Goal: Information Seeking & Learning: Learn about a topic

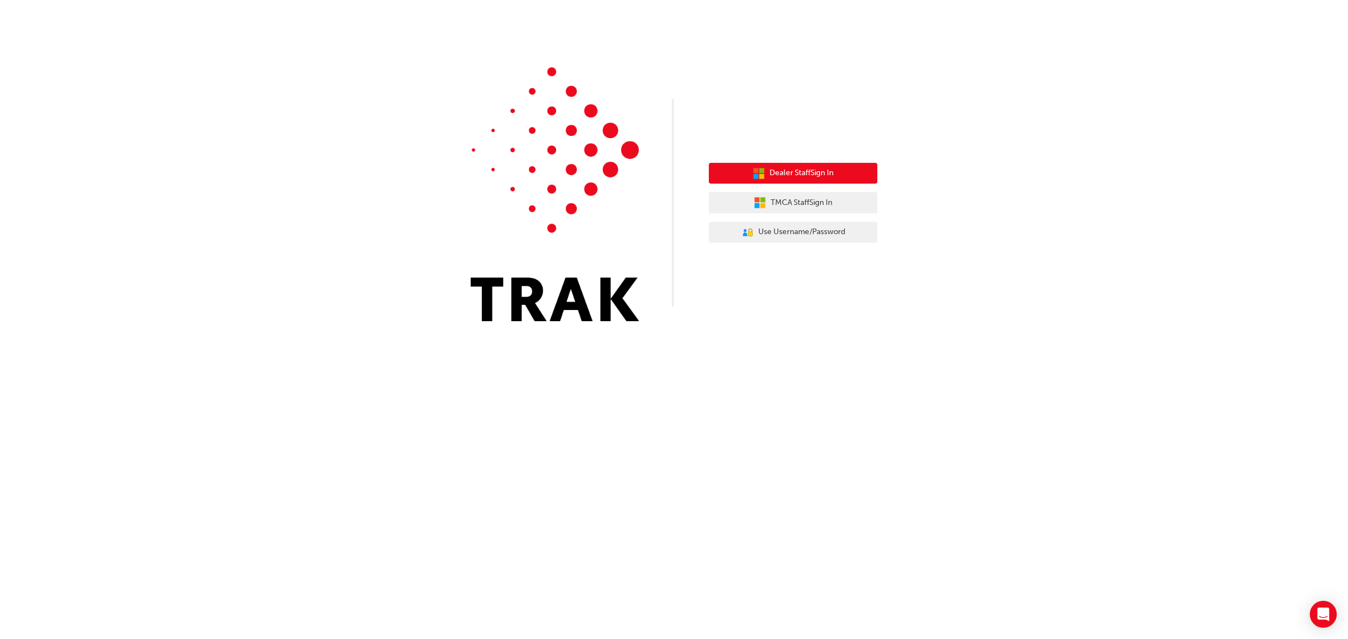
click at [776, 166] on button "Dealer Staff Sign In" at bounding box center [793, 173] width 169 height 21
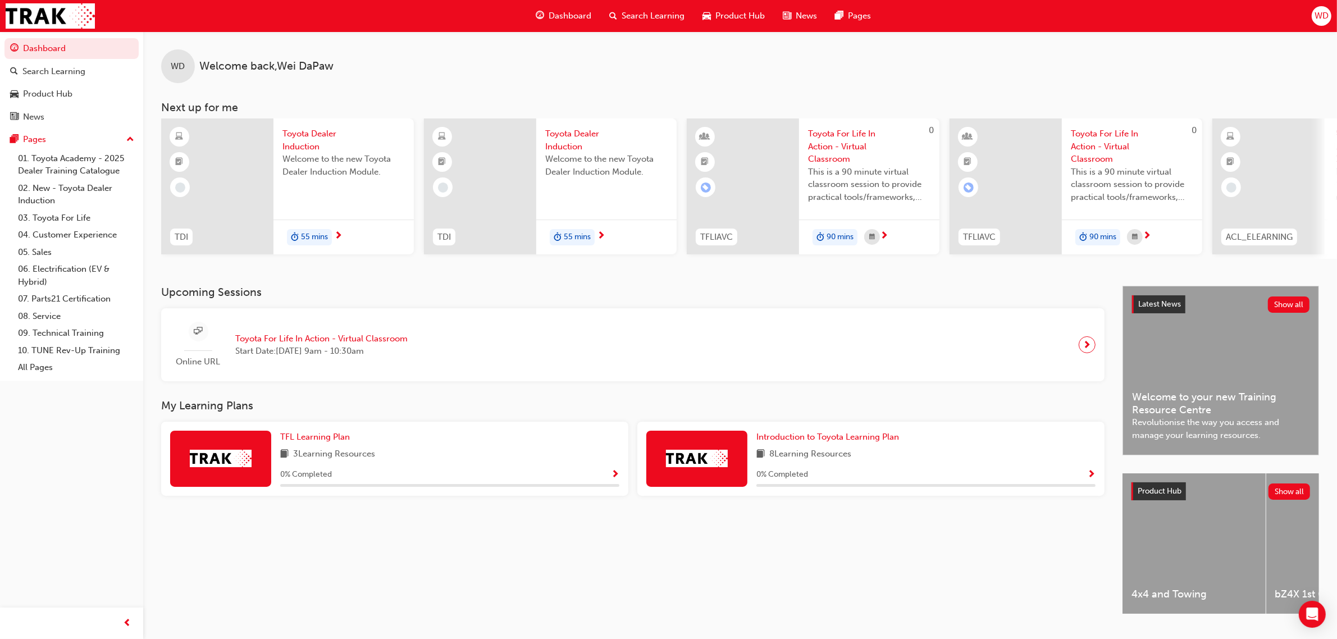
click at [652, 12] on span "Search Learning" at bounding box center [653, 16] width 63 height 13
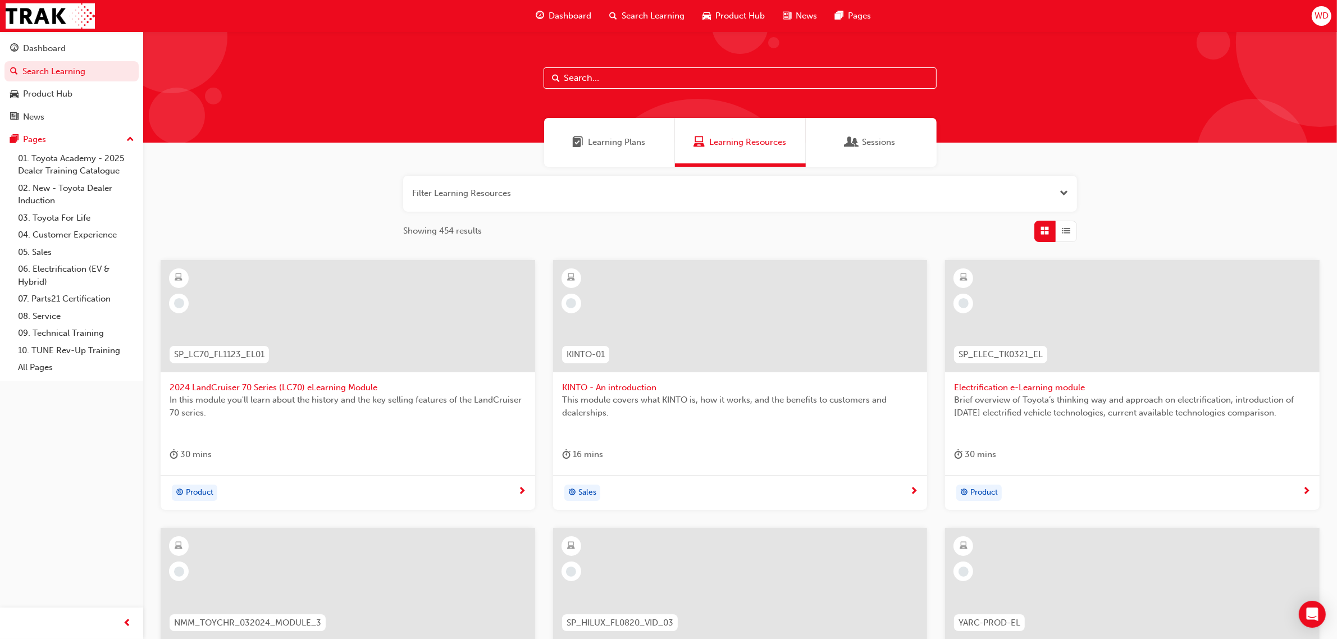
click at [624, 77] on input "text" at bounding box center [740, 77] width 393 height 21
type input "acl"
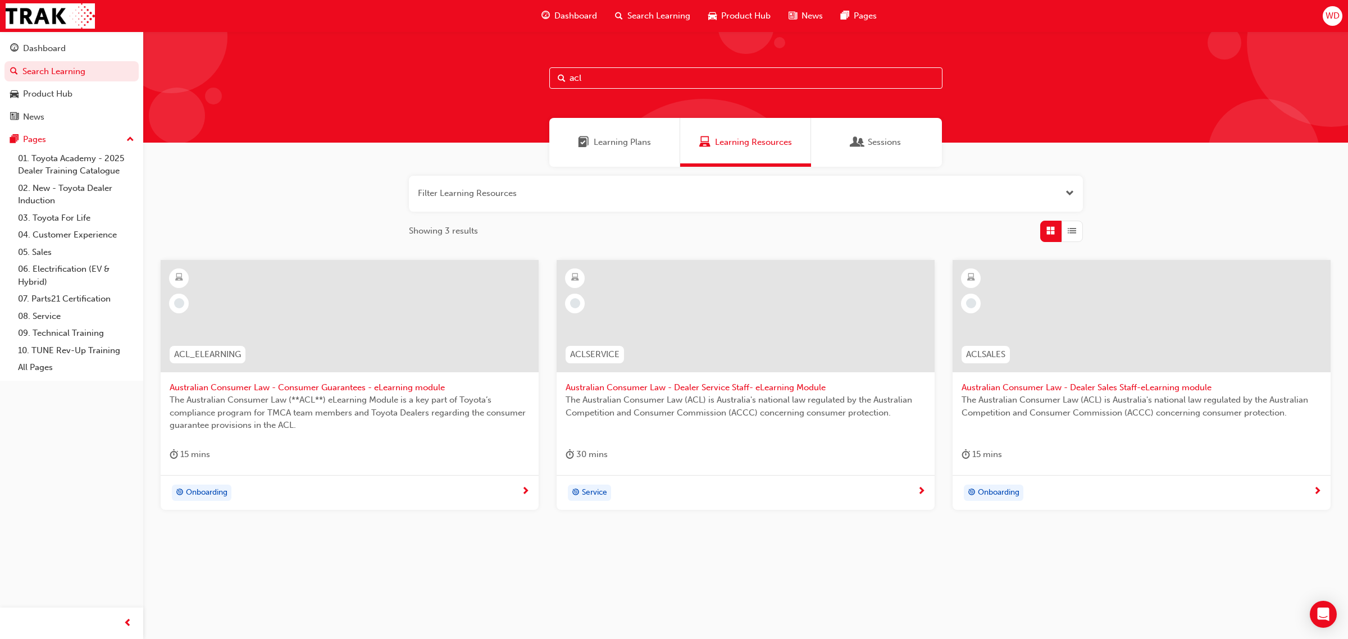
click at [672, 363] on div at bounding box center [746, 316] width 378 height 112
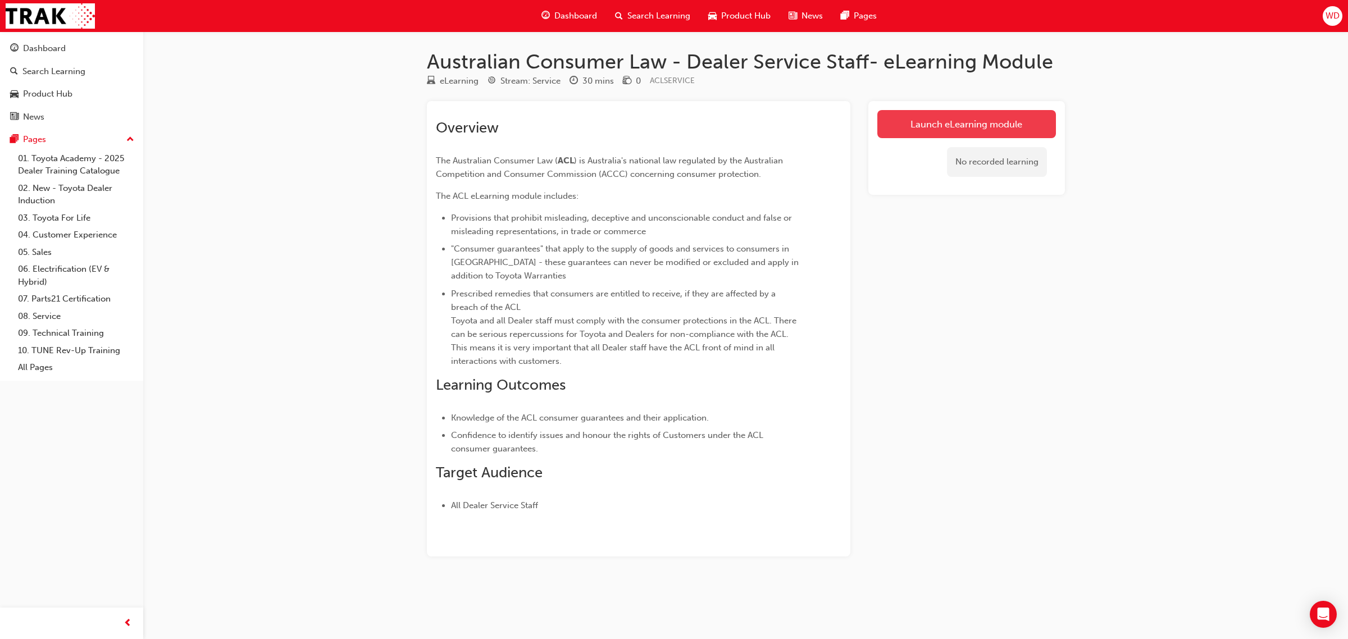
click at [948, 130] on link "Launch eLearning module" at bounding box center [966, 124] width 179 height 28
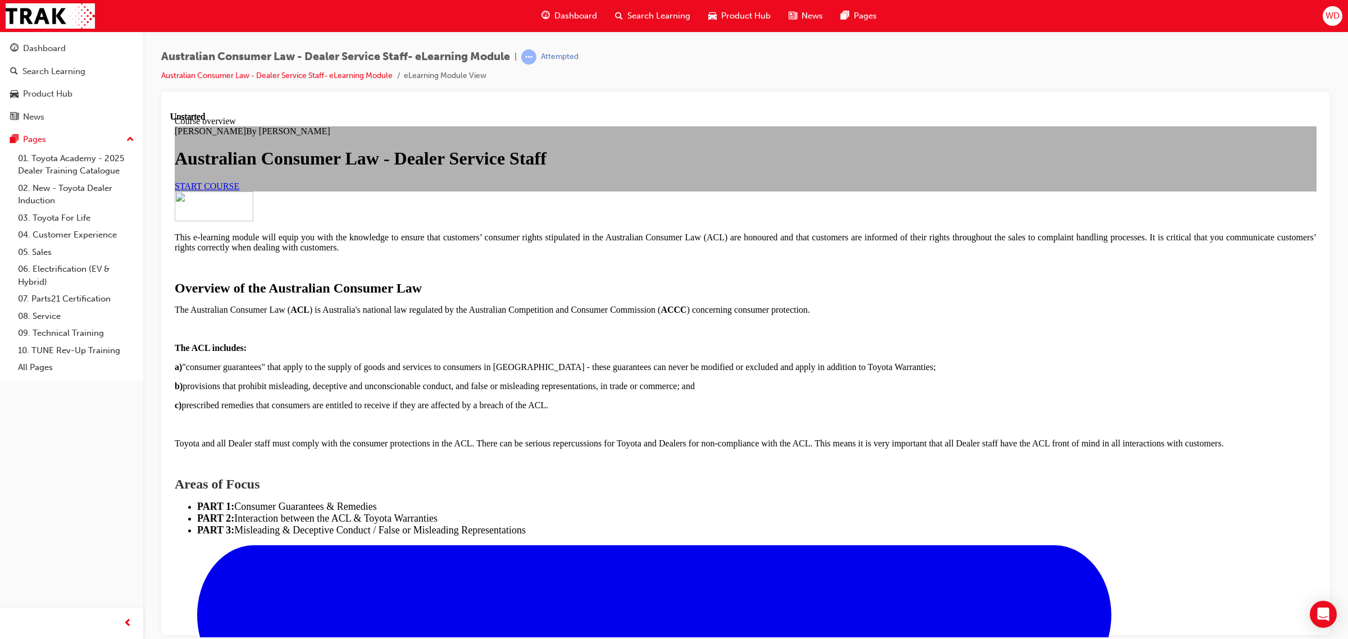
scroll to position [675, 0]
click at [795, 501] on ul "PART 1: Consumer Guarantees & Remedies PART 2: Interaction between the ACL & To…" at bounding box center [746, 518] width 1142 height 35
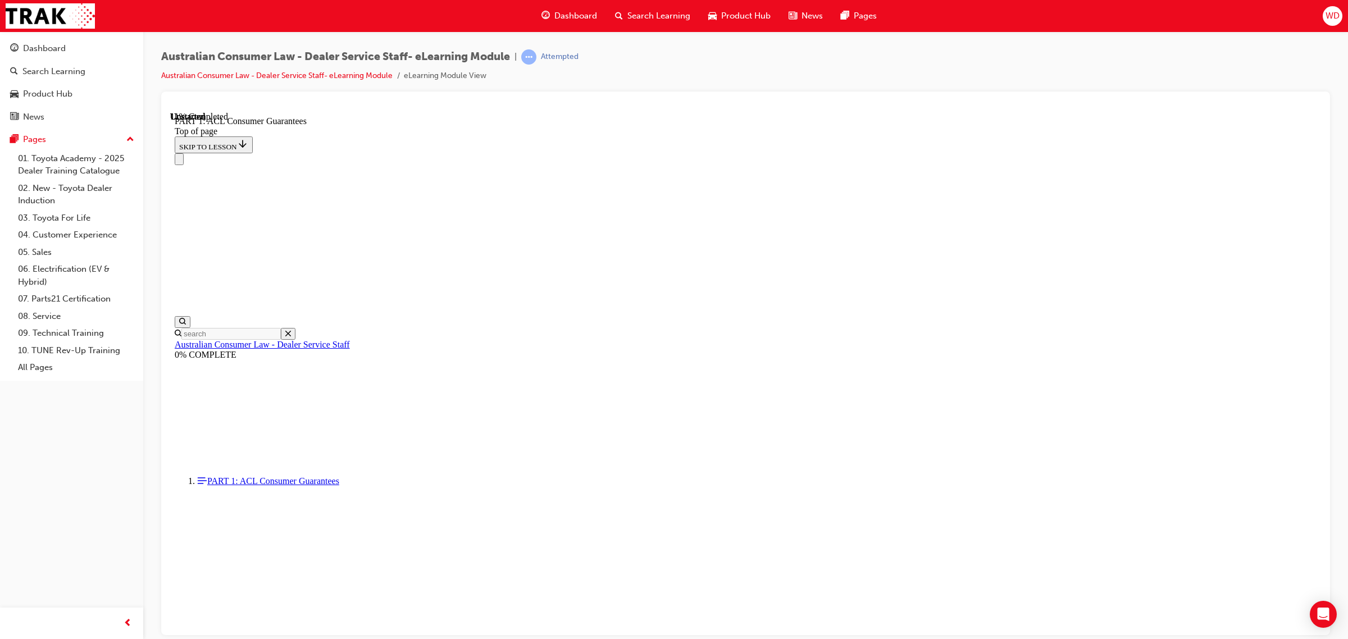
scroll to position [1740, 0]
click button "CONTINUE"
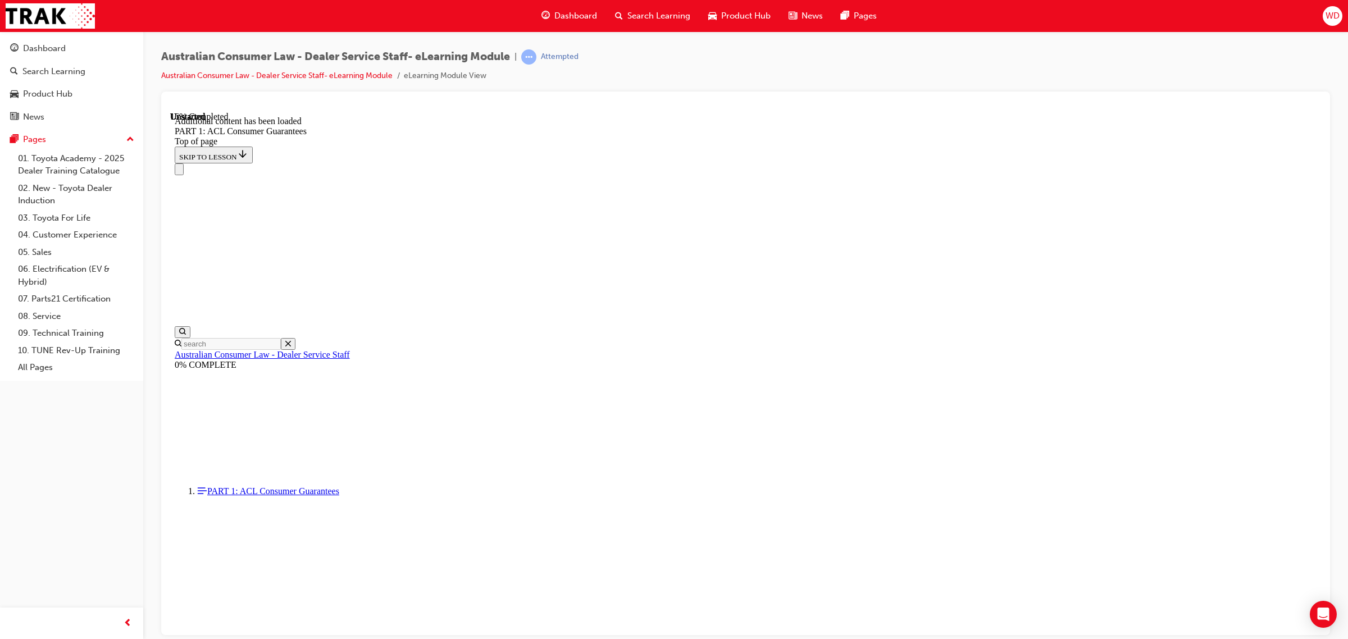
scroll to position [2044, 0]
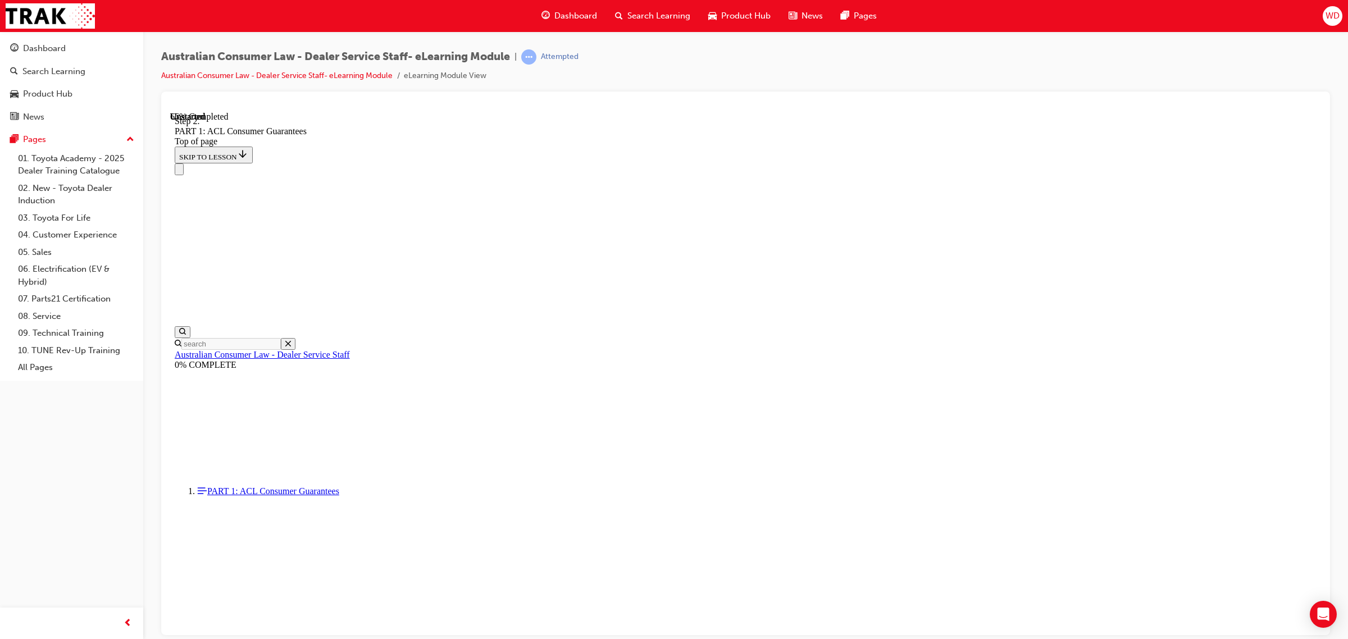
scroll to position [6780, 0]
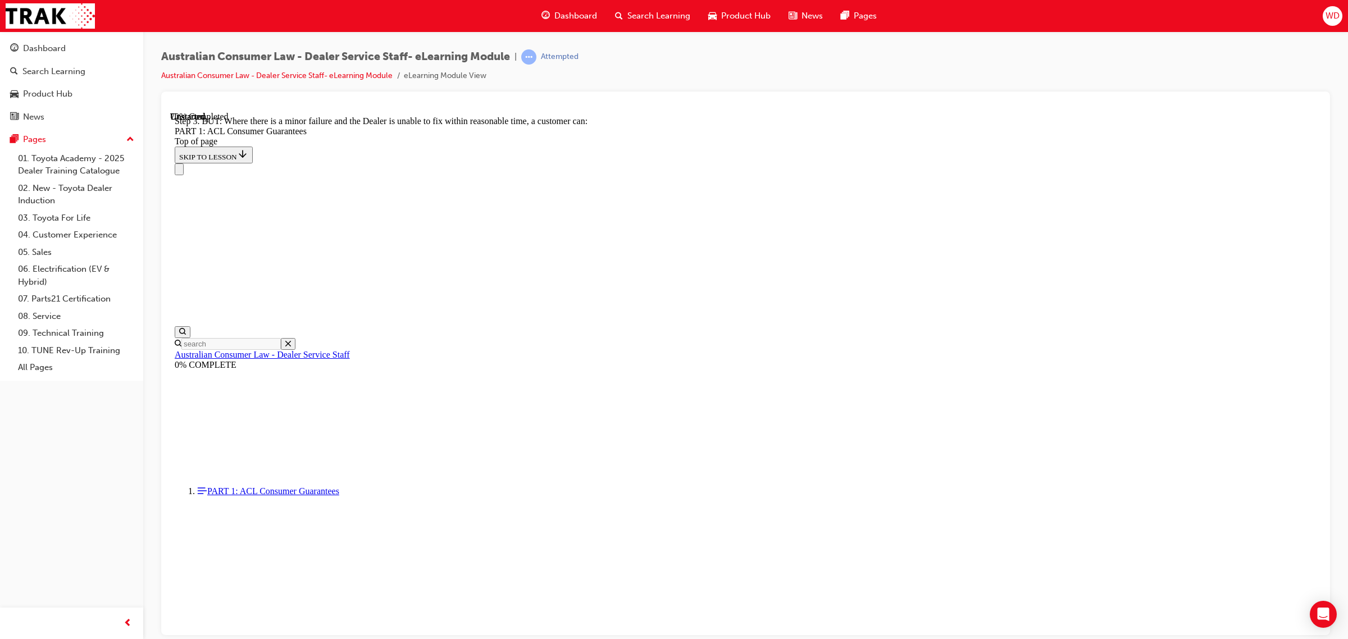
scroll to position [7574, 0]
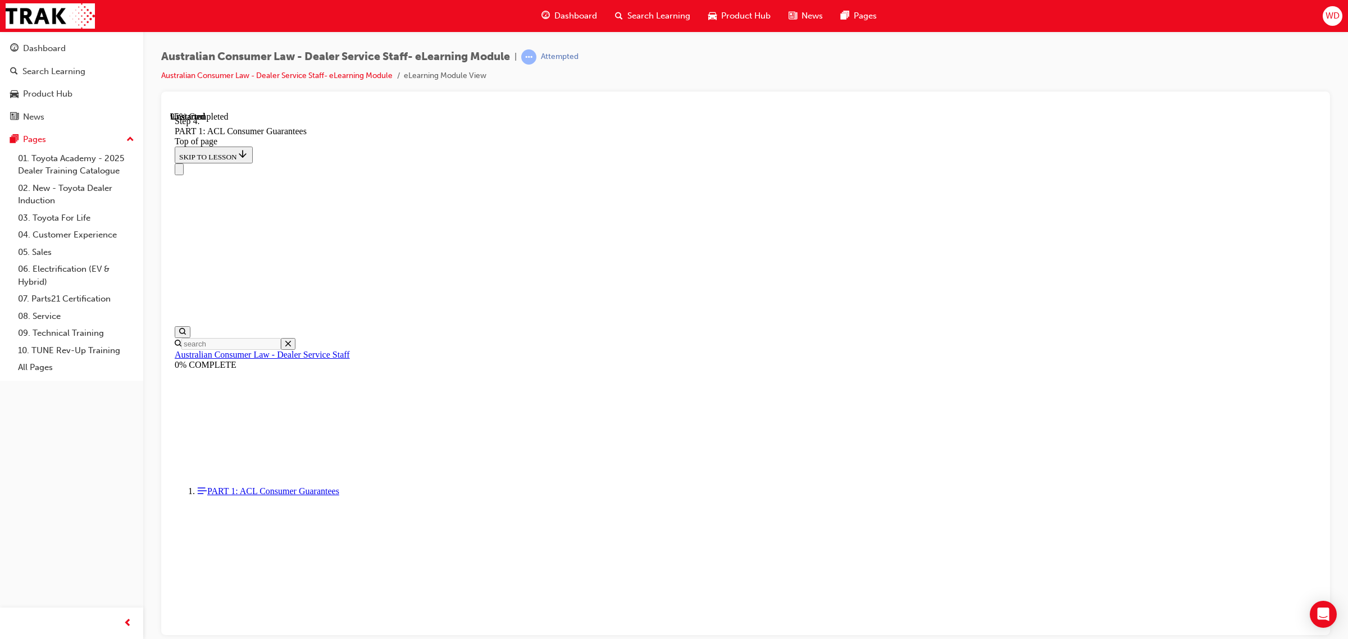
scroll to position [11896, 0]
drag, startPoint x: 759, startPoint y: 195, endPoint x: 741, endPoint y: 190, distance: 18.8
drag, startPoint x: 725, startPoint y: 259, endPoint x: 934, endPoint y: 463, distance: 292.0
drag, startPoint x: 745, startPoint y: 261, endPoint x: 922, endPoint y: 184, distance: 193.0
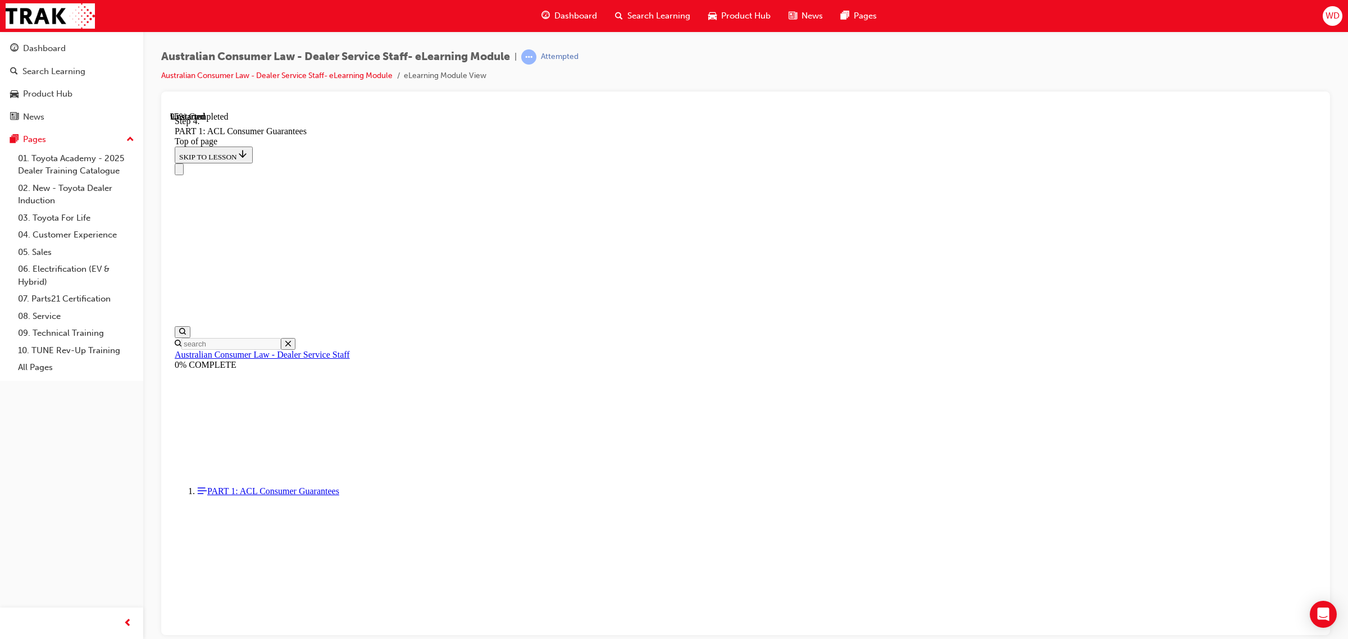
drag, startPoint x: 737, startPoint y: 410, endPoint x: 889, endPoint y: 269, distance: 207.5
drag, startPoint x: 739, startPoint y: 347, endPoint x: 882, endPoint y: 339, distance: 143.5
drag, startPoint x: 725, startPoint y: 399, endPoint x: 847, endPoint y: 395, distance: 121.4
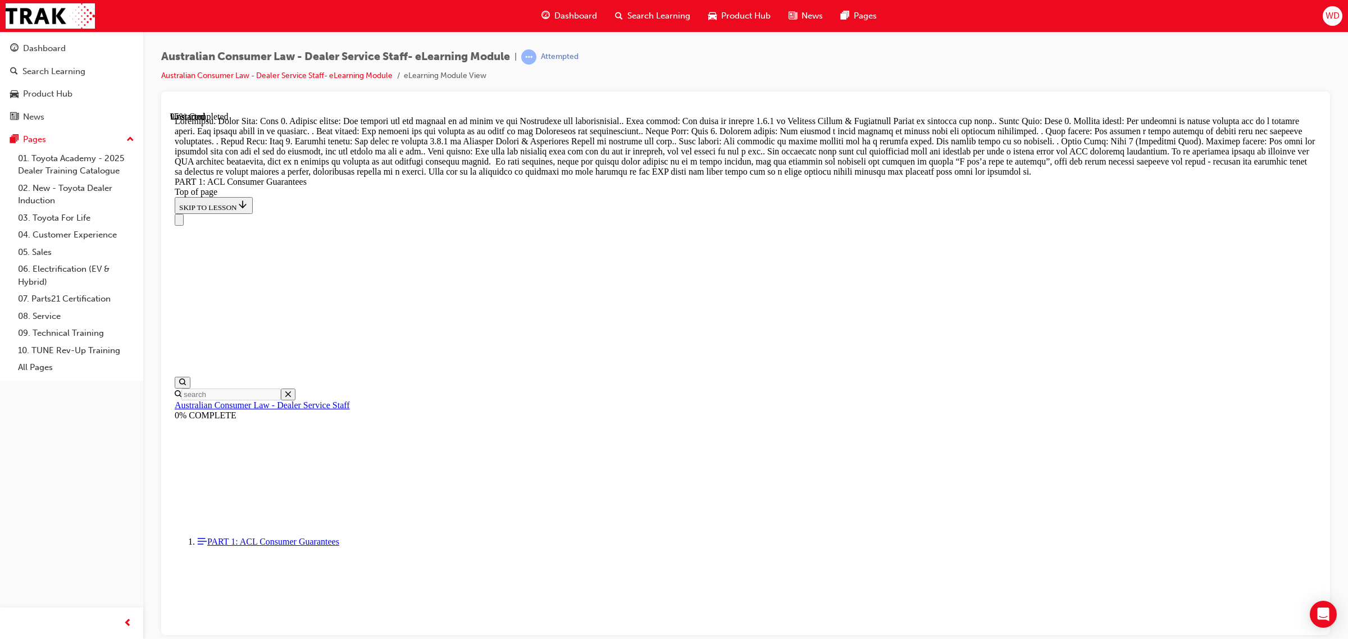
drag, startPoint x: 734, startPoint y: 261, endPoint x: 726, endPoint y: 222, distance: 39.4
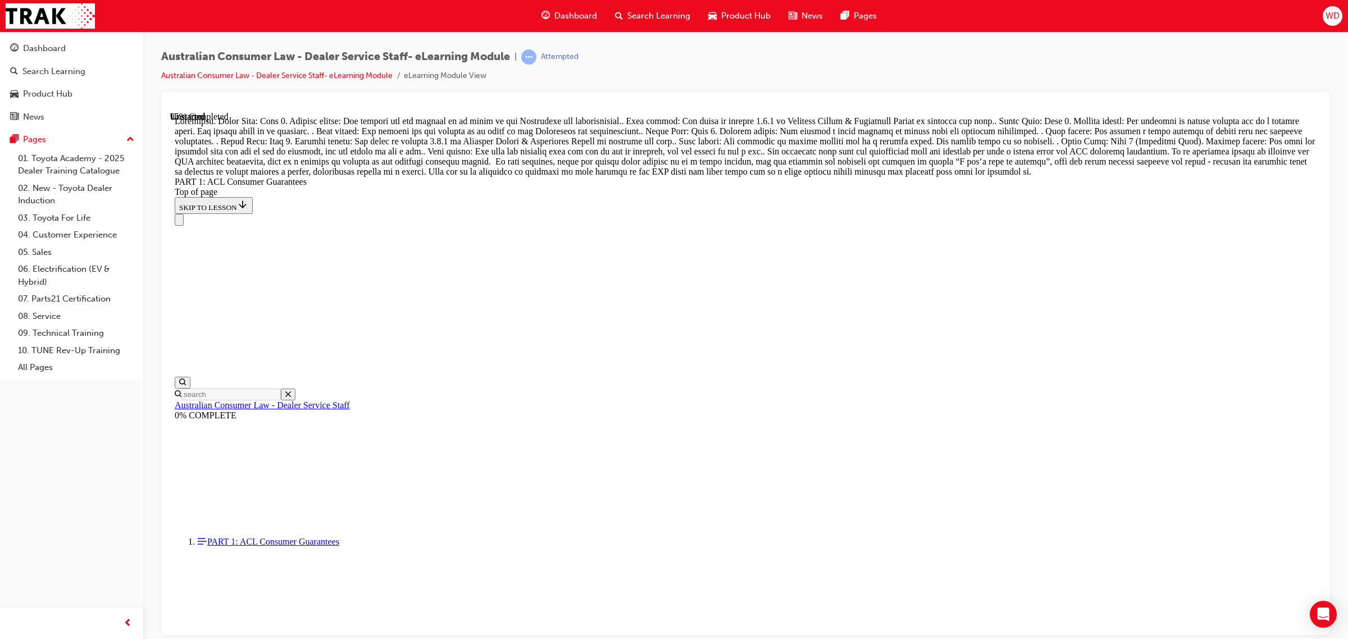
drag, startPoint x: 739, startPoint y: 433, endPoint x: 832, endPoint y: 157, distance: 291.1
drag, startPoint x: 768, startPoint y: 253, endPoint x: 851, endPoint y: 249, distance: 83.2
drag, startPoint x: 742, startPoint y: 308, endPoint x: 853, endPoint y: 427, distance: 162.6
drag, startPoint x: 777, startPoint y: 381, endPoint x: 853, endPoint y: 251, distance: 151.3
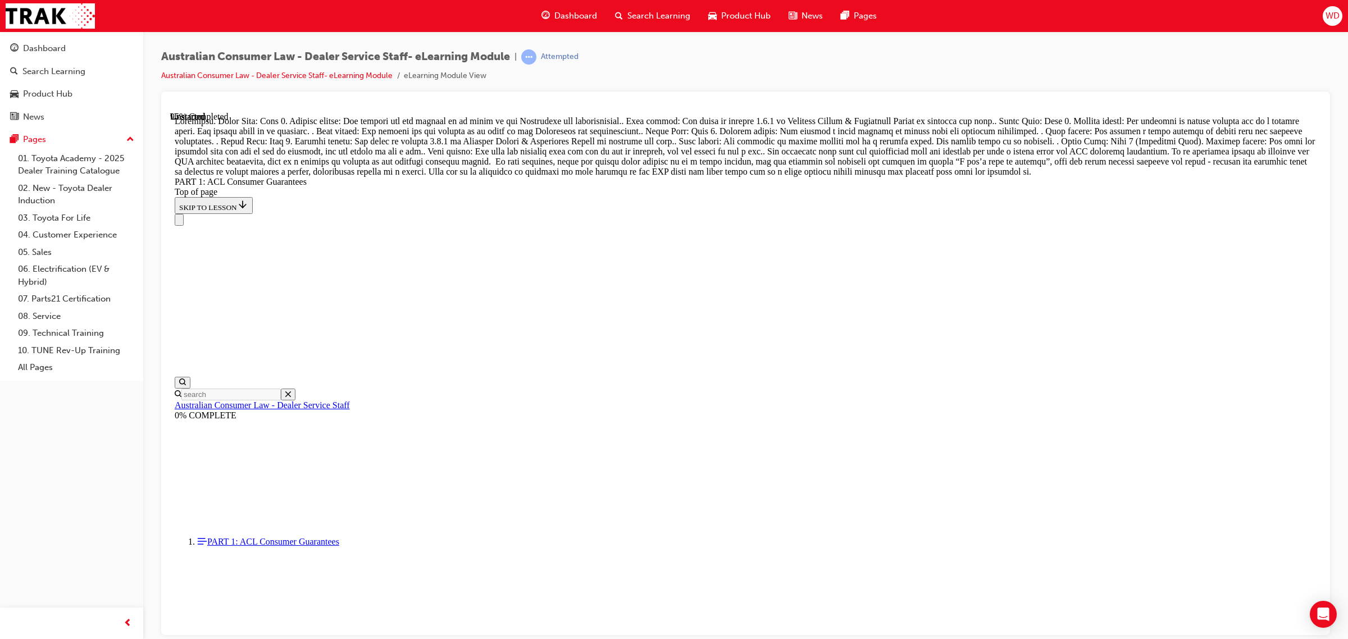
drag, startPoint x: 757, startPoint y: 370, endPoint x: 799, endPoint y: 312, distance: 71.7
drag, startPoint x: 770, startPoint y: 378, endPoint x: 820, endPoint y: 376, distance: 50.6
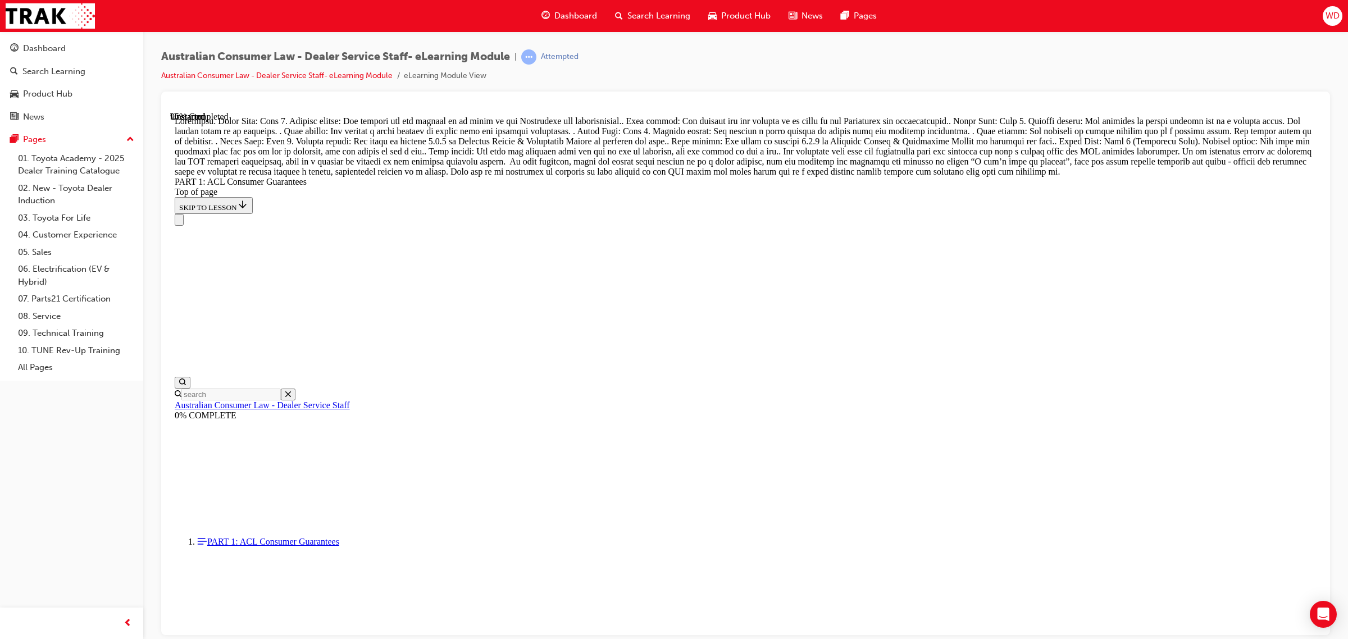
drag, startPoint x: 748, startPoint y: 240, endPoint x: 846, endPoint y: 429, distance: 212.5
drag, startPoint x: 739, startPoint y: 383, endPoint x: 800, endPoint y: 322, distance: 86.2
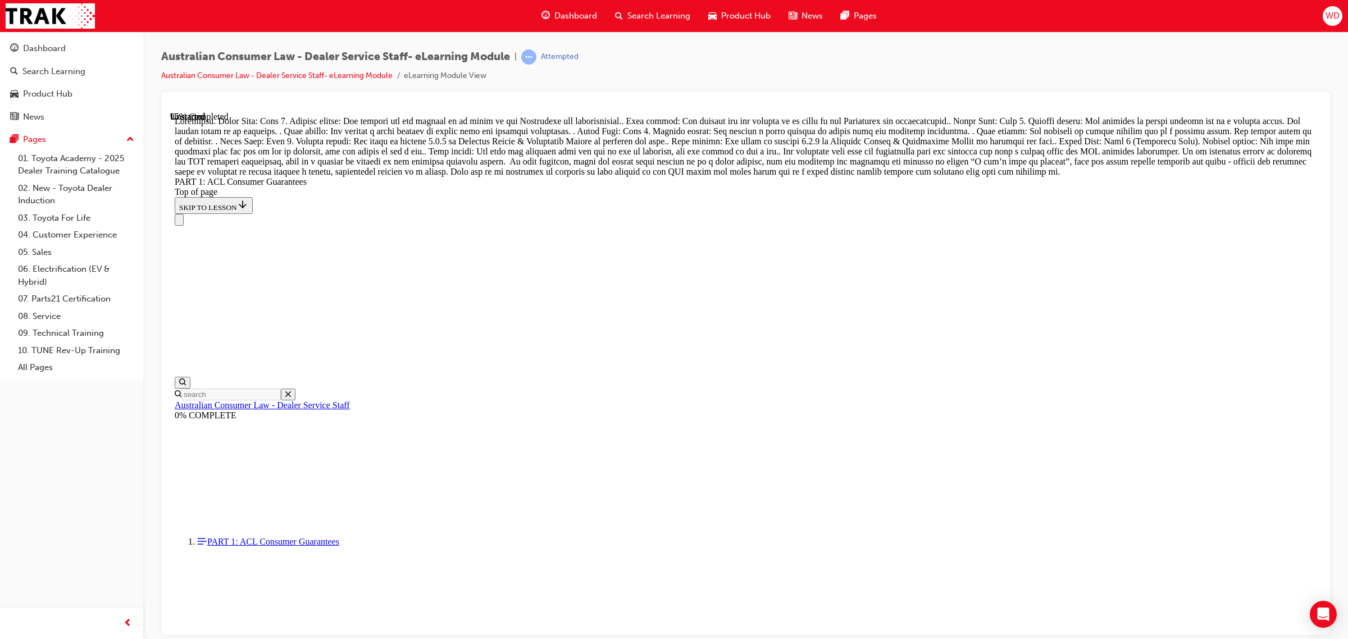
scroll to position [11858, 0]
drag, startPoint x: 751, startPoint y: 311, endPoint x: 807, endPoint y: 312, distance: 56.2
drag, startPoint x: 767, startPoint y: 447, endPoint x: 824, endPoint y: 370, distance: 95.2
drag, startPoint x: 712, startPoint y: 435, endPoint x: 807, endPoint y: 441, distance: 95.1
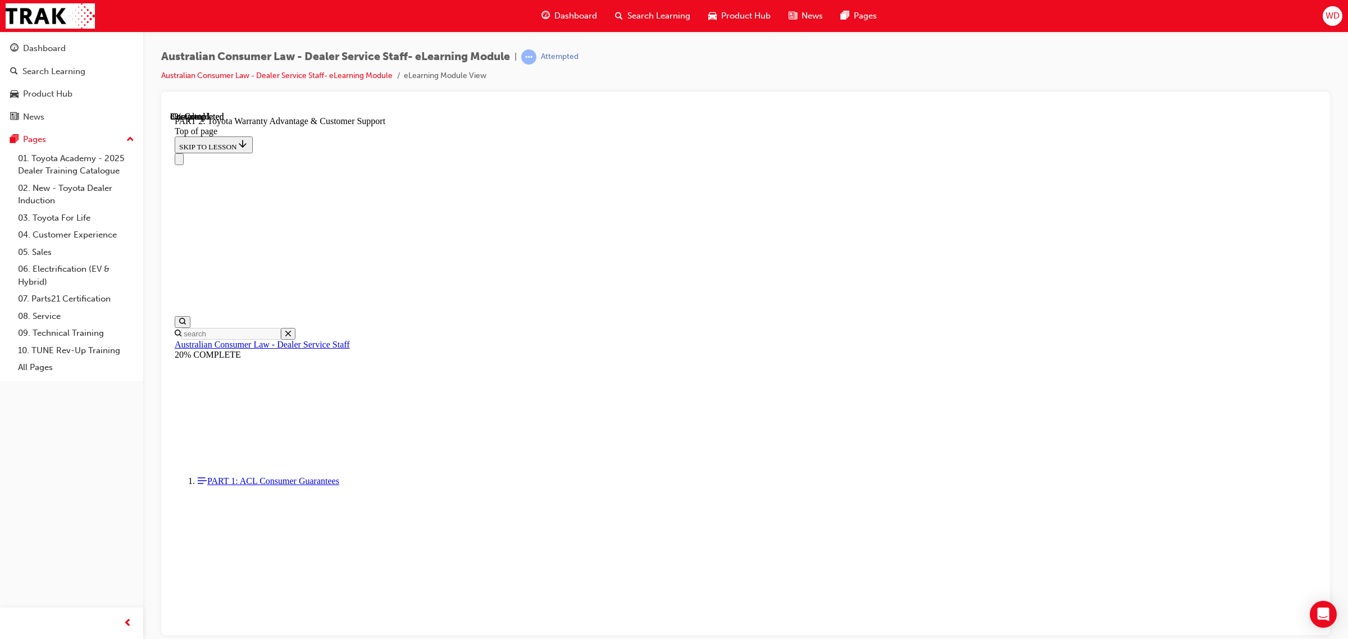
scroll to position [724, 0]
click button "CONTINUE"
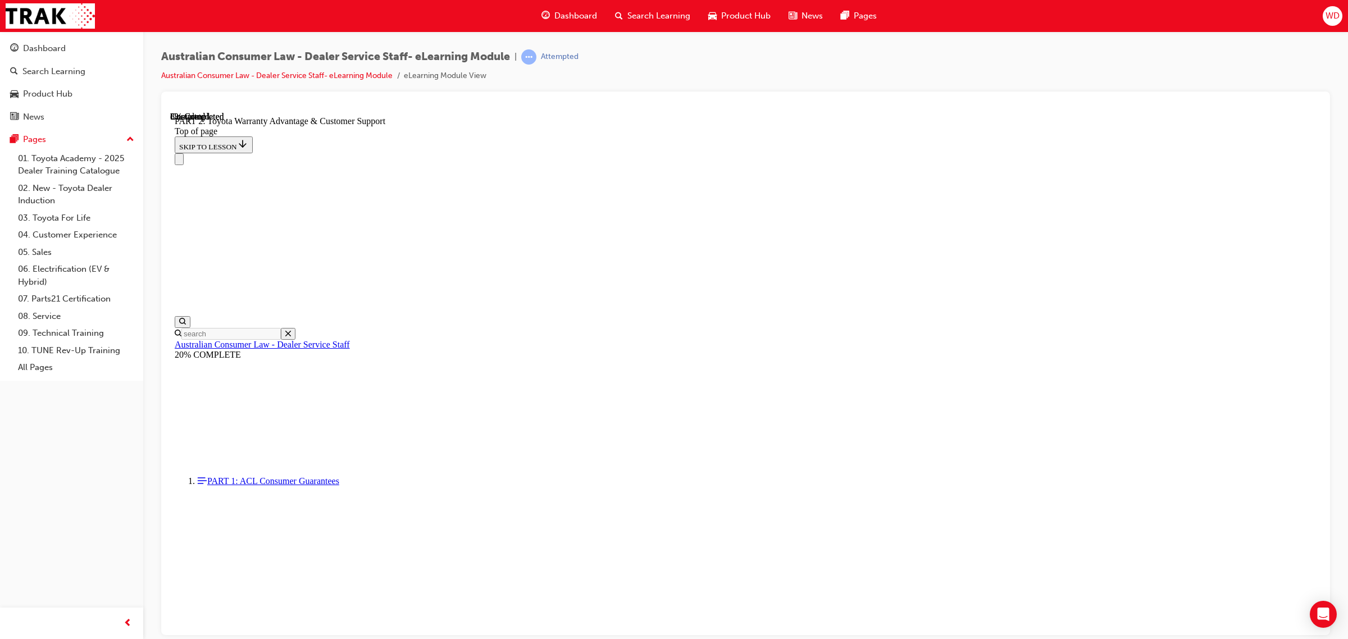
click button "CONTINUE"
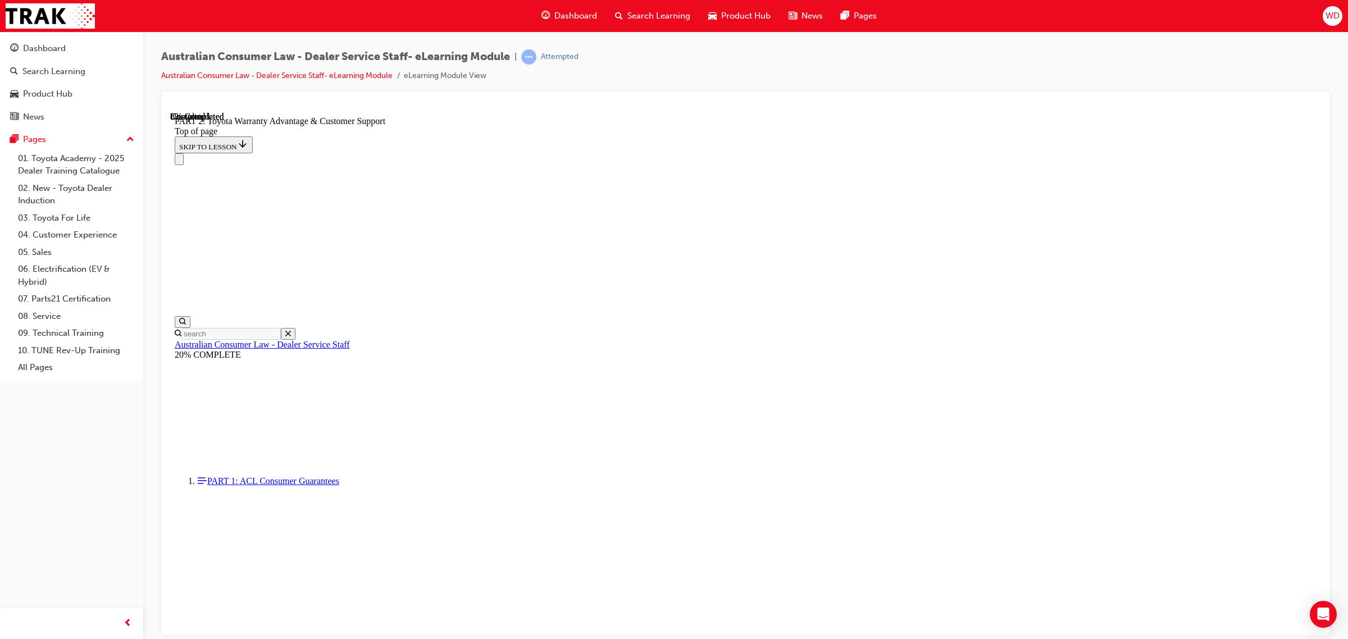
click button "CONTINUE"
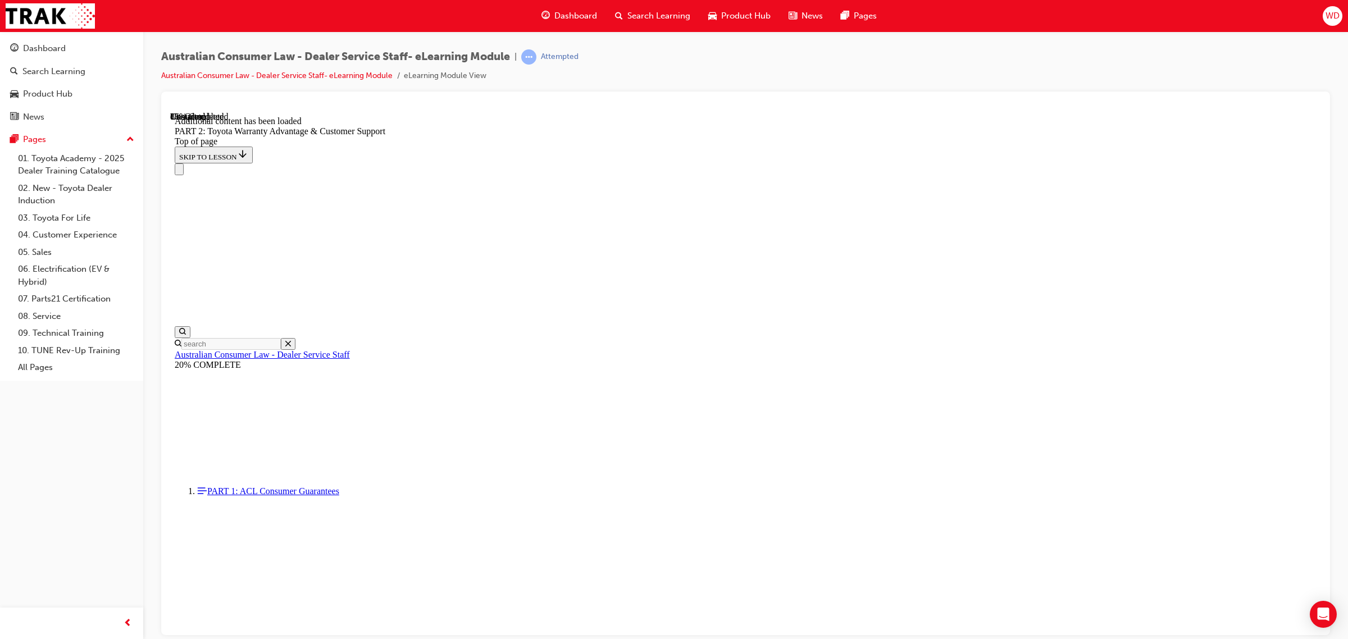
scroll to position [1128, 0]
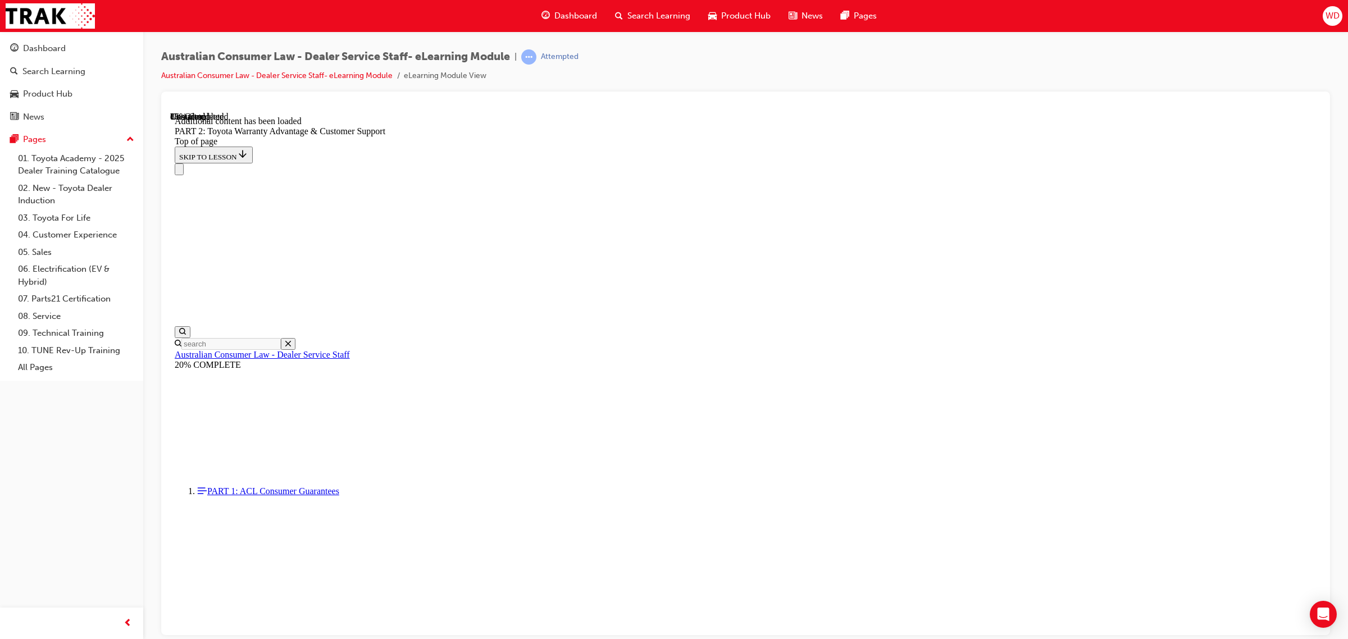
drag, startPoint x: 1099, startPoint y: 435, endPoint x: 1075, endPoint y: 416, distance: 31.2
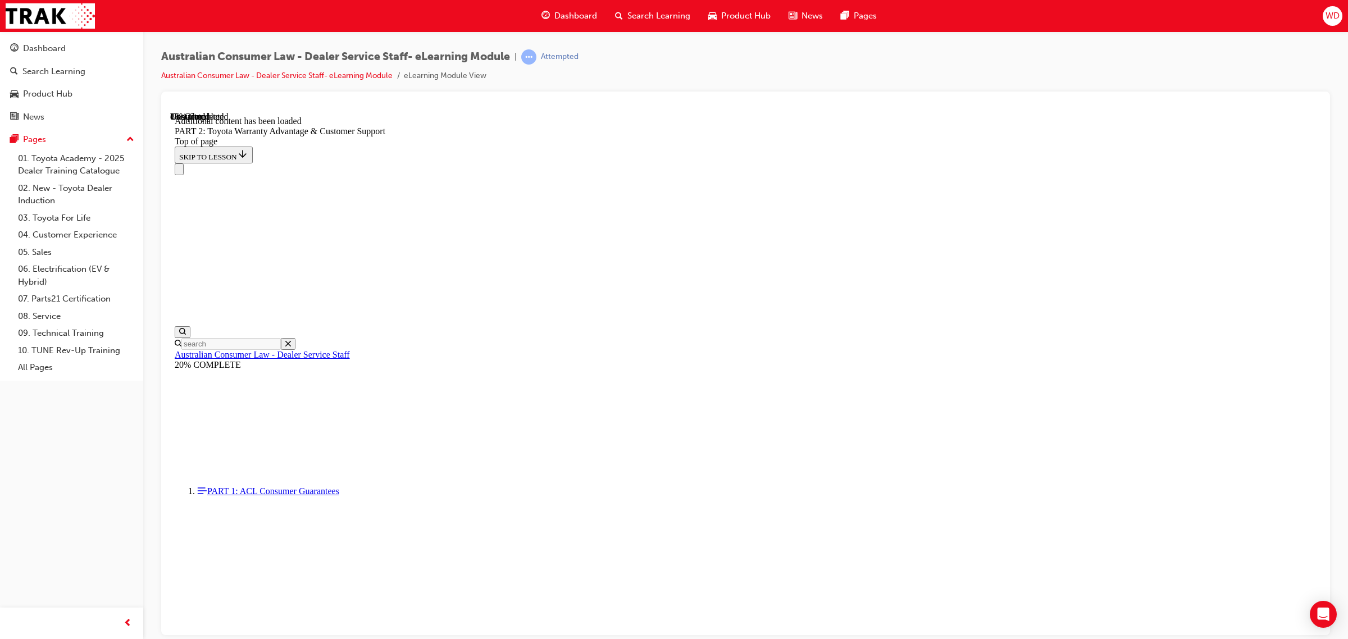
click button "CONTINUE"
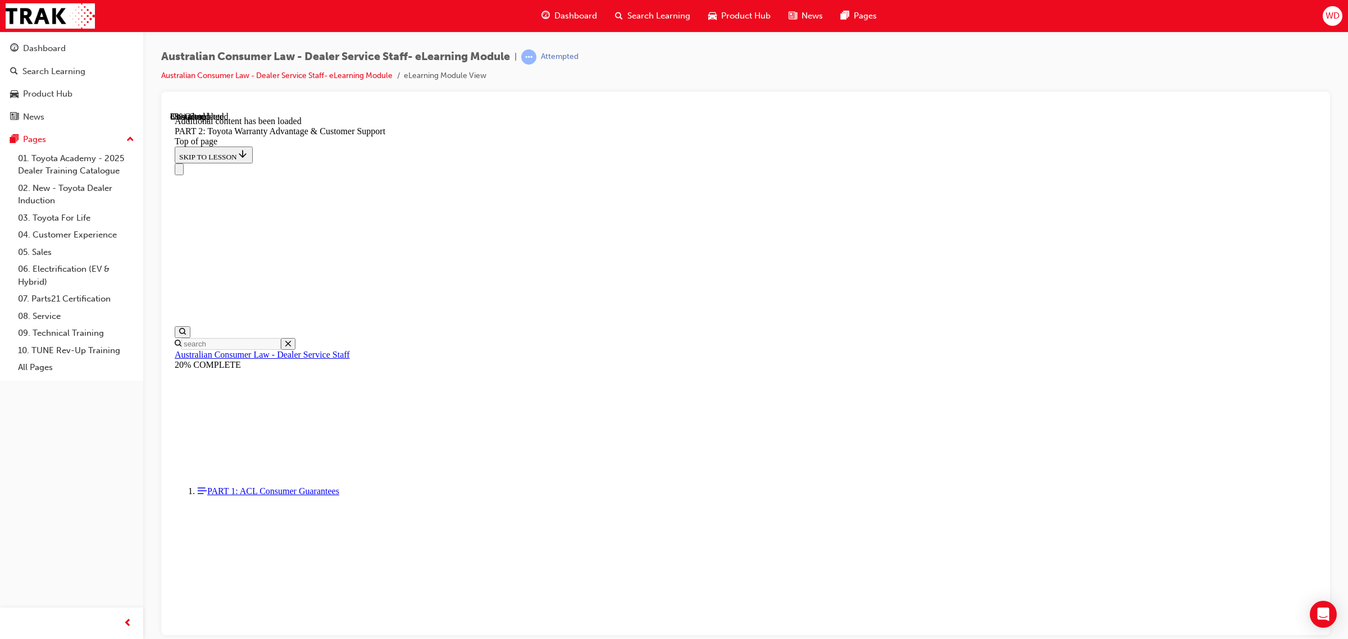
drag, startPoint x: 1094, startPoint y: 424, endPoint x: 1034, endPoint y: 412, distance: 61.4
drag, startPoint x: 1057, startPoint y: 459, endPoint x: 1052, endPoint y: 462, distance: 6.3
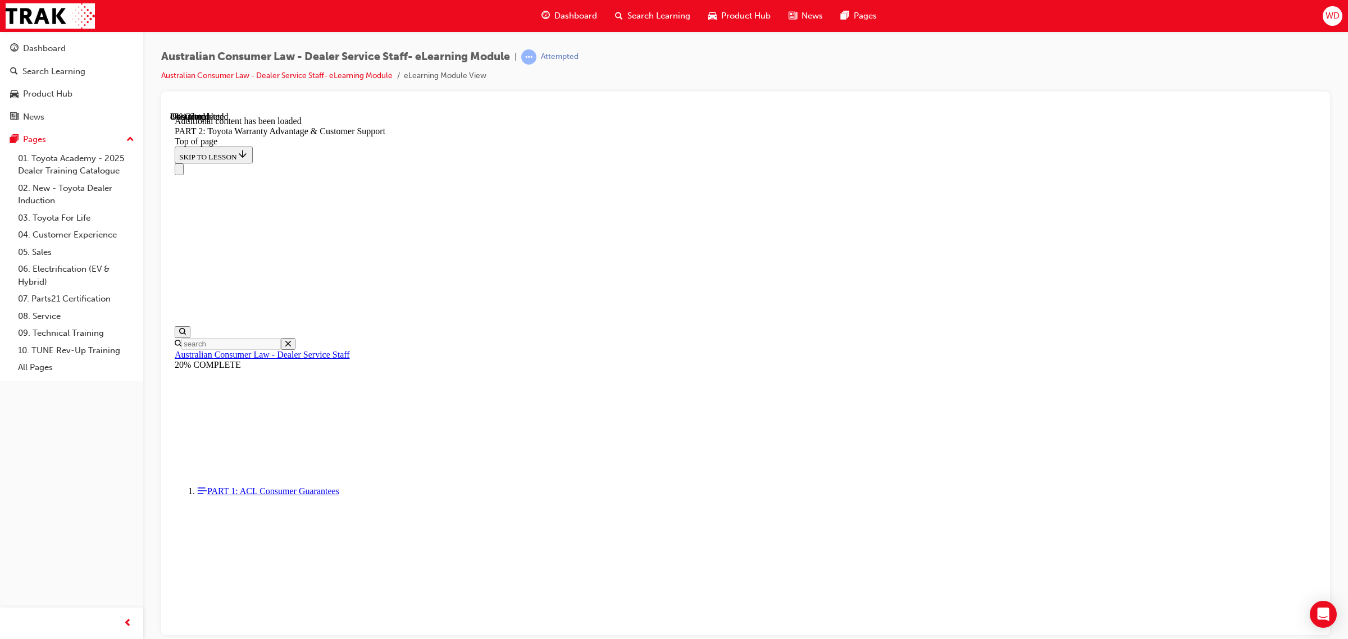
scroll to position [3751, 0]
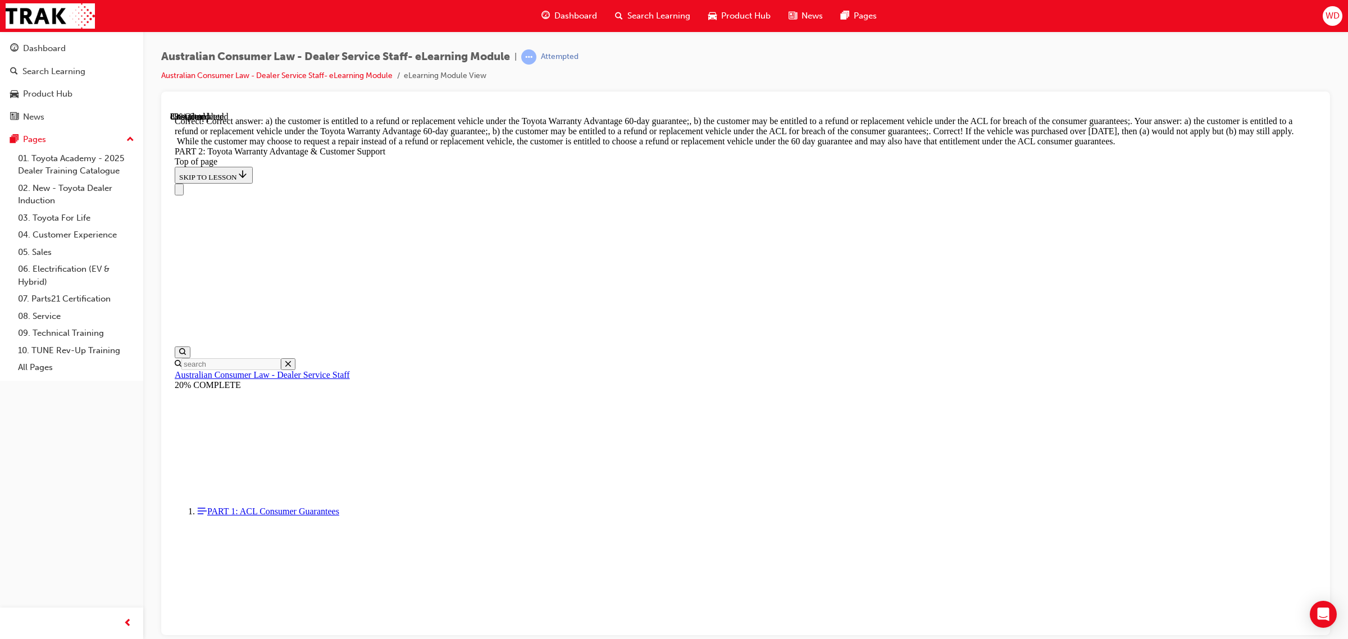
scroll to position [4293, 0]
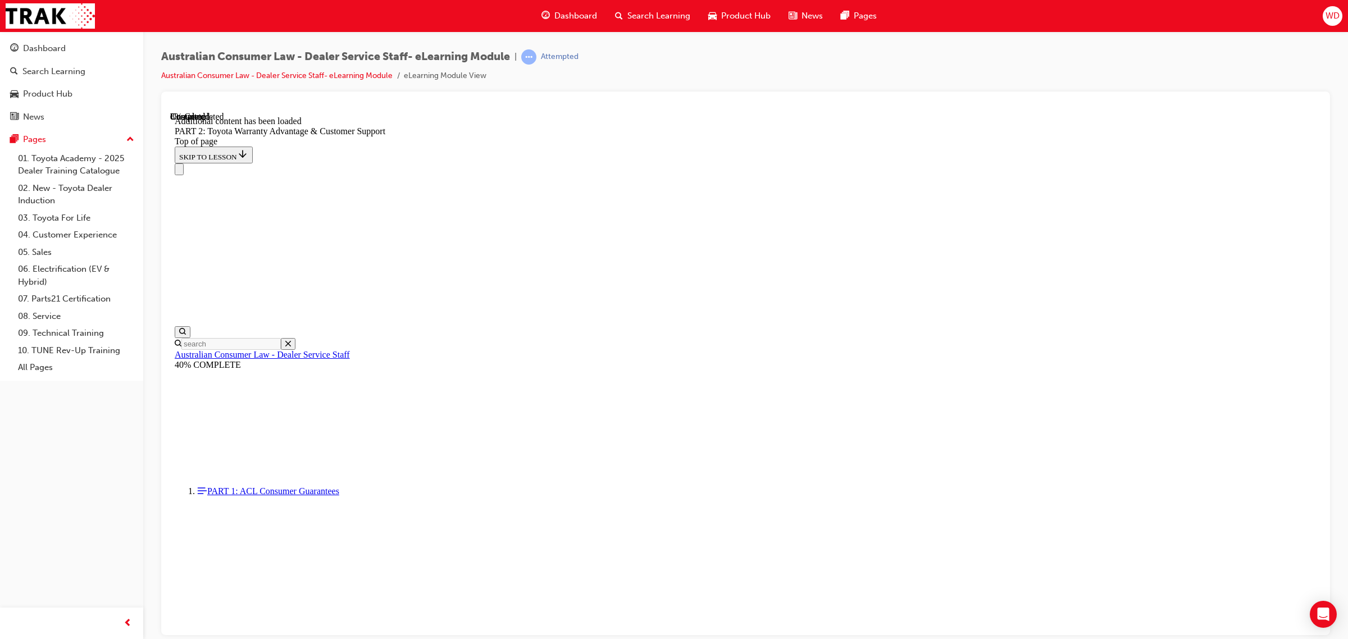
scroll to position [4554, 0]
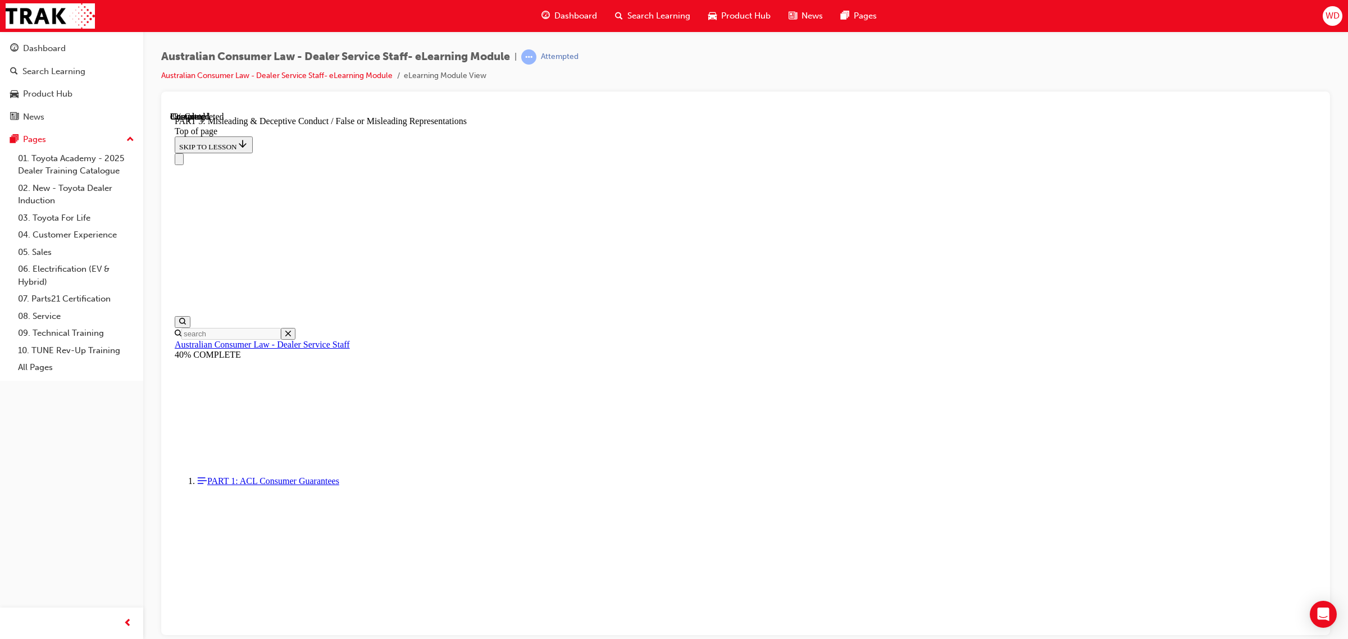
scroll to position [695, 0]
click button "CONTINUE"
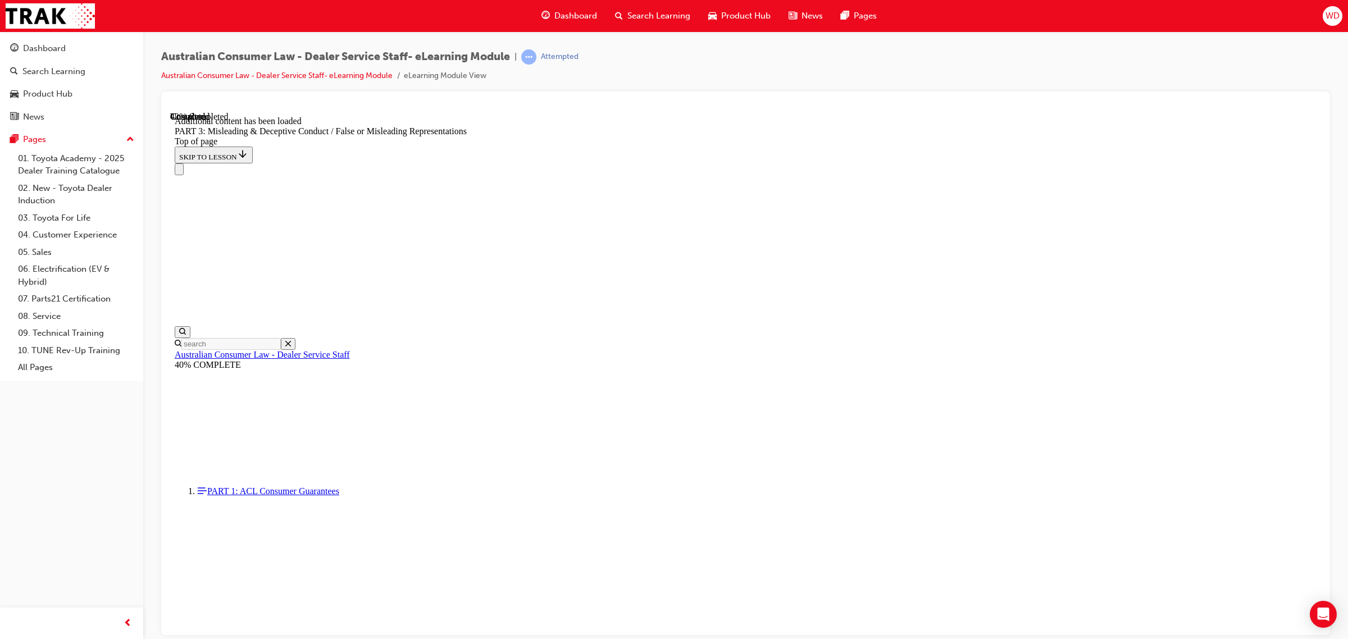
scroll to position [2504, 0]
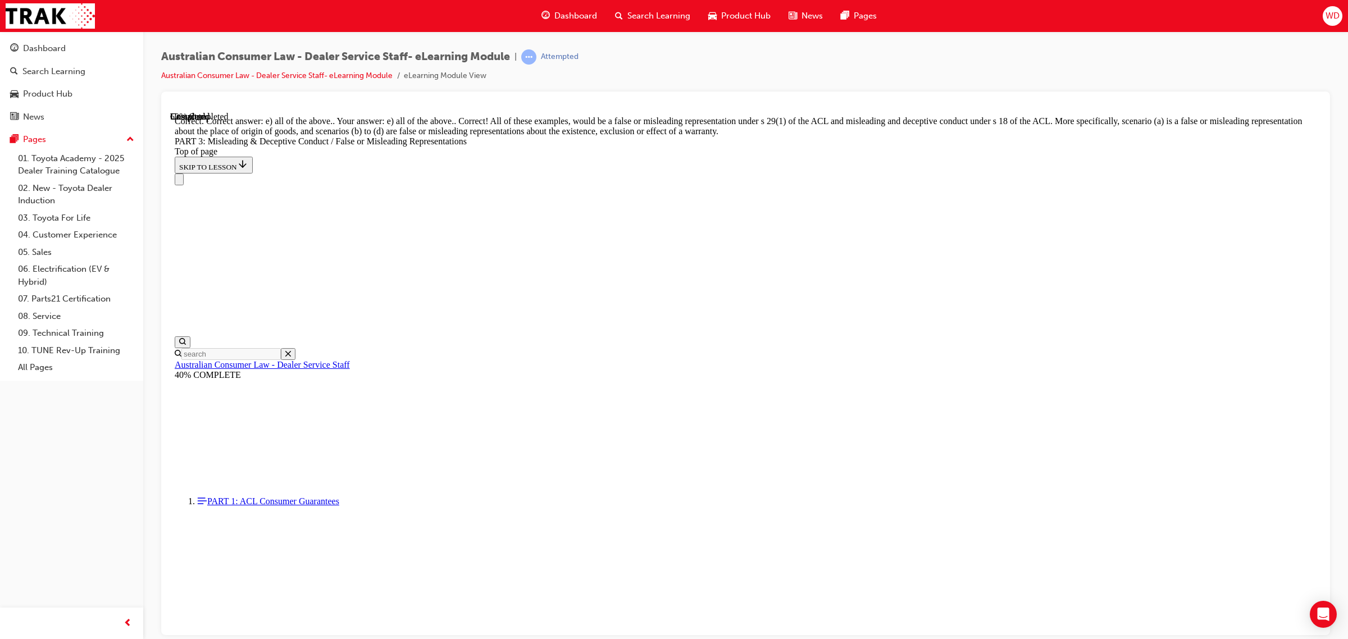
scroll to position [2849, 0]
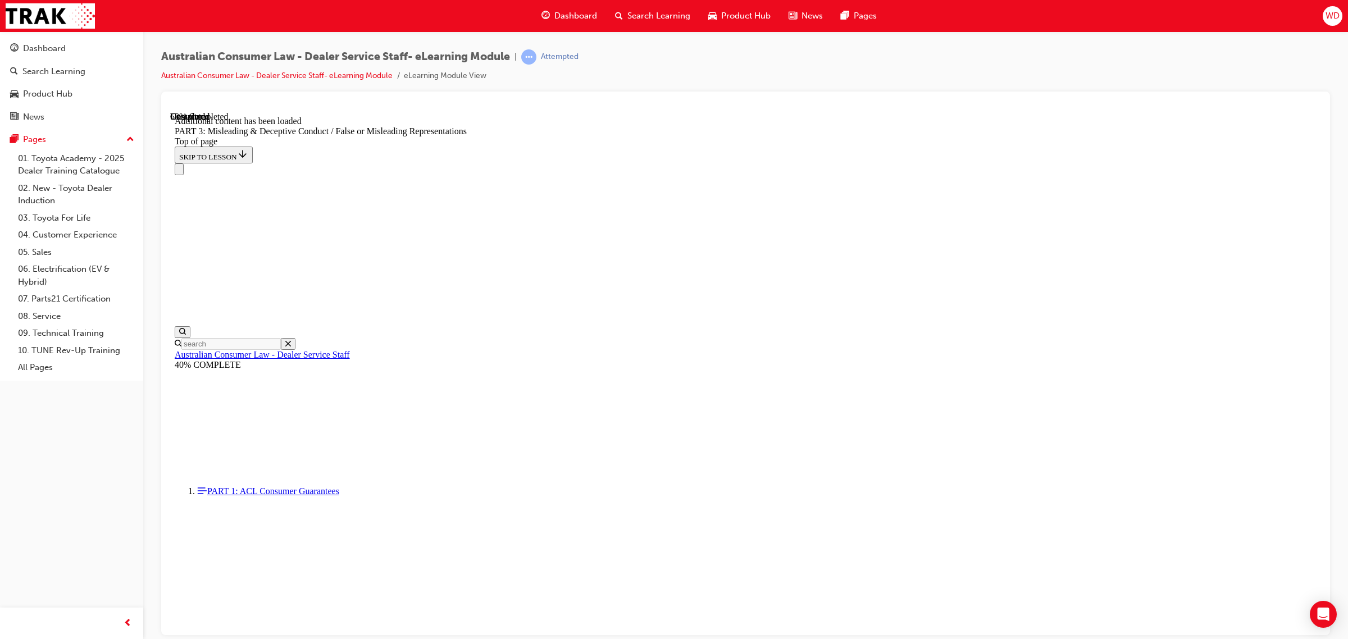
scroll to position [3254, 0]
click button "CONTINUE"
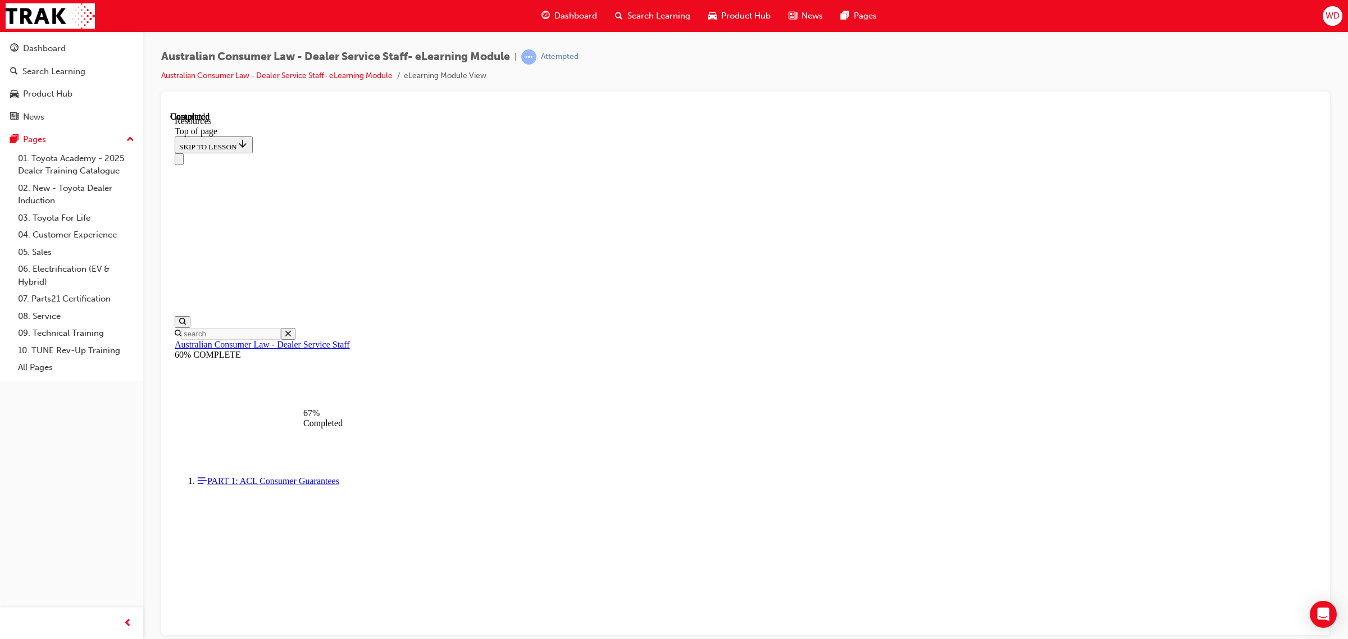
scroll to position [415, 0]
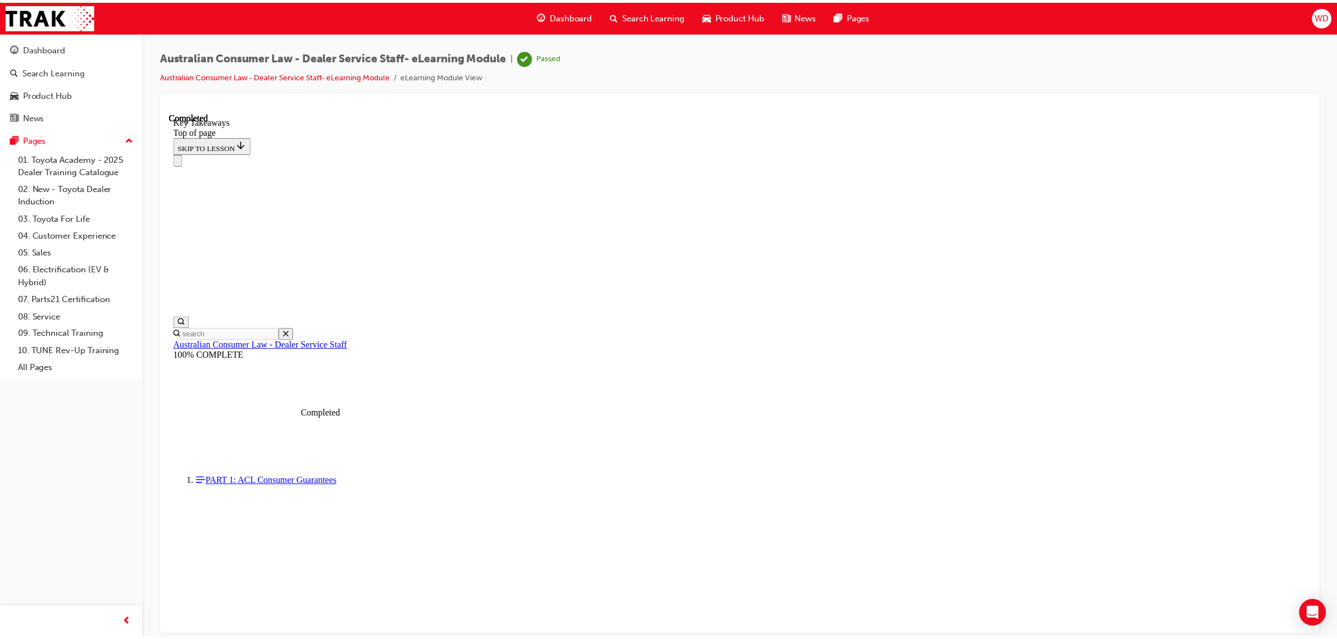
scroll to position [131, 0]
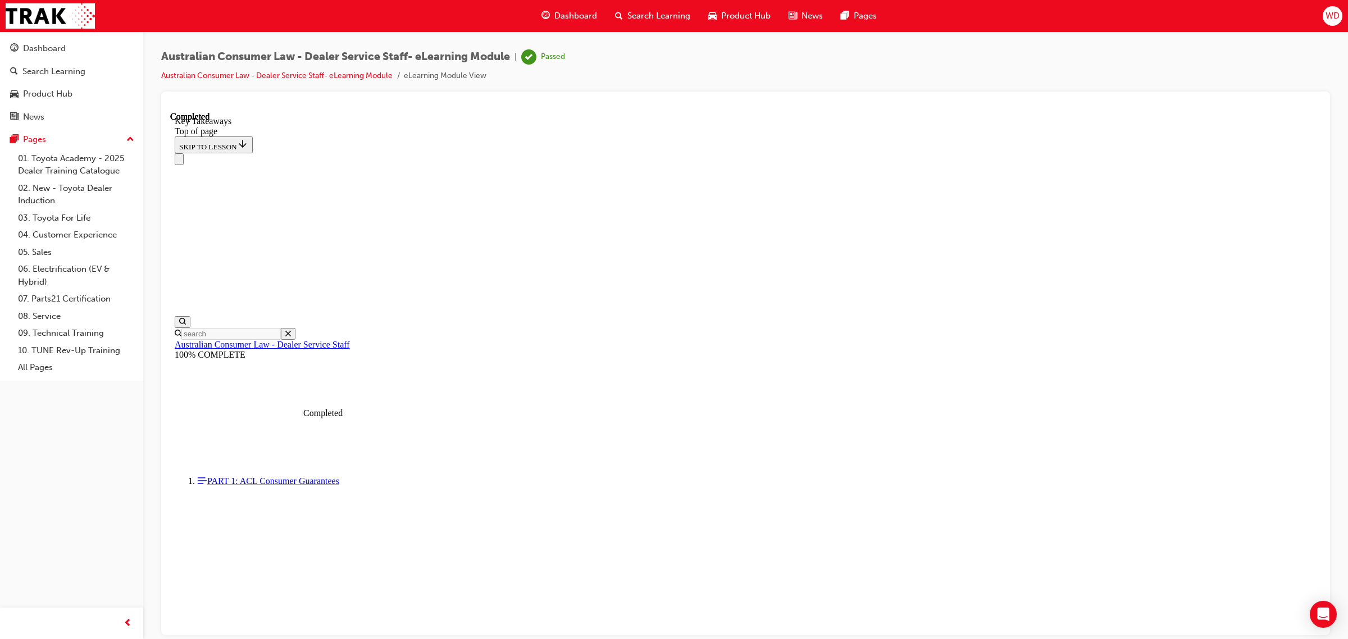
click at [571, 12] on span "Dashboard" at bounding box center [575, 16] width 43 height 13
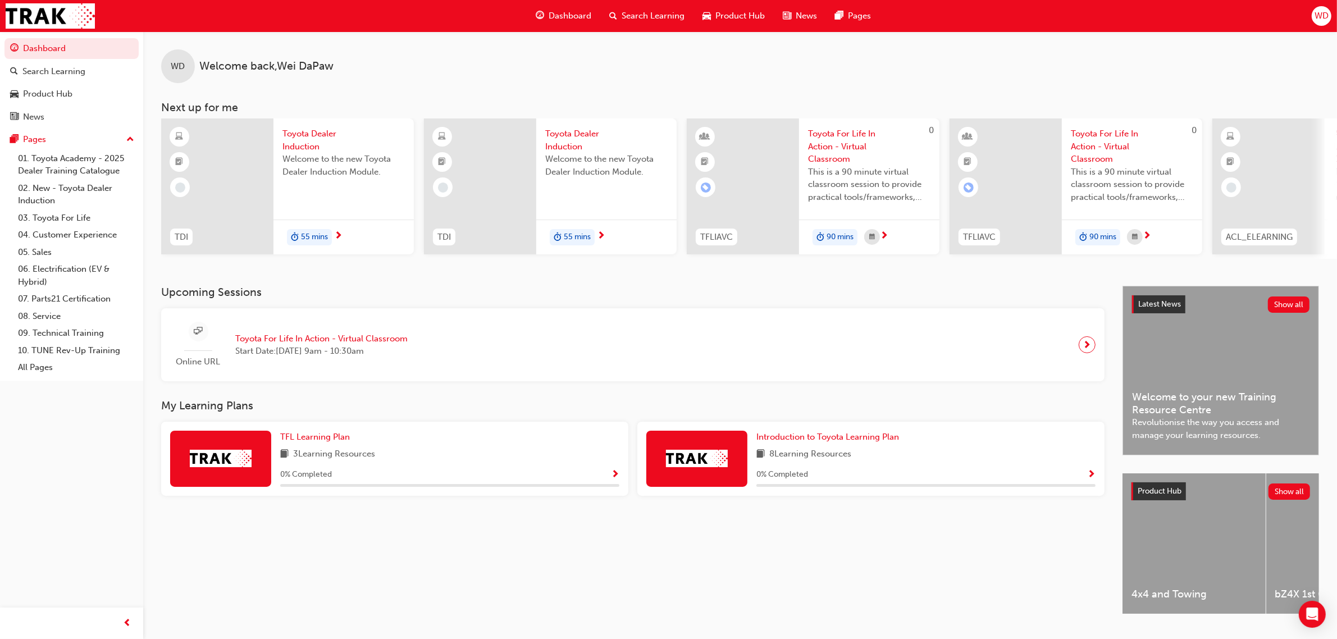
click at [565, 136] on span "Toyota Dealer Induction" at bounding box center [606, 140] width 122 height 25
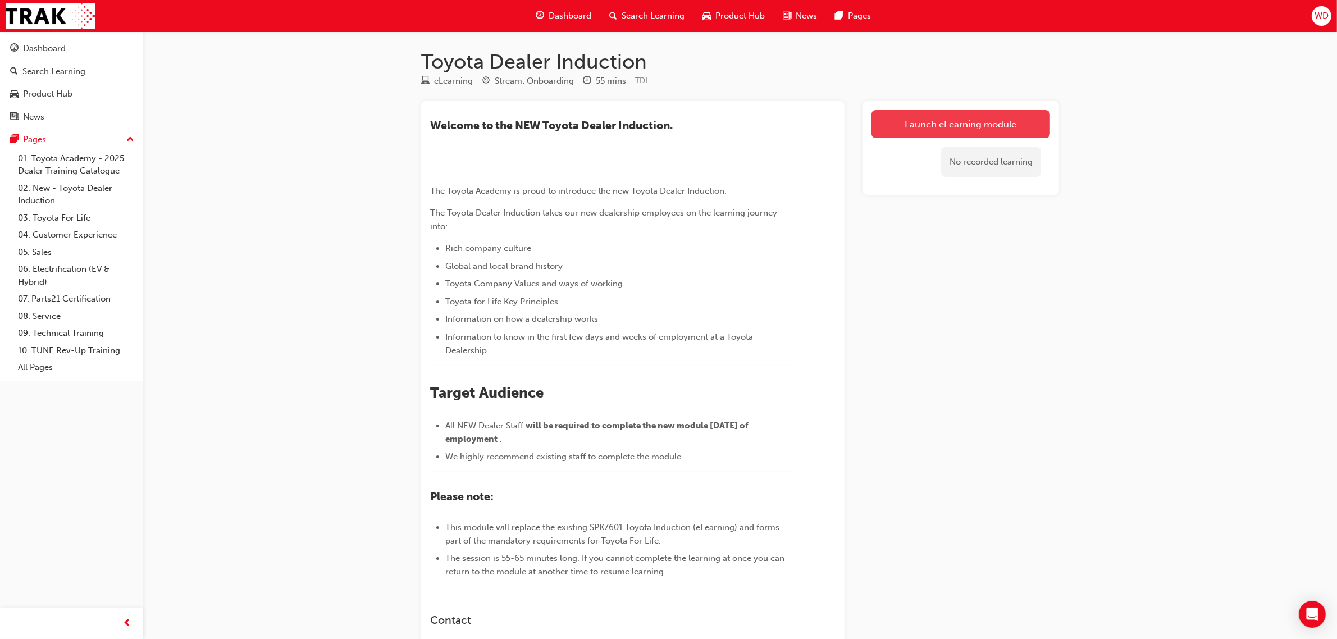
click at [955, 125] on link "Launch eLearning module" at bounding box center [961, 124] width 179 height 28
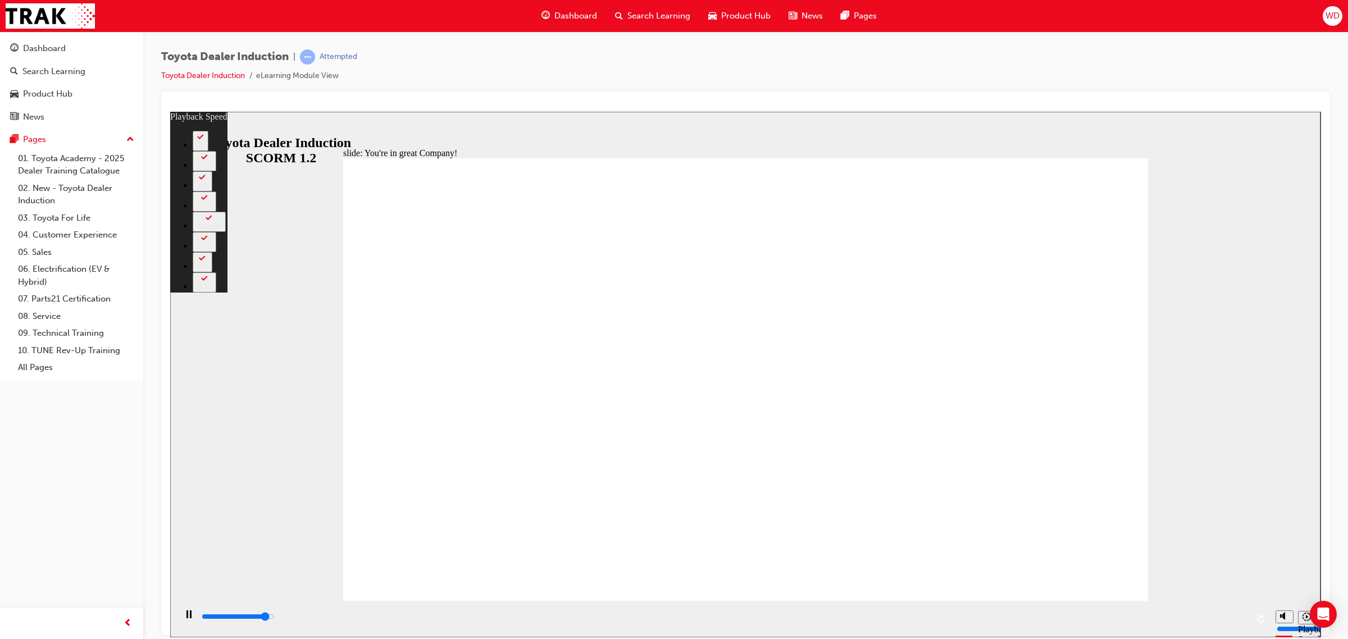
type input "7100"
type input "0"
type input "7300"
type input "0"
type input "7500"
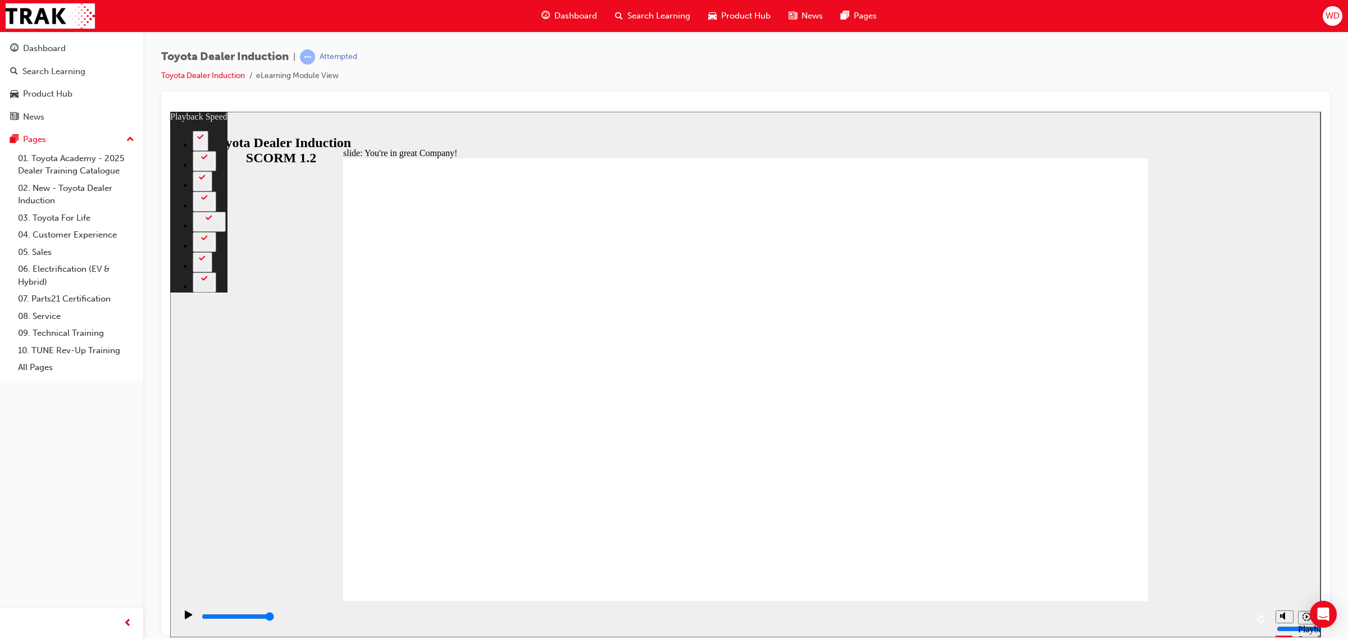
type input "156"
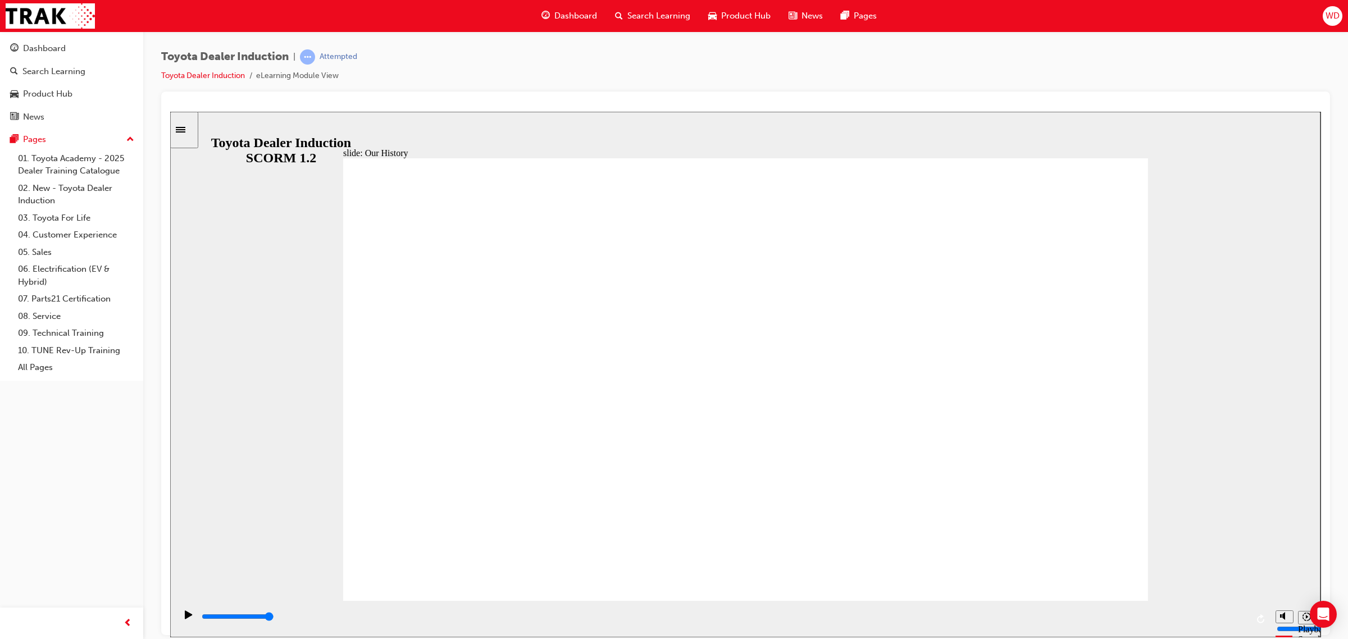
drag, startPoint x: 930, startPoint y: 515, endPoint x: 694, endPoint y: 519, distance: 236.0
drag, startPoint x: 504, startPoint y: 511, endPoint x: 734, endPoint y: 506, distance: 230.4
drag, startPoint x: 746, startPoint y: 524, endPoint x: 807, endPoint y: 535, distance: 61.7
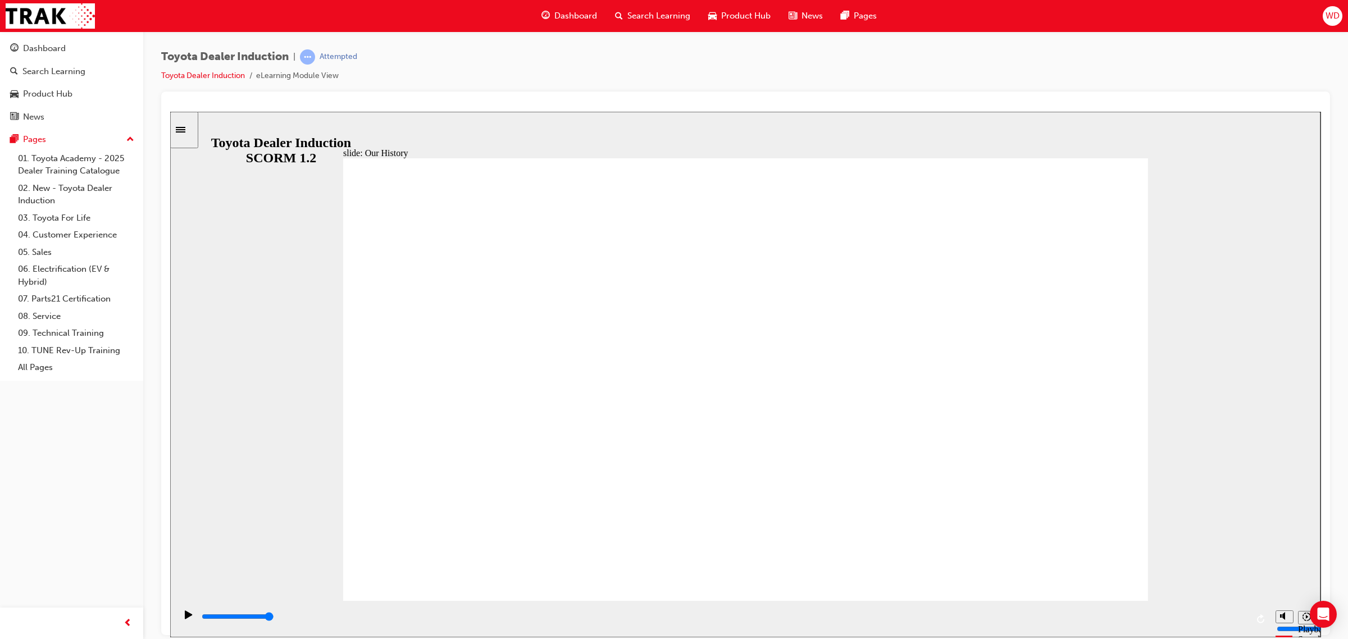
drag, startPoint x: 762, startPoint y: 572, endPoint x: 882, endPoint y: 516, distance: 133.2
drag, startPoint x: 592, startPoint y: 396, endPoint x: 634, endPoint y: 402, distance: 42.5
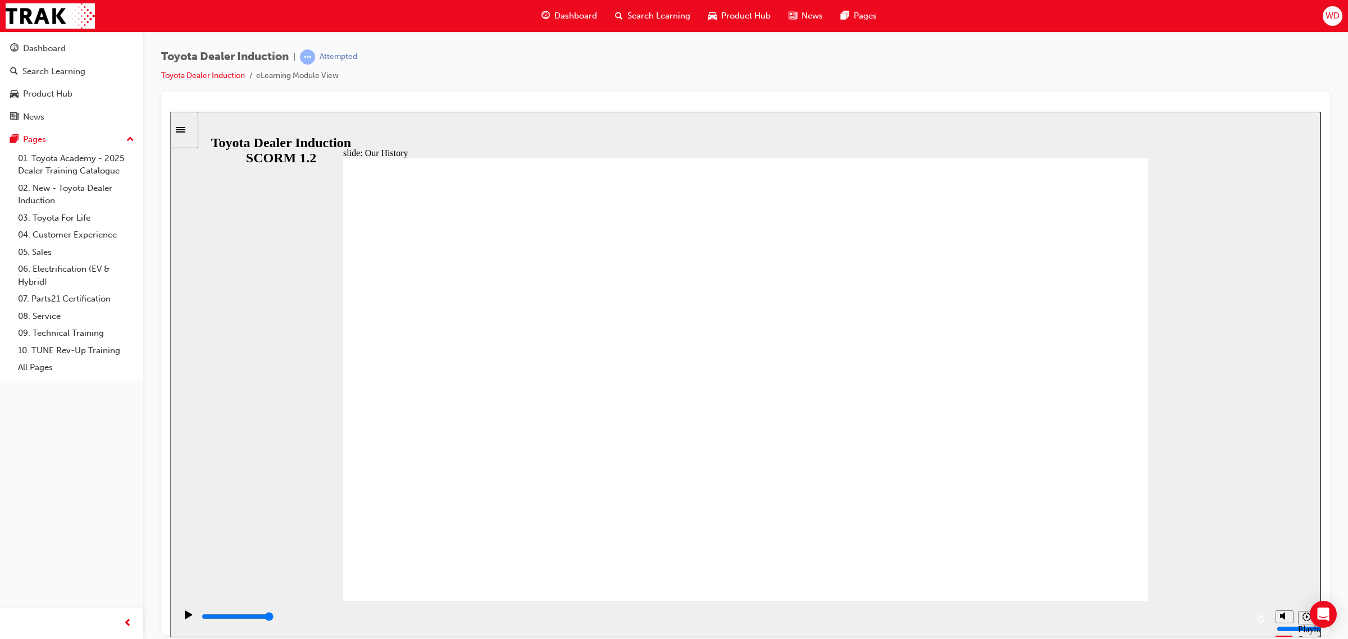
drag, startPoint x: 753, startPoint y: 554, endPoint x: 721, endPoint y: 222, distance: 333.5
drag, startPoint x: 754, startPoint y: 194, endPoint x: 750, endPoint y: 366, distance: 171.9
drag, startPoint x: 511, startPoint y: 505, endPoint x: 538, endPoint y: 505, distance: 26.4
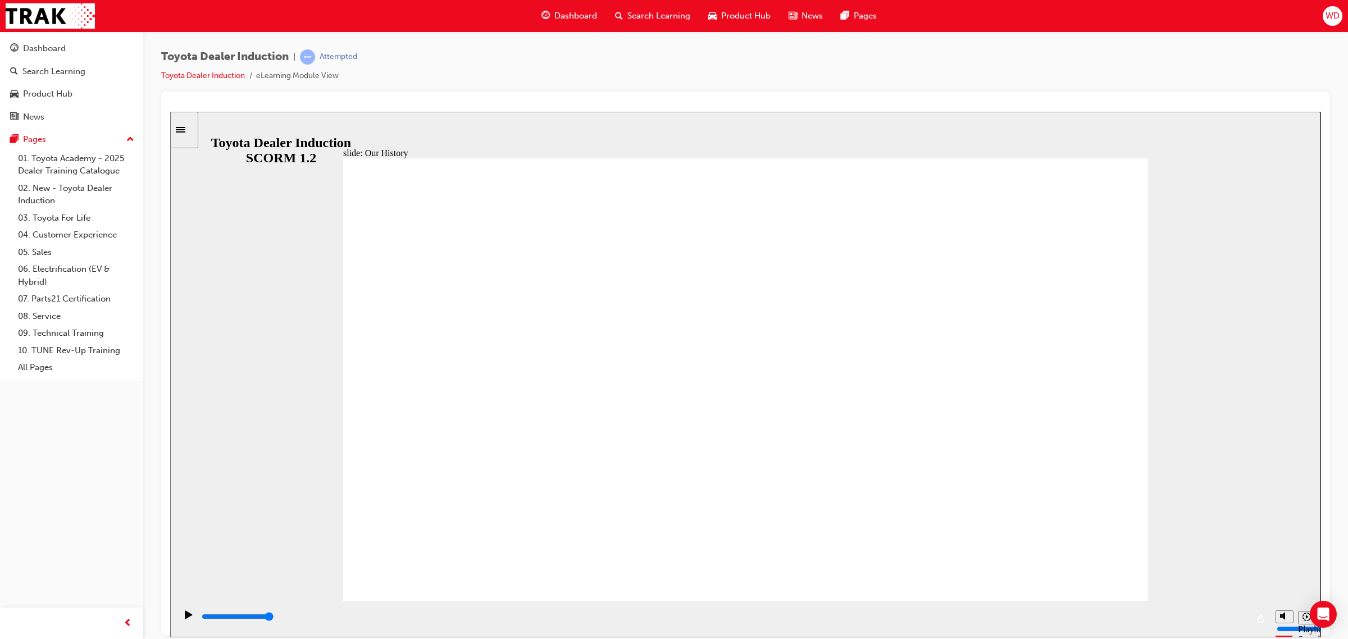
drag, startPoint x: 528, startPoint y: 513, endPoint x: 754, endPoint y: 515, distance: 225.8
drag, startPoint x: 747, startPoint y: 509, endPoint x: 1002, endPoint y: 499, distance: 254.7
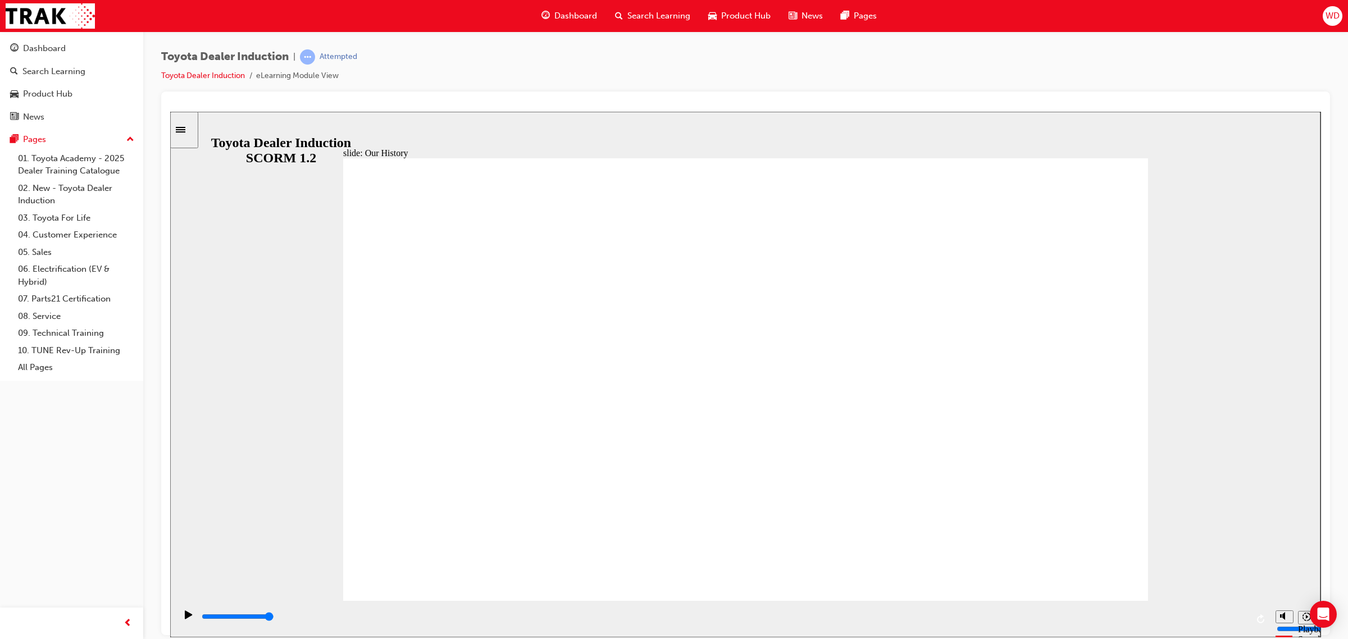
click at [274, 618] on input "slide progress" at bounding box center [238, 616] width 72 height 9
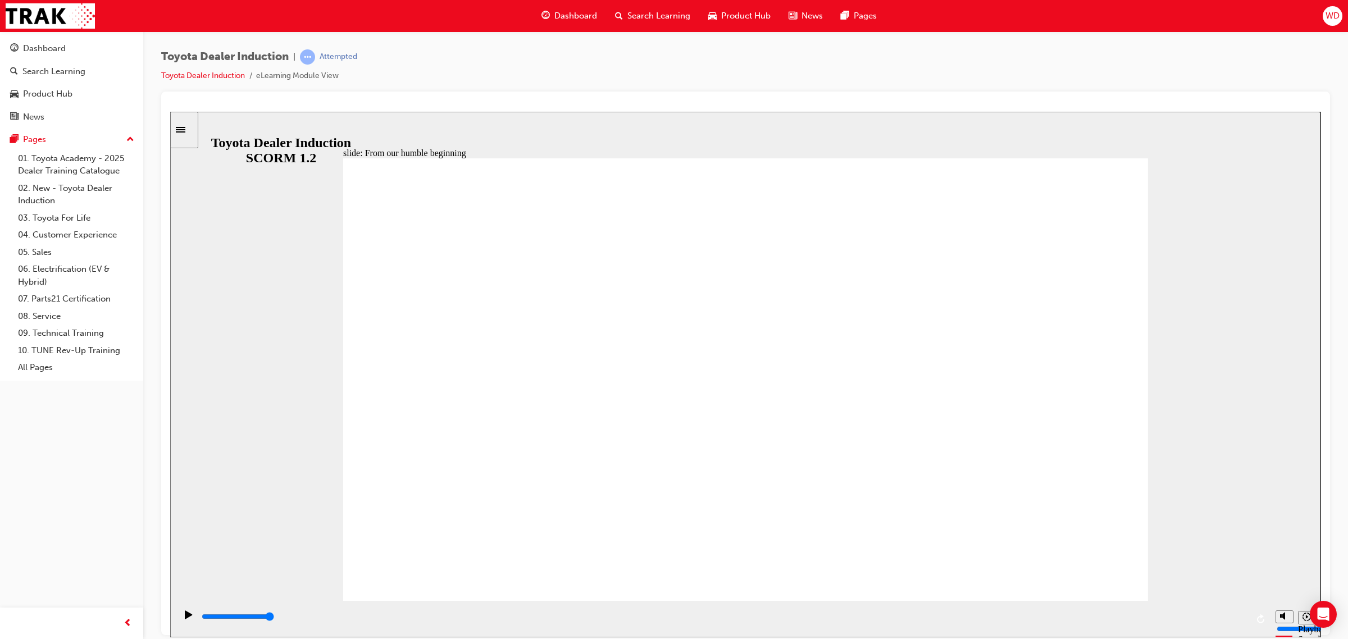
click at [1208, 621] on div "playback controls" at bounding box center [724, 617] width 1047 height 12
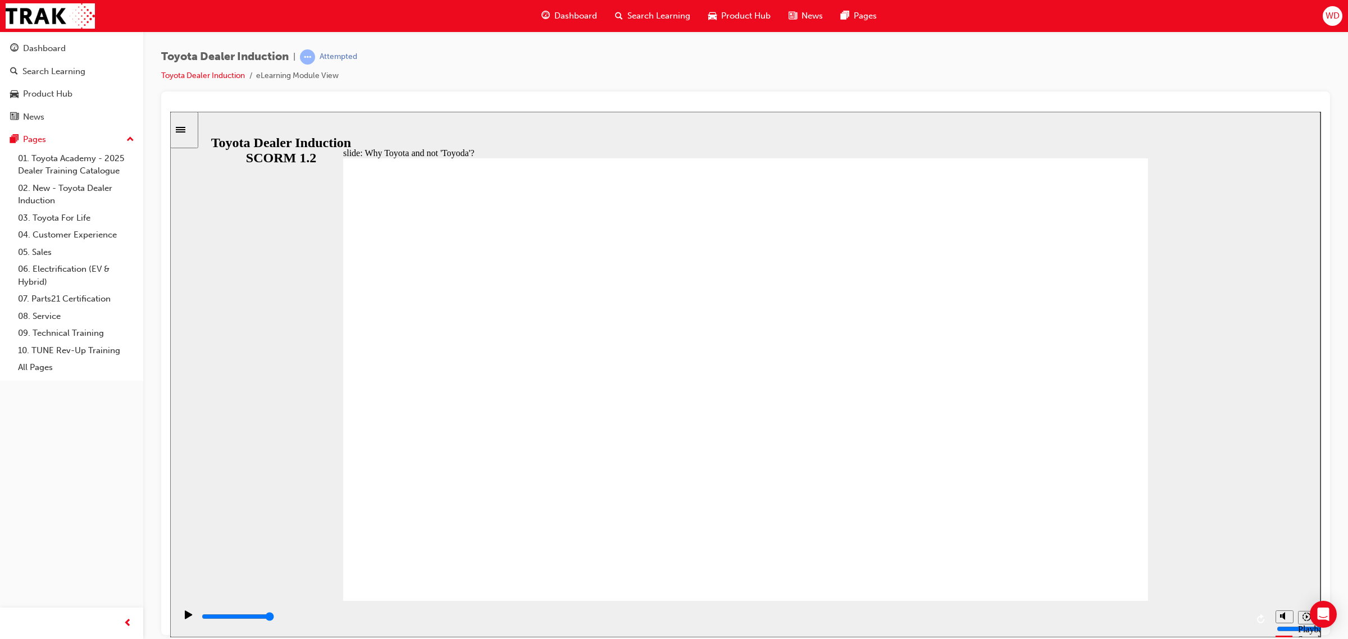
type input "8300"
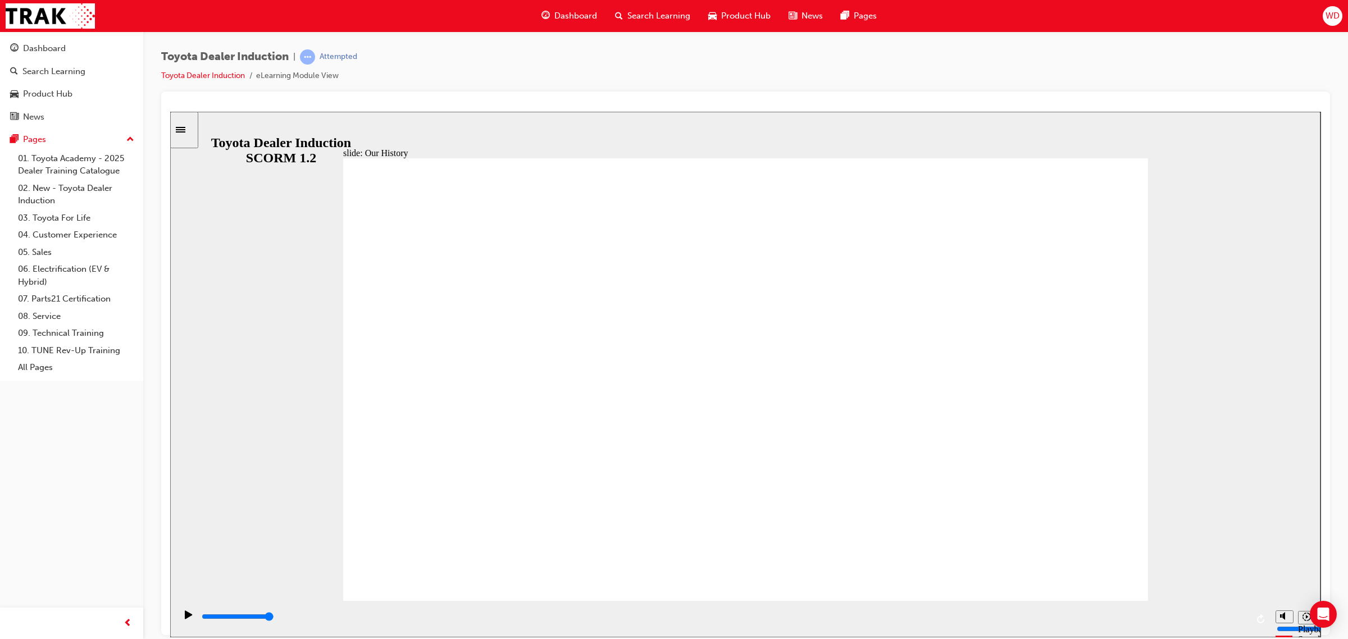
type input "2"
drag, startPoint x: 935, startPoint y: 516, endPoint x: 719, endPoint y: 516, distance: 216.3
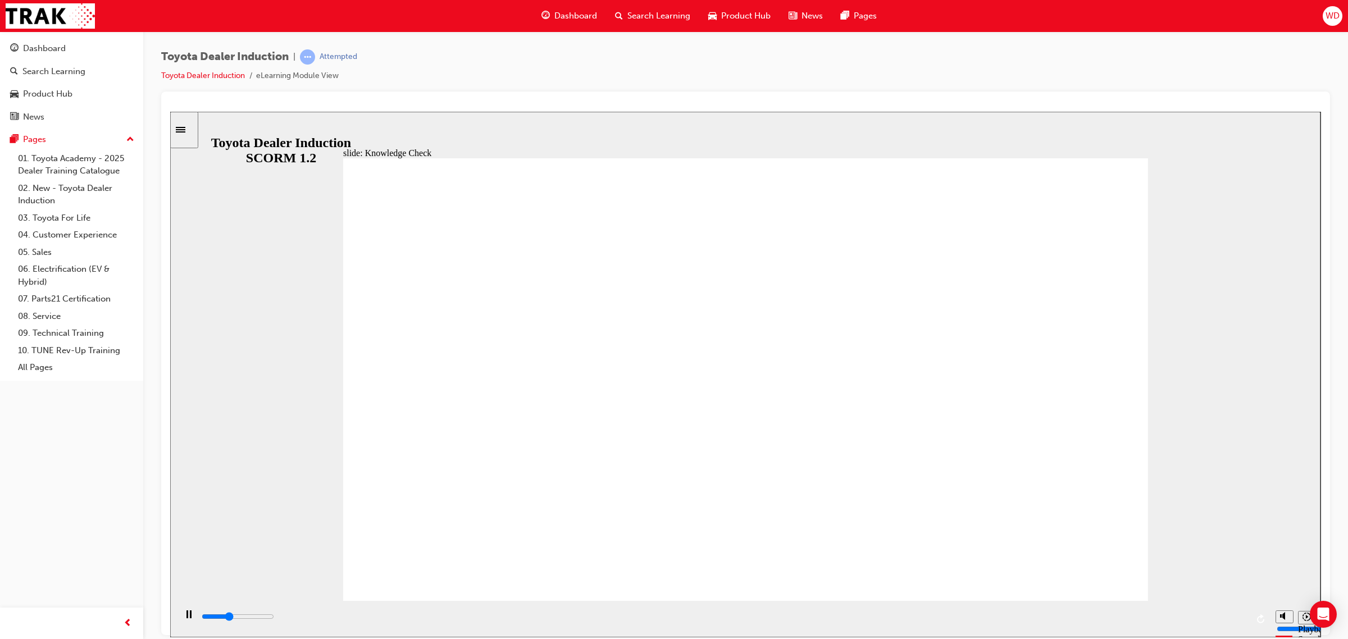
type input "1800"
radio input "true"
type input "5000"
radio input "false"
radio input "true"
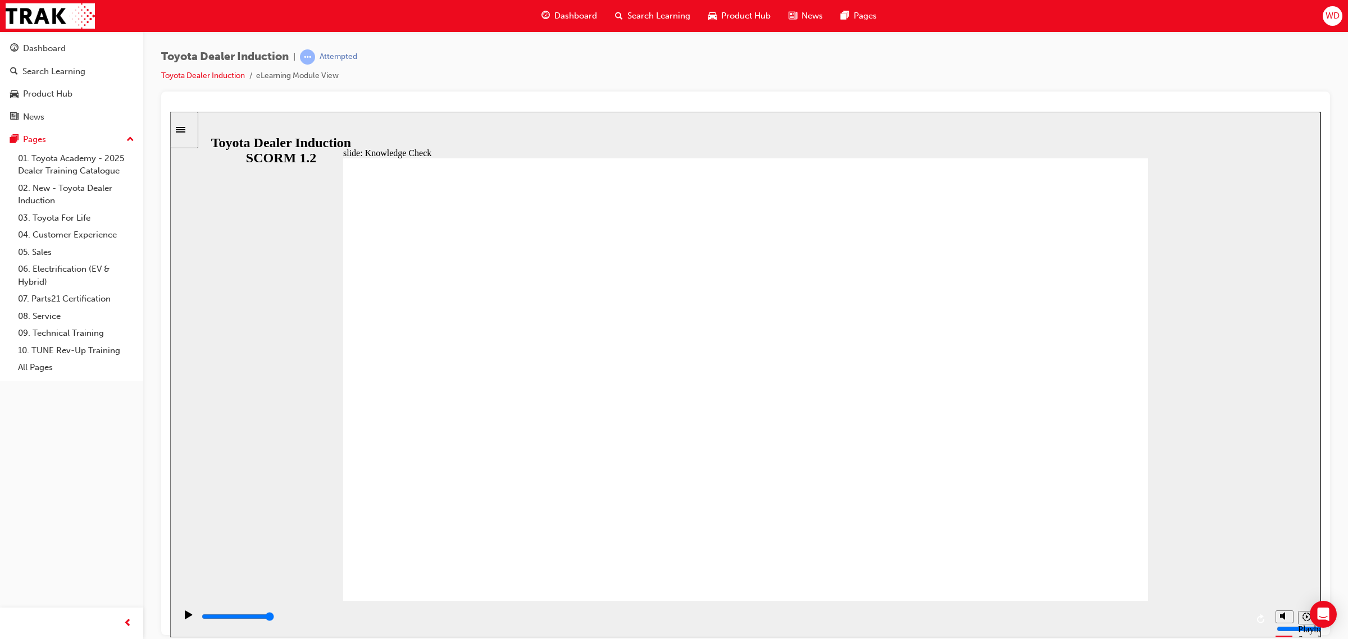
type input "1400"
radio input "true"
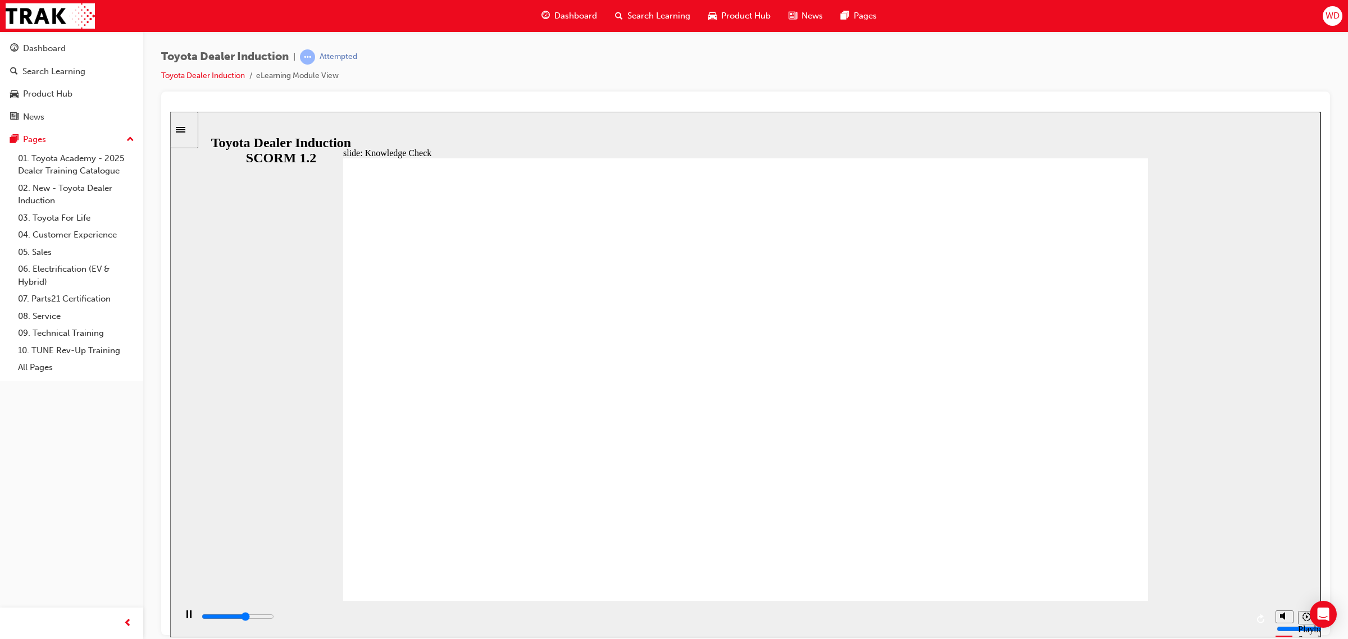
type input "3100"
radio input "false"
radio input "true"
type input "5000"
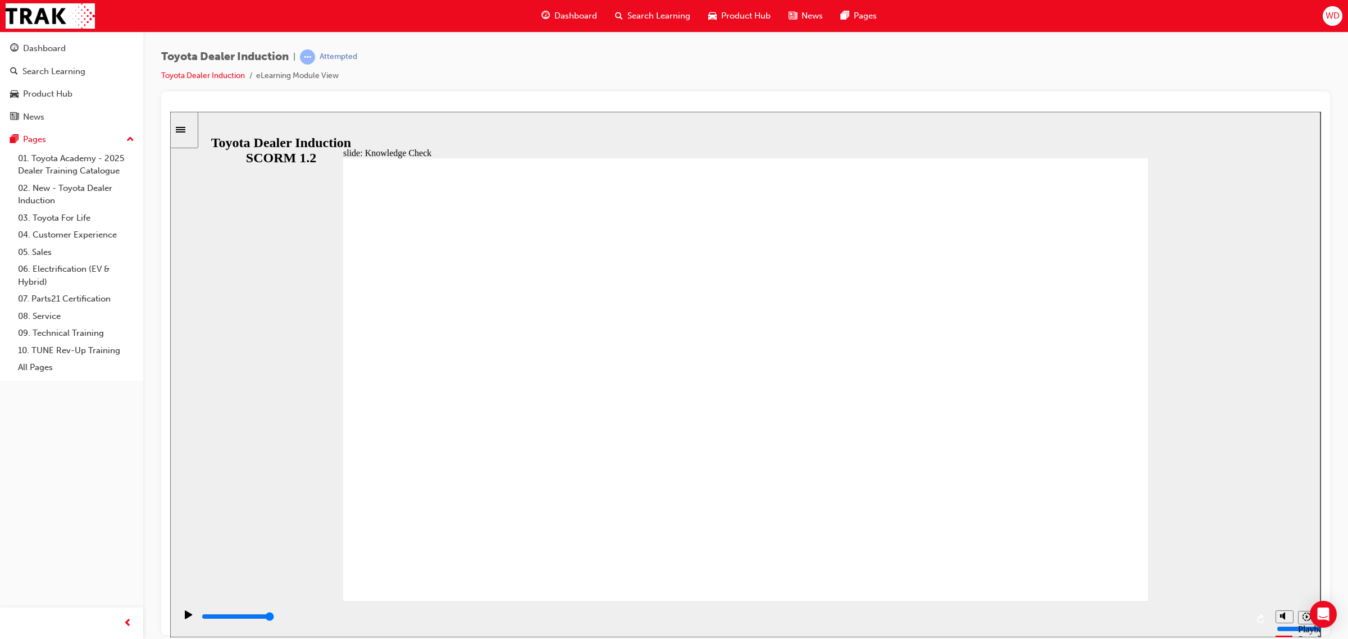
radio input "true"
drag, startPoint x: 462, startPoint y: 490, endPoint x: 641, endPoint y: 387, distance: 206.9
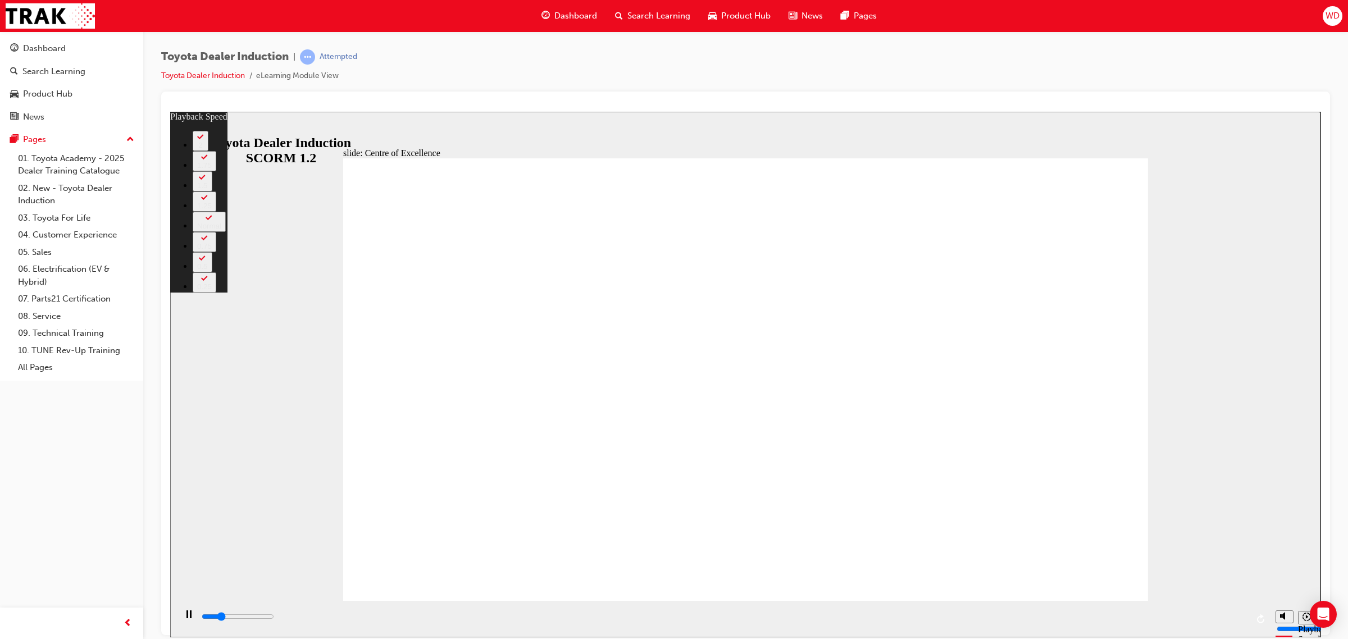
type input "3700"
type input "0"
type input "3900"
type input "0"
type input "4200"
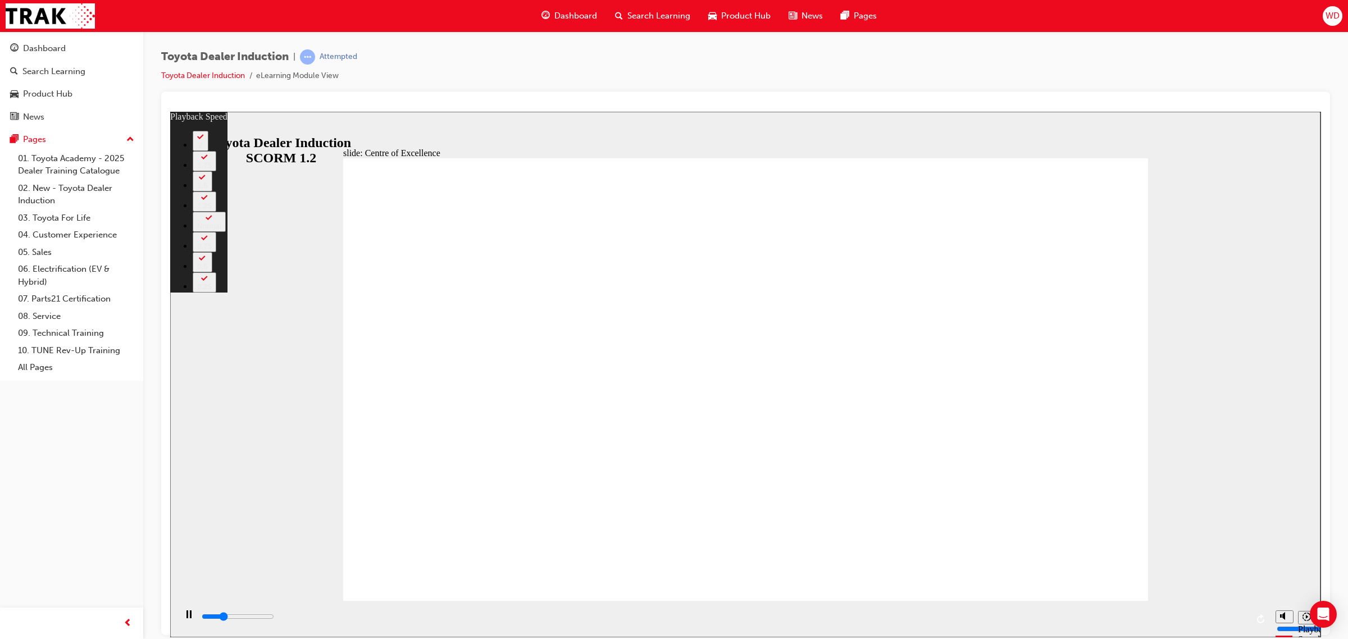
type input "1"
type input "4500"
type input "1"
type input "4700"
type input "1"
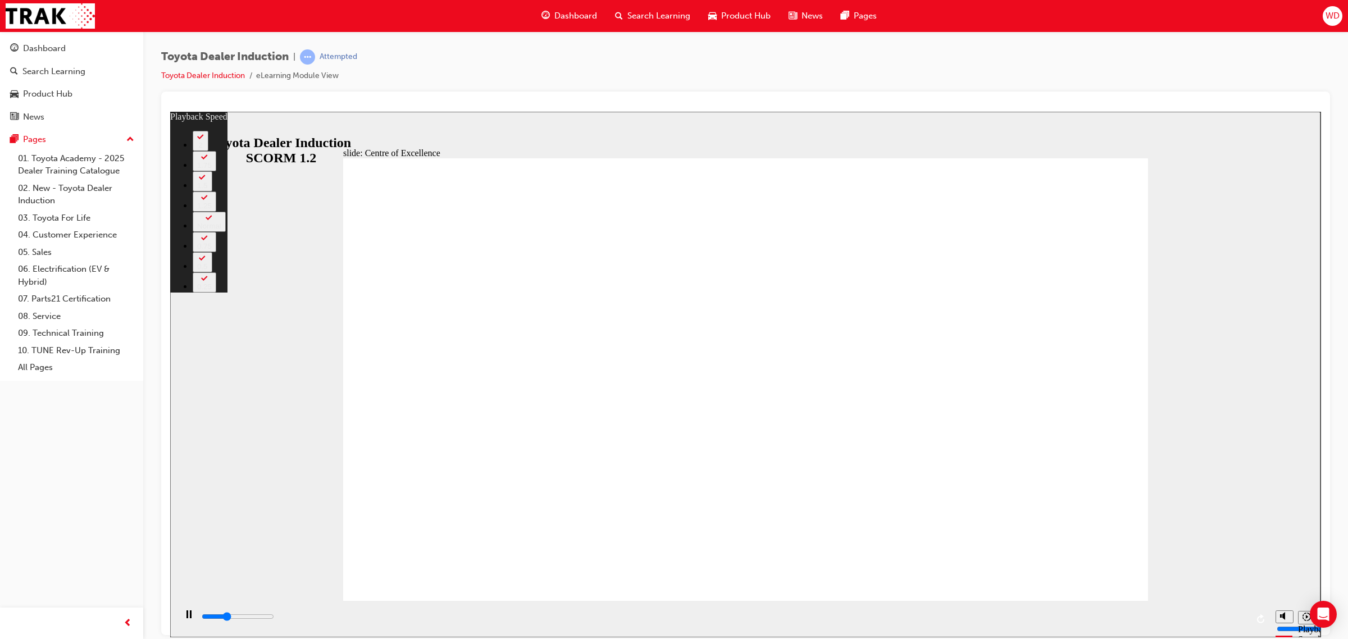
type input "5000"
type input "1"
type input "5300"
type input "2"
type input "5600"
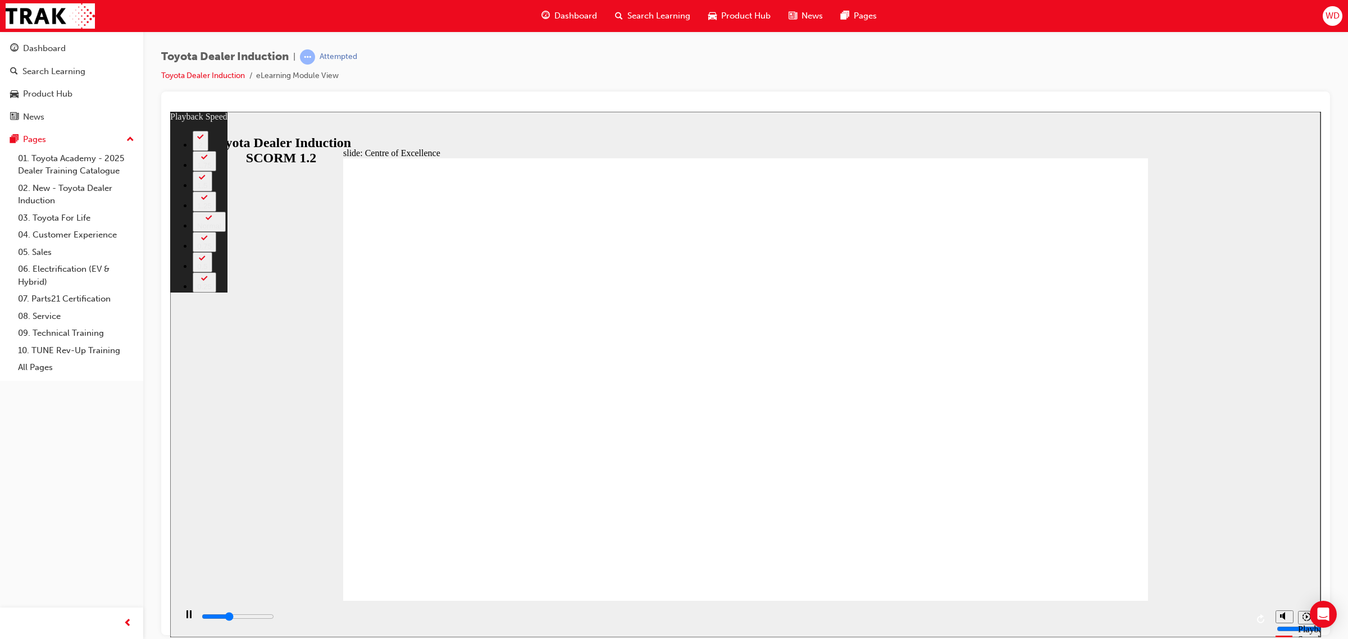
type input "2"
type input "5800"
type input "2"
type input "6100"
type input "2"
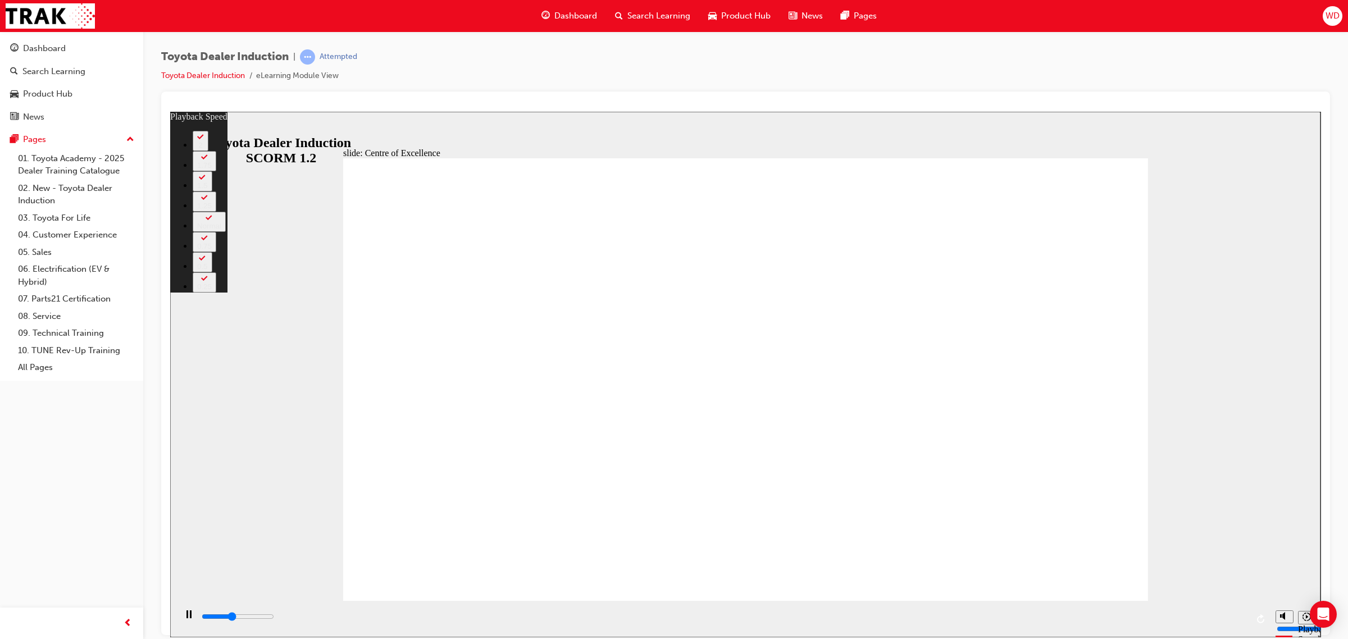
type input "6300"
type input "3"
type input "6400"
type input "3"
type input "6600"
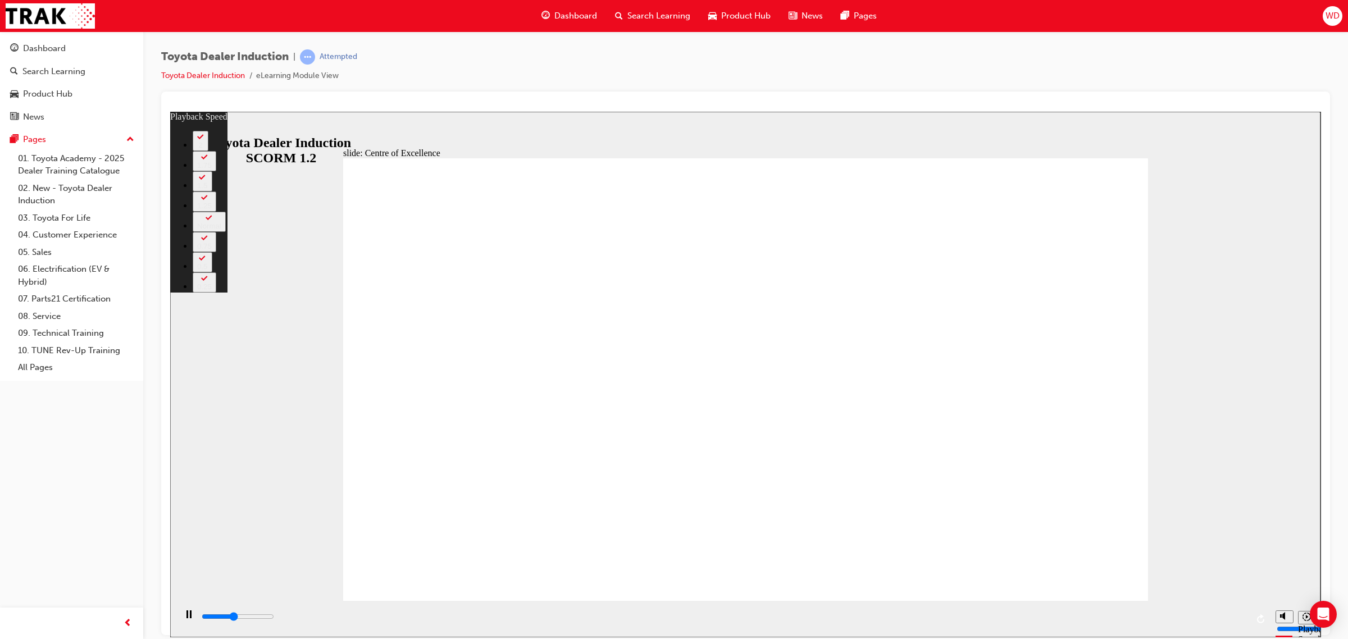
type input "3"
type input "6900"
type input "3"
type input "7100"
type input "3"
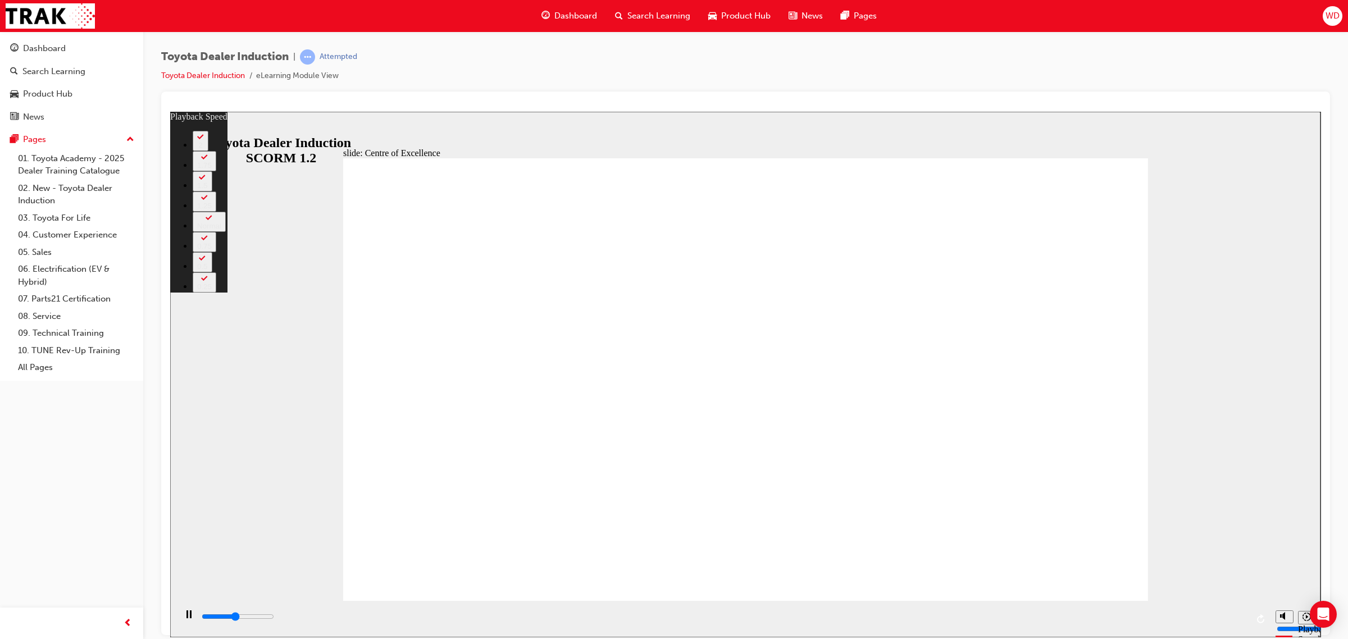
type input "7100"
type input "3"
type input "7400"
type input "4"
type input "7700"
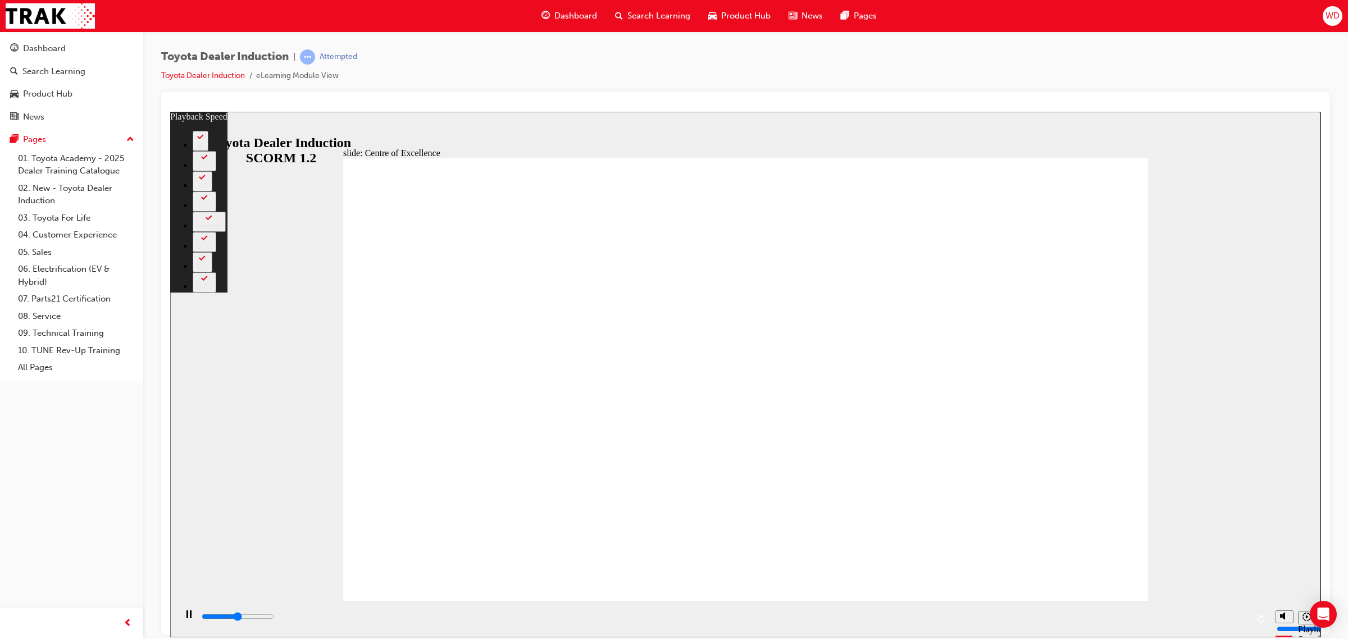
type input "4"
type input "7900"
type input "4"
type input "8200"
type input "5"
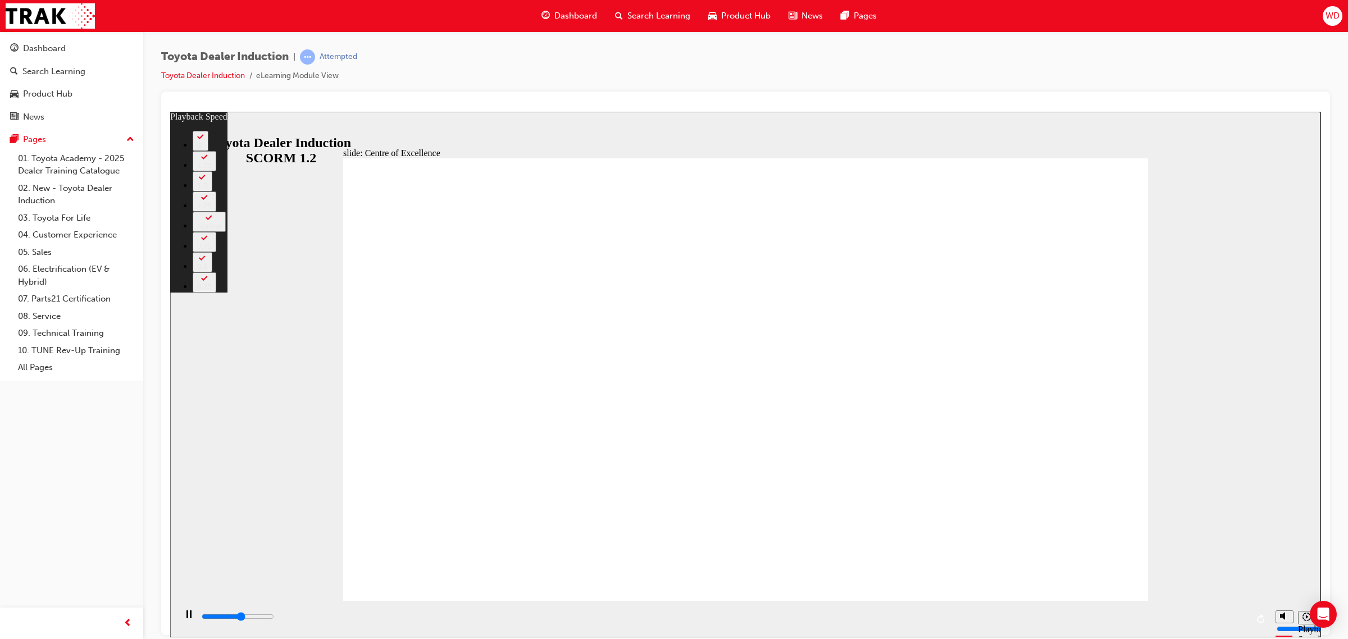
type input "8500"
type input "5"
type input "8700"
type input "5"
type input "9000"
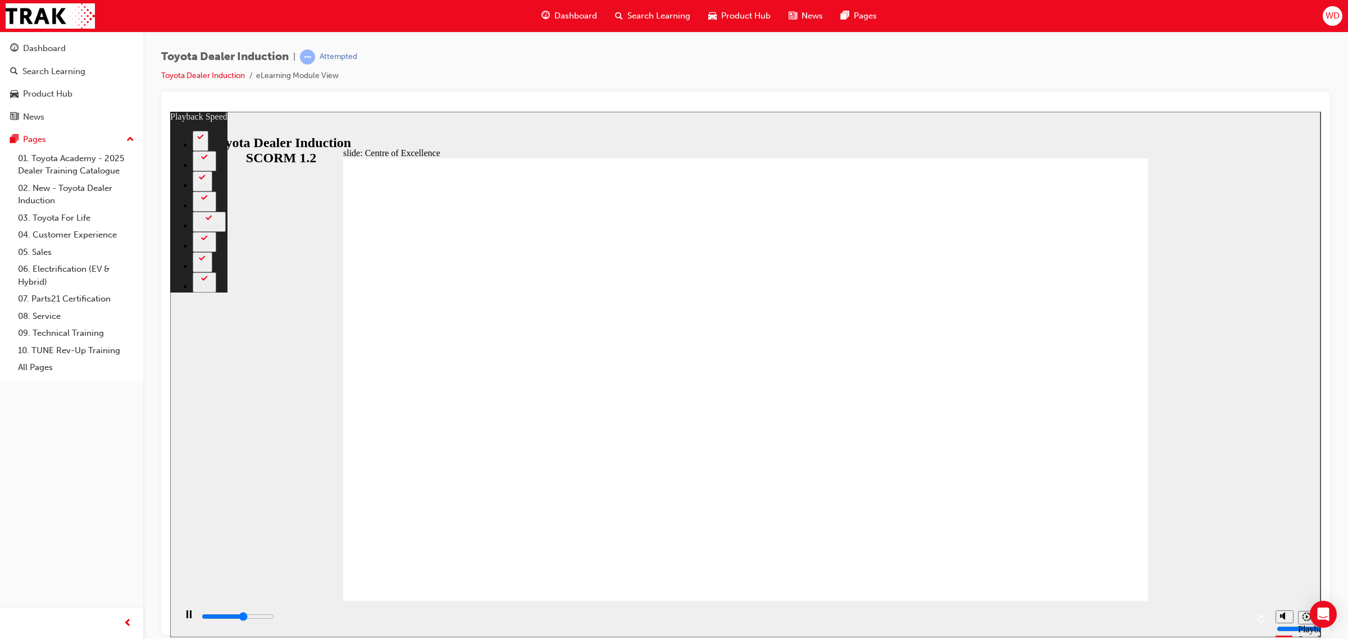
type input "5"
type input "9300"
type input "6"
type input "9500"
type input "6"
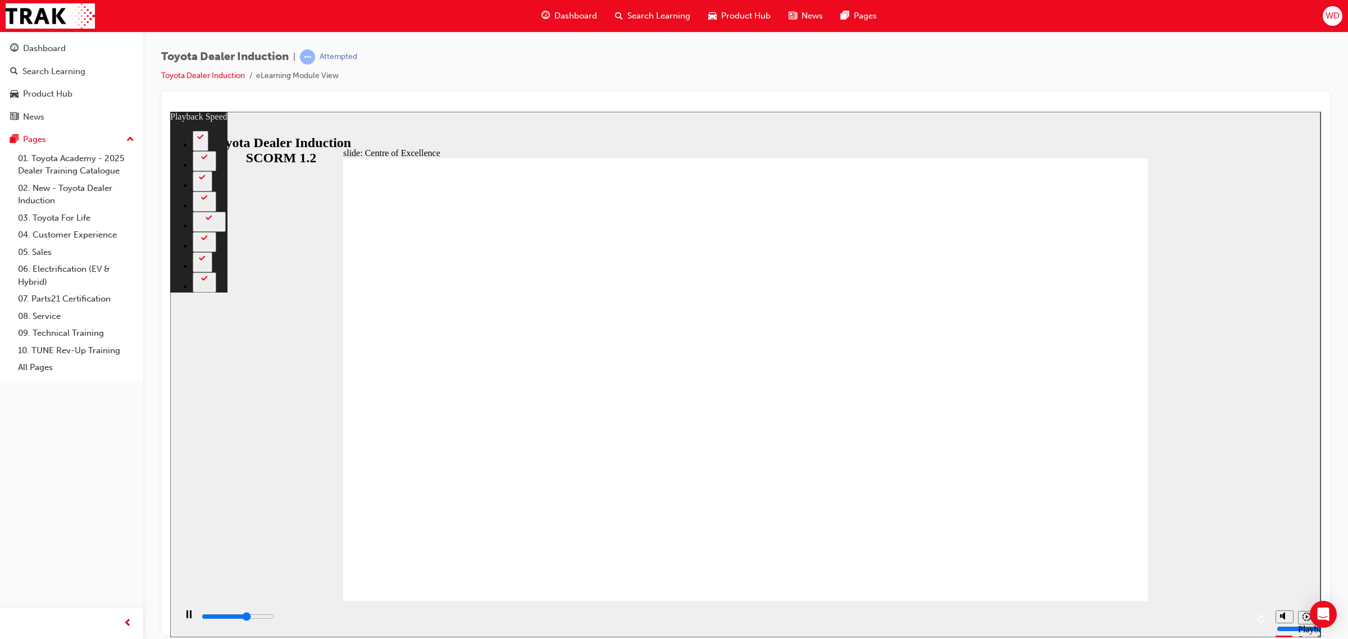
type input "9800"
type input "6"
type input "9900"
type input "6"
type input "10100"
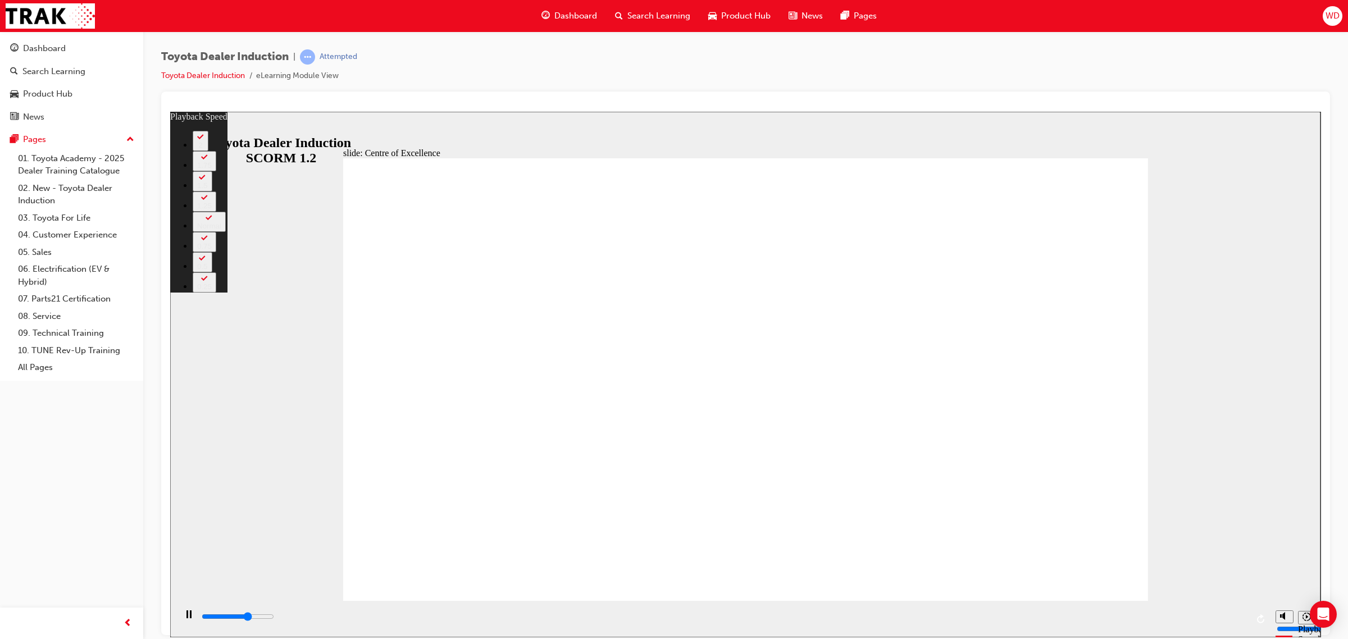
type input "6"
type input "10200"
type input "6"
type input "10300"
type input "7"
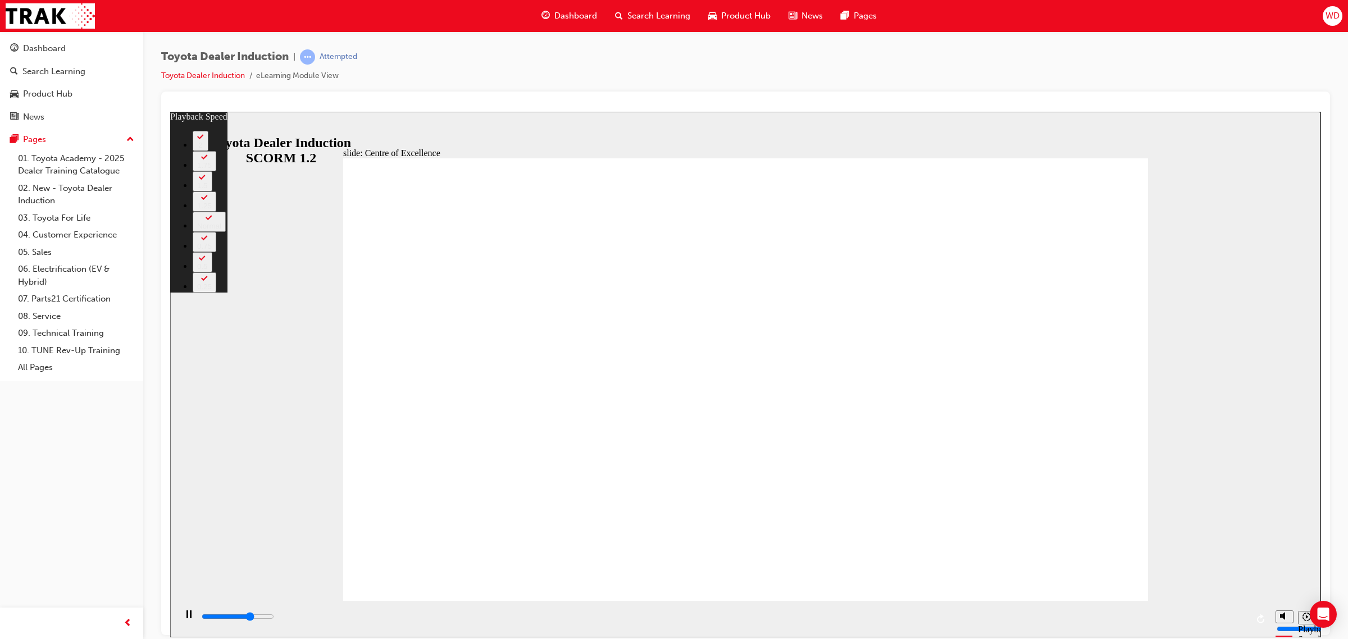
type input "10600"
type input "7"
type input "10900"
type input "7"
type input "11100"
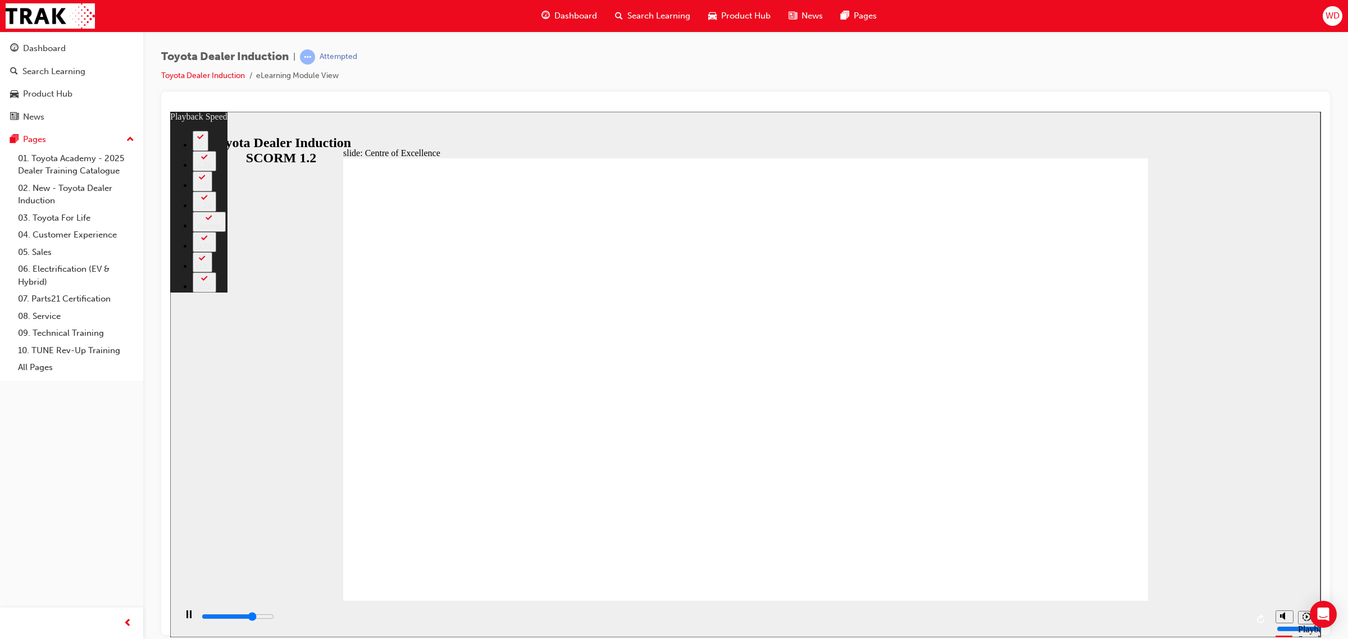
type input "7"
type input "11200"
type input "16"
type input "11200"
type input "16"
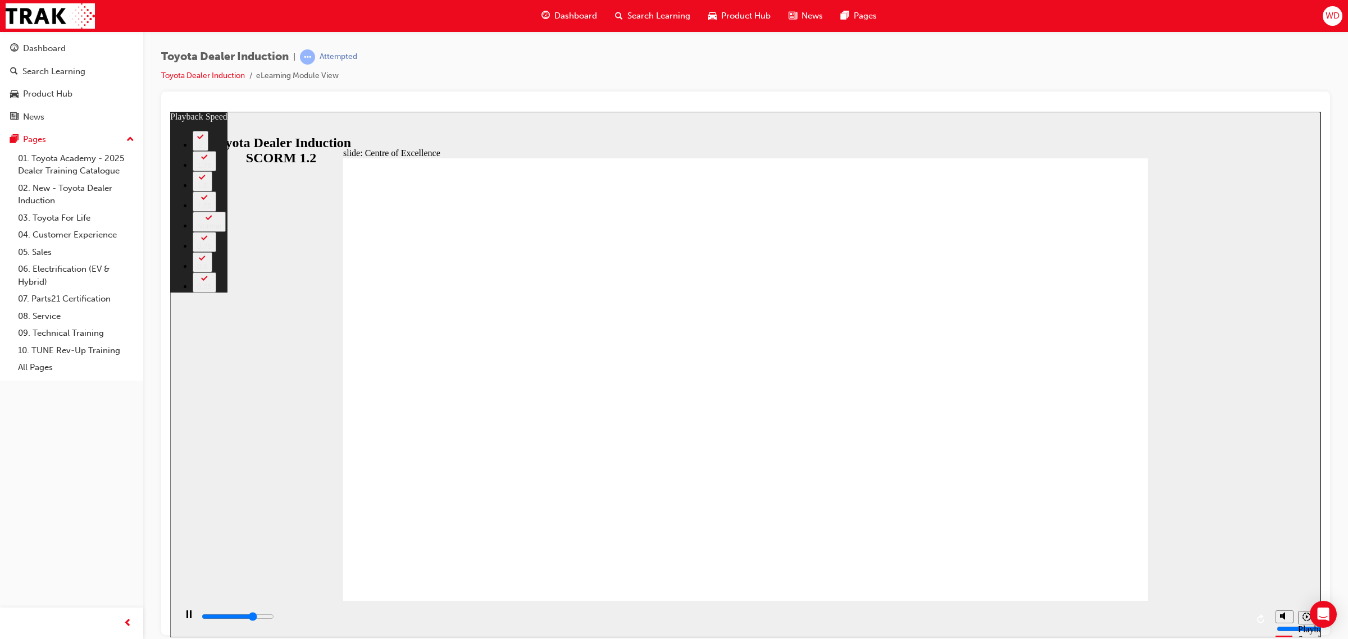
type input "11300"
type input "16"
type input "11600"
type input "16"
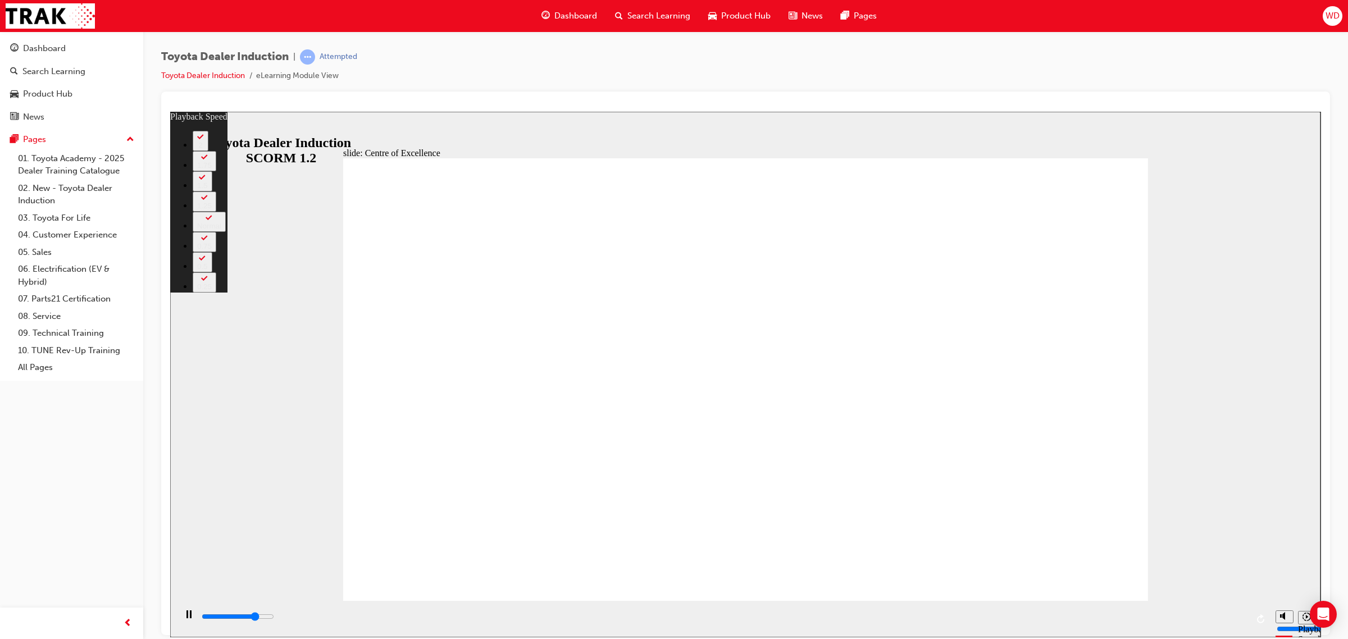
type input "11800"
type input "25"
type input "11900"
type input "25"
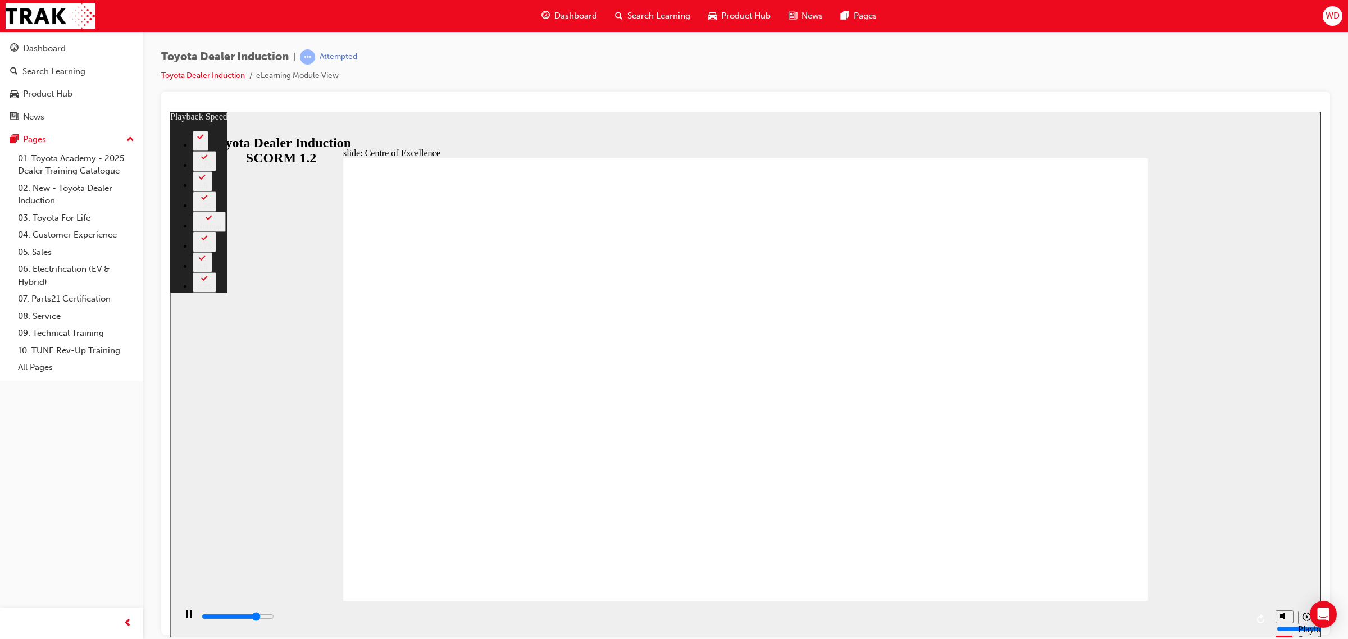
type input "12000"
type input "25"
type input "12200"
type input "25"
type input "12400"
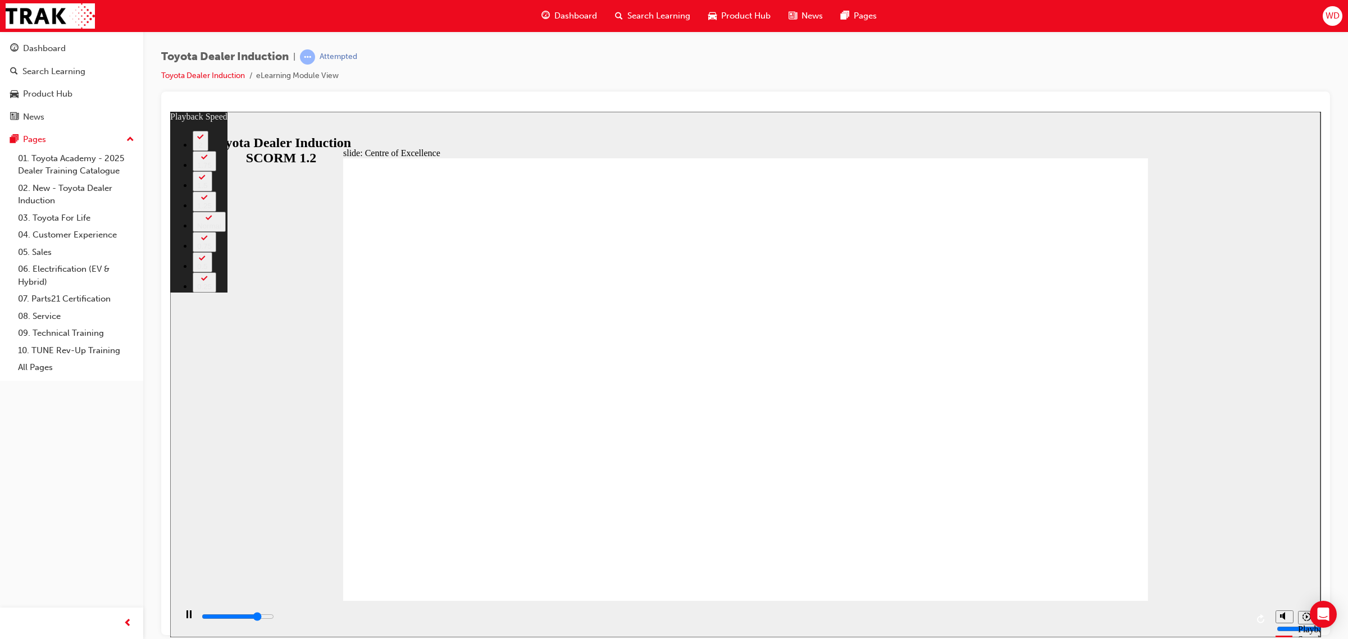
type input "34"
type input "12400"
type input "34"
type input "12400"
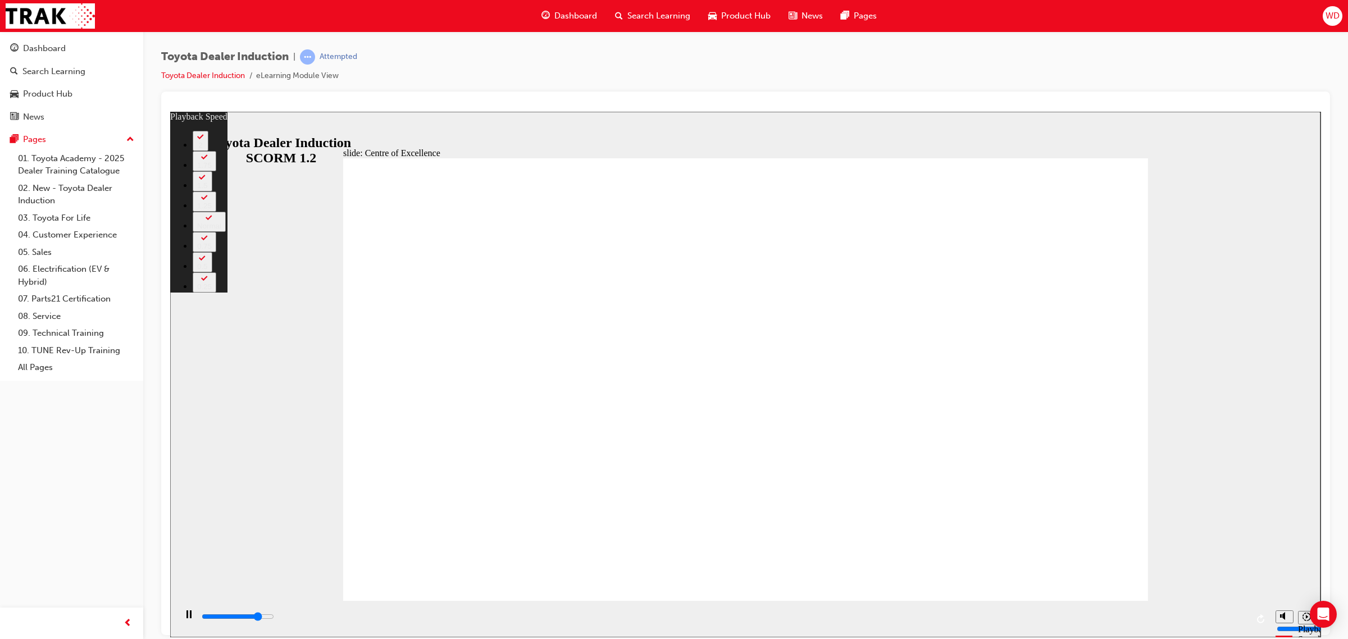
type input "34"
type input "12700"
type input "35"
type input "12800"
type input "50"
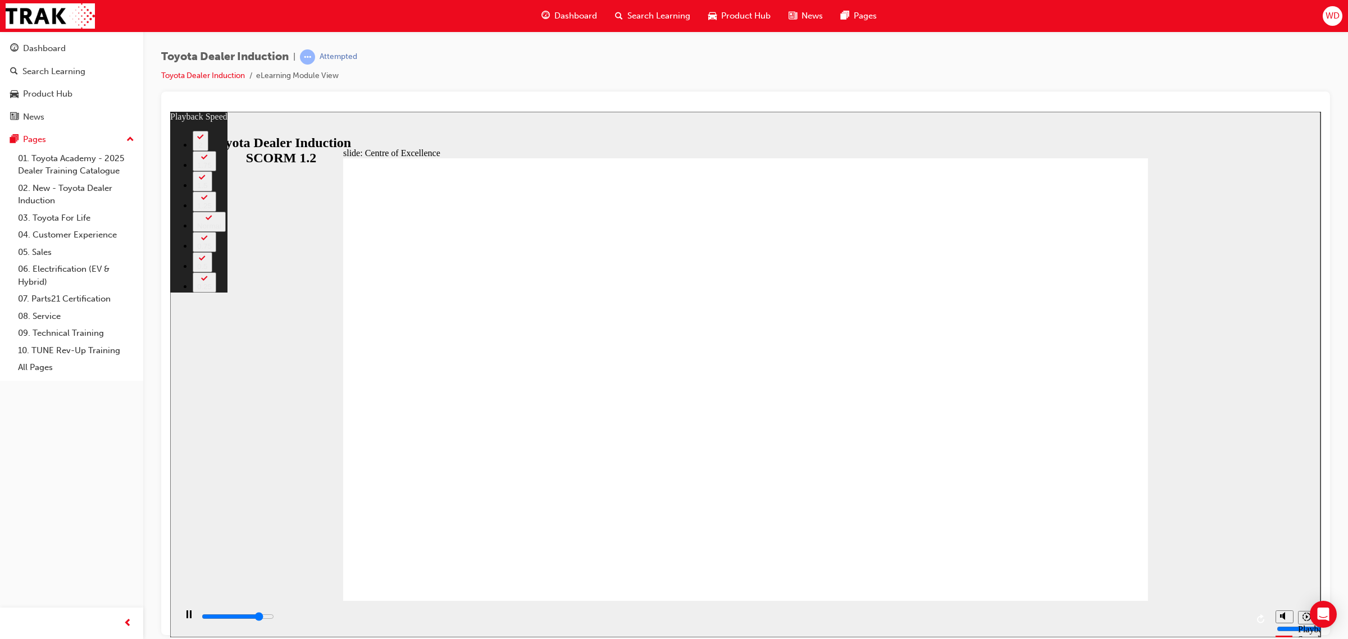
type input "12800"
type input "50"
type input "12900"
type input "50"
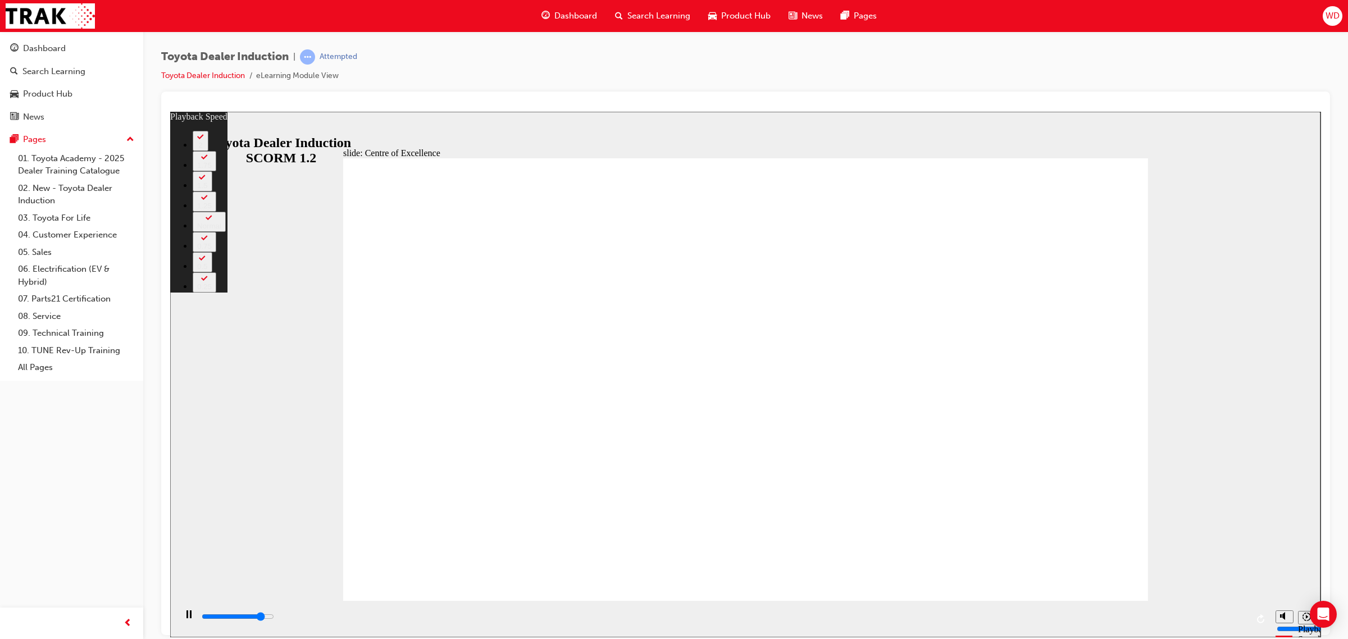
type input "13100"
type input "50"
type input "13200"
type input "60"
type input "13200"
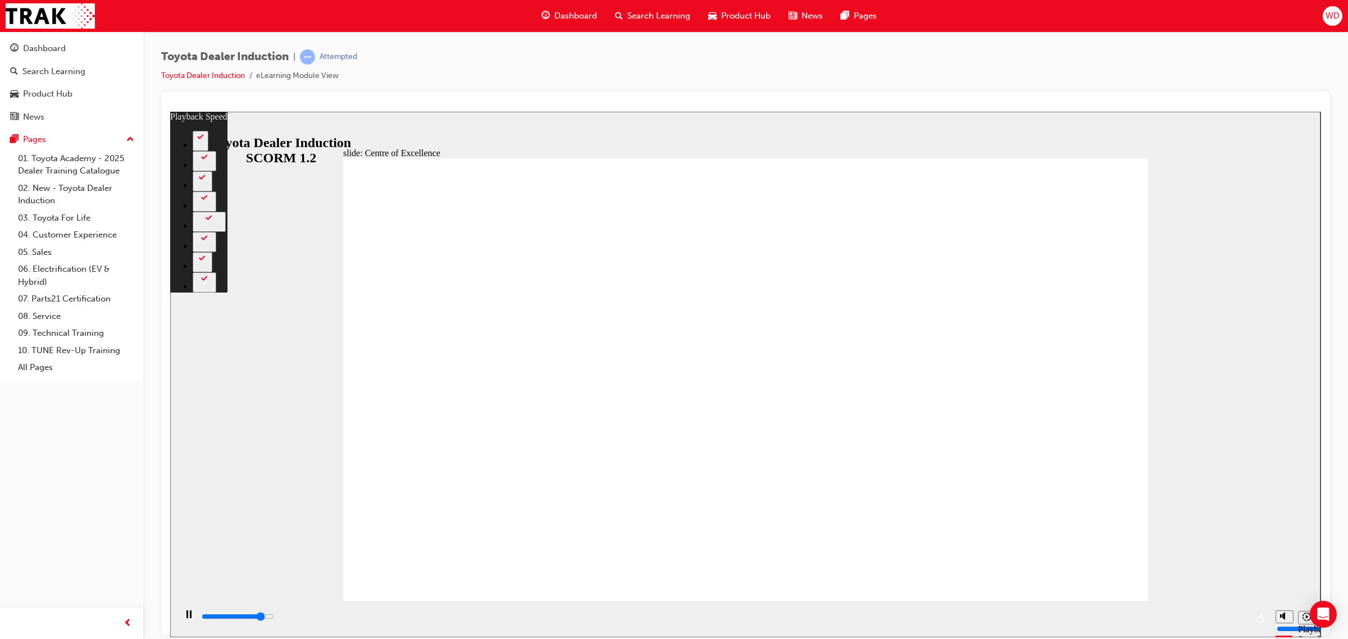
type input "60"
type input "13300"
type input "60"
type input "13500"
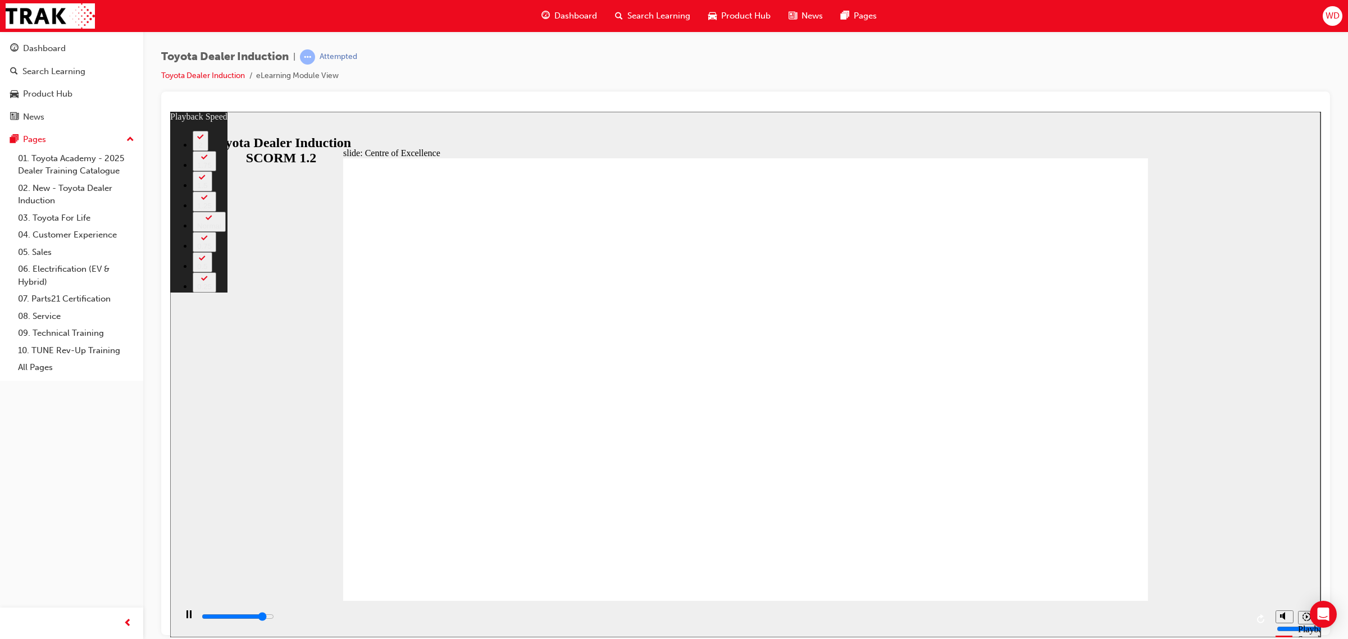
type input "79"
type input "13500"
type input "79"
type input "13600"
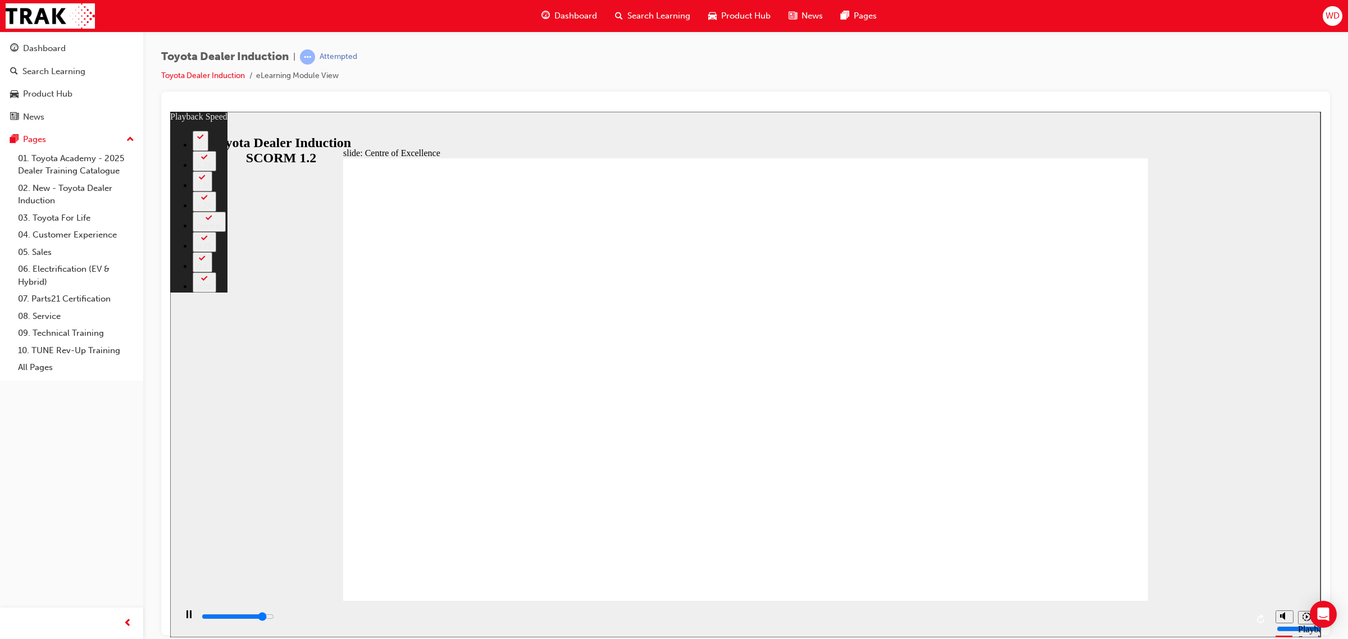
type input "79"
type input "13900"
type input "80"
type input "14200"
type input "80"
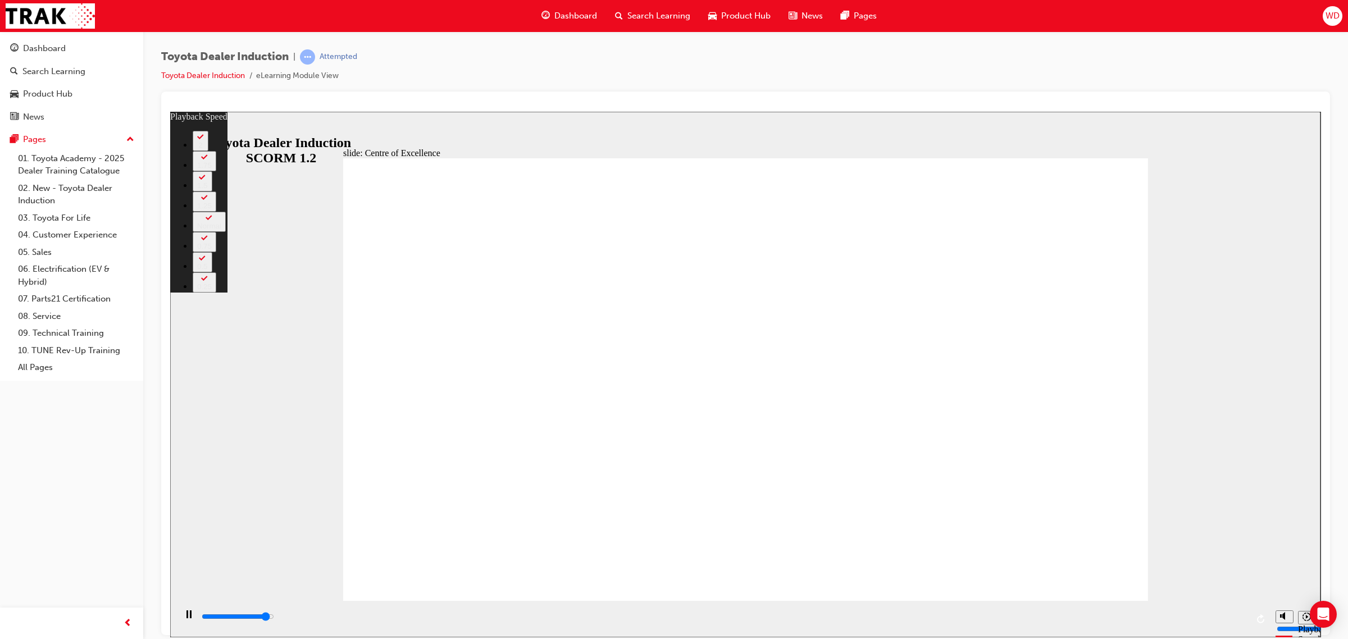
type input "14400"
type input "80"
type input "14700"
type input "80"
type input "15000"
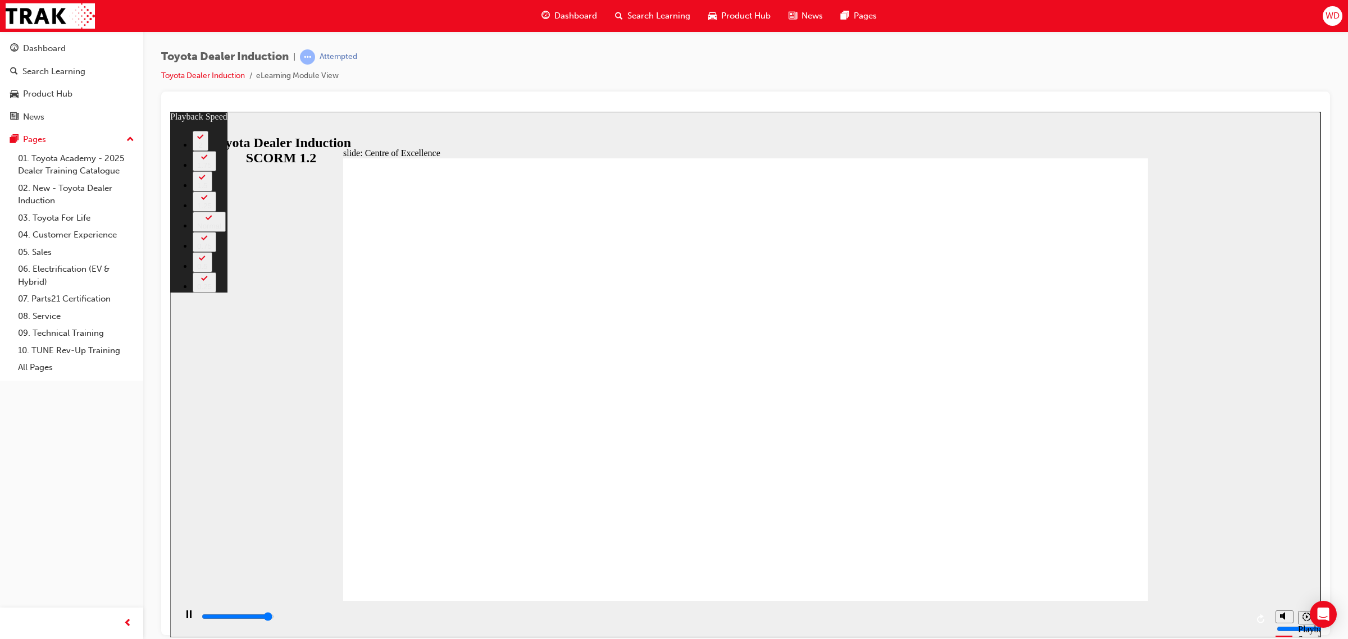
type input "81"
type input "15100"
type input "83"
type input "15200"
type input "83"
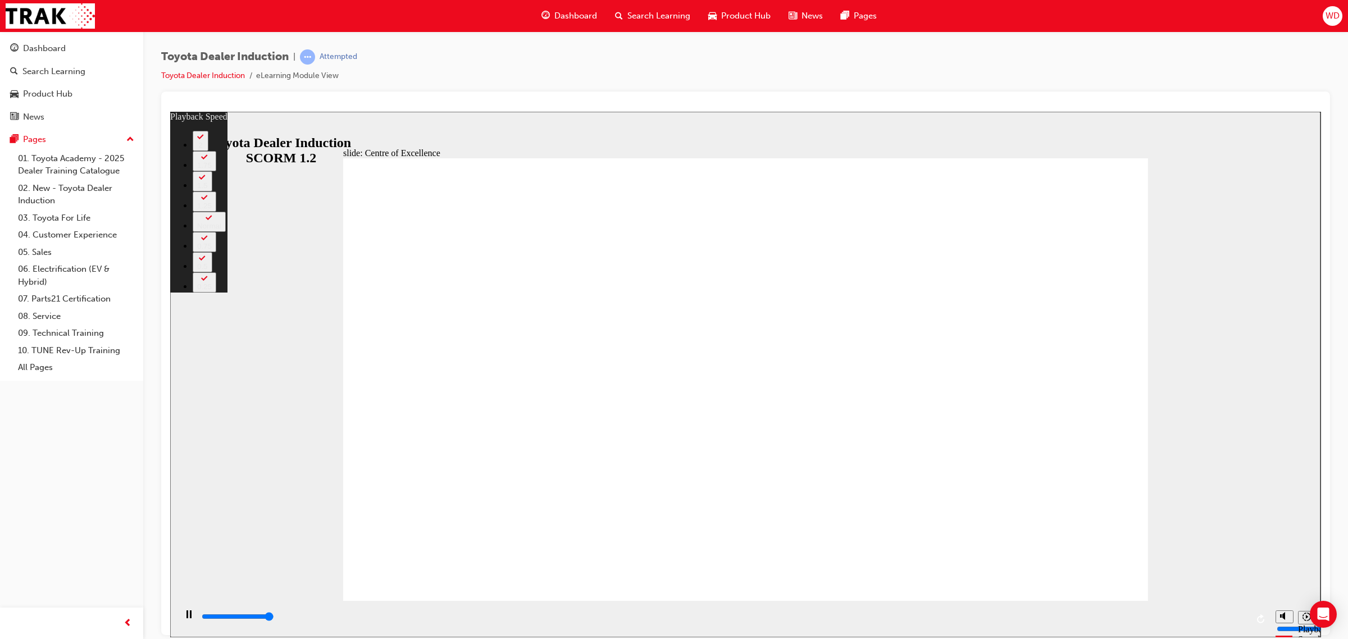
type input "15300"
type input "83"
type input "15300"
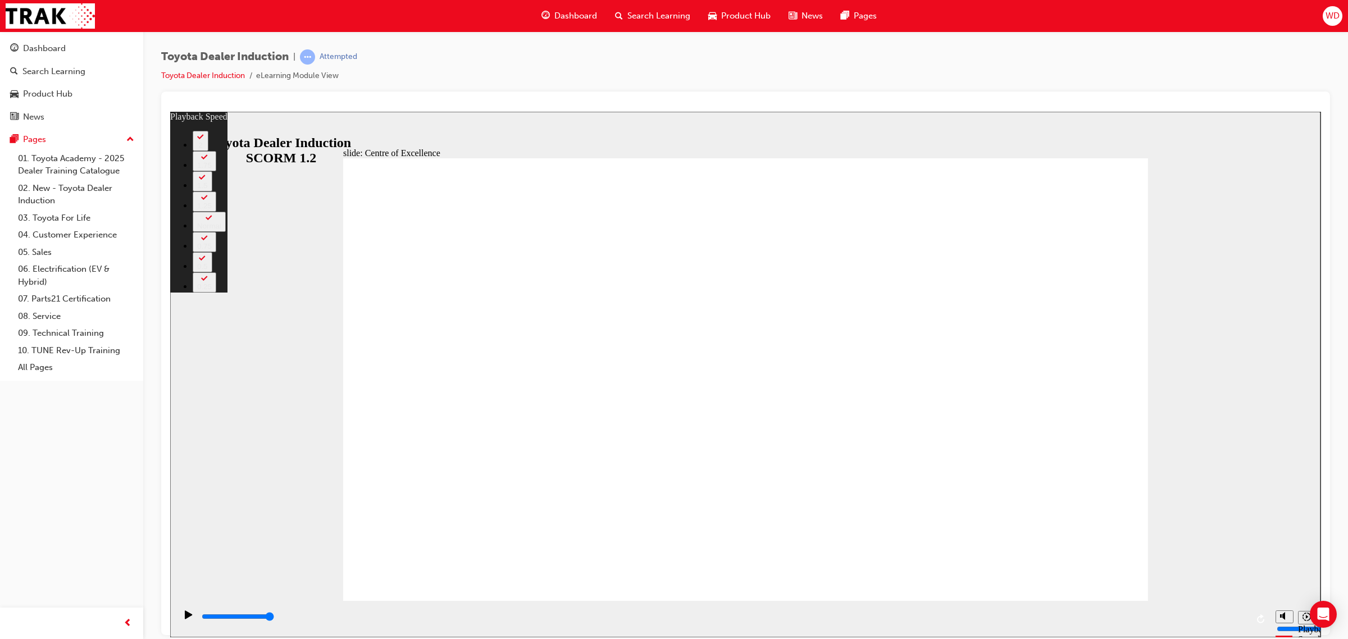
type input "248"
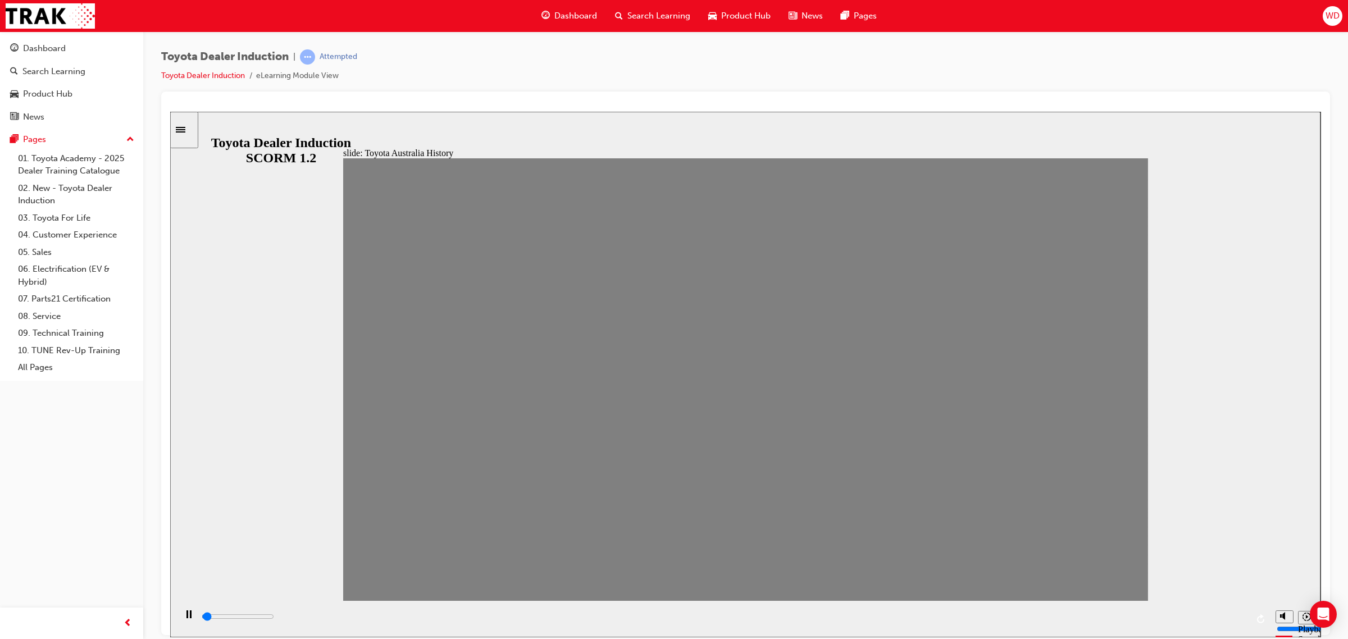
drag, startPoint x: 392, startPoint y: 395, endPoint x: 447, endPoint y: 386, distance: 56.3
drag, startPoint x: 431, startPoint y: 388, endPoint x: 487, endPoint y: 390, distance: 55.7
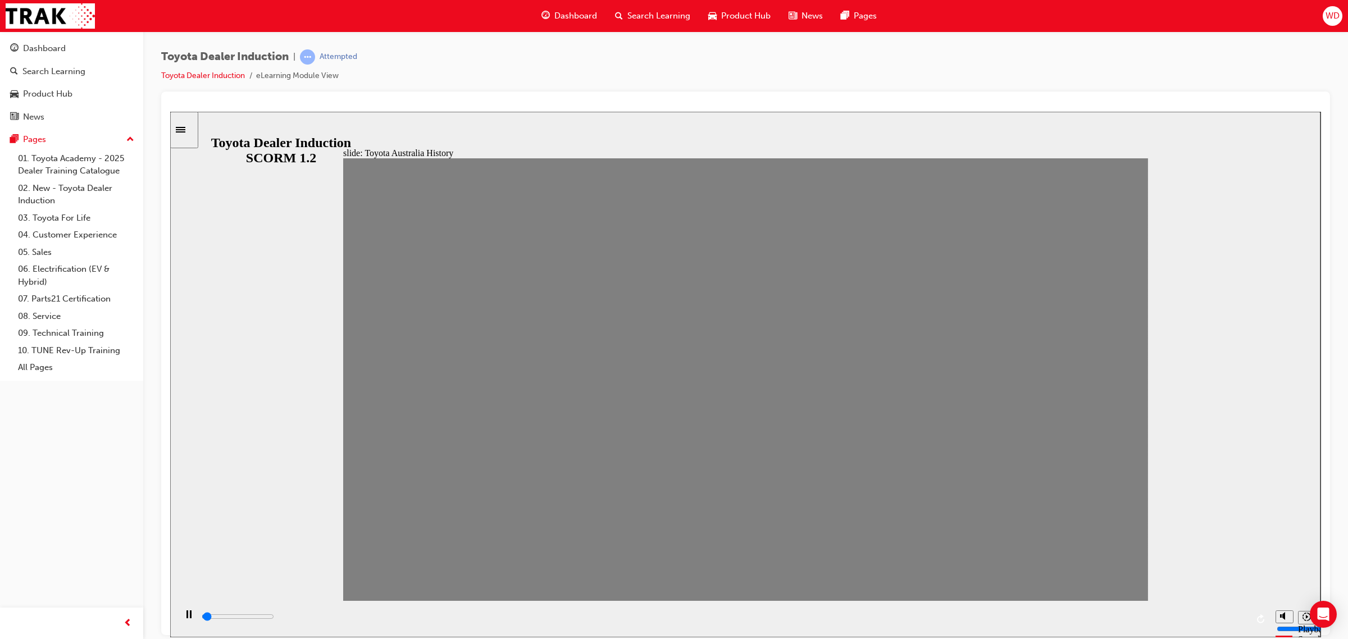
drag, startPoint x: 480, startPoint y: 390, endPoint x: 521, endPoint y: 387, distance: 40.5
drag, startPoint x: 511, startPoint y: 393, endPoint x: 557, endPoint y: 393, distance: 46.1
drag, startPoint x: 557, startPoint y: 397, endPoint x: 602, endPoint y: 395, distance: 45.0
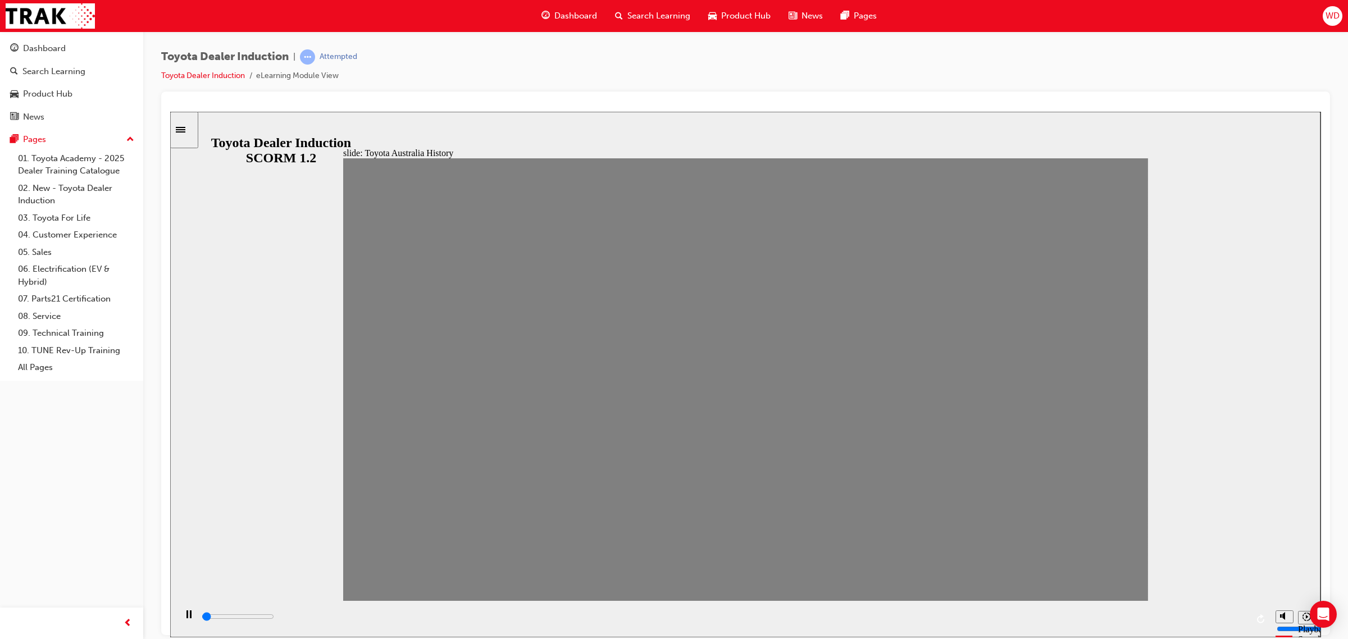
drag, startPoint x: 582, startPoint y: 396, endPoint x: 624, endPoint y: 403, distance: 42.8
drag, startPoint x: 619, startPoint y: 393, endPoint x: 656, endPoint y: 395, distance: 36.6
drag, startPoint x: 658, startPoint y: 388, endPoint x: 691, endPoint y: 379, distance: 34.3
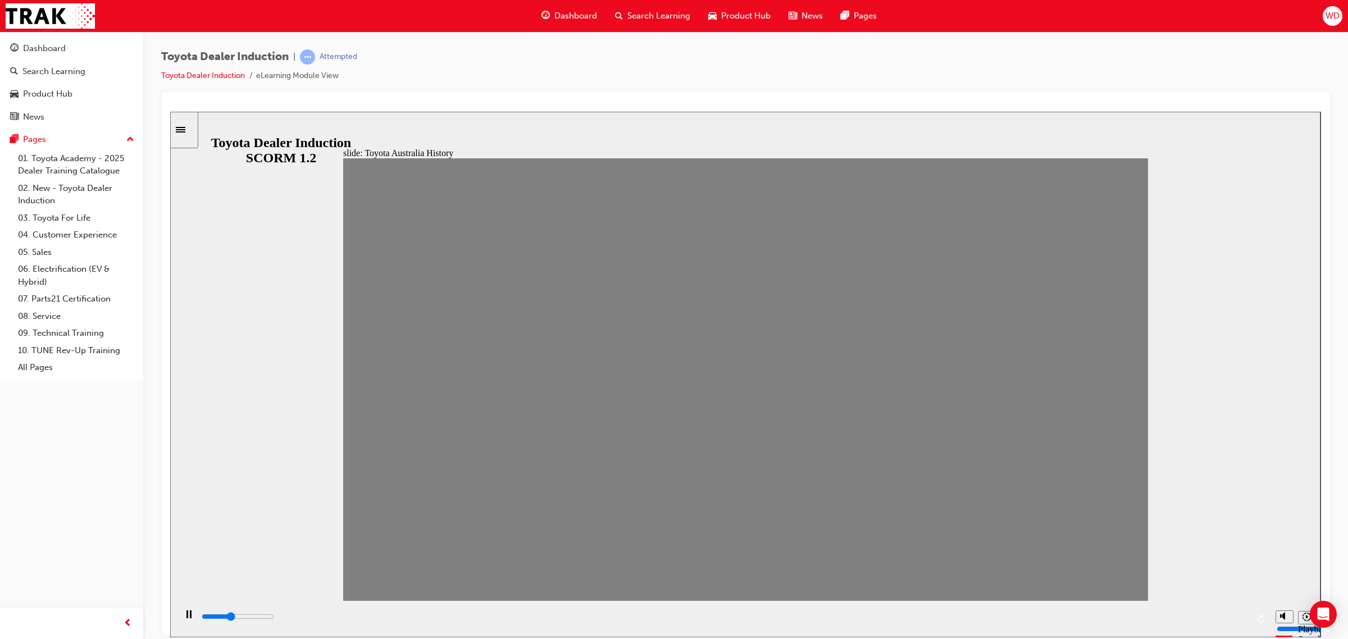
drag, startPoint x: 701, startPoint y: 395, endPoint x: 725, endPoint y: 393, distance: 23.7
drag, startPoint x: 732, startPoint y: 393, endPoint x: 775, endPoint y: 395, distance: 43.3
drag, startPoint x: 785, startPoint y: 394, endPoint x: 821, endPoint y: 401, distance: 37.2
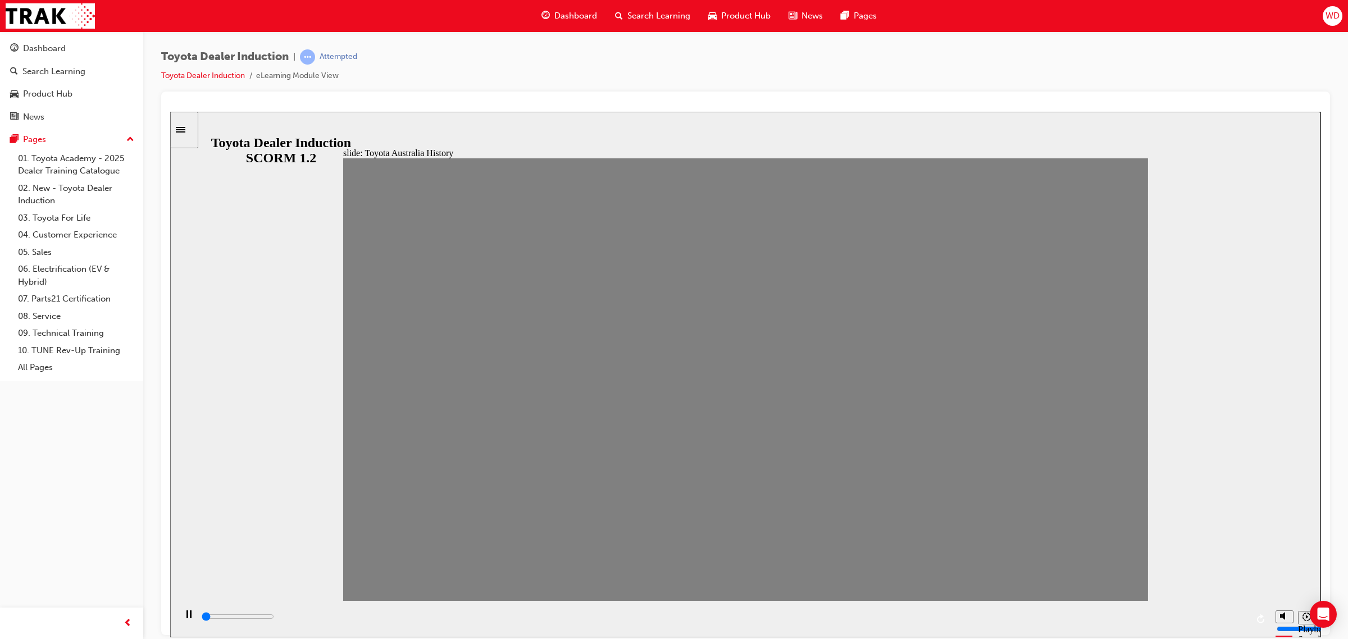
drag, startPoint x: 802, startPoint y: 388, endPoint x: 831, endPoint y: 393, distance: 30.1
drag, startPoint x: 839, startPoint y: 399, endPoint x: 880, endPoint y: 397, distance: 41.6
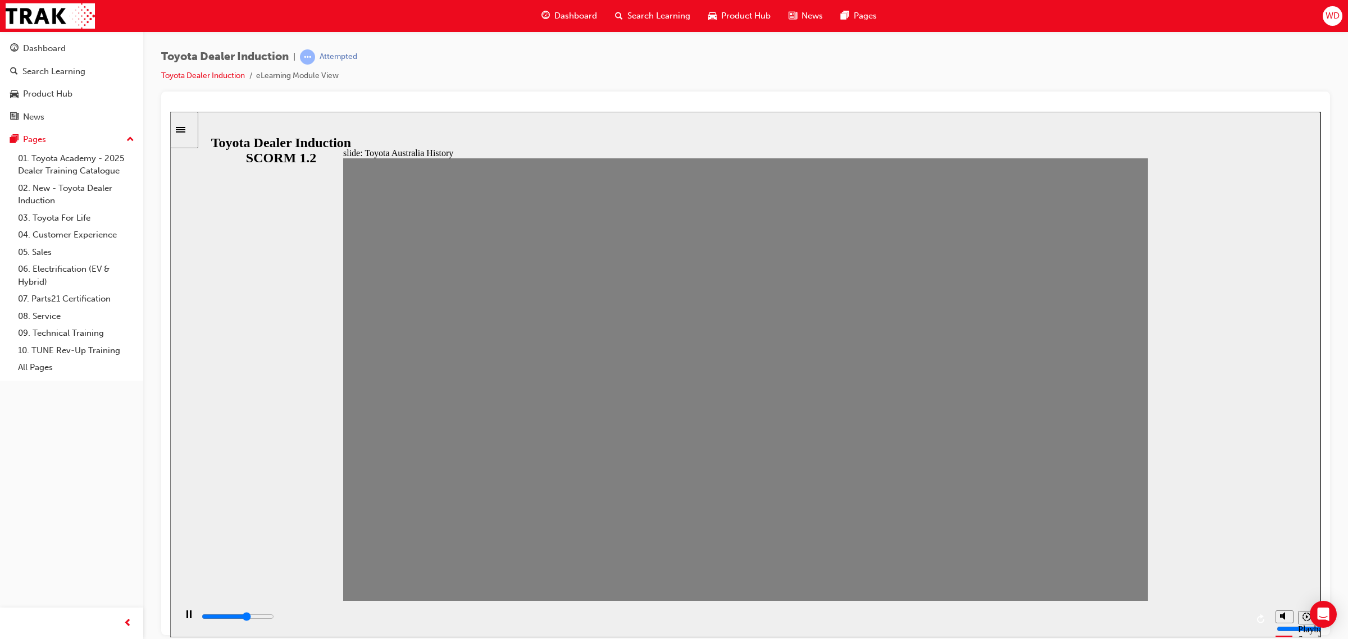
drag, startPoint x: 895, startPoint y: 379, endPoint x: 930, endPoint y: 381, distance: 34.9
drag, startPoint x: 876, startPoint y: 397, endPoint x: 936, endPoint y: 384, distance: 61.4
drag, startPoint x: 920, startPoint y: 401, endPoint x: 967, endPoint y: 406, distance: 47.0
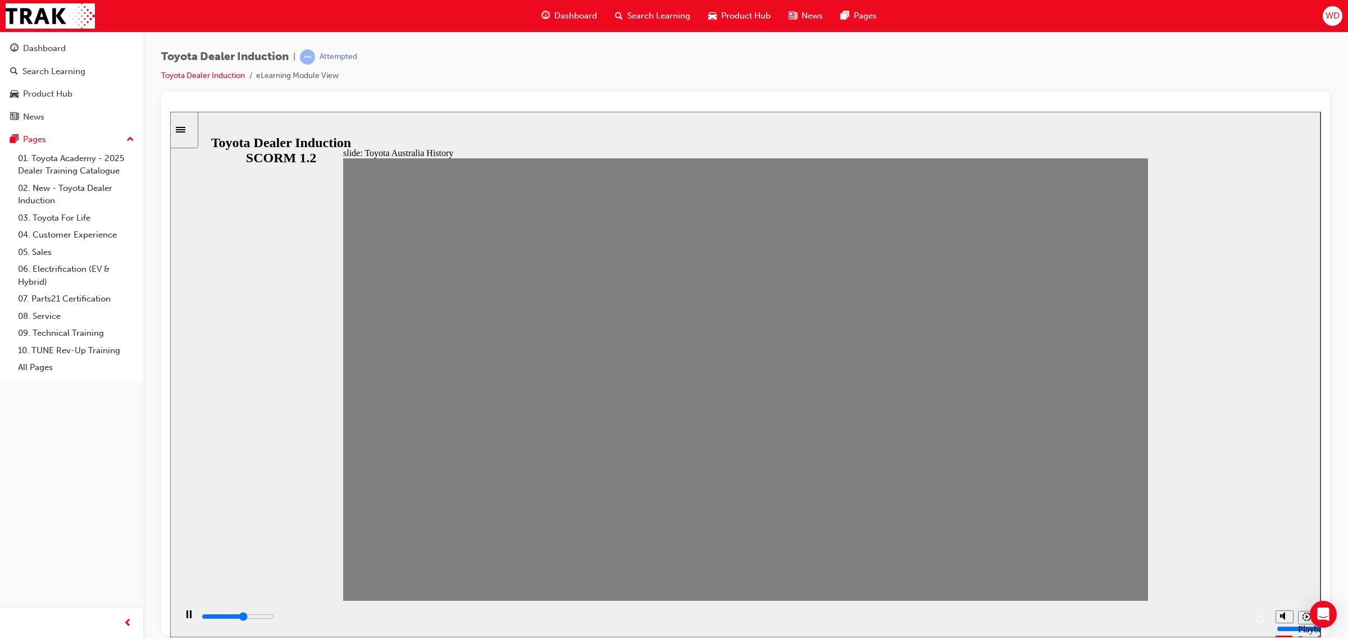
drag, startPoint x: 966, startPoint y: 374, endPoint x: 995, endPoint y: 380, distance: 29.7
drag, startPoint x: 975, startPoint y: 393, endPoint x: 984, endPoint y: 397, distance: 10.3
drag, startPoint x: 961, startPoint y: 395, endPoint x: 994, endPoint y: 394, distance: 33.2
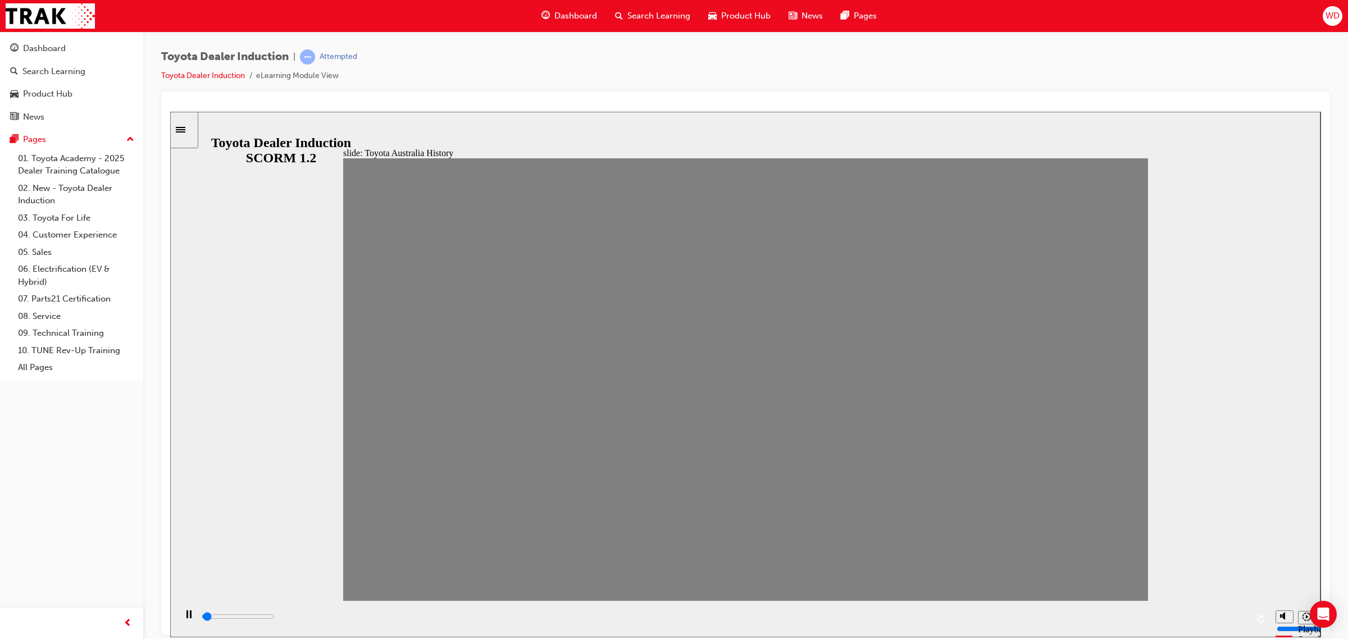
drag, startPoint x: 1003, startPoint y: 390, endPoint x: 1050, endPoint y: 385, distance: 48.0
drag, startPoint x: 1038, startPoint y: 390, endPoint x: 1085, endPoint y: 393, distance: 47.8
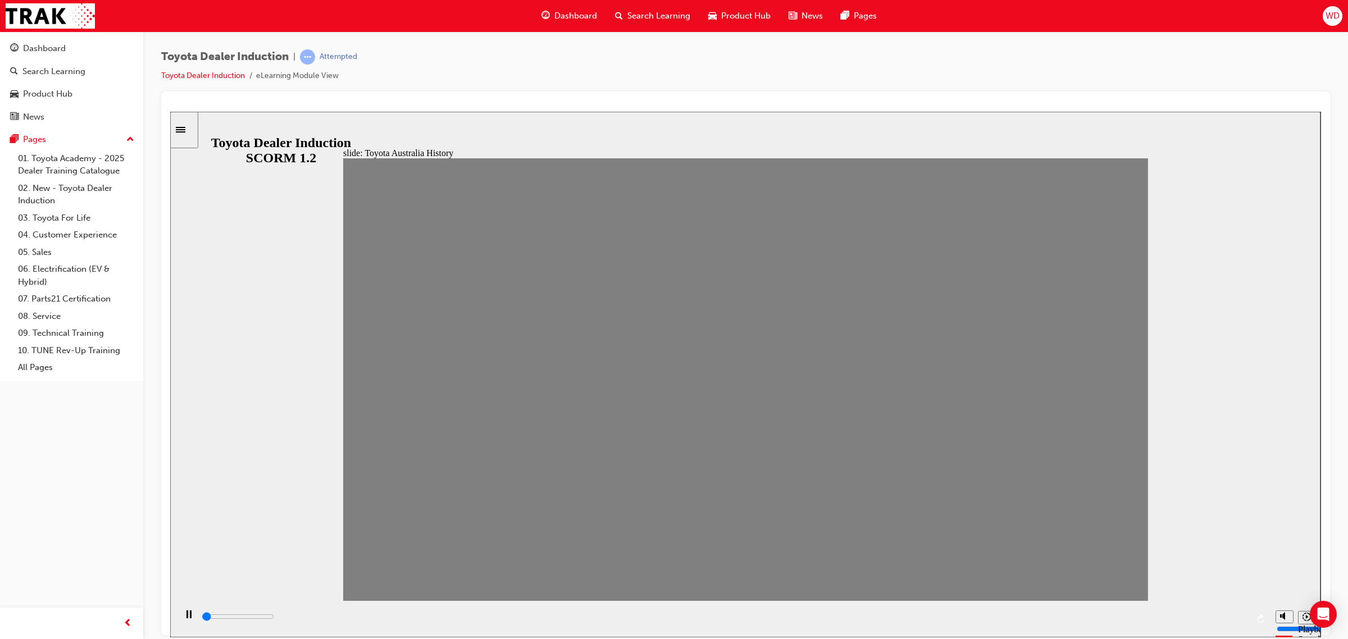
drag, startPoint x: 1074, startPoint y: 398, endPoint x: 1108, endPoint y: 393, distance: 34.2
type input "800"
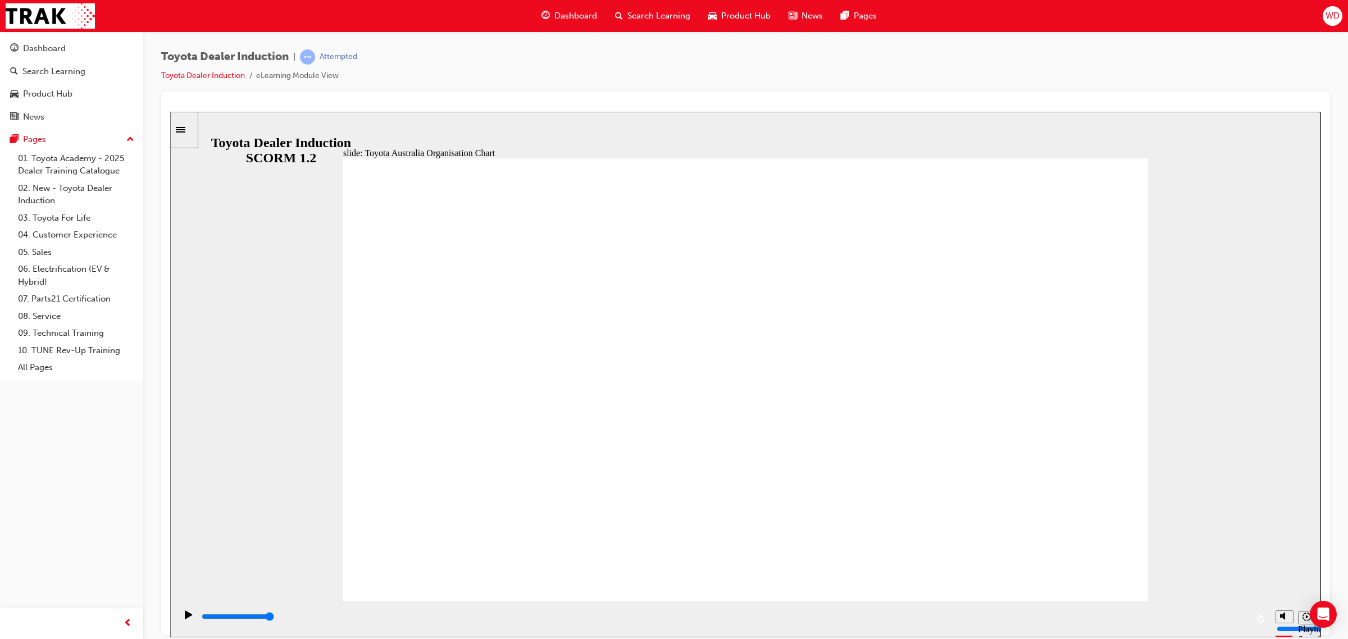
drag, startPoint x: 1026, startPoint y: 556, endPoint x: 1081, endPoint y: 558, distance: 55.1
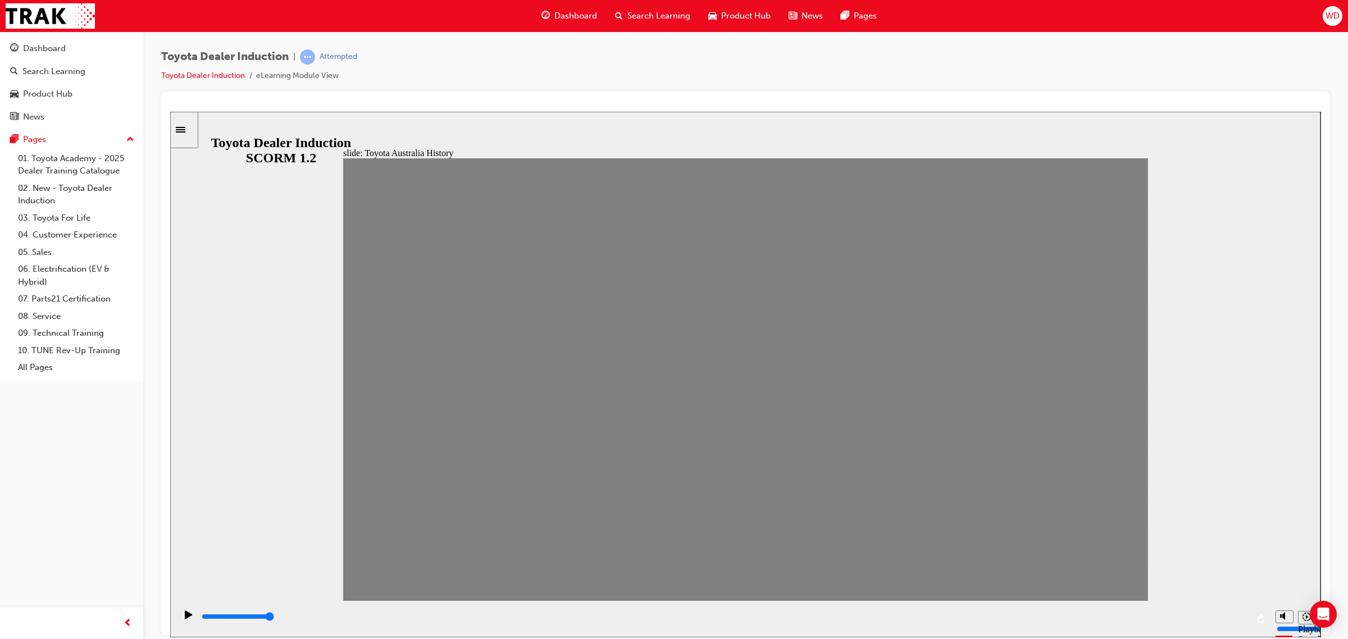
type input "100"
type input "5"
type input "0"
type input "4"
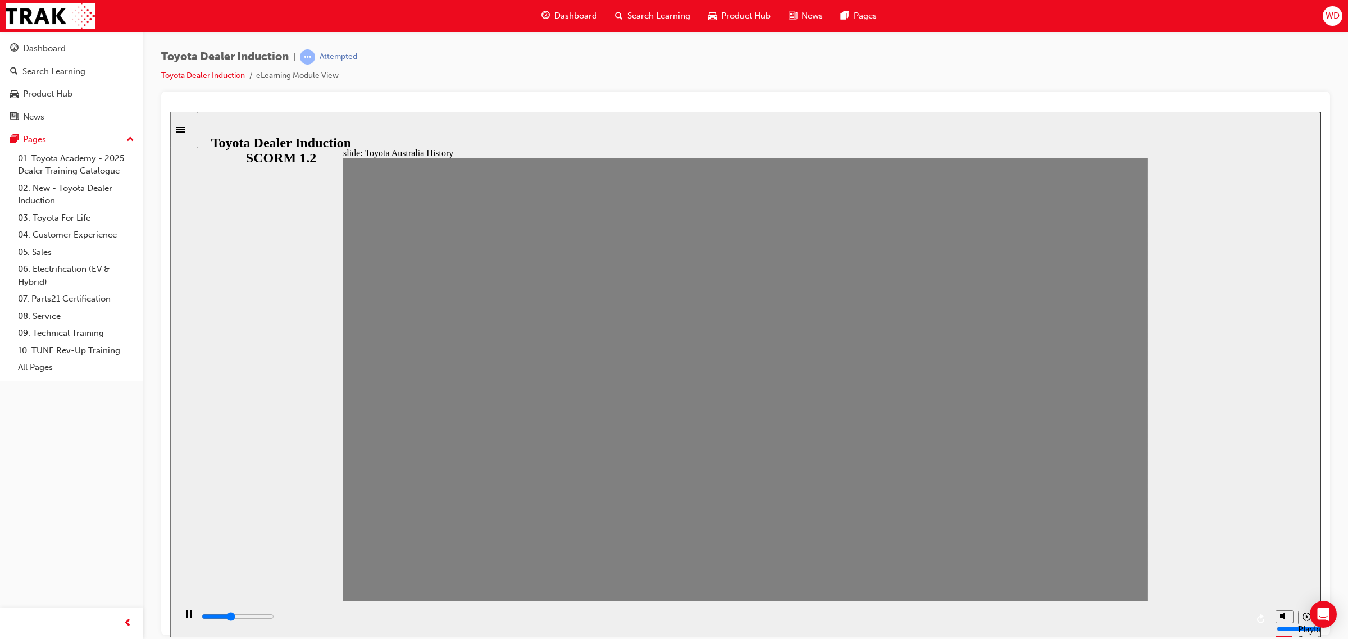
drag, startPoint x: 1111, startPoint y: 393, endPoint x: 521, endPoint y: 392, distance: 589.3
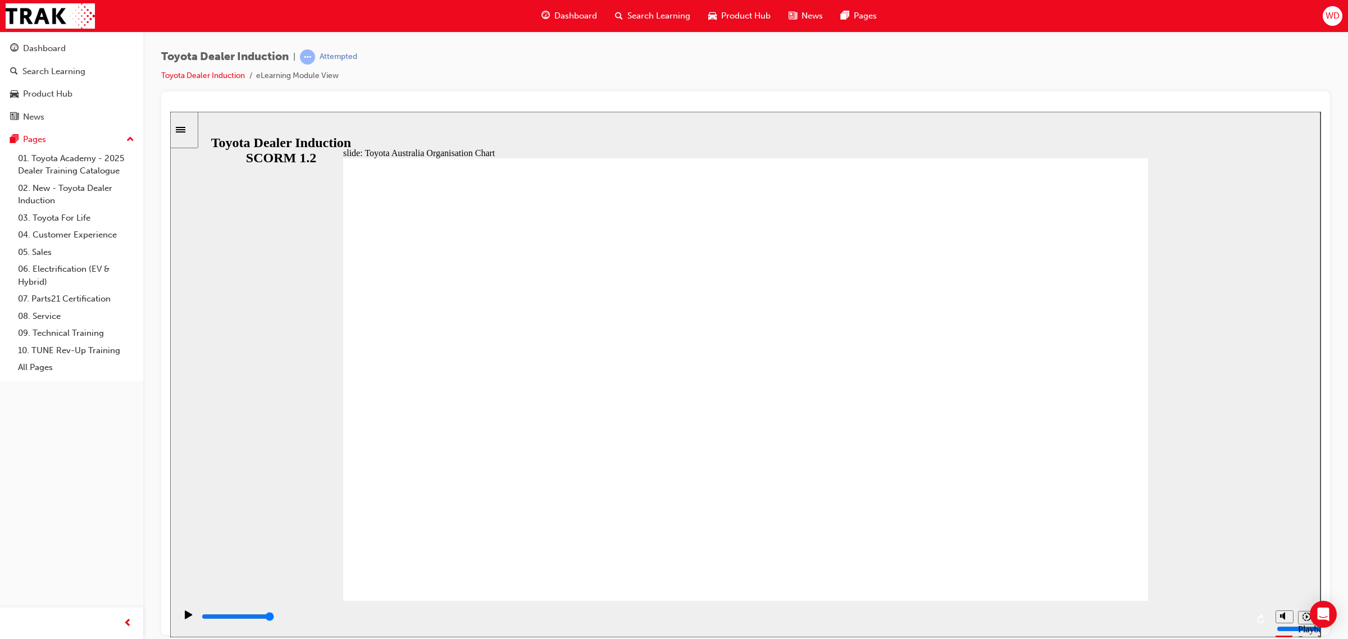
type input "1800"
radio input "true"
type input "5000"
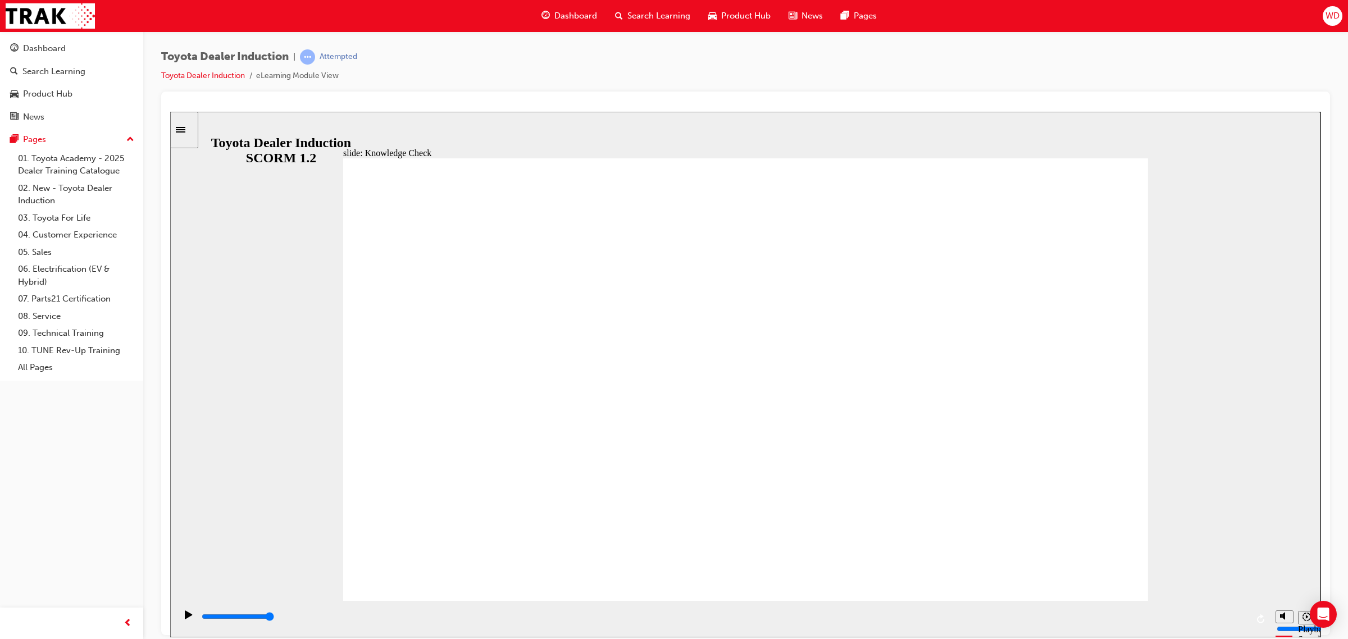
radio input "true"
type input "5000"
radio input "true"
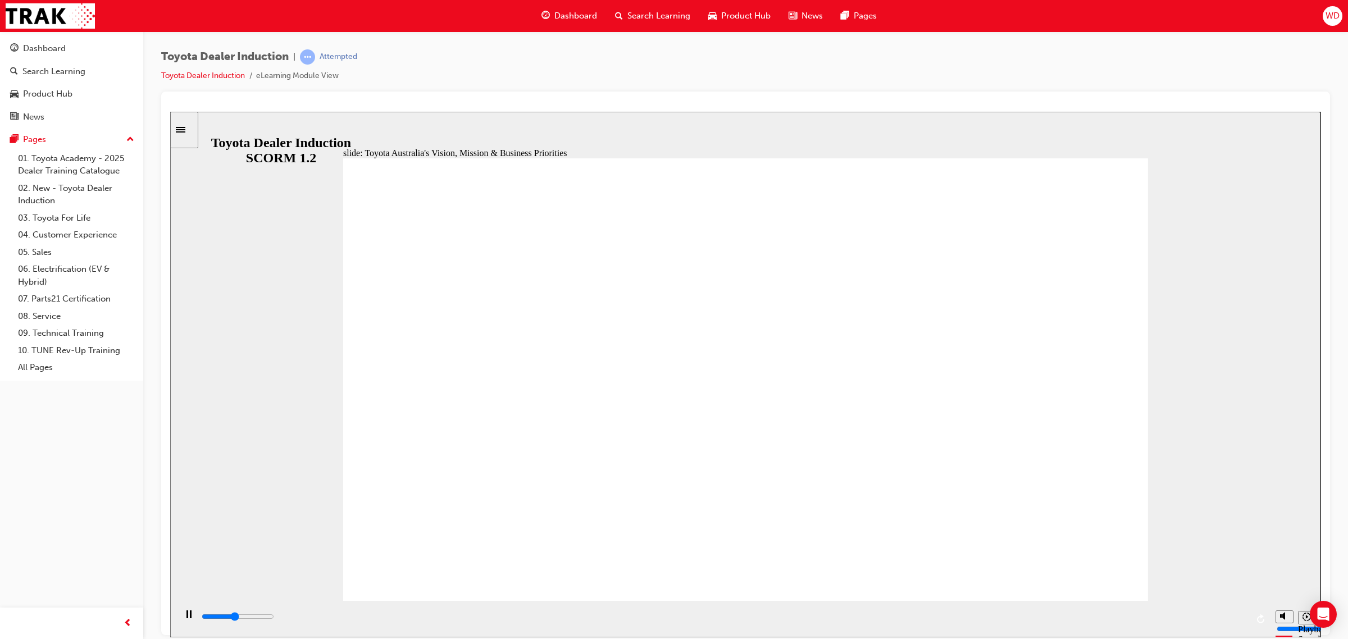
type input "1700"
radio input "true"
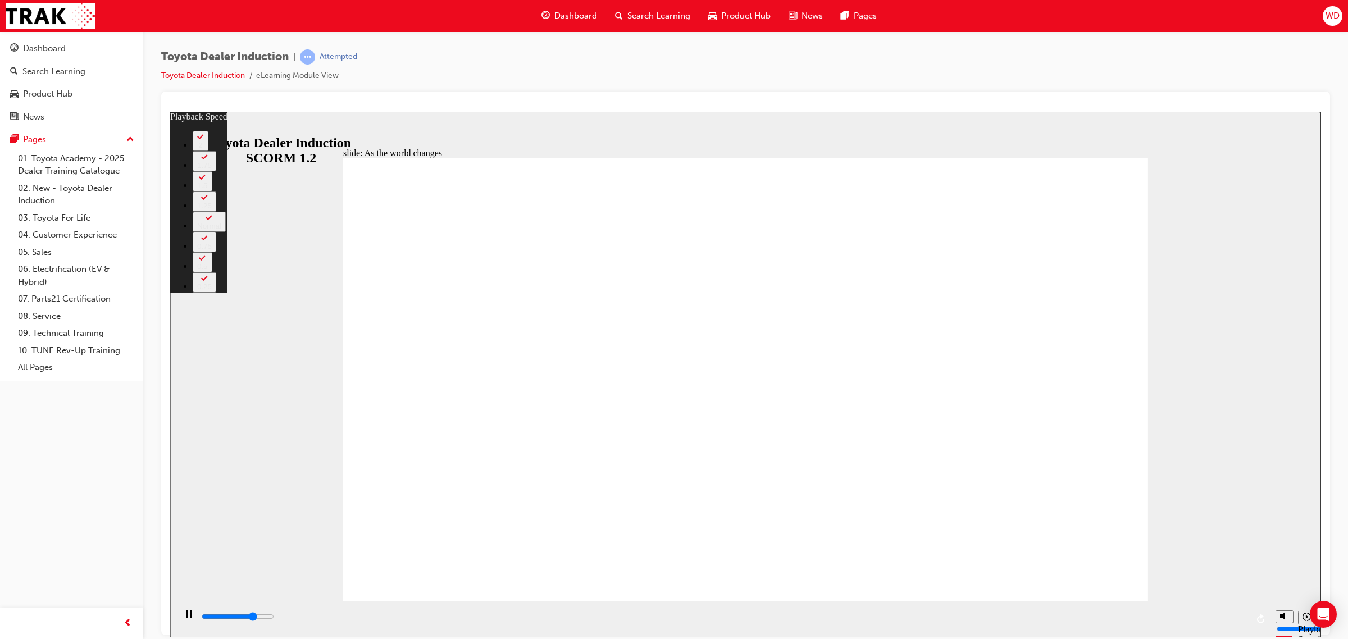
type input "6800"
type input "0"
type input "7000"
type input "0"
type input "7300"
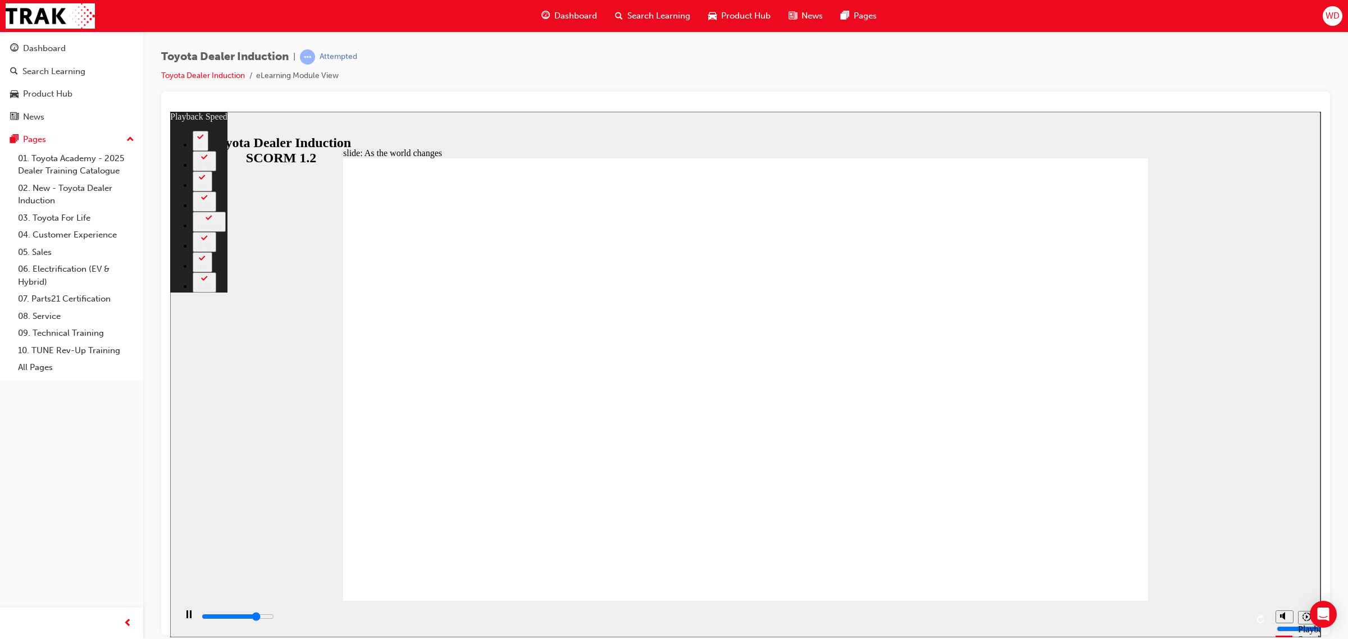
type input "1"
type input "7600"
type input "1"
type input "7800"
type input "1"
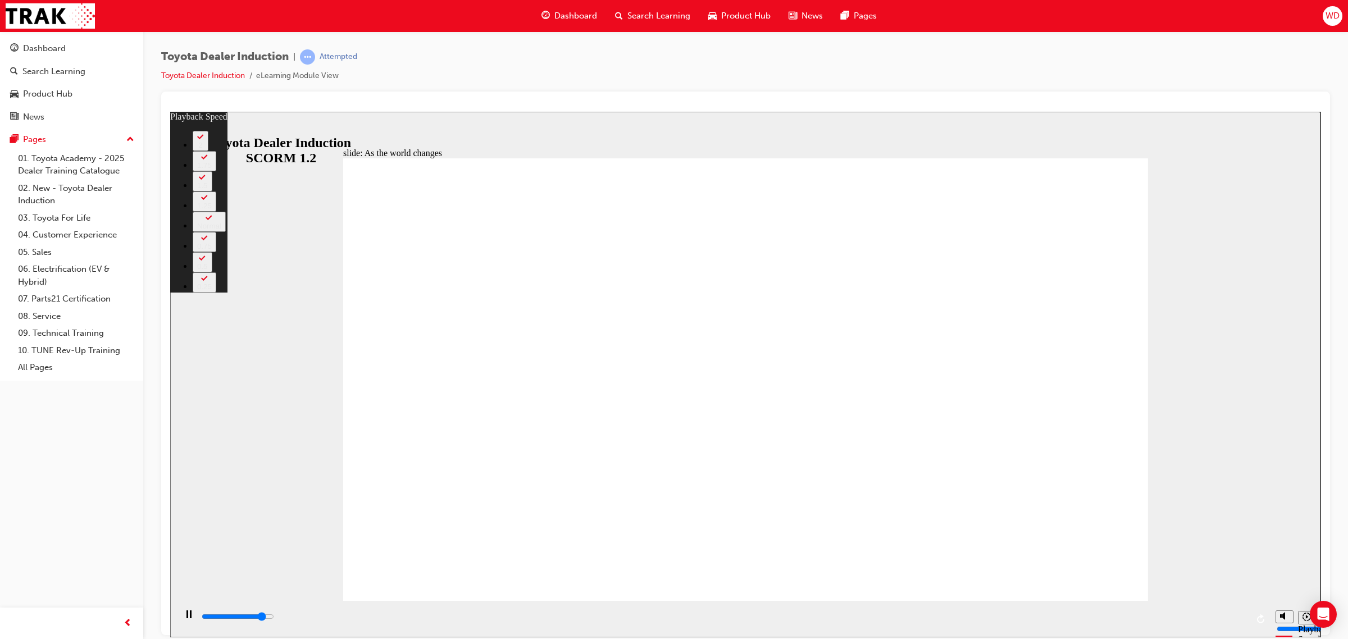
type input "8100"
type input "1"
type input "8200"
type input "17"
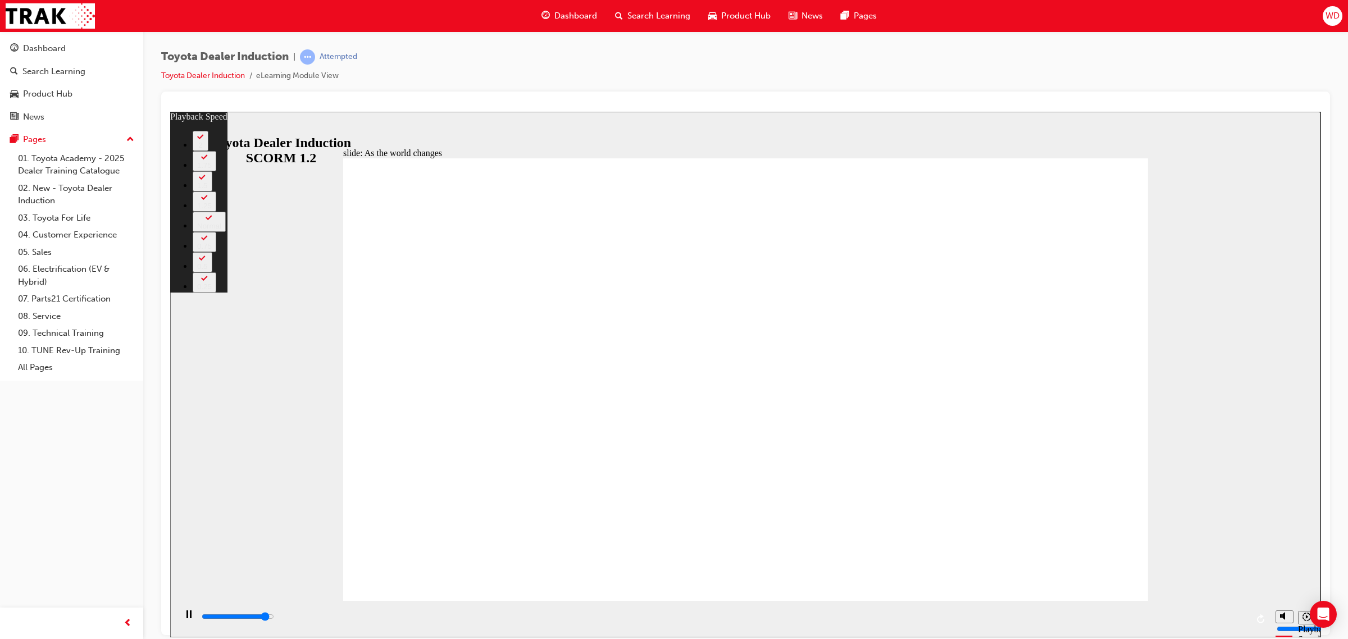
type input "8600"
type input "17"
type input "8700"
type input "31"
type input "8800"
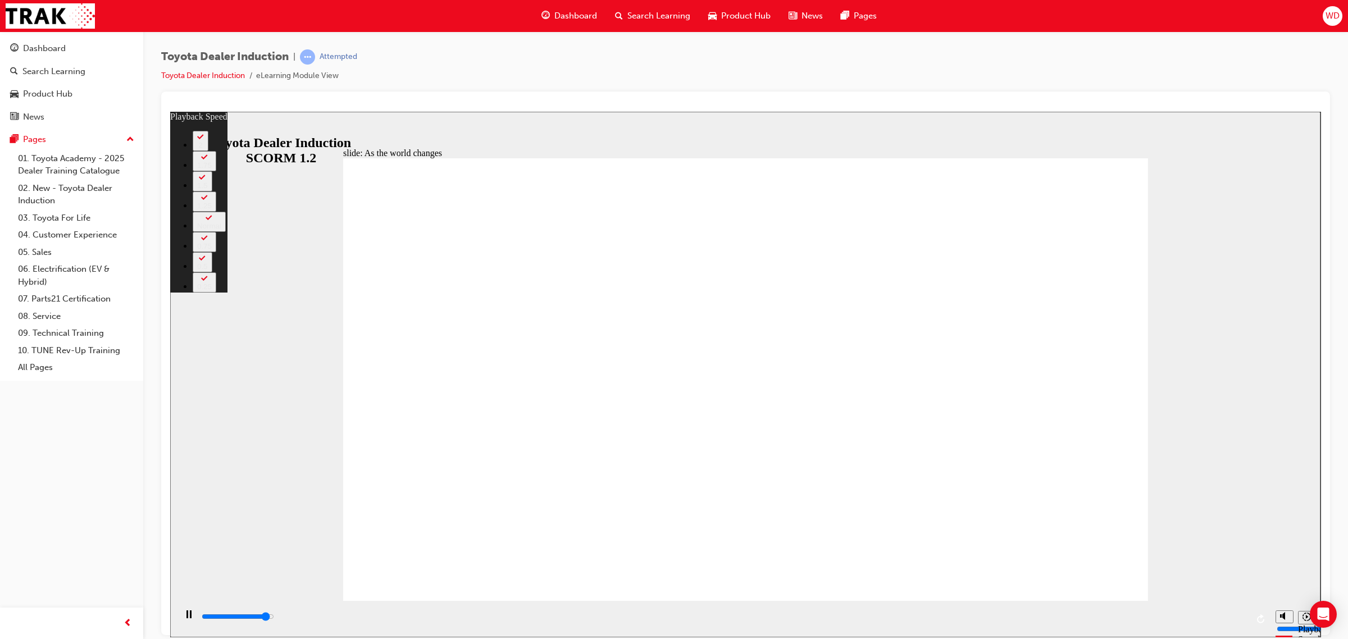
type input "31"
type input "8800"
type input "31"
type input "9100"
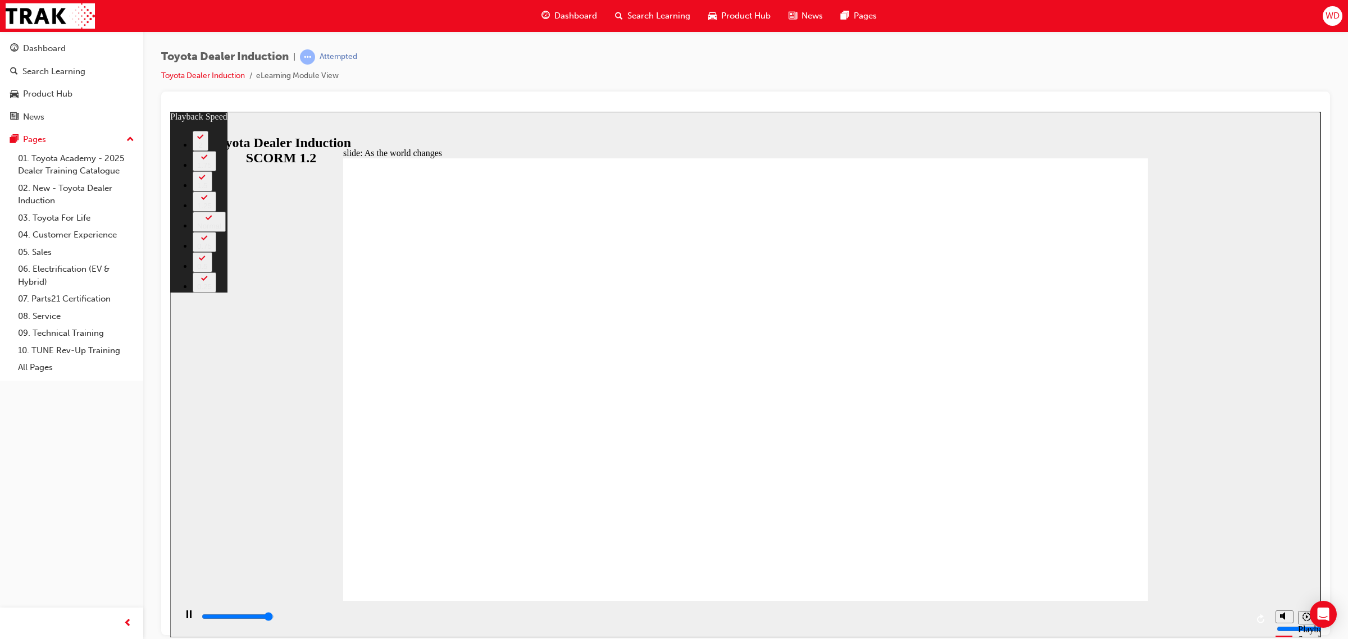
type input "31"
type input "9200"
type input "41"
type input "9200"
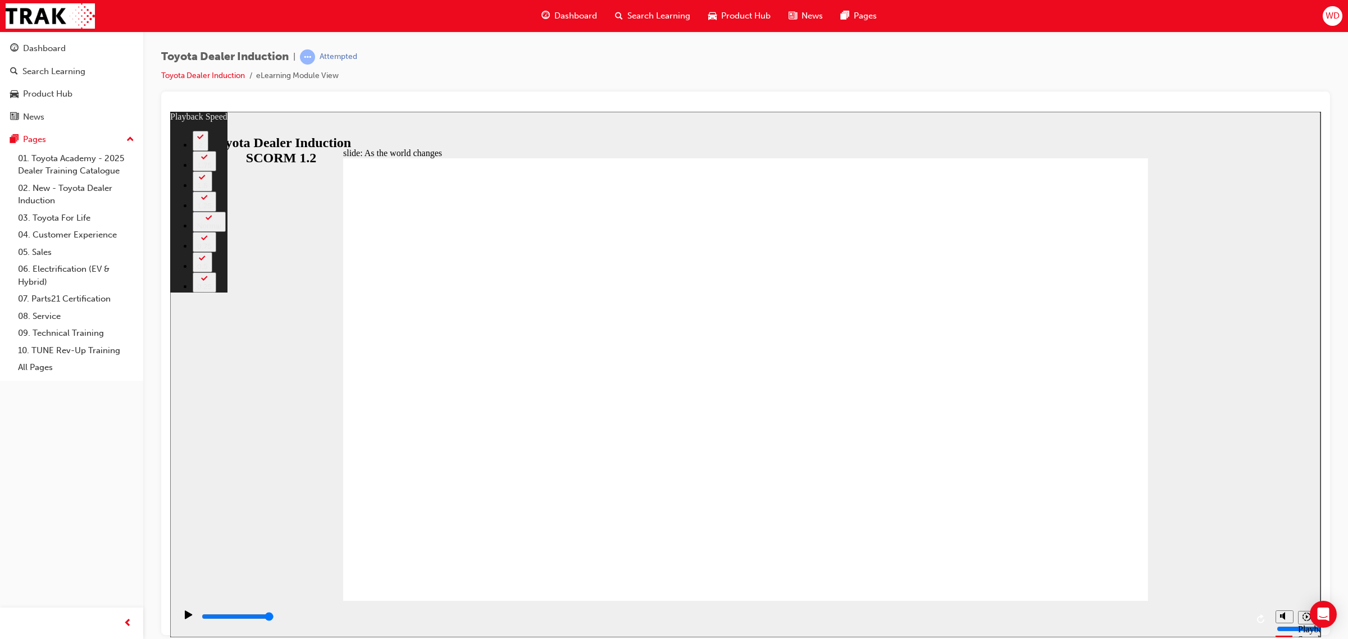
type input "128"
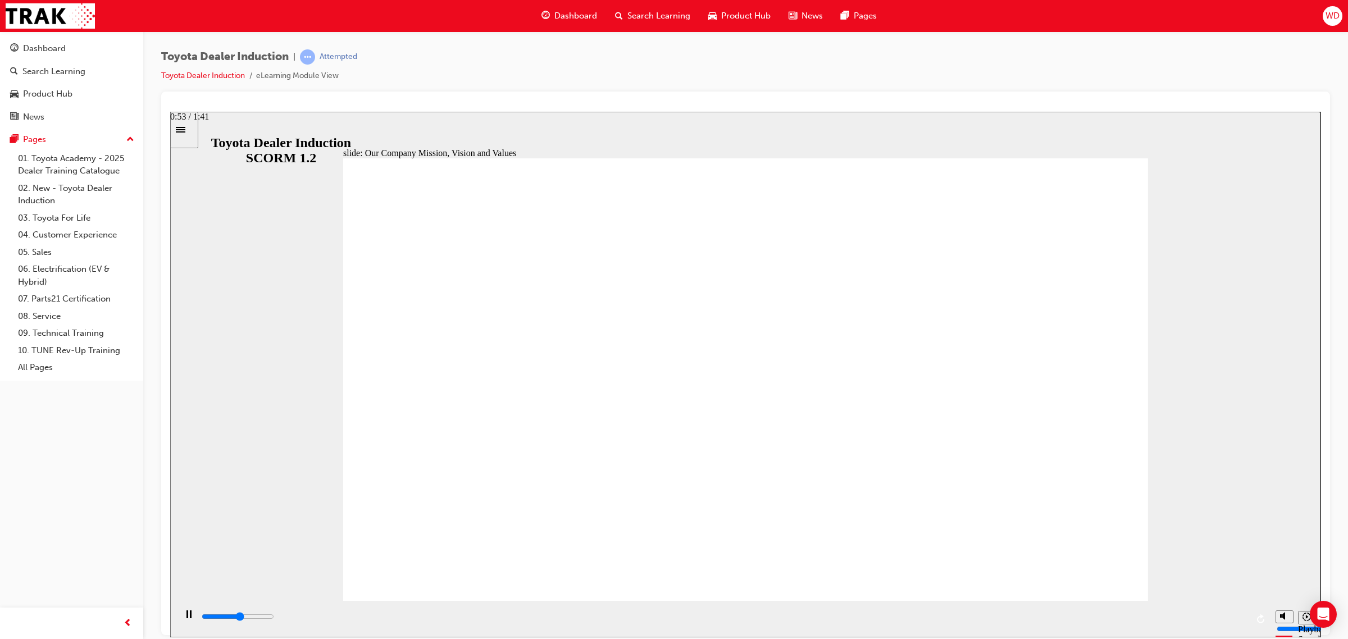
click at [757, 620] on div "playback controls" at bounding box center [724, 617] width 1047 height 12
click at [790, 620] on div "playback controls" at bounding box center [724, 617] width 1047 height 12
click at [838, 623] on div "playback controls" at bounding box center [724, 617] width 1047 height 12
click at [871, 623] on div "playback controls" at bounding box center [724, 617] width 1047 height 12
click at [274, 617] on input "slide progress" at bounding box center [238, 616] width 72 height 9
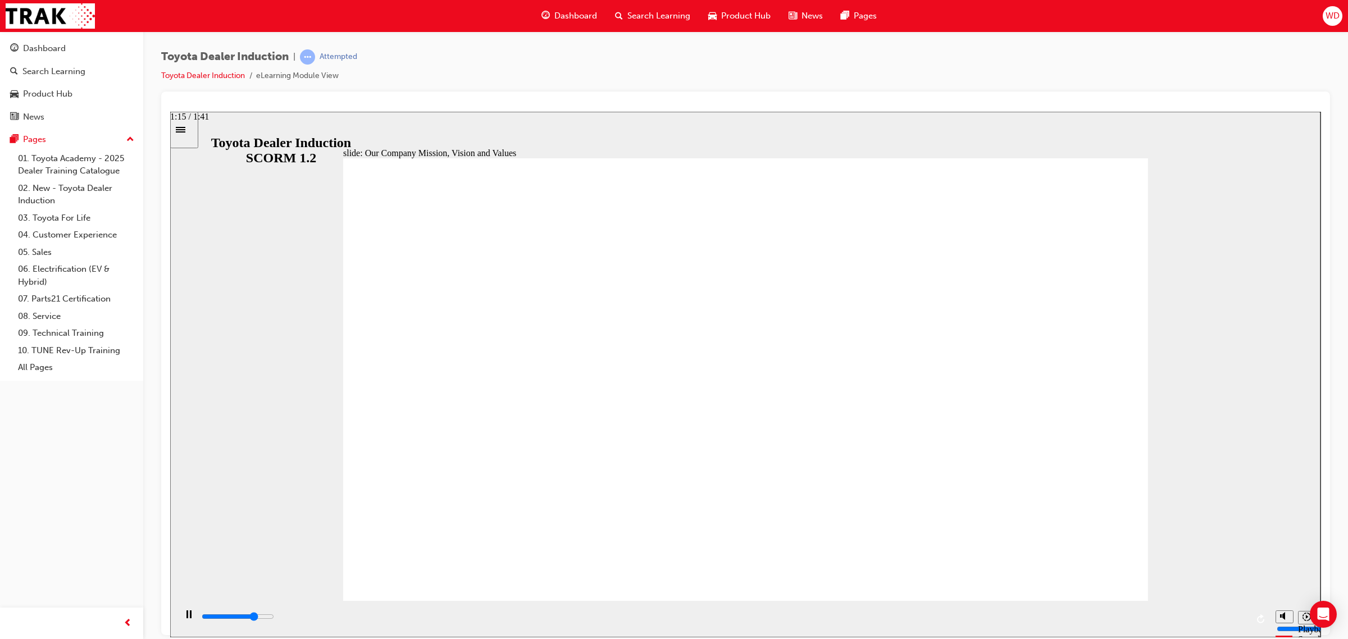
click at [990, 623] on div "playback controls" at bounding box center [724, 617] width 1047 height 12
click at [1080, 623] on div "playback controls" at bounding box center [724, 617] width 1047 height 12
click at [1122, 616] on div "playback controls" at bounding box center [724, 617] width 1047 height 12
click at [1200, 616] on div "playback controls" at bounding box center [724, 617] width 1047 height 12
click at [1236, 616] on div "playback controls" at bounding box center [724, 617] width 1047 height 12
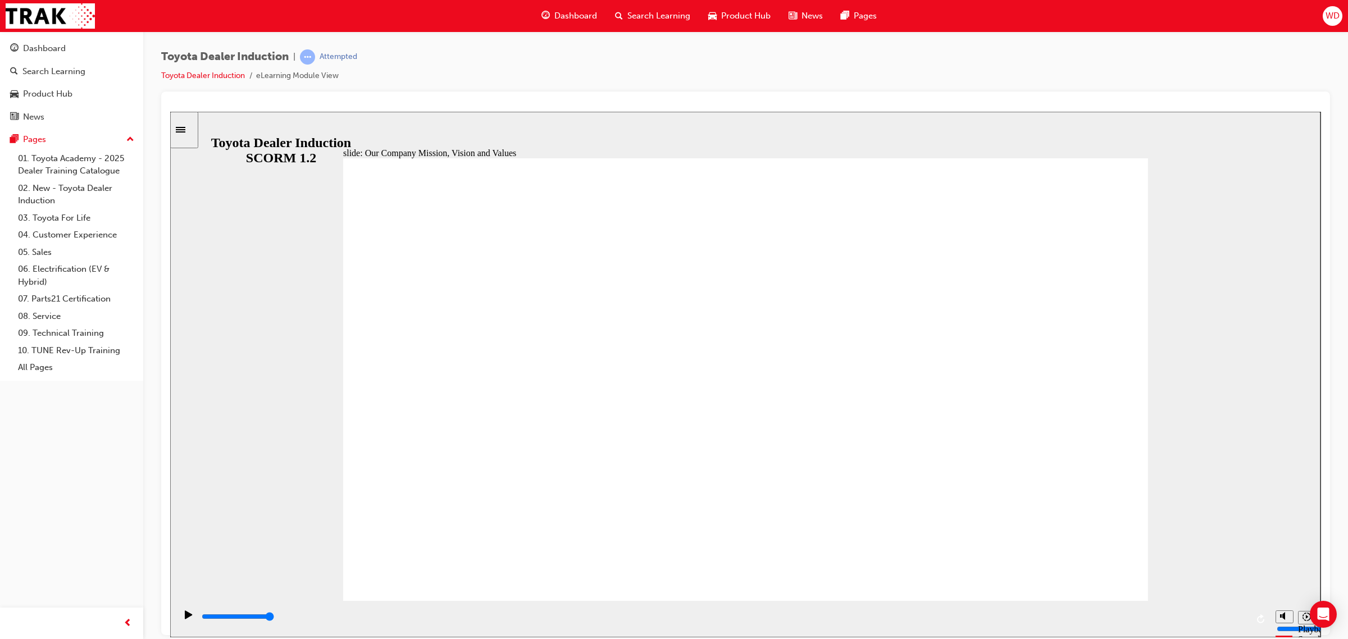
click at [1167, 621] on div "playback controls" at bounding box center [724, 617] width 1047 height 12
click at [1211, 621] on div "playback controls" at bounding box center [724, 617] width 1047 height 12
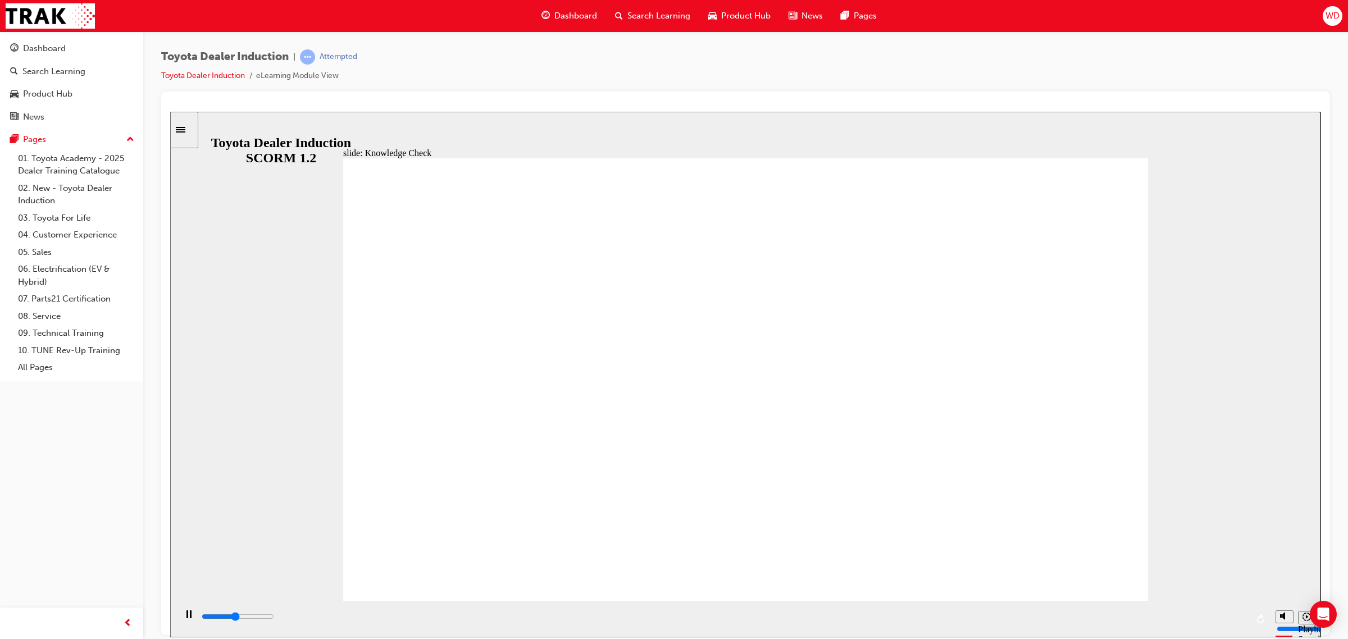
type input "3800"
type input "happiness"
type input "5000"
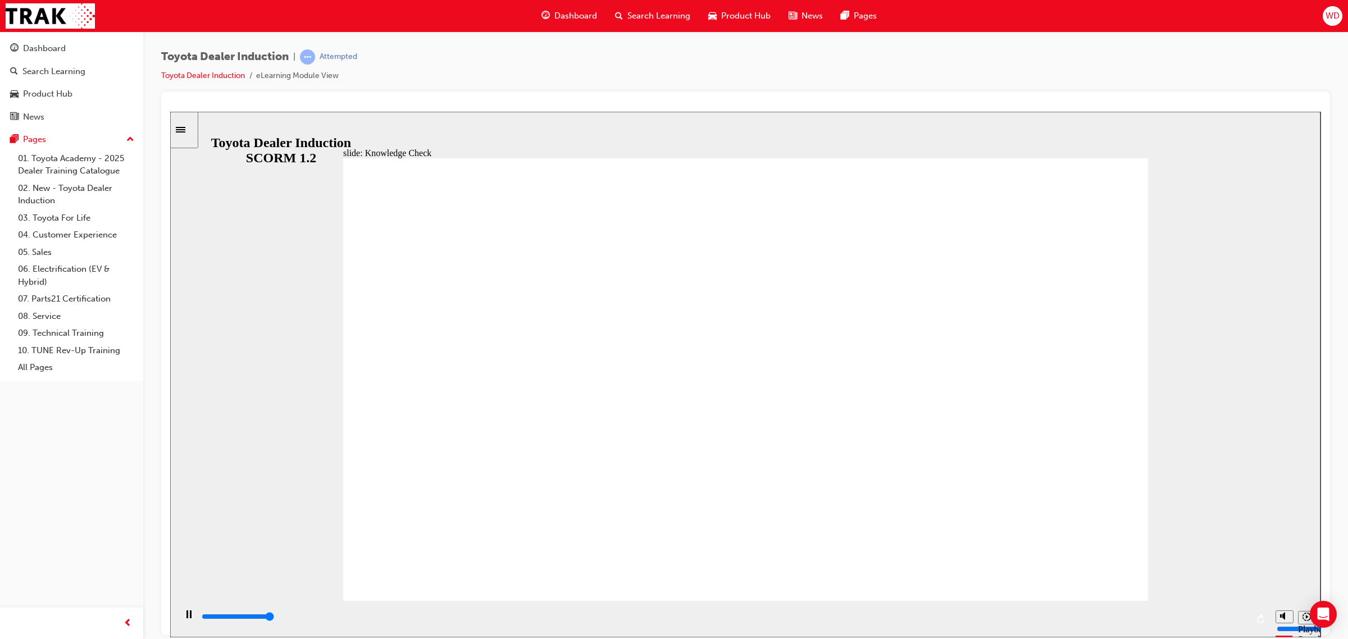
type input "happiness"
type input "5000"
type input "safe"
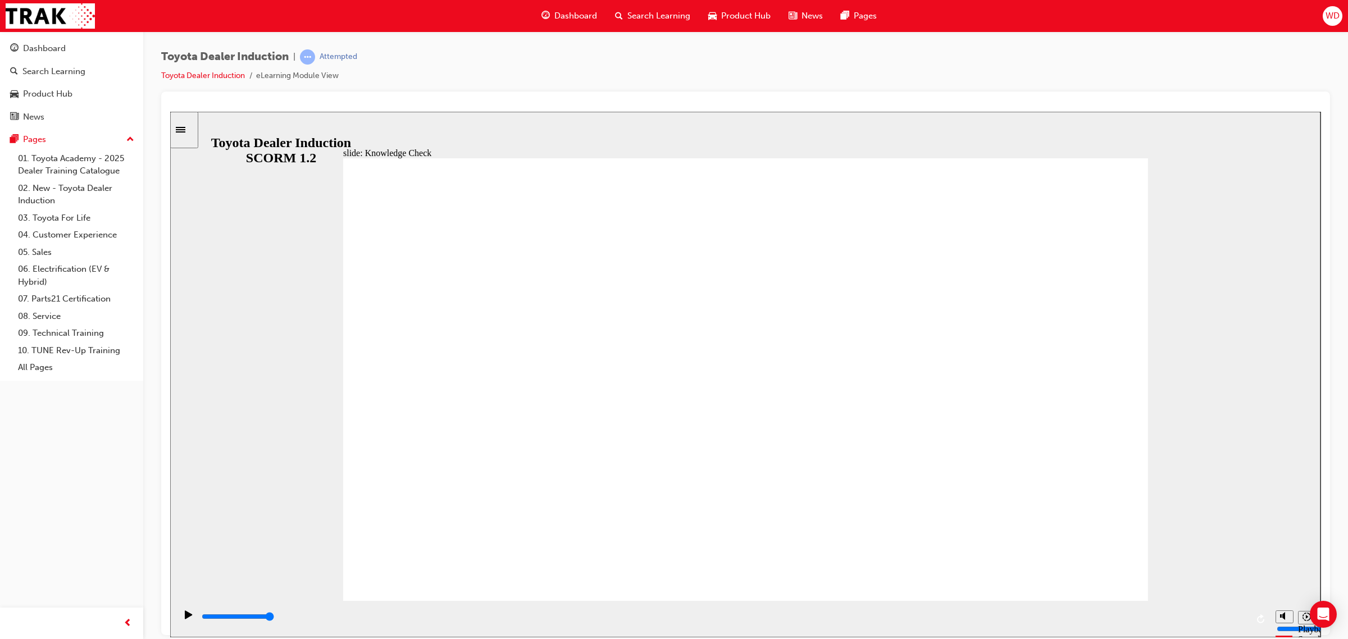
type input "safe"
type input "800"
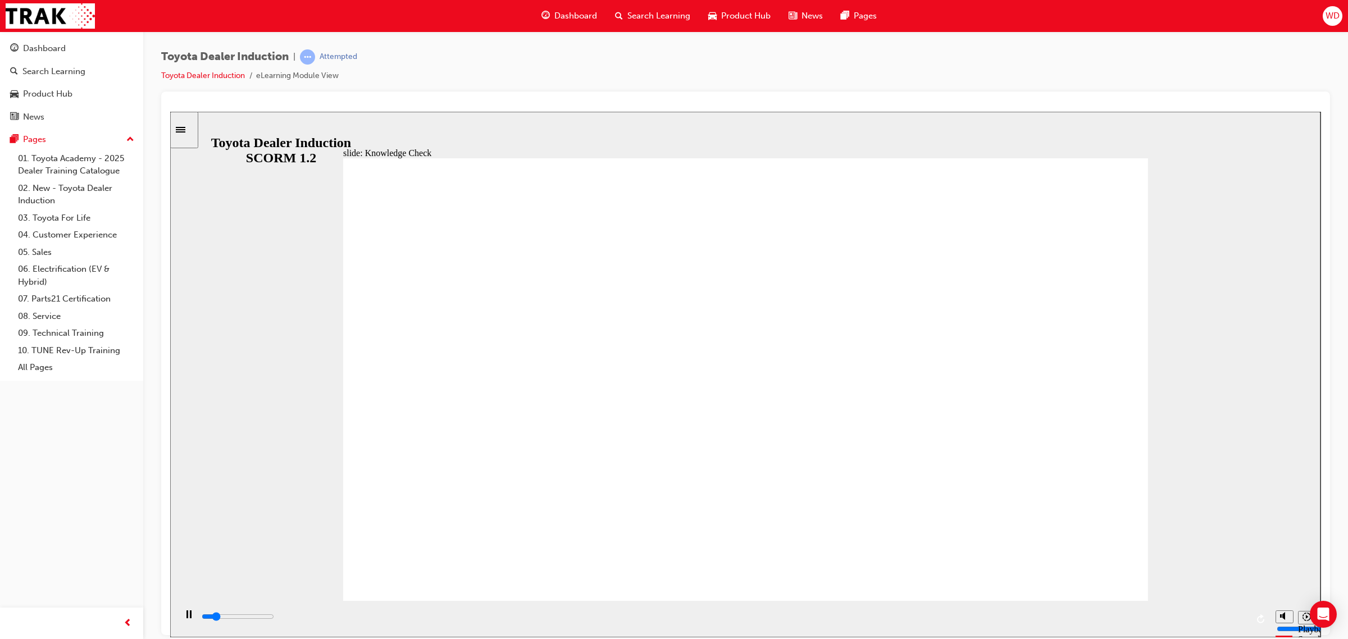
type input "safe"
type input "2200"
type input "saf"
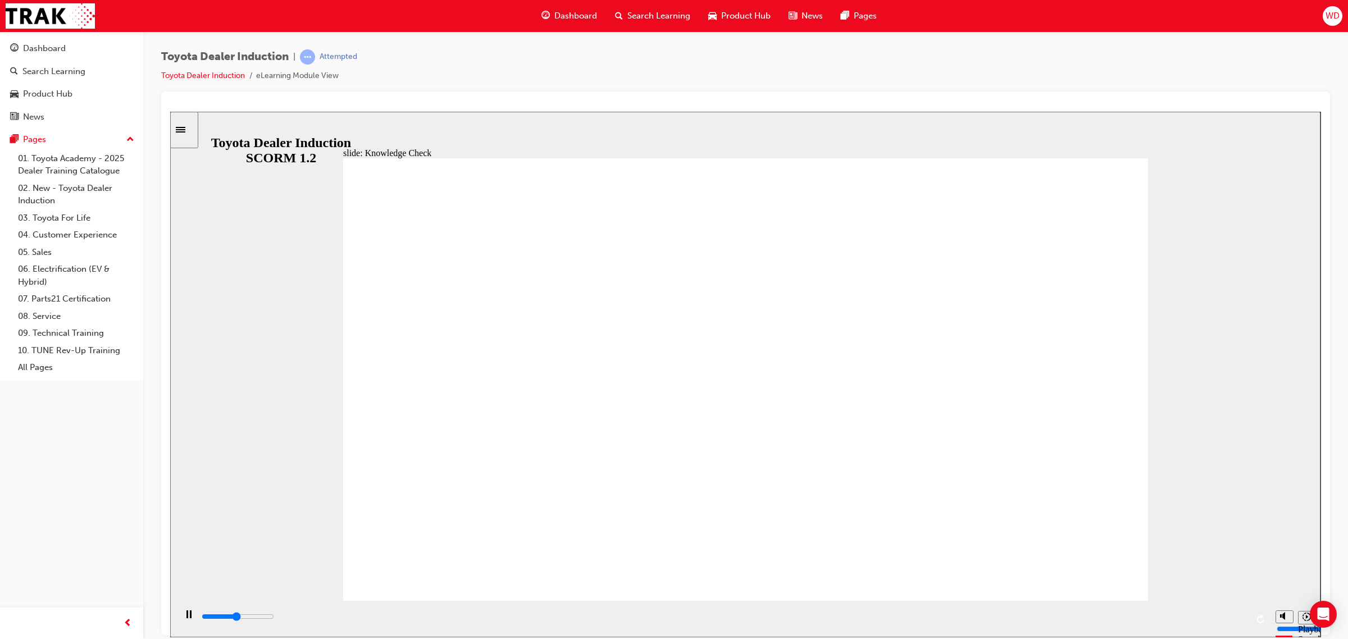
type input "2400"
type input "sa"
type input "2600"
type input "s"
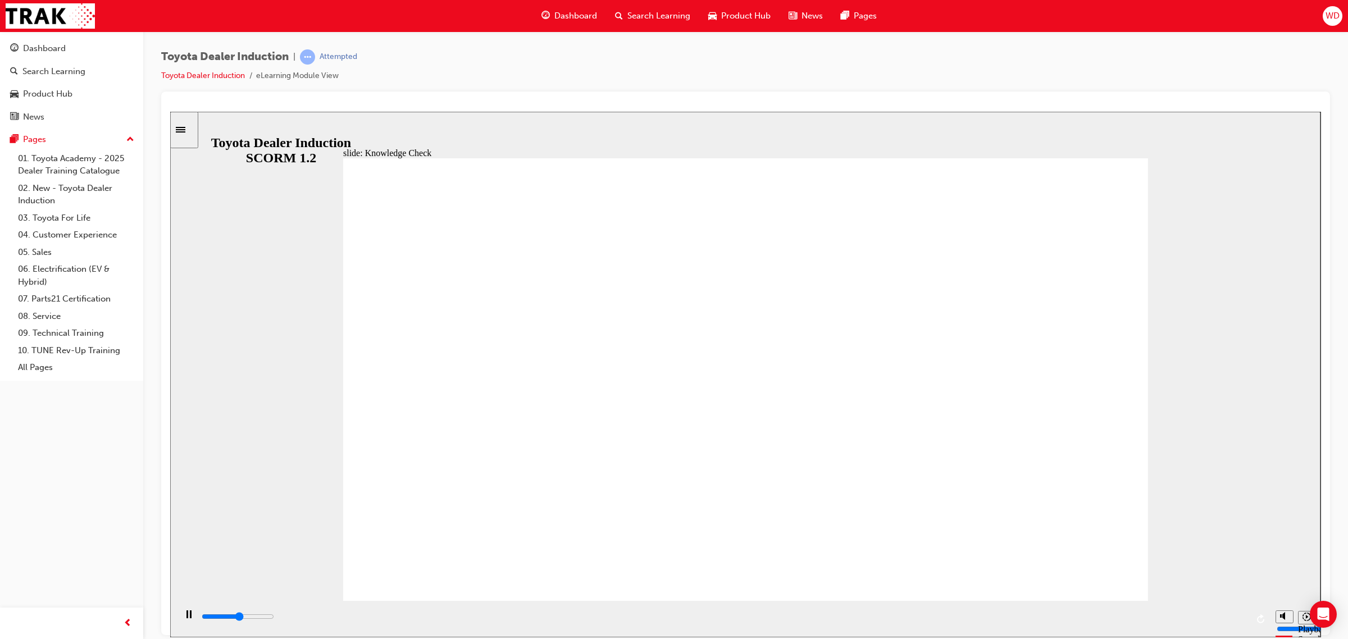
type input "s"
type input "2800"
type input "4100"
type input "m"
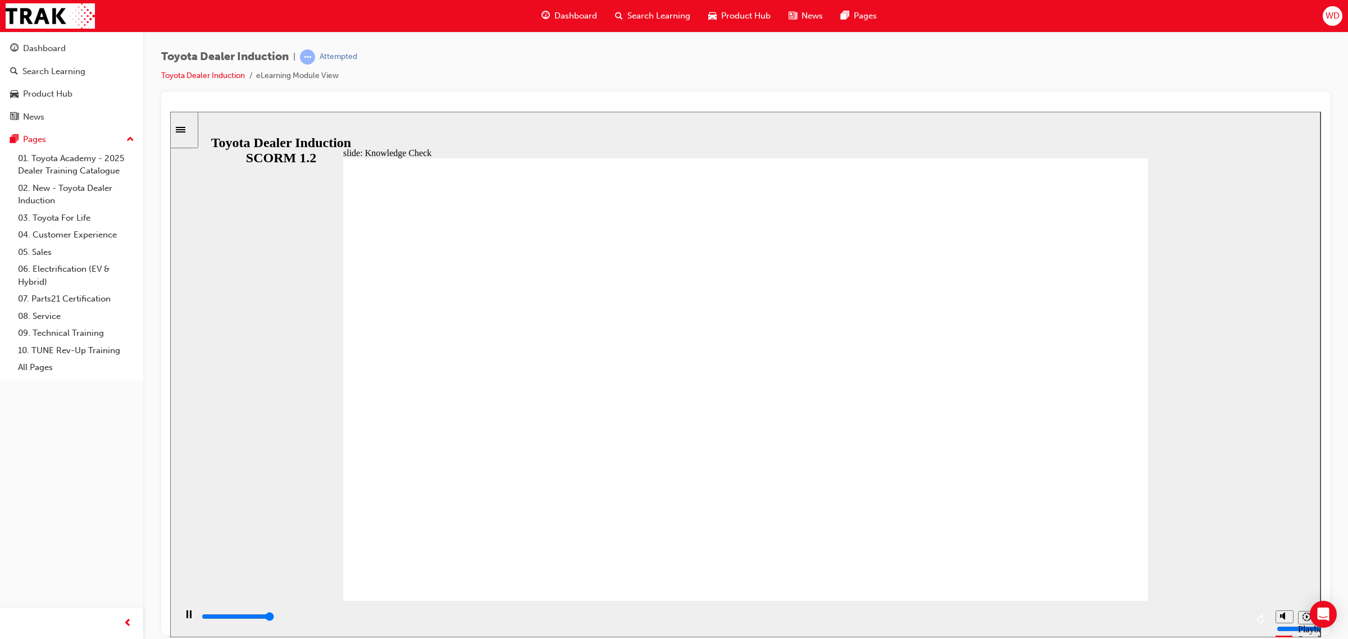
type input "5000"
type input "moved"
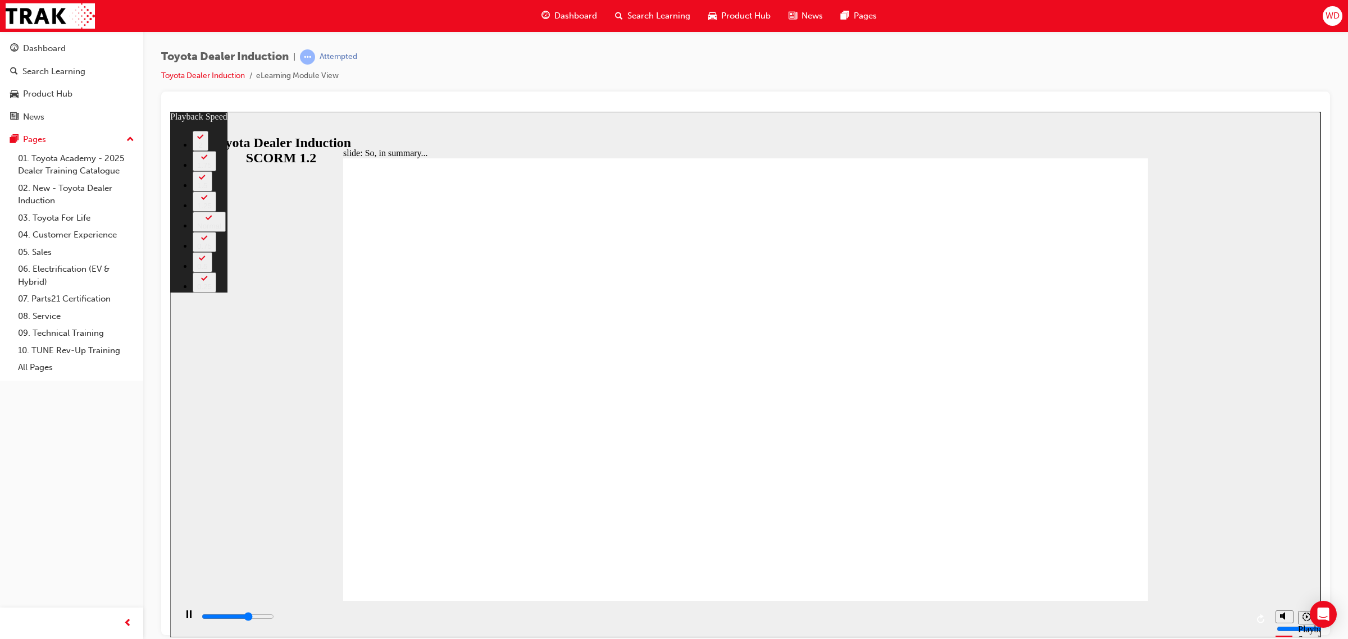
type input "4400"
type input "0"
type input "4600"
type input "0"
type input "4900"
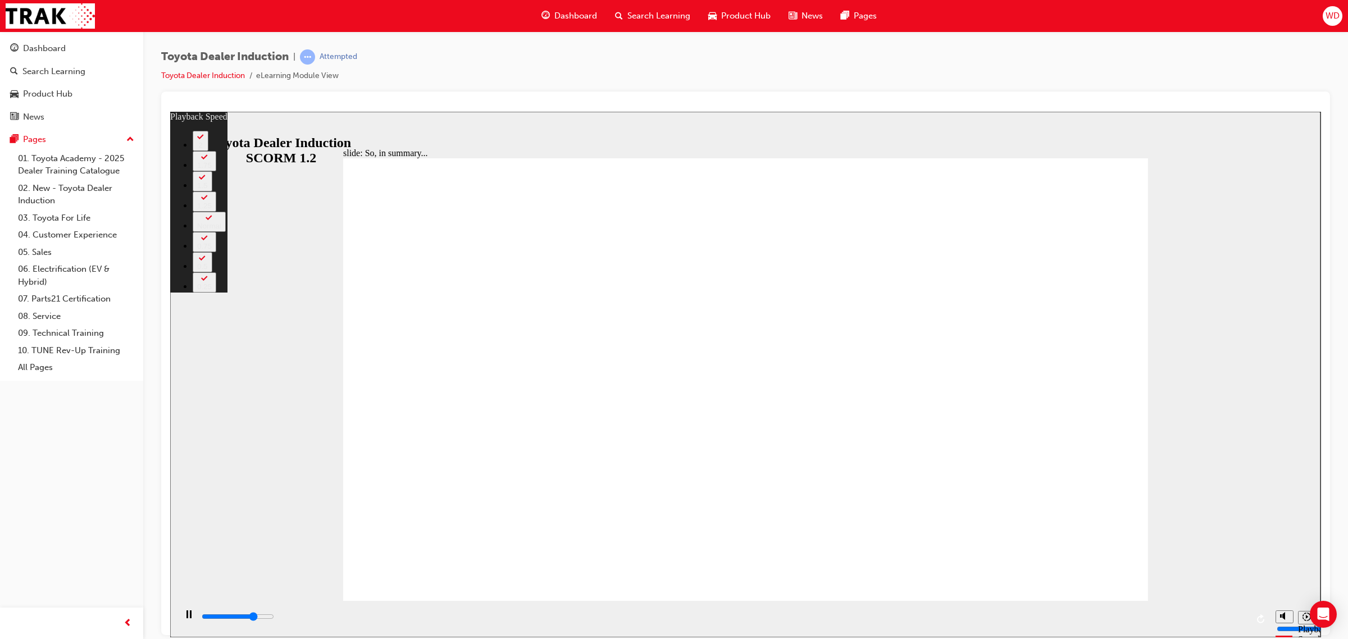
type input "1"
type input "5100"
type input "1"
type input "5400"
type input "1"
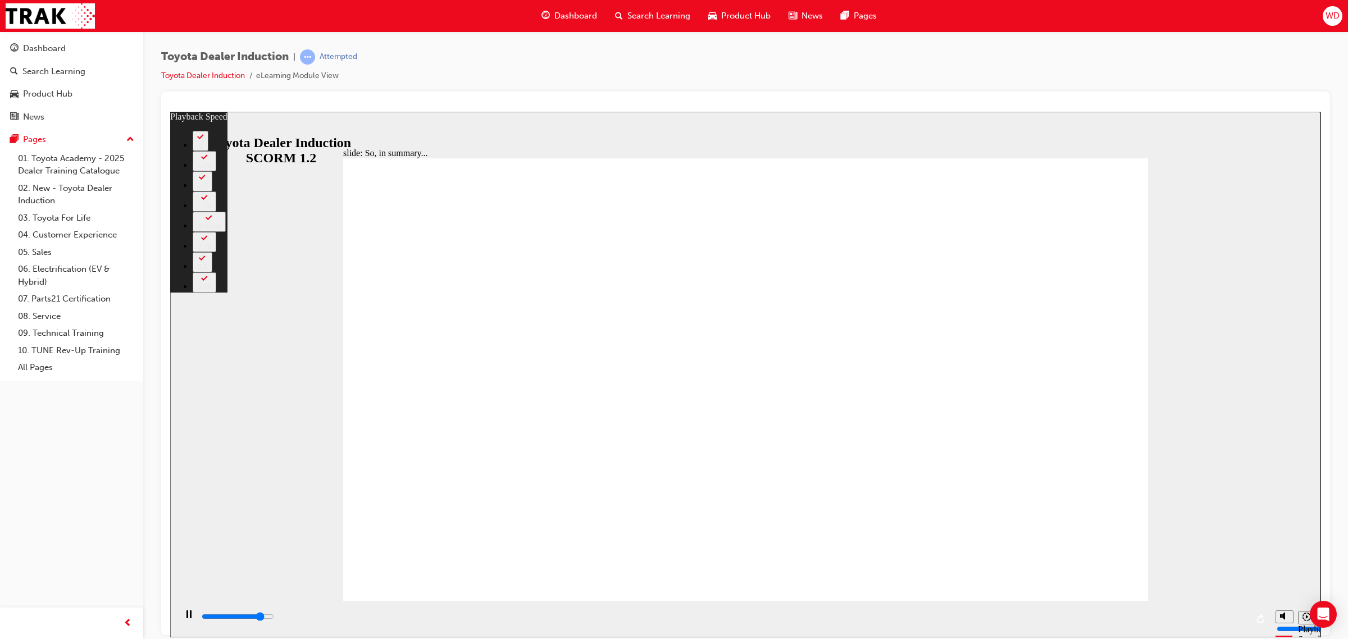
type input "5700"
type input "1"
type input "5900"
type input "2"
type input "6200"
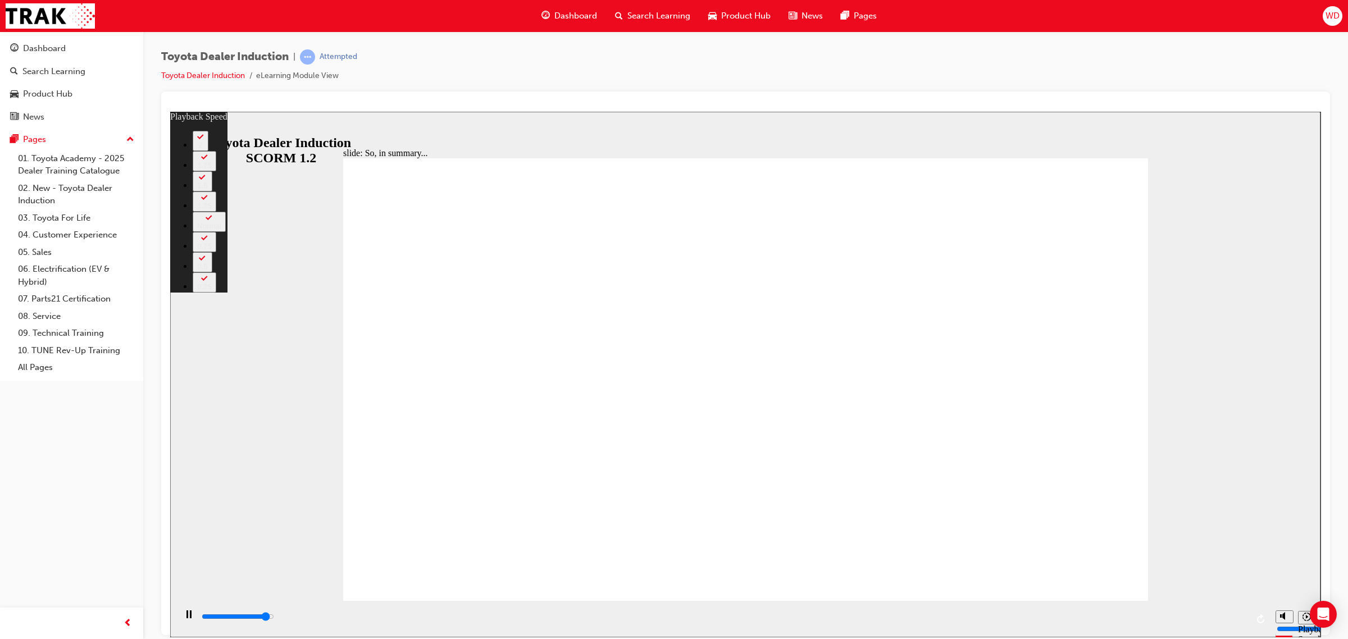
type input "2"
type input "6500"
type input "2"
type input "6500"
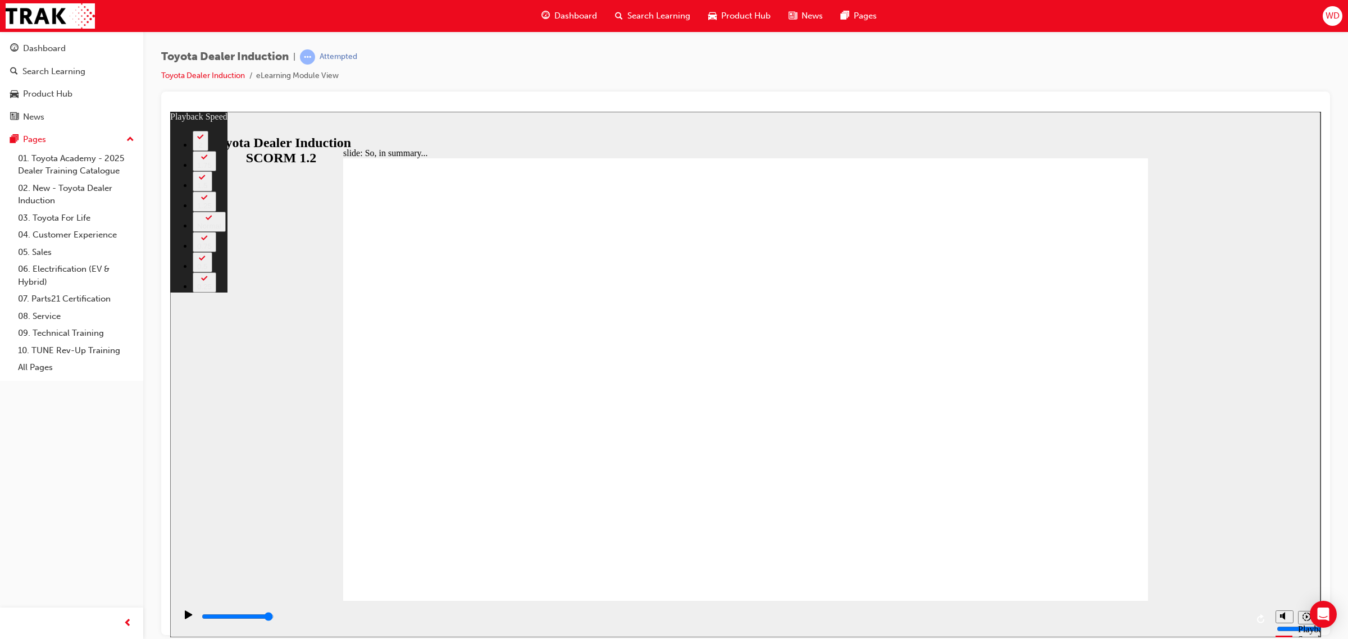
drag, startPoint x: 1129, startPoint y: 578, endPoint x: 1138, endPoint y: 575, distance: 8.9
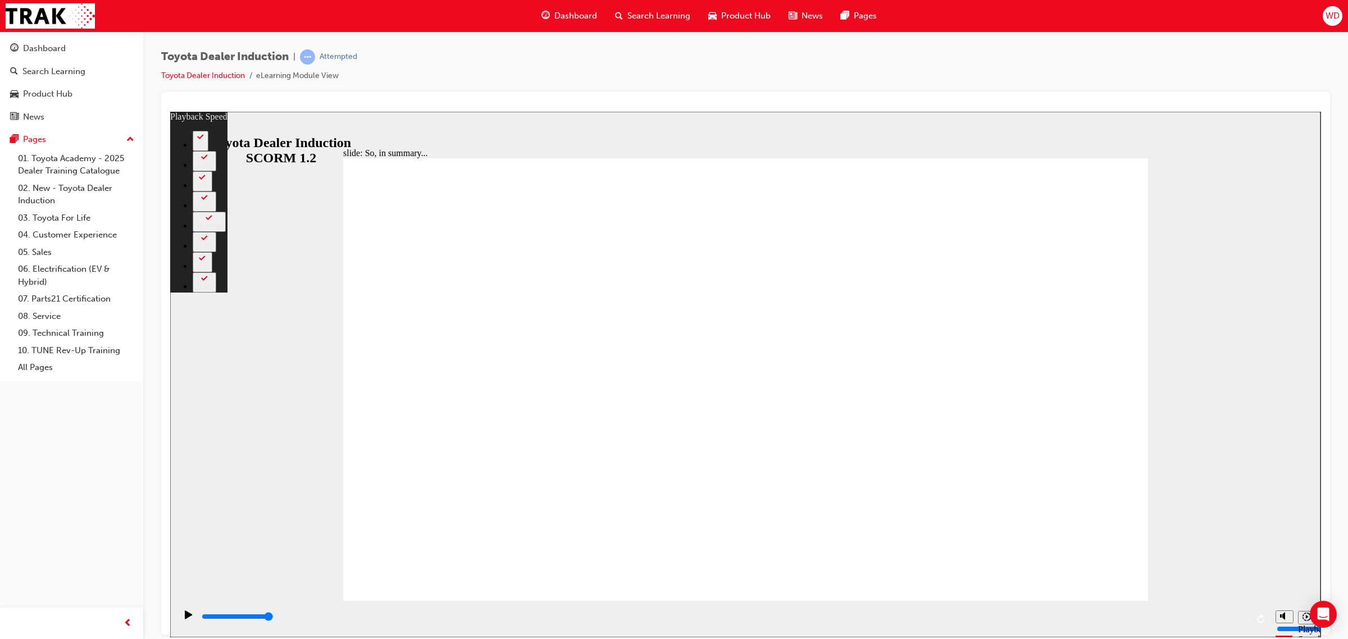
type input "128"
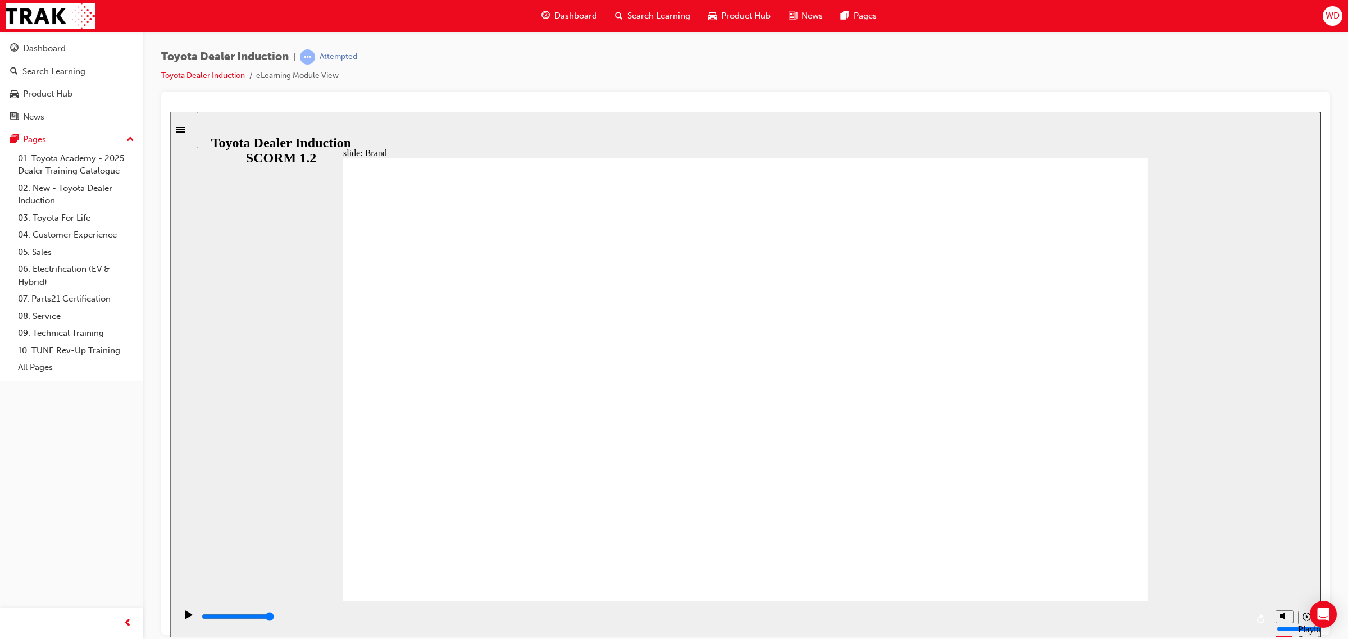
click at [470, 621] on div "playback controls" at bounding box center [724, 617] width 1047 height 12
click at [556, 615] on div "playback controls" at bounding box center [724, 617] width 1047 height 12
click at [274, 617] on input "slide progress" at bounding box center [238, 616] width 72 height 9
click at [703, 613] on div "playback controls" at bounding box center [724, 617] width 1047 height 12
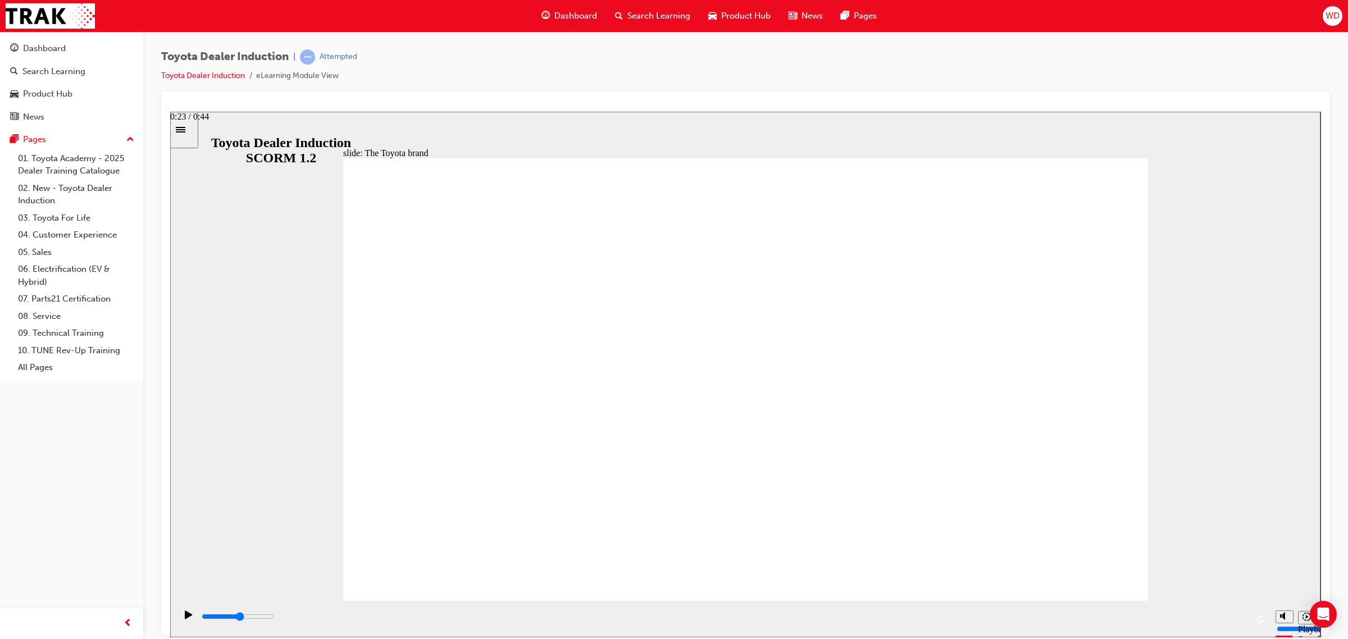
click at [756, 615] on div "playback controls" at bounding box center [724, 617] width 1047 height 12
click at [818, 615] on div "playback controls" at bounding box center [724, 617] width 1047 height 12
click at [871, 616] on div "playback controls" at bounding box center [724, 617] width 1047 height 12
click at [944, 613] on div "playback controls" at bounding box center [724, 617] width 1047 height 12
click at [1012, 616] on div "playback controls" at bounding box center [724, 617] width 1047 height 12
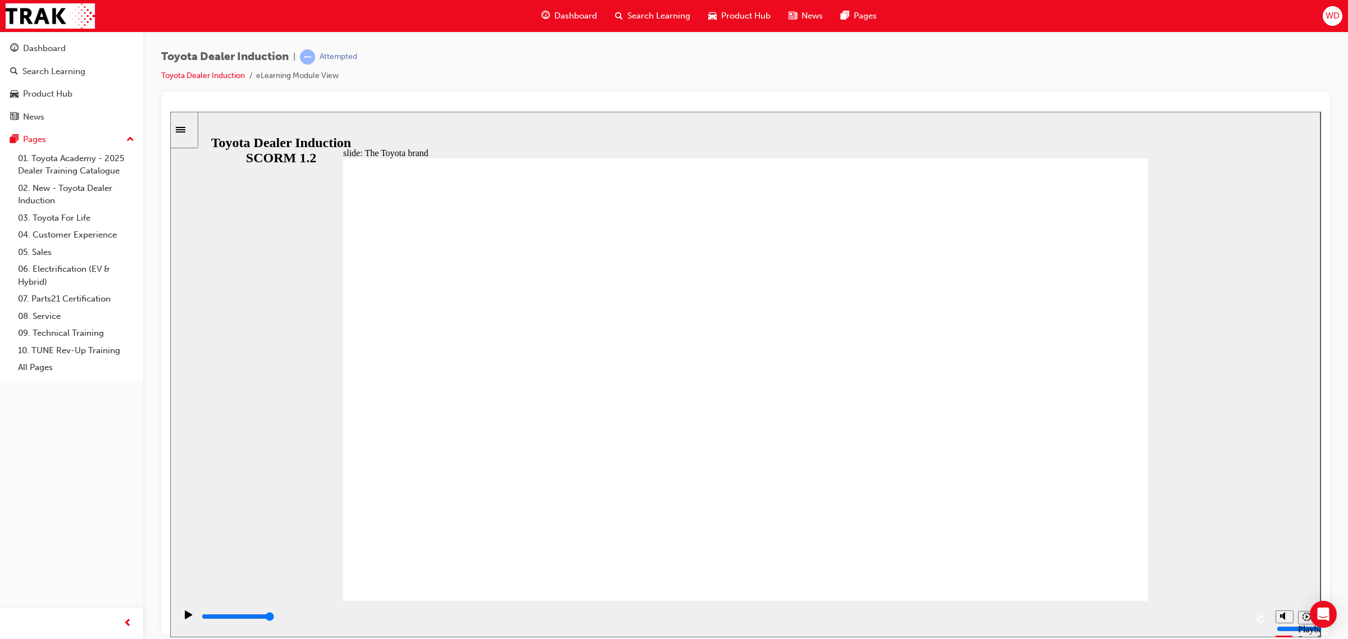
click at [917, 616] on div "playback controls" at bounding box center [724, 617] width 1047 height 12
click at [994, 620] on div "playback controls" at bounding box center [724, 617] width 1047 height 12
click at [1080, 612] on div "playback controls" at bounding box center [724, 619] width 1047 height 17
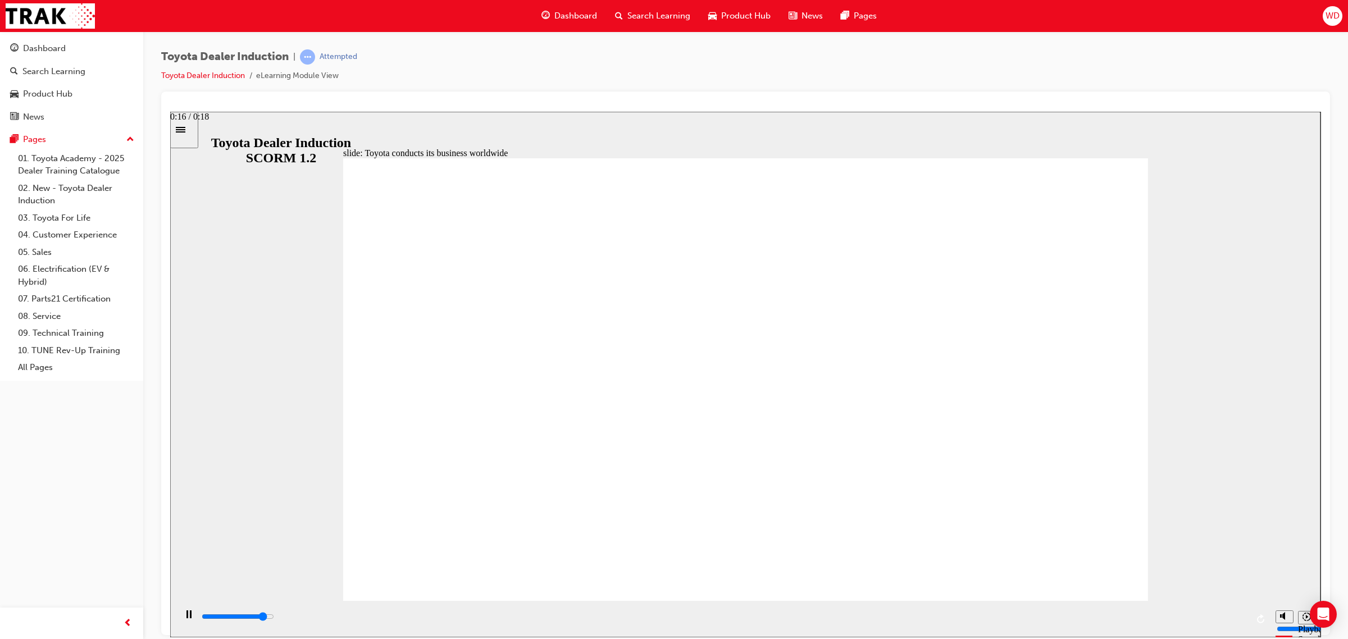
click at [1191, 623] on div "playback controls" at bounding box center [724, 617] width 1047 height 12
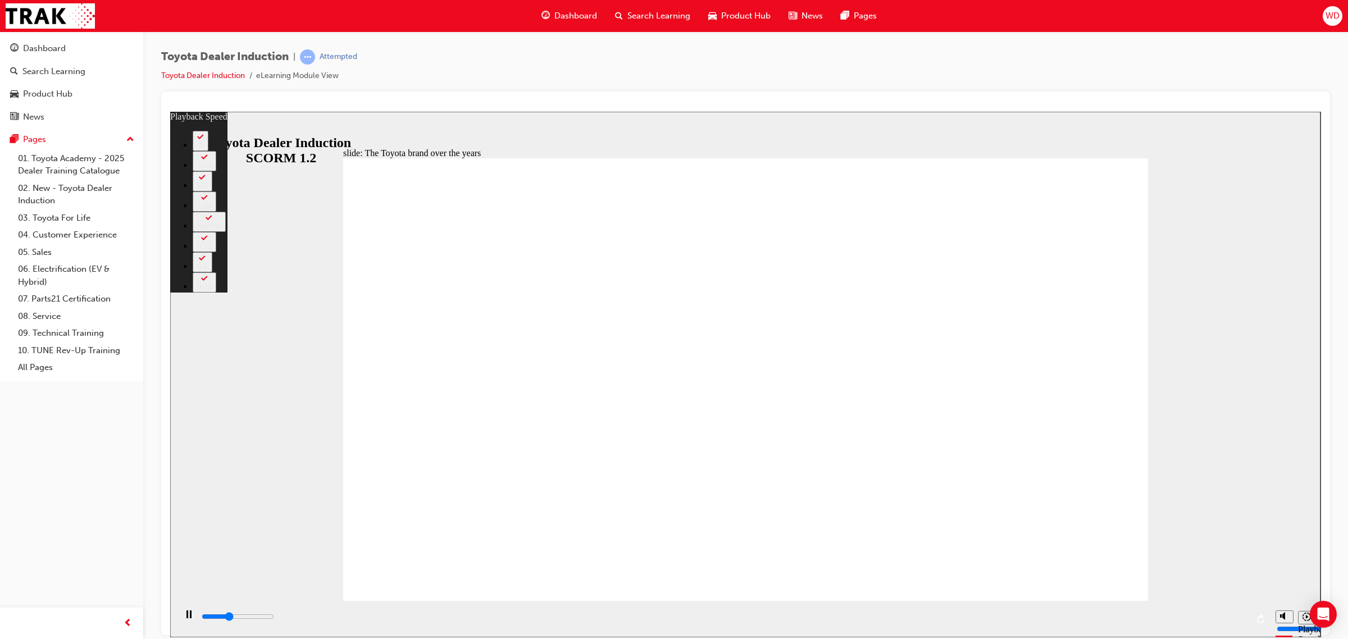
type input "3100"
type input "0"
type input "3400"
type input "0"
type input "3600"
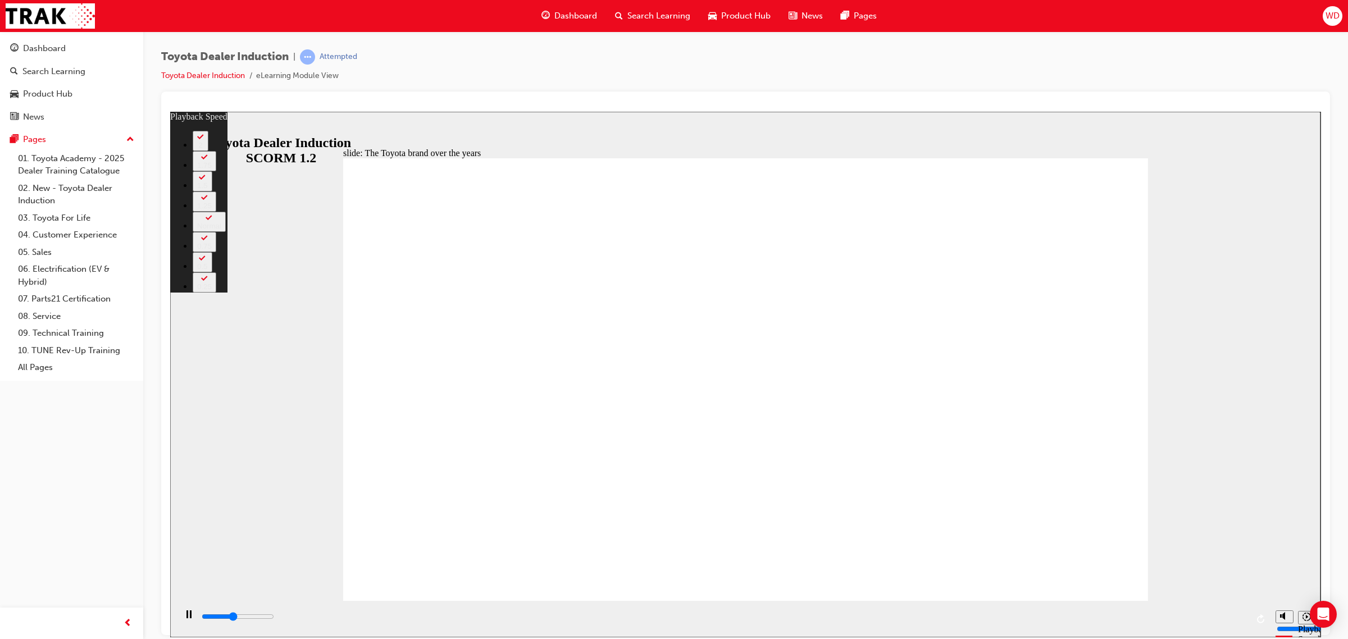
type input "1"
type input "3900"
type input "1"
type input "4000"
type input "1"
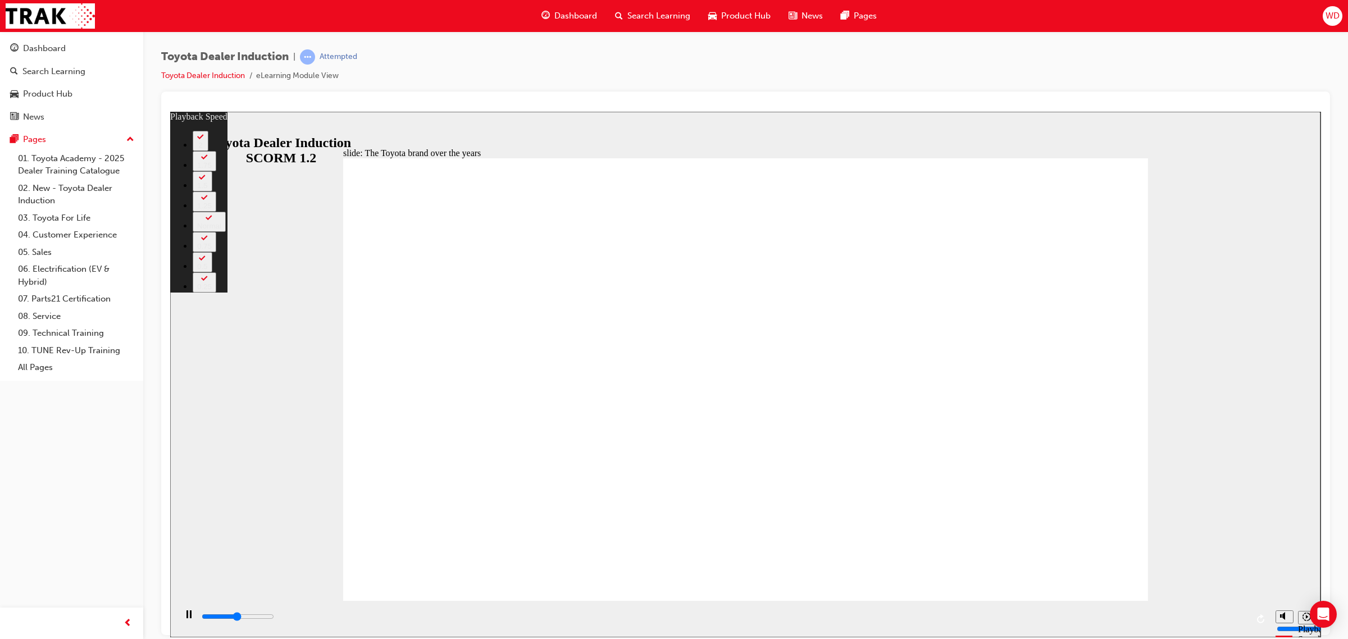
type input "4100"
type input "1"
type input "4200"
type input "1"
type input "4400"
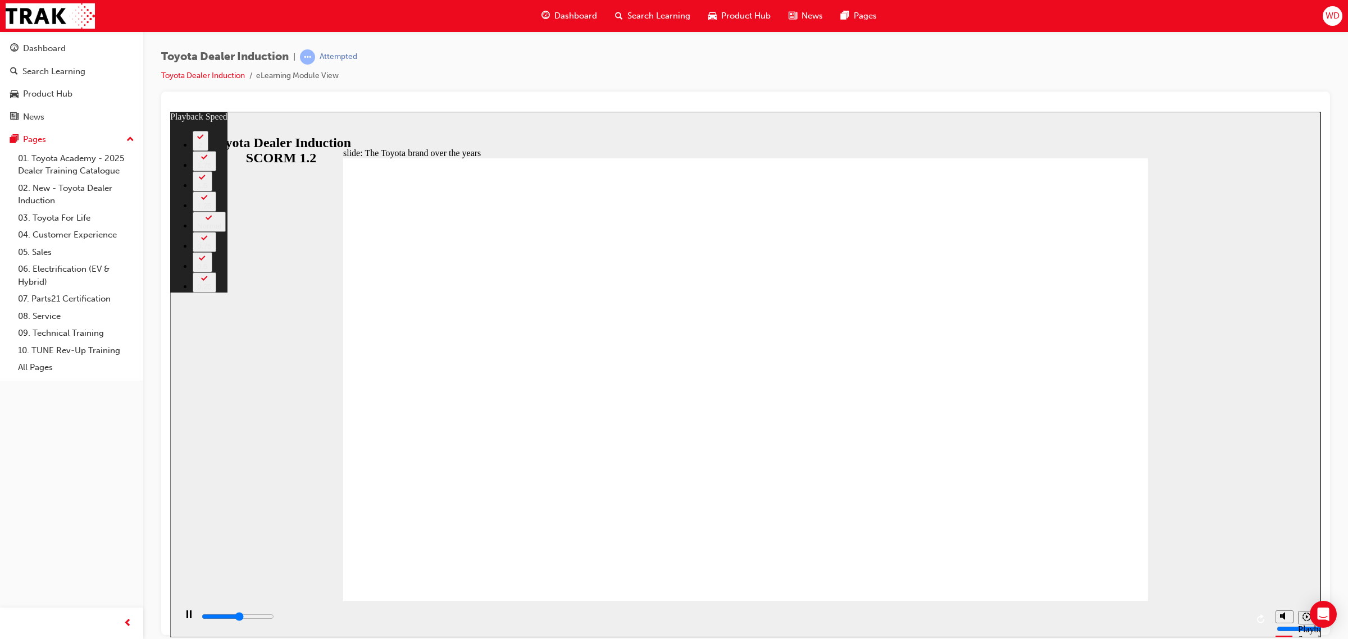
type input "1"
type input "4600"
type input "15"
type input "4600"
type input "15"
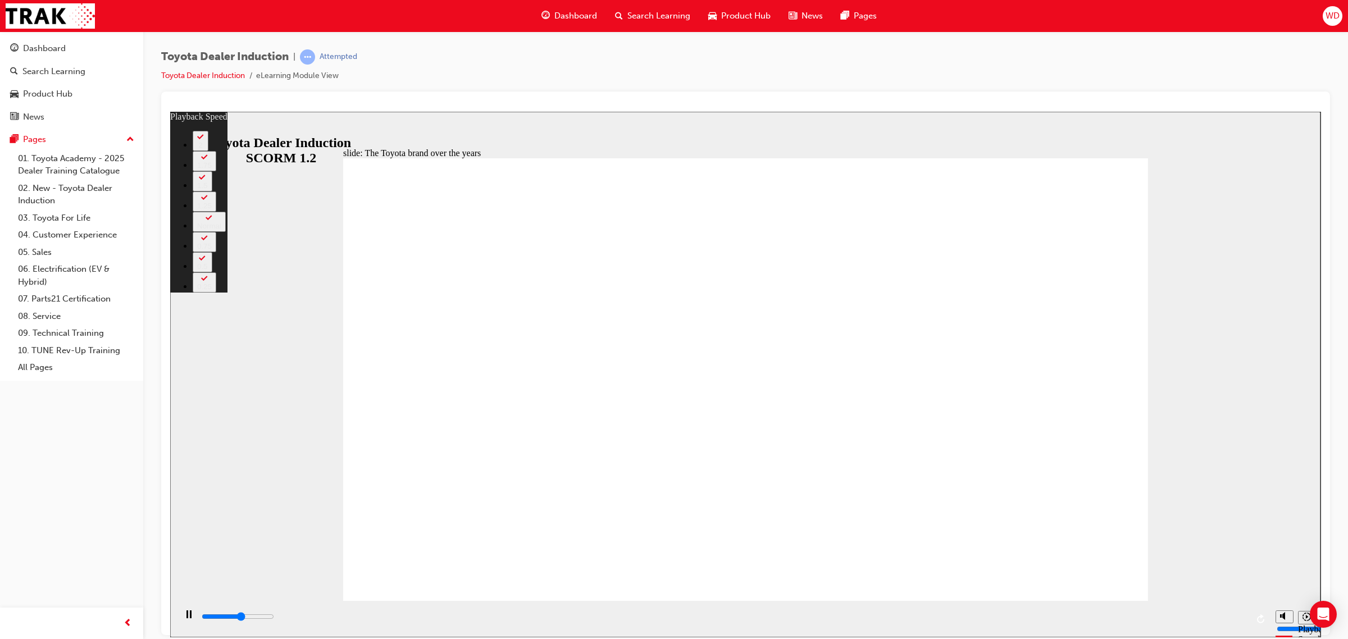
type input "4700"
type input "15"
type input "4900"
type input "15"
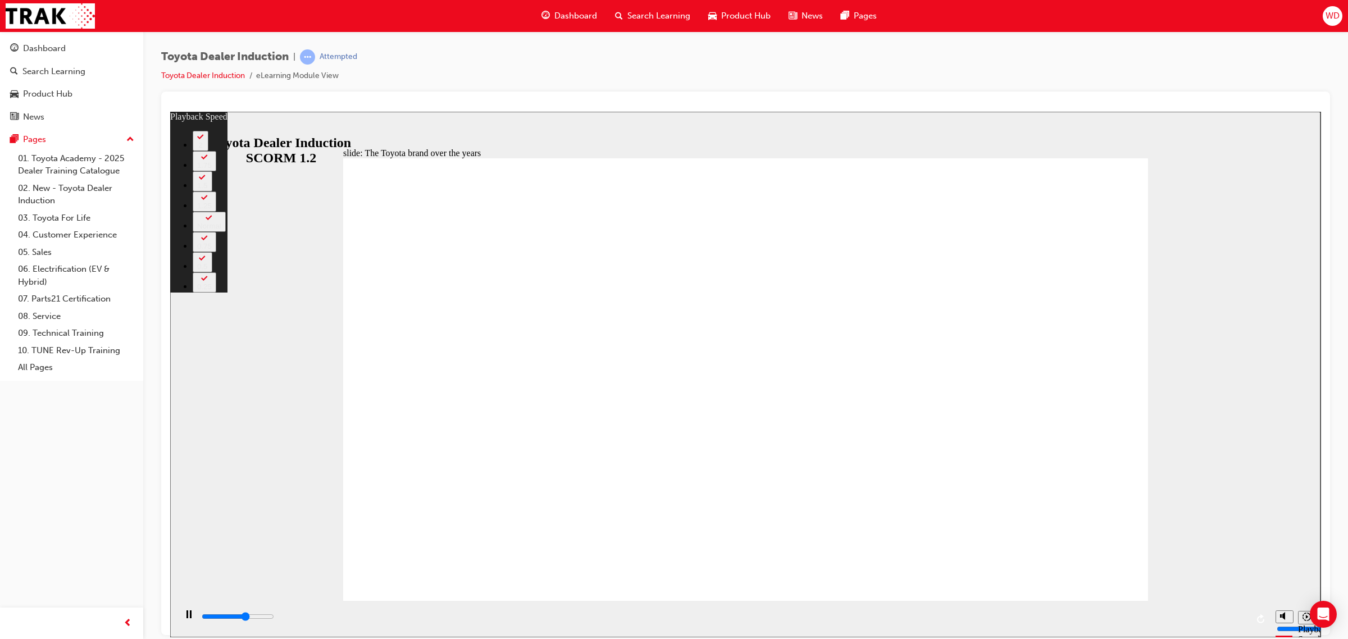
type input "5200"
type input "26"
type input "5200"
type input "26"
type input "5200"
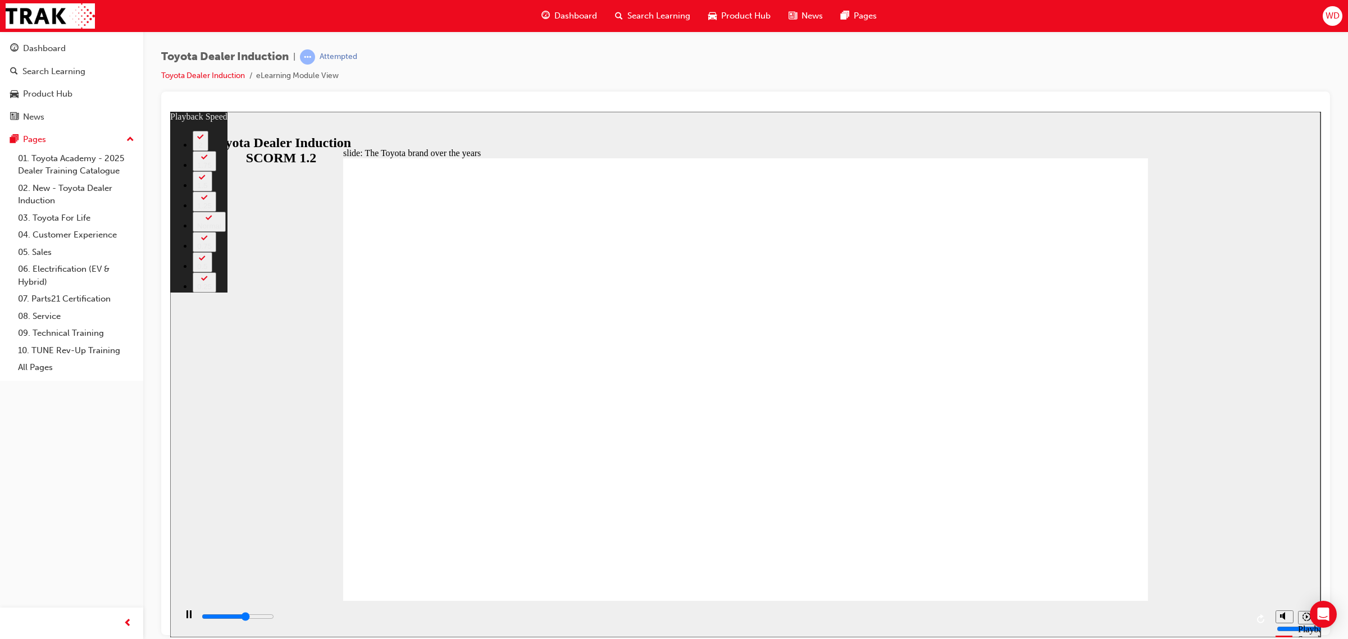
type input "27"
drag, startPoint x: 476, startPoint y: 572, endPoint x: 484, endPoint y: 572, distance: 8.4
type input "5300"
type input "27"
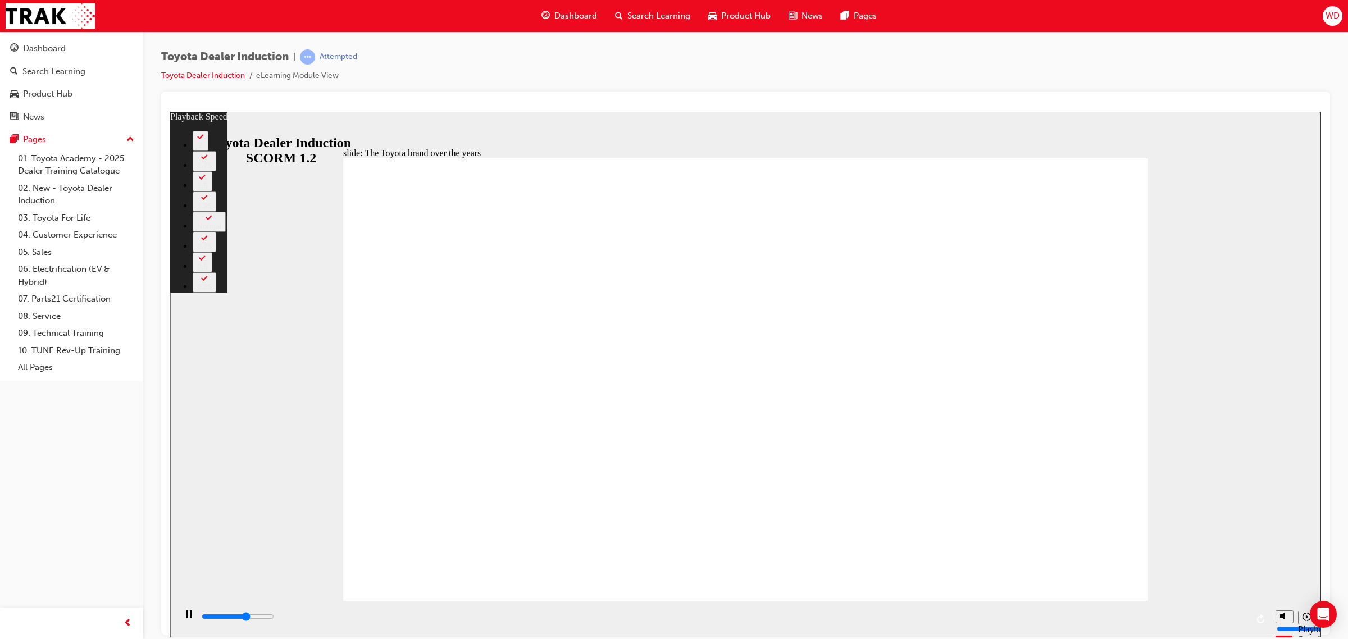
type input "5300"
type input "27"
type input "5600"
type input "27"
type input "5600"
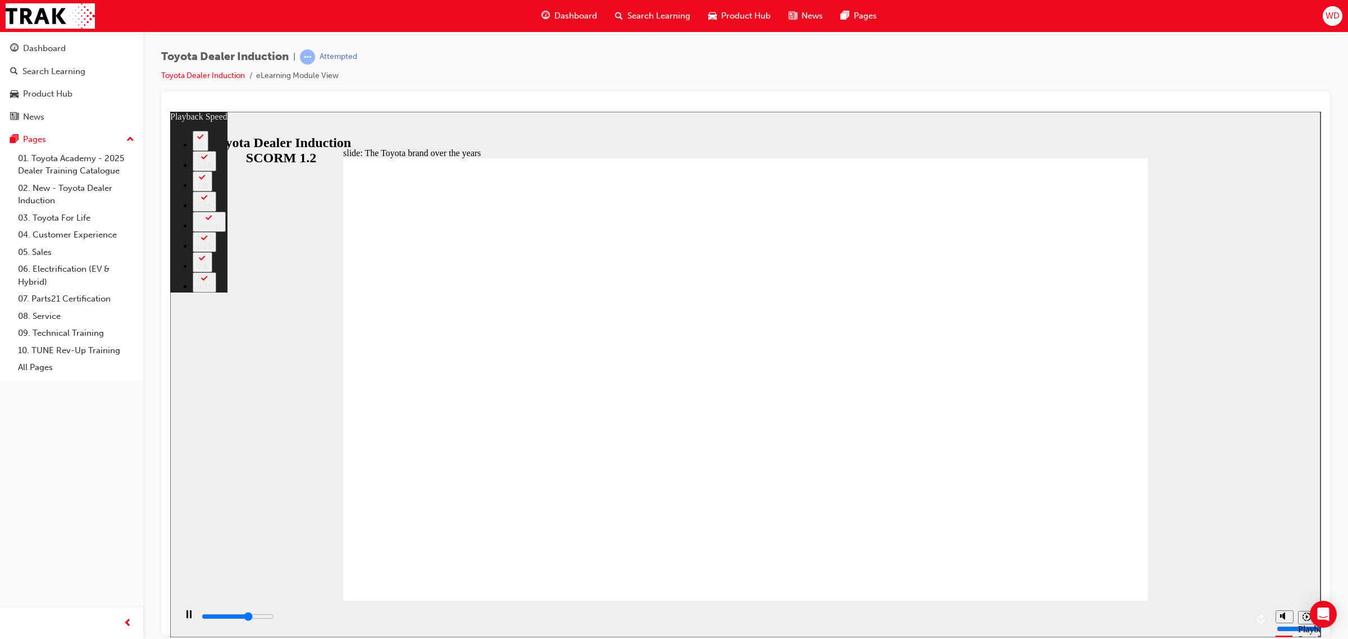
type input "39"
type input "5600"
type input "39"
type input "5700"
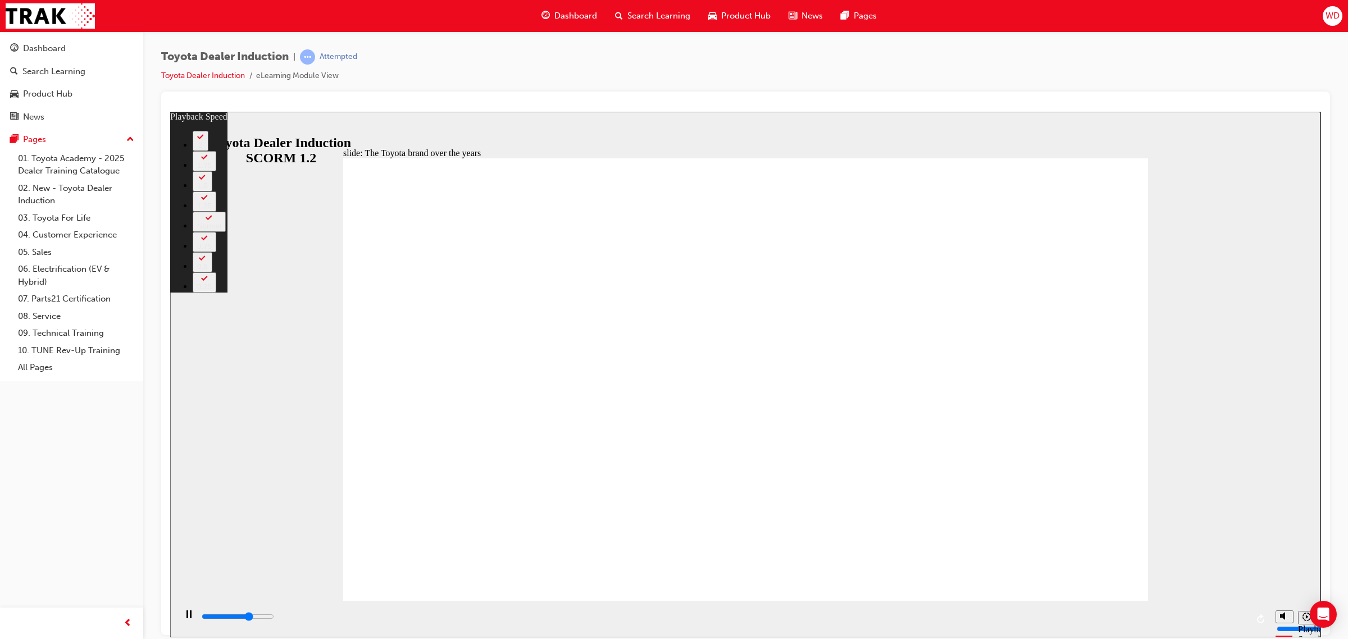
type input "39"
type input "6000"
type input "39"
type input "6100"
type input "48"
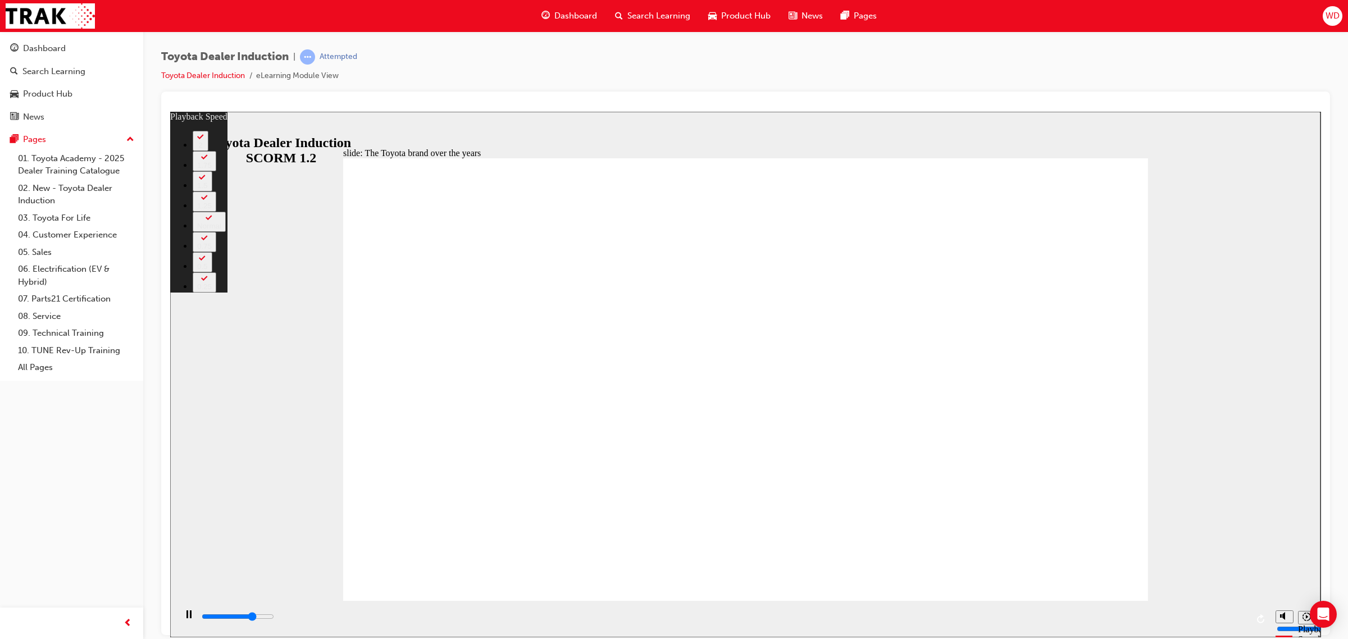
type input "6100"
type input "48"
type input "6200"
type input "48"
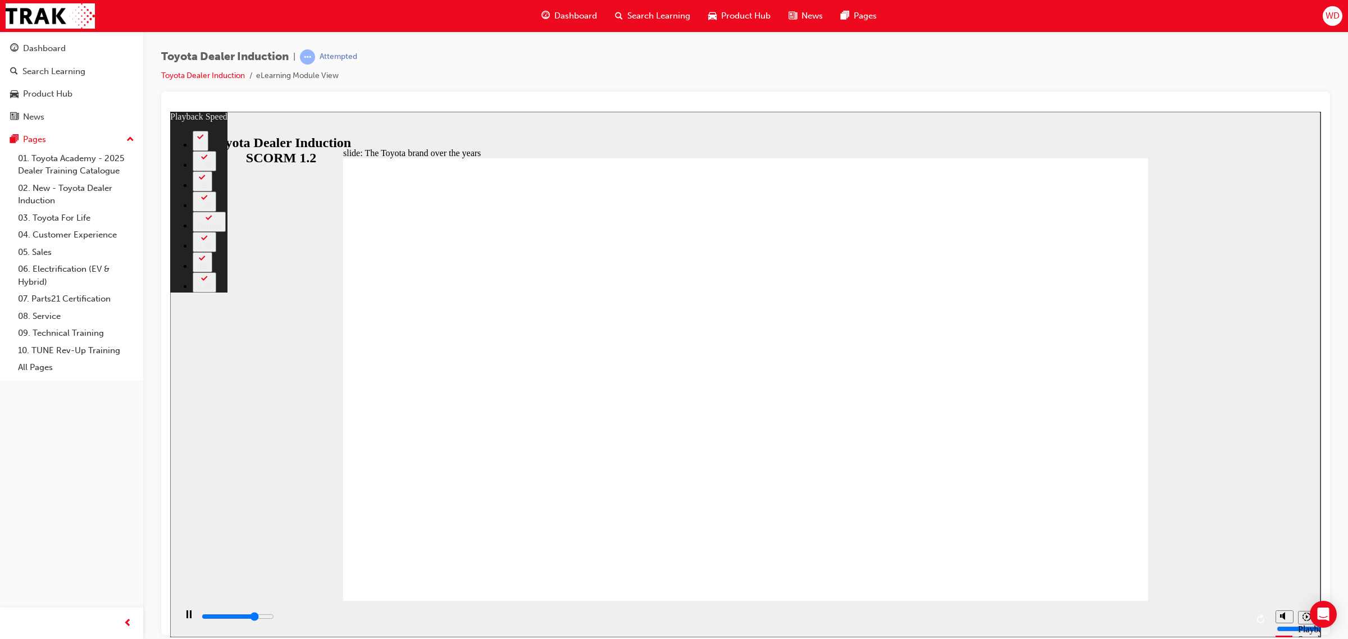
type input "6400"
type input "48"
type input "6500"
type input "54"
type input "6500"
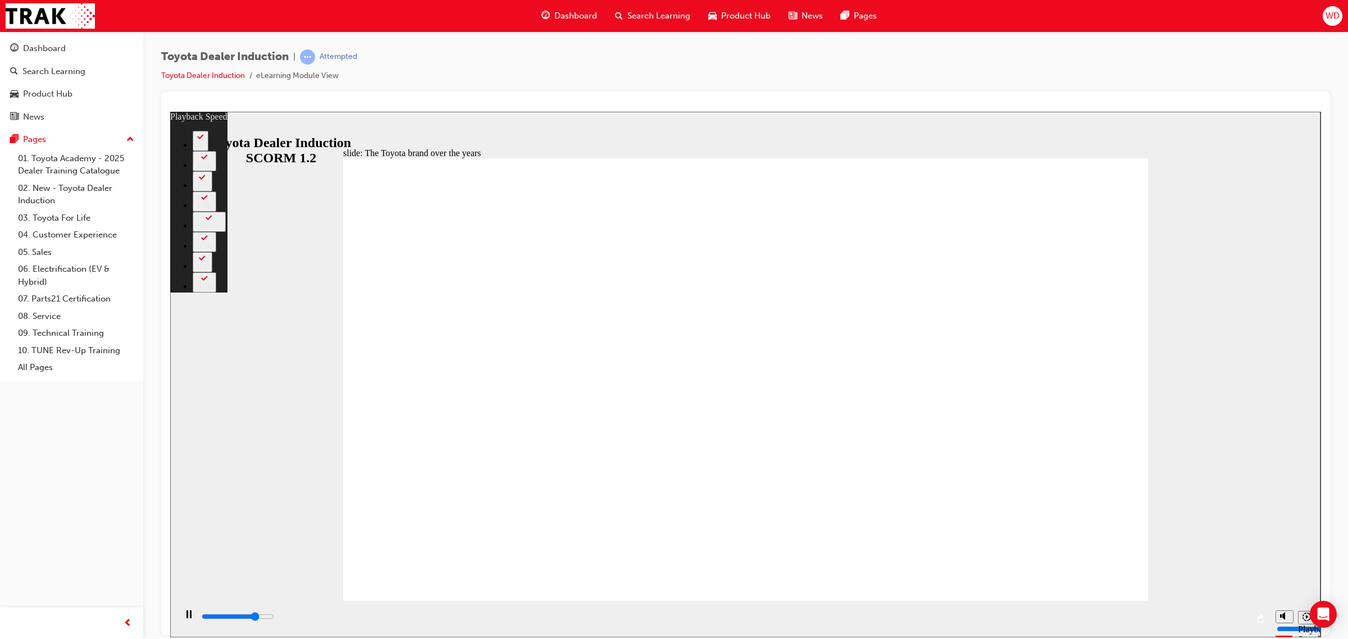
type input "54"
drag, startPoint x: 611, startPoint y: 571, endPoint x: 664, endPoint y: 571, distance: 53.4
type input "6600"
type input "54"
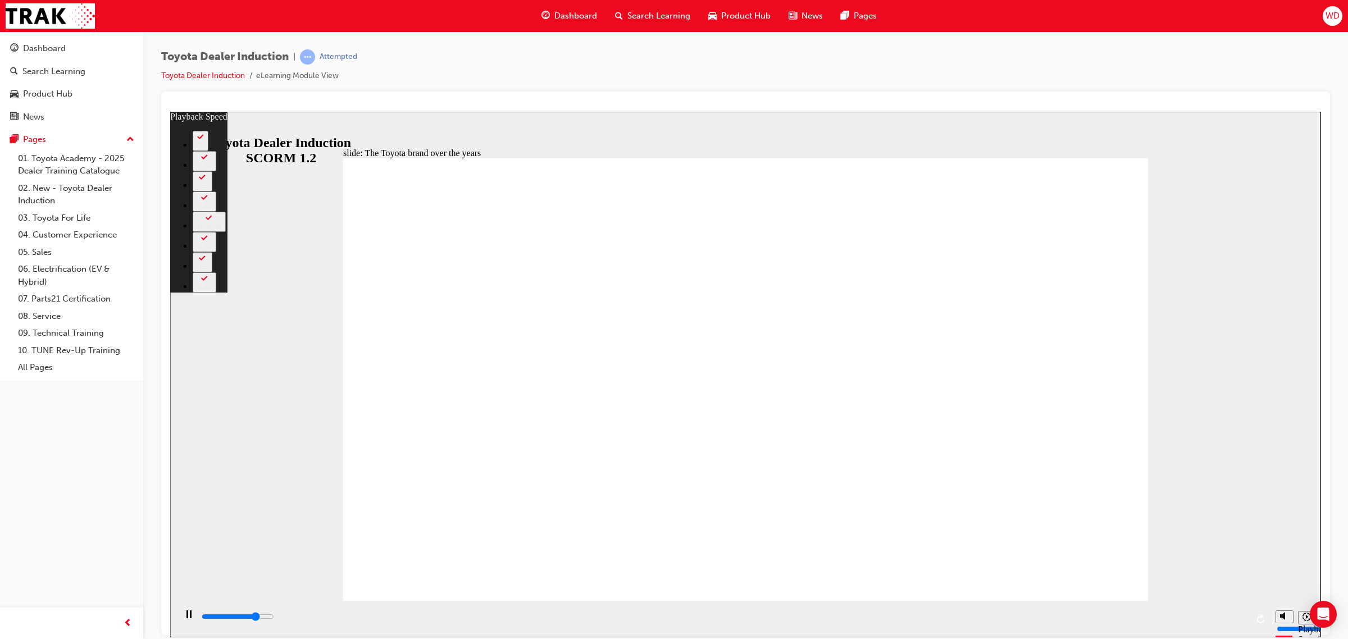
type input "6600"
type input "54"
type input "6800"
type input "66"
type input "6900"
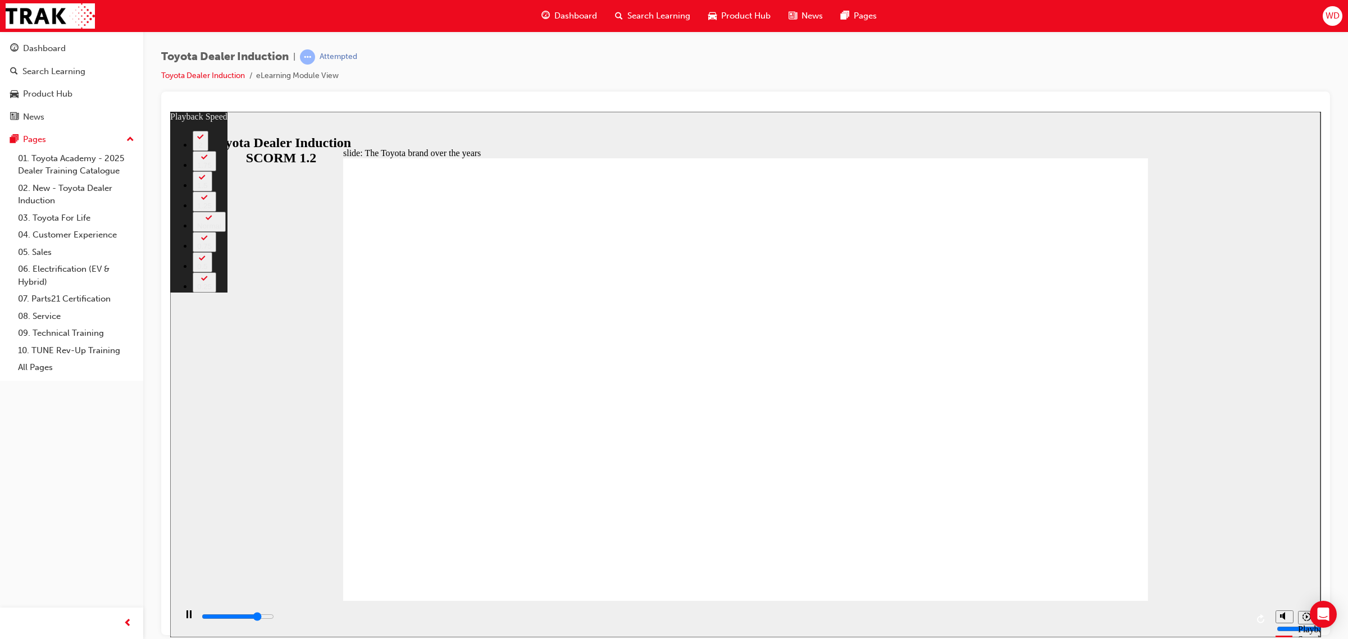
type input "66"
type input "7000"
type input "66"
type input "7200"
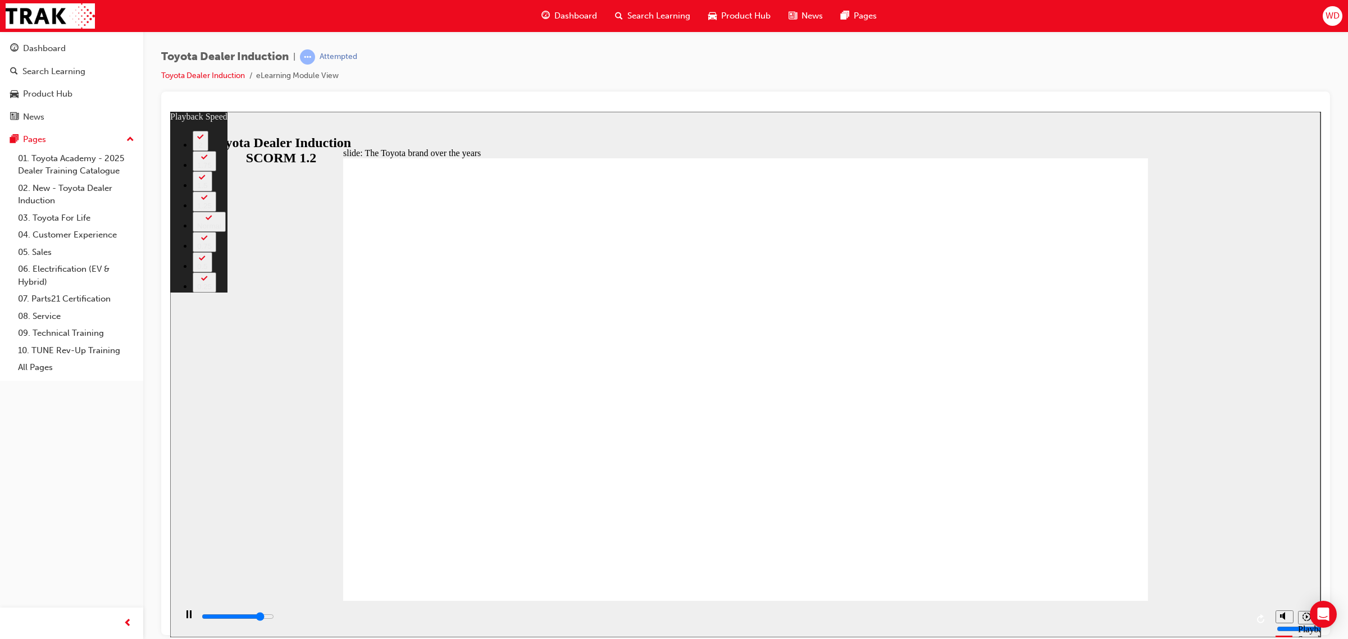
type input "75"
type input "7300"
type input "75"
type input "7400"
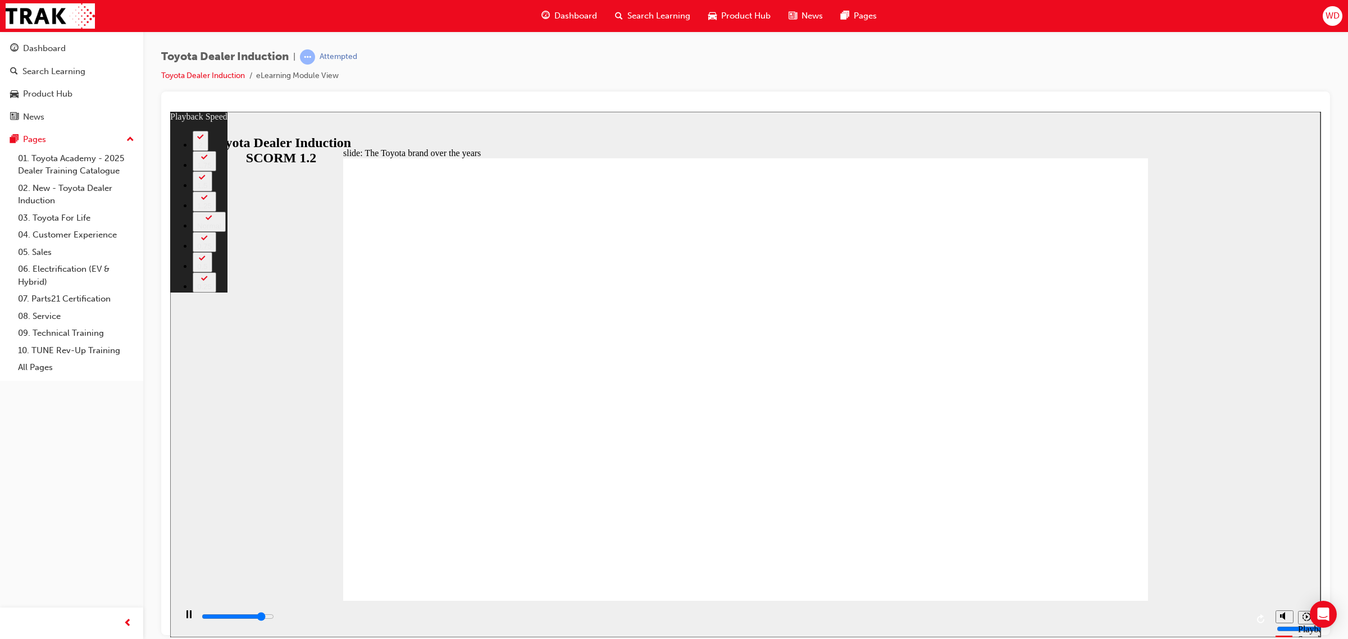
type input "75"
type input "7600"
type input "76"
type input "7600"
type input "81"
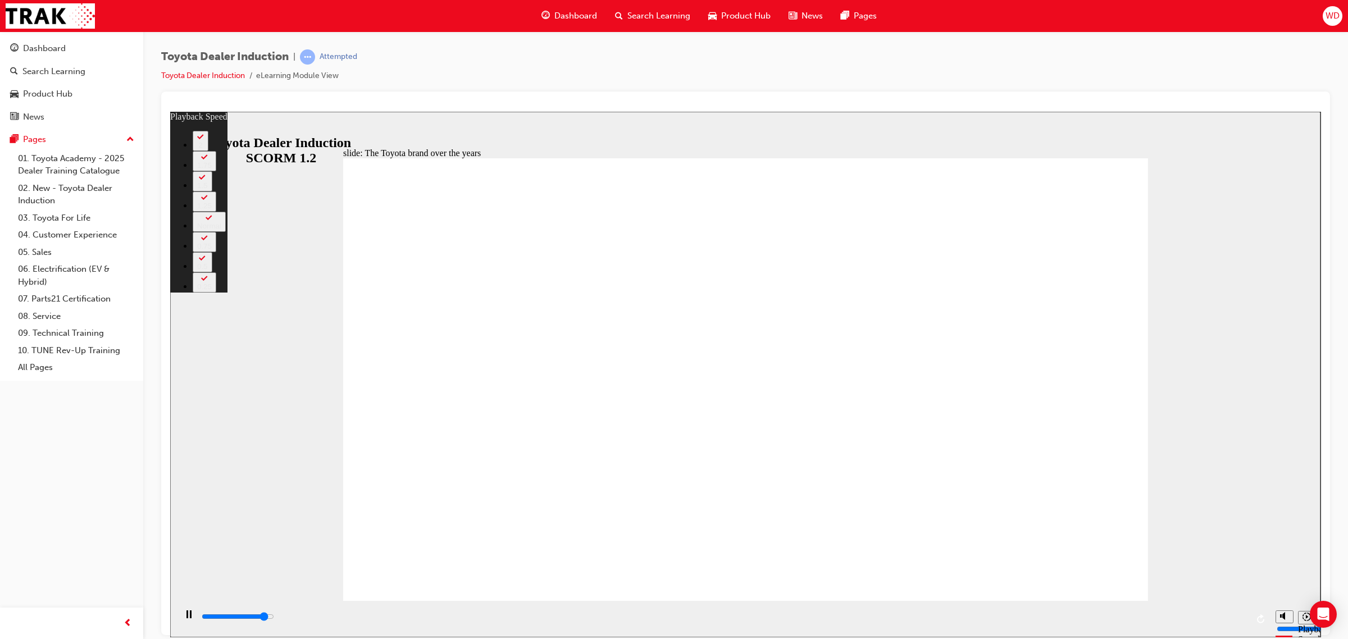
type input "8000"
type input "81"
type input "8300"
type input "81"
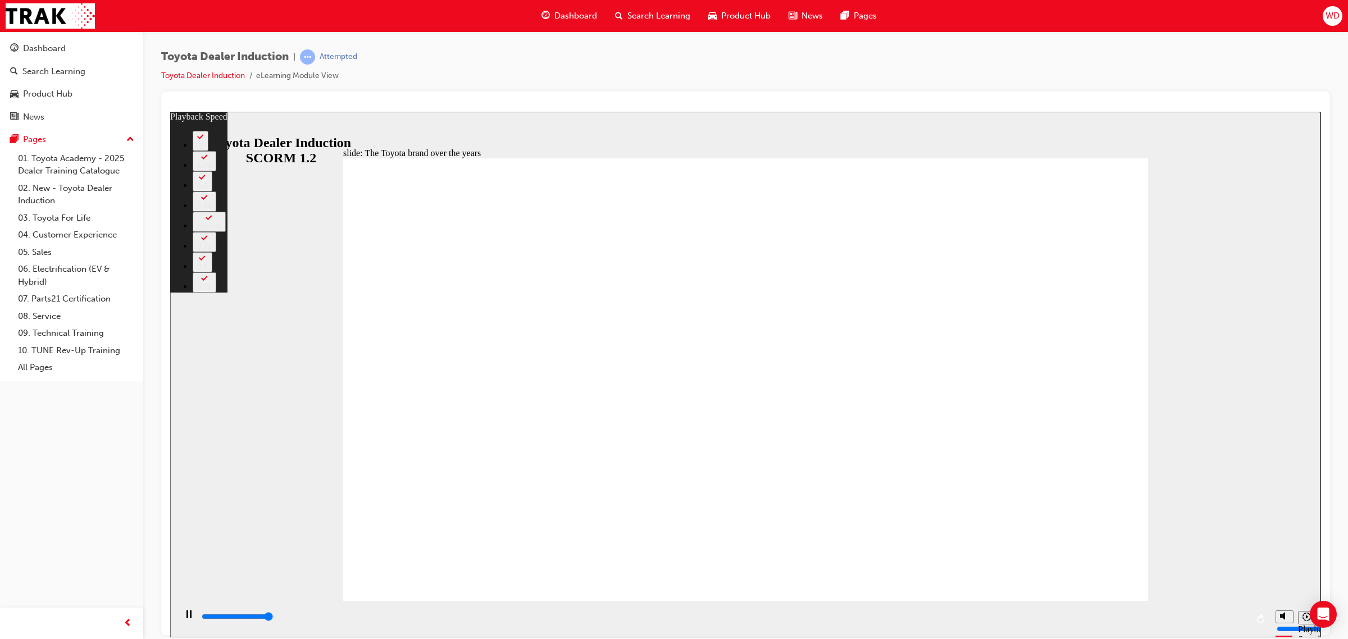
type input "8300"
type input "93"
type input "8300"
type input "93"
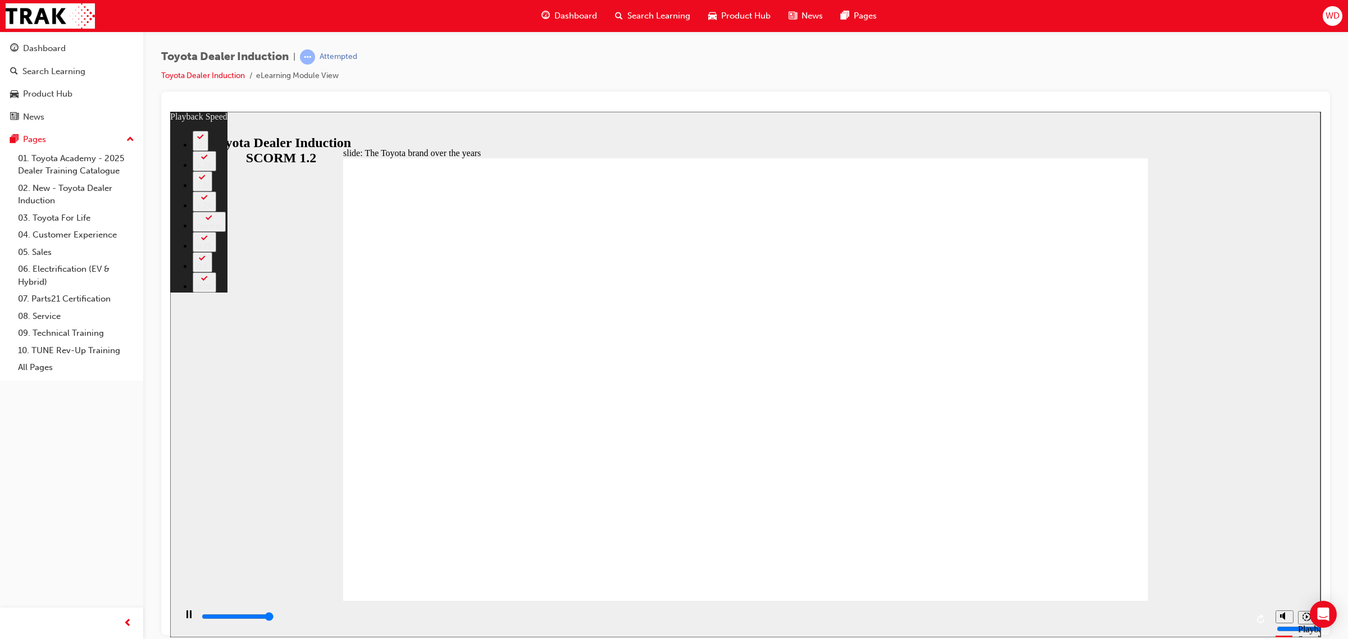
type input "8400"
type input "93"
type input "8400"
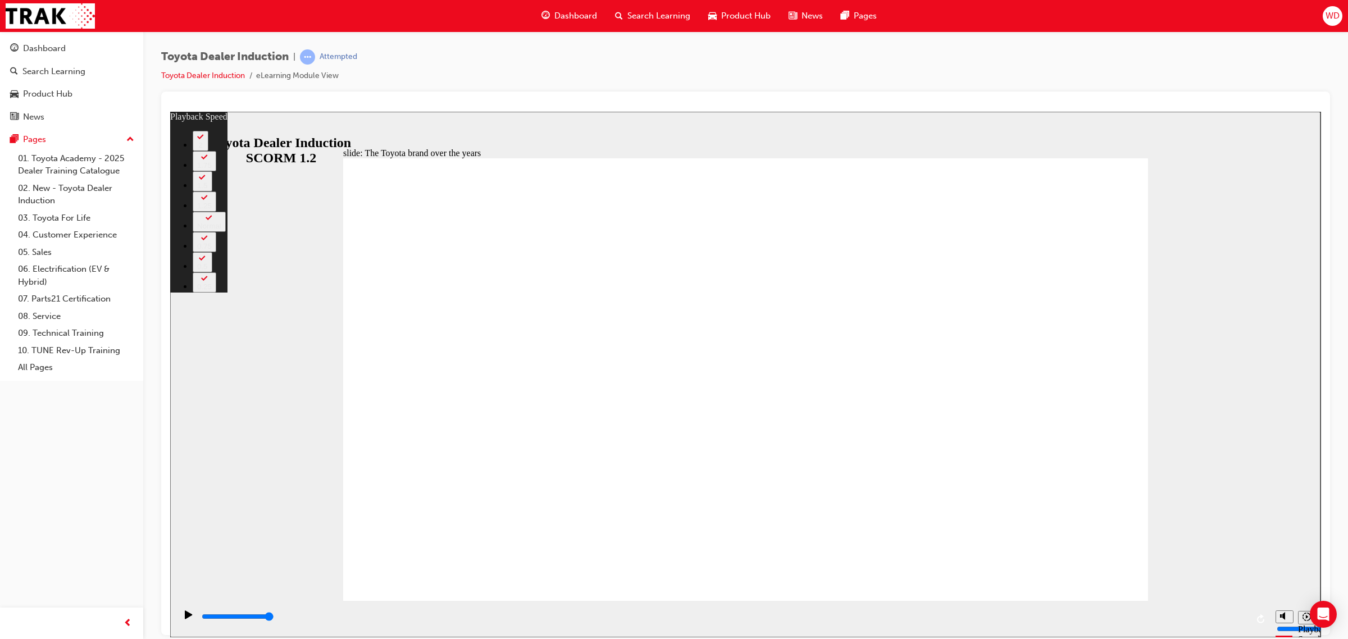
type input "165"
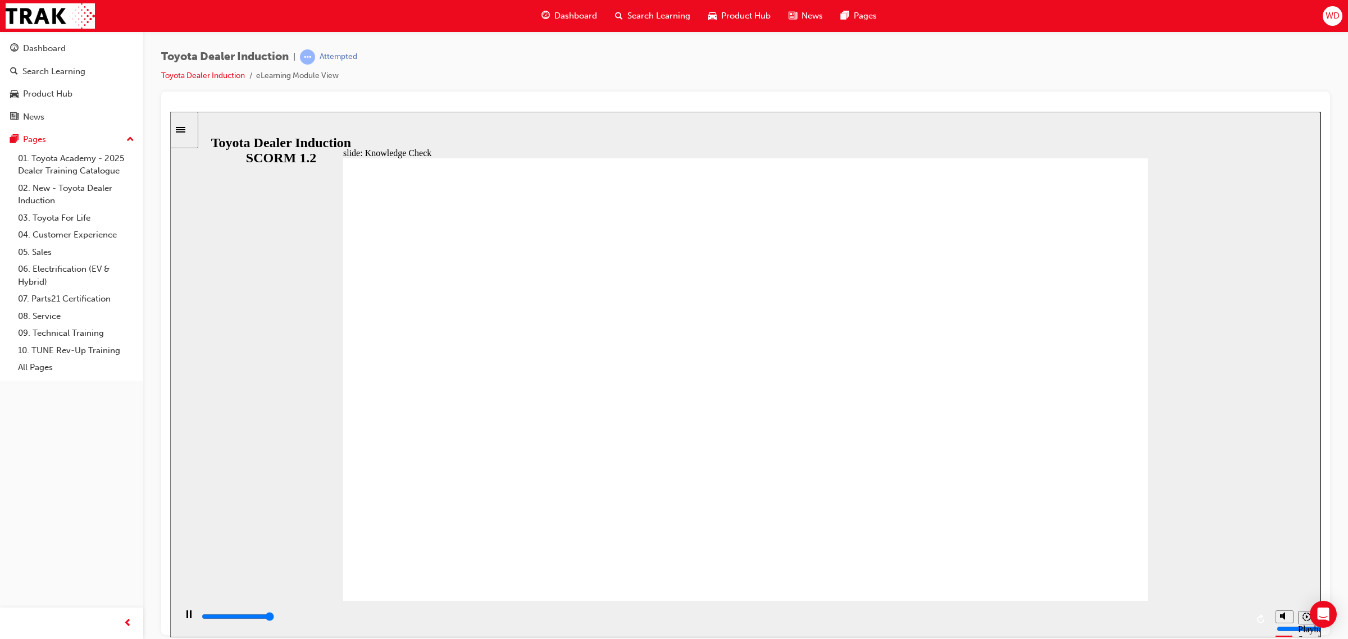
type input "5000"
radio input "true"
click at [716, 612] on div "playback controls" at bounding box center [724, 619] width 1047 height 17
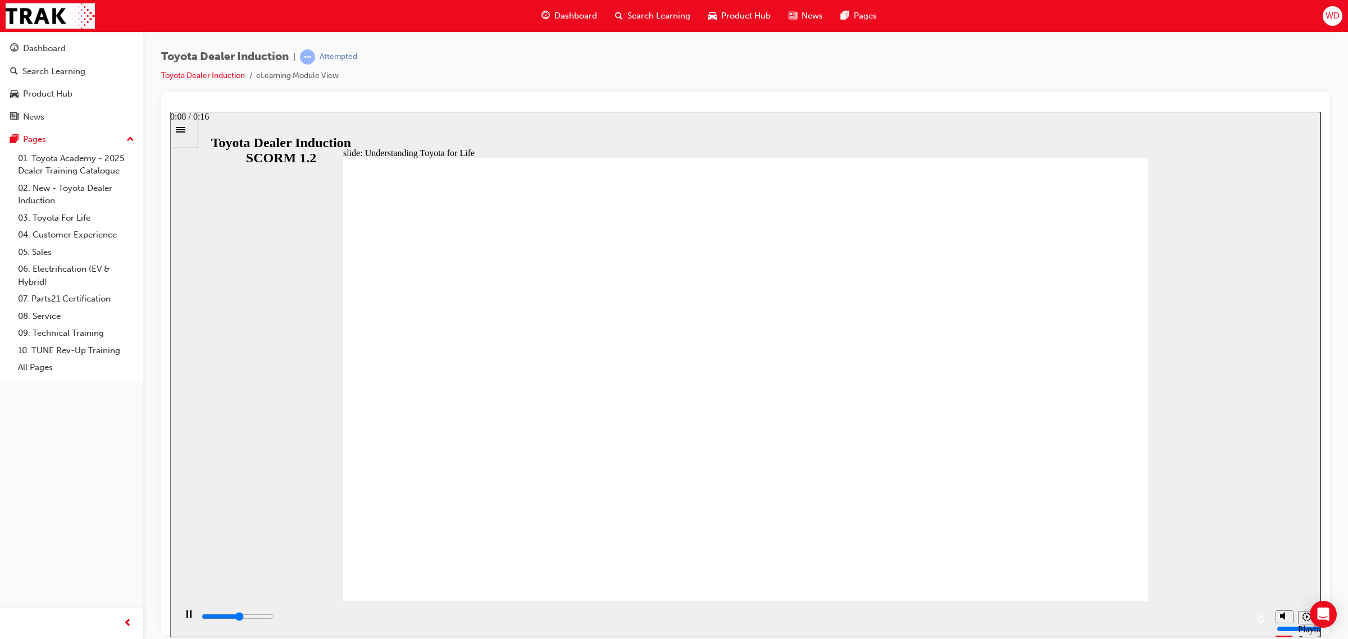
click at [809, 607] on div "playback controls" at bounding box center [723, 618] width 1094 height 37
click at [852, 623] on div "playback controls" at bounding box center [724, 617] width 1047 height 12
click at [1191, 615] on div "playback controls" at bounding box center [724, 617] width 1047 height 12
click at [403, 617] on div "playback controls" at bounding box center [724, 617] width 1047 height 12
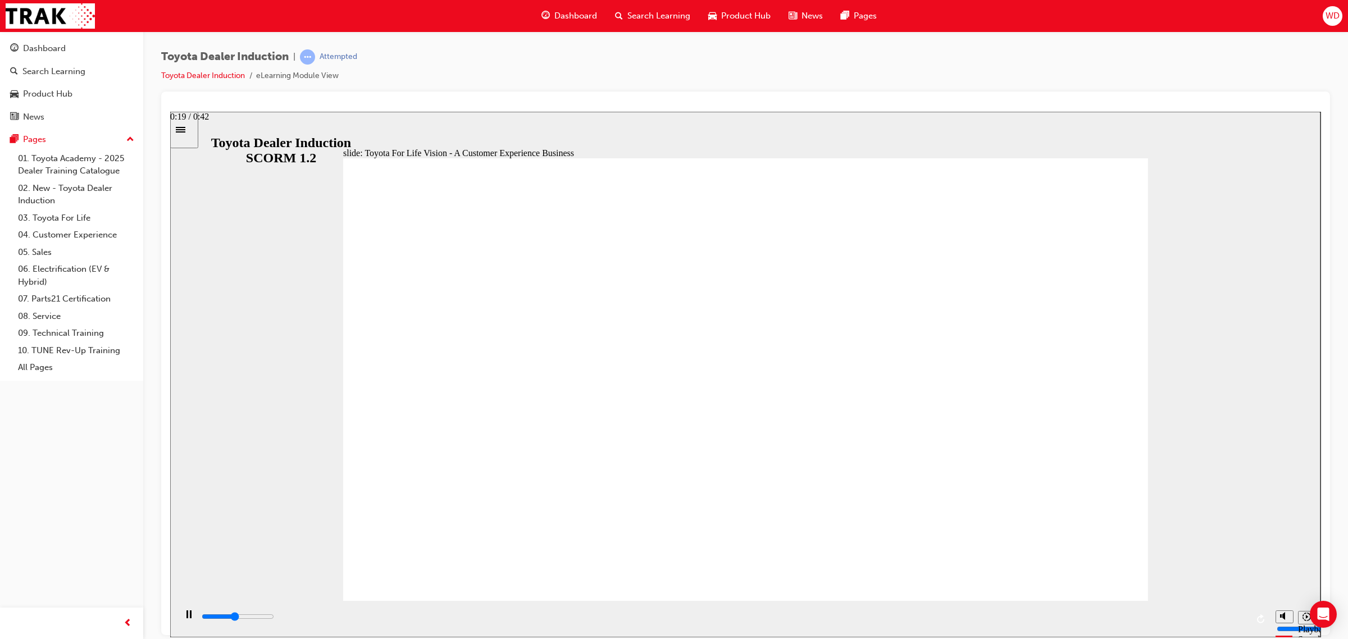
click at [675, 620] on div "playback controls" at bounding box center [724, 617] width 1047 height 12
click at [730, 620] on div "playback controls" at bounding box center [724, 617] width 1047 height 12
click at [782, 614] on div "playback controls" at bounding box center [724, 617] width 1047 height 12
click at [838, 611] on div "playback controls" at bounding box center [724, 619] width 1047 height 17
click at [877, 611] on div "playback controls" at bounding box center [724, 619] width 1047 height 17
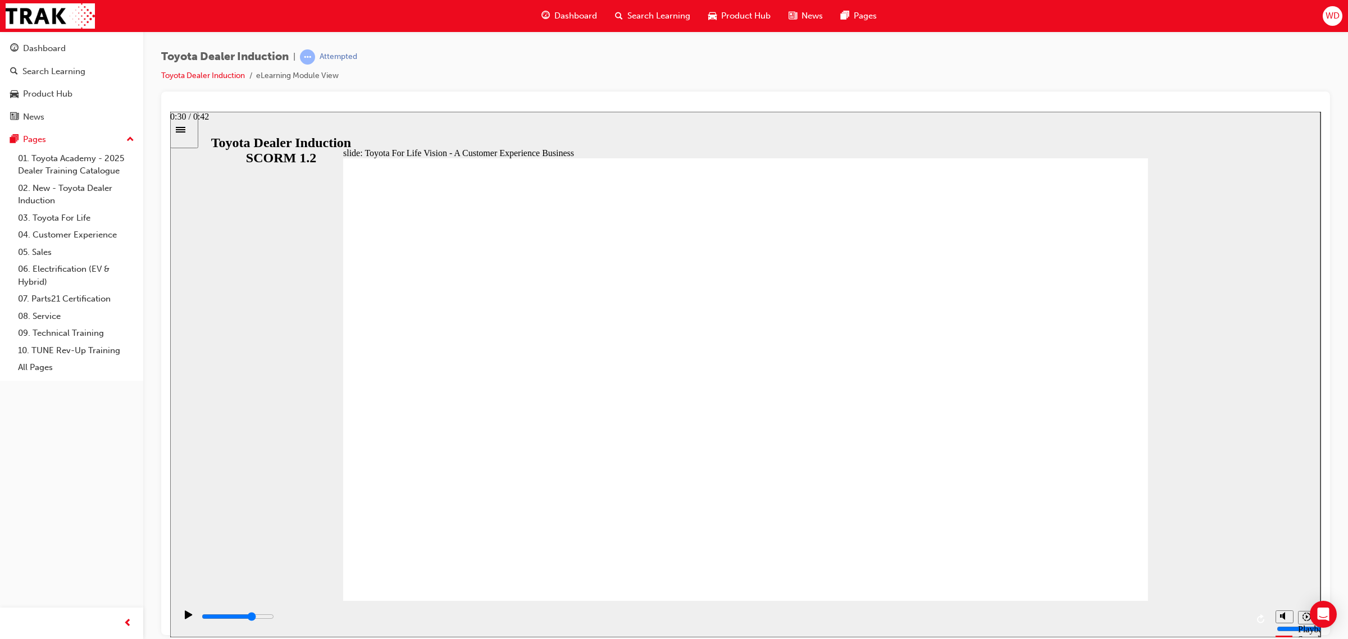
click at [952, 613] on div "playback controls" at bounding box center [724, 617] width 1047 height 12
click at [1020, 615] on div "playback controls" at bounding box center [724, 617] width 1047 height 12
click at [1158, 615] on div "playback controls" at bounding box center [724, 617] width 1047 height 12
click at [1222, 616] on div "playback controls" at bounding box center [724, 617] width 1047 height 12
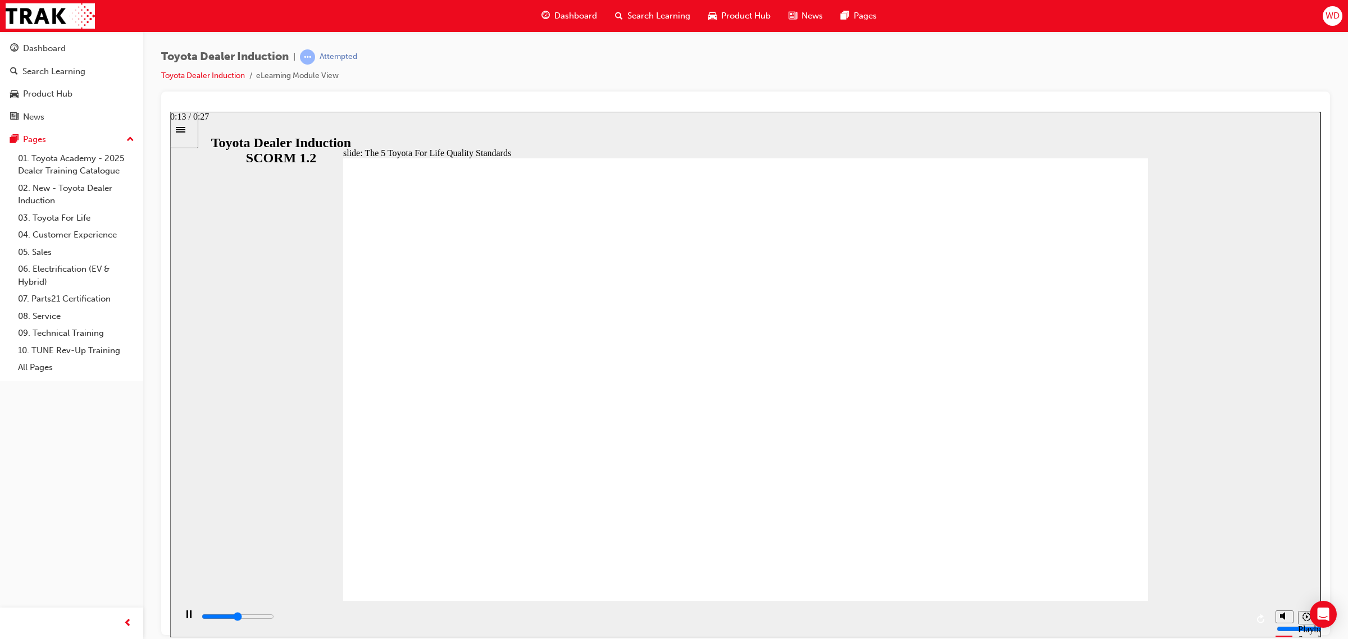
click at [720, 613] on div "playback controls" at bounding box center [724, 617] width 1047 height 12
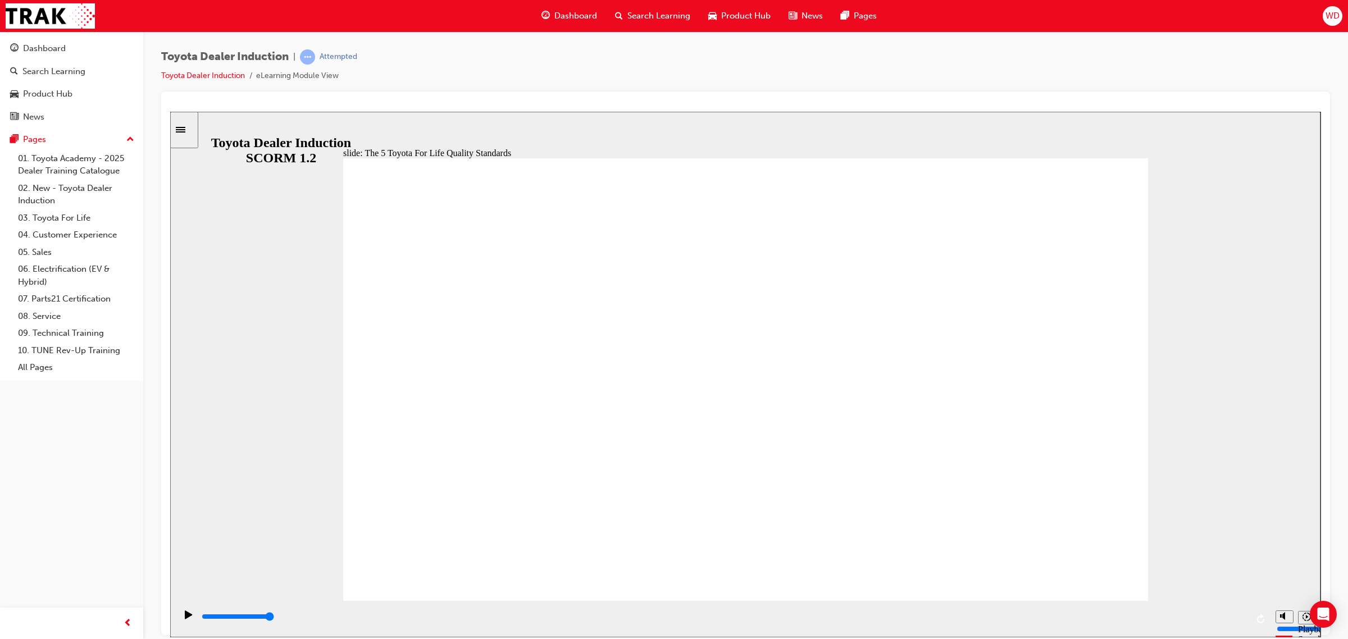
click at [788, 623] on div "playback controls" at bounding box center [724, 617] width 1047 height 12
click at [941, 612] on div "playback controls" at bounding box center [724, 619] width 1047 height 17
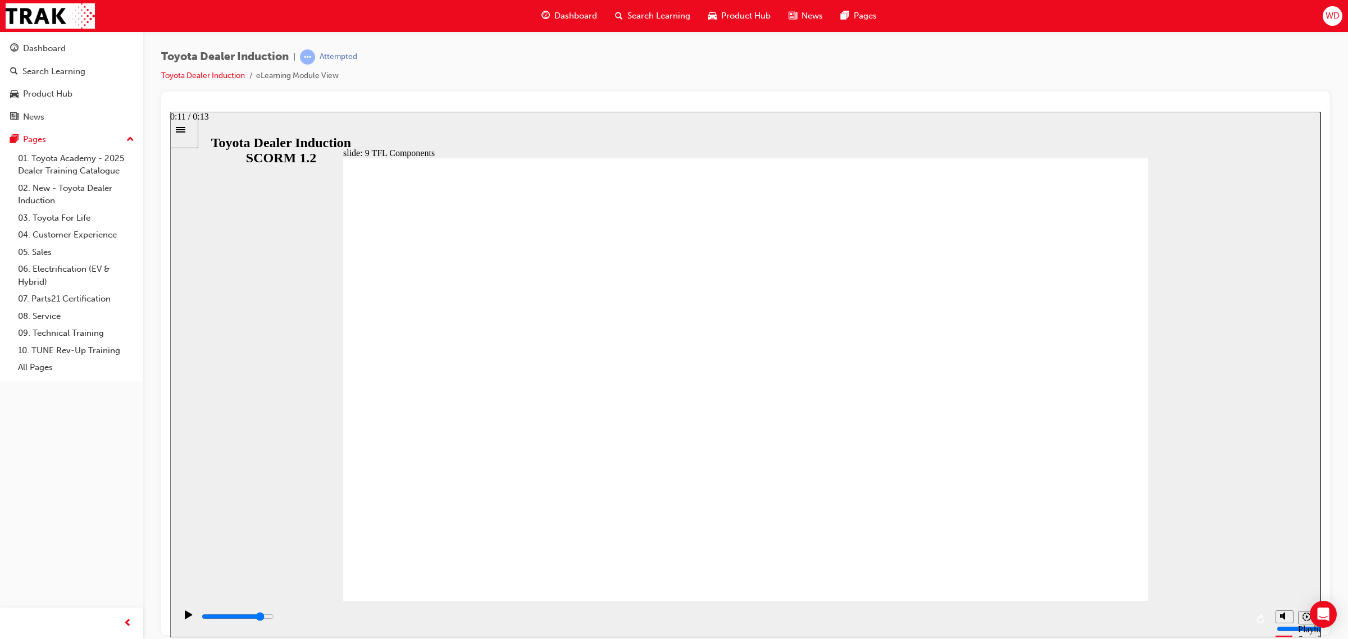
click at [1093, 613] on div "playback controls" at bounding box center [724, 617] width 1047 height 12
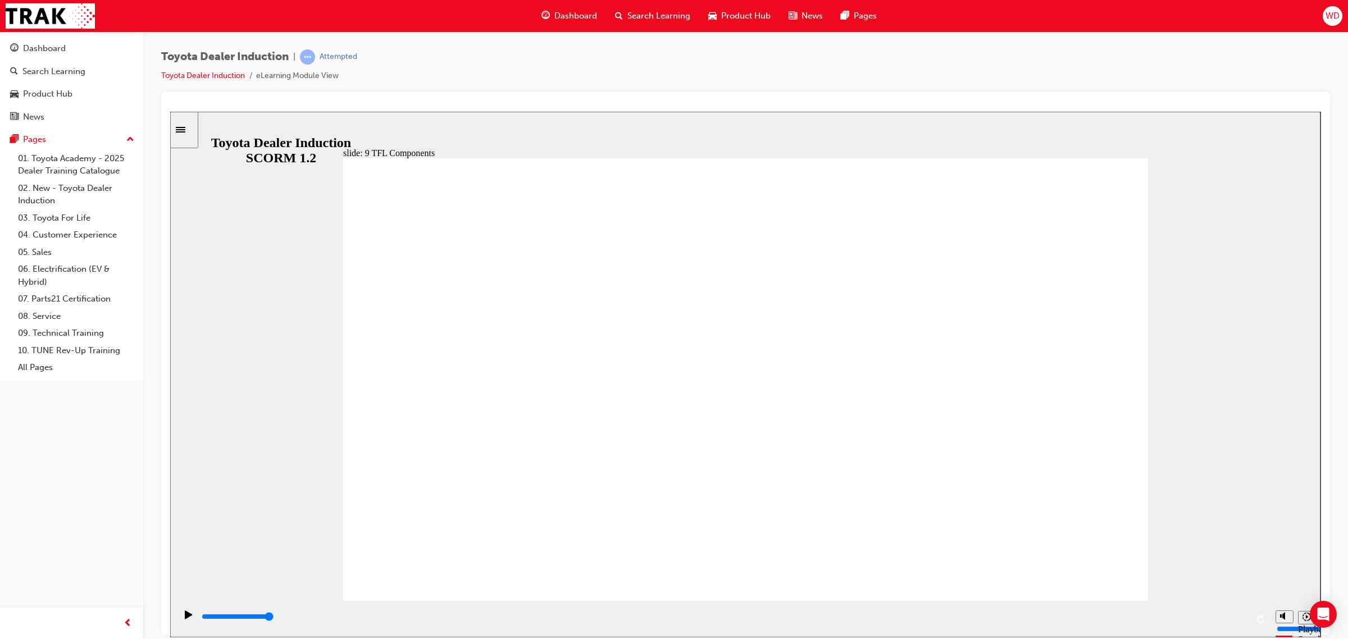
drag, startPoint x: 811, startPoint y: 455, endPoint x: 743, endPoint y: 471, distance: 69.9
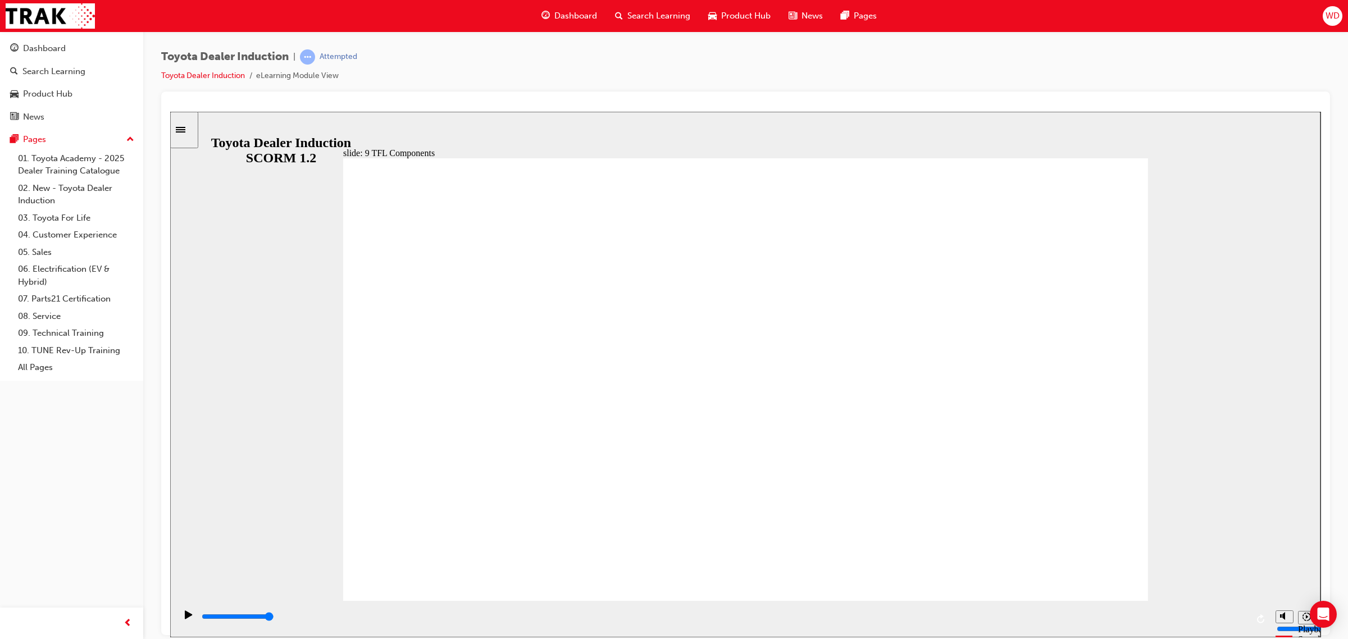
click at [459, 620] on div "playback controls" at bounding box center [724, 617] width 1047 height 12
click at [503, 620] on div "playback controls" at bounding box center [724, 617] width 1047 height 12
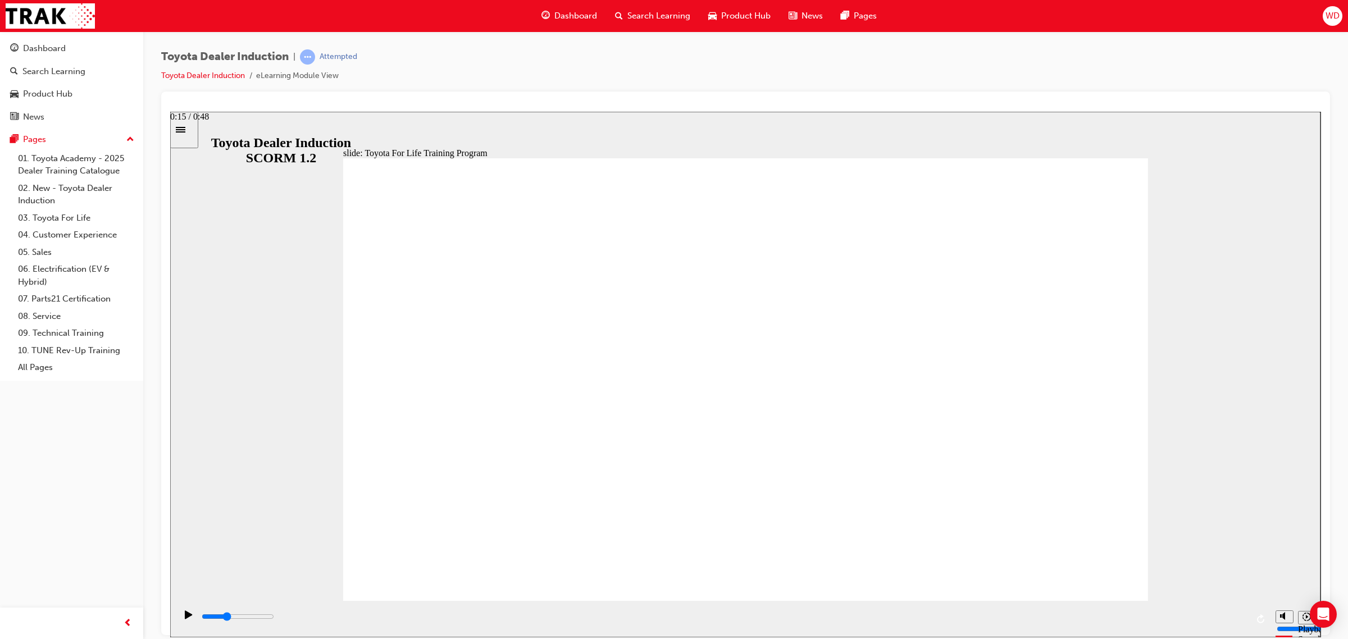
click at [274, 617] on input "slide progress" at bounding box center [238, 616] width 72 height 9
click at [579, 616] on div "playback controls" at bounding box center [724, 617] width 1047 height 12
click at [641, 616] on div "playback controls" at bounding box center [724, 617] width 1047 height 12
click at [711, 620] on div "playback controls" at bounding box center [724, 617] width 1047 height 12
click at [274, 618] on input "slide progress" at bounding box center [238, 616] width 72 height 9
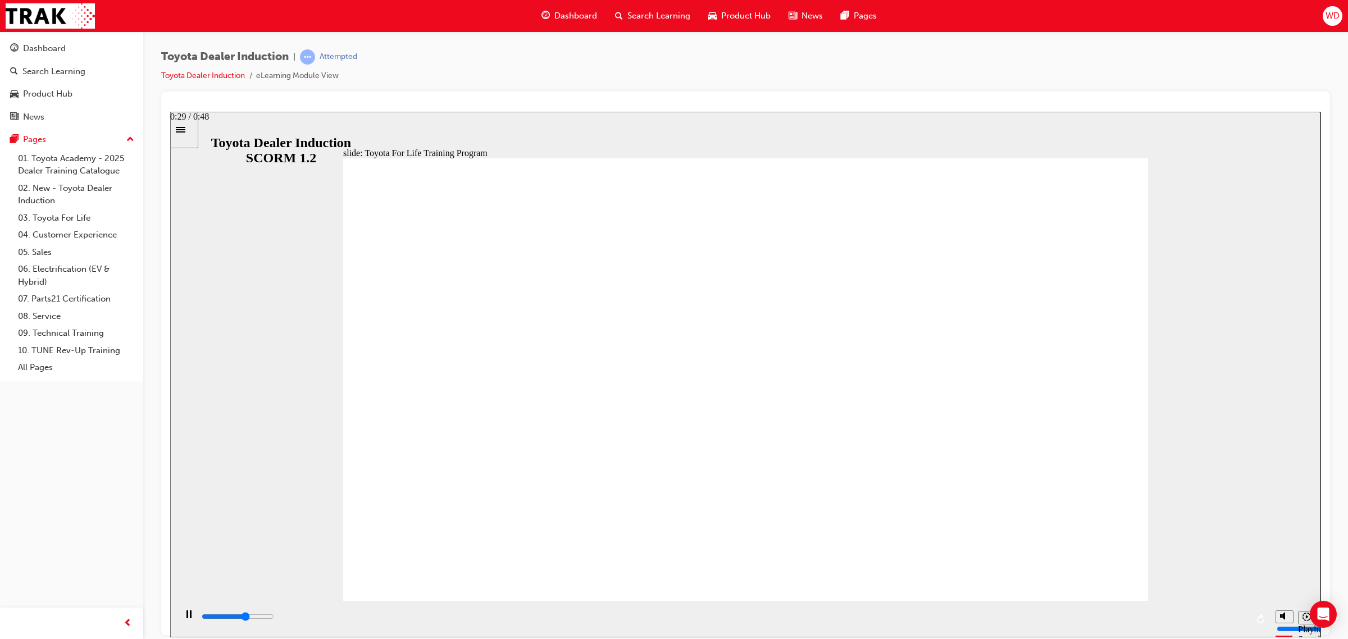
click at [274, 618] on input "slide progress" at bounding box center [238, 616] width 72 height 9
click at [1337, 18] on span "WD" at bounding box center [1333, 16] width 14 height 13
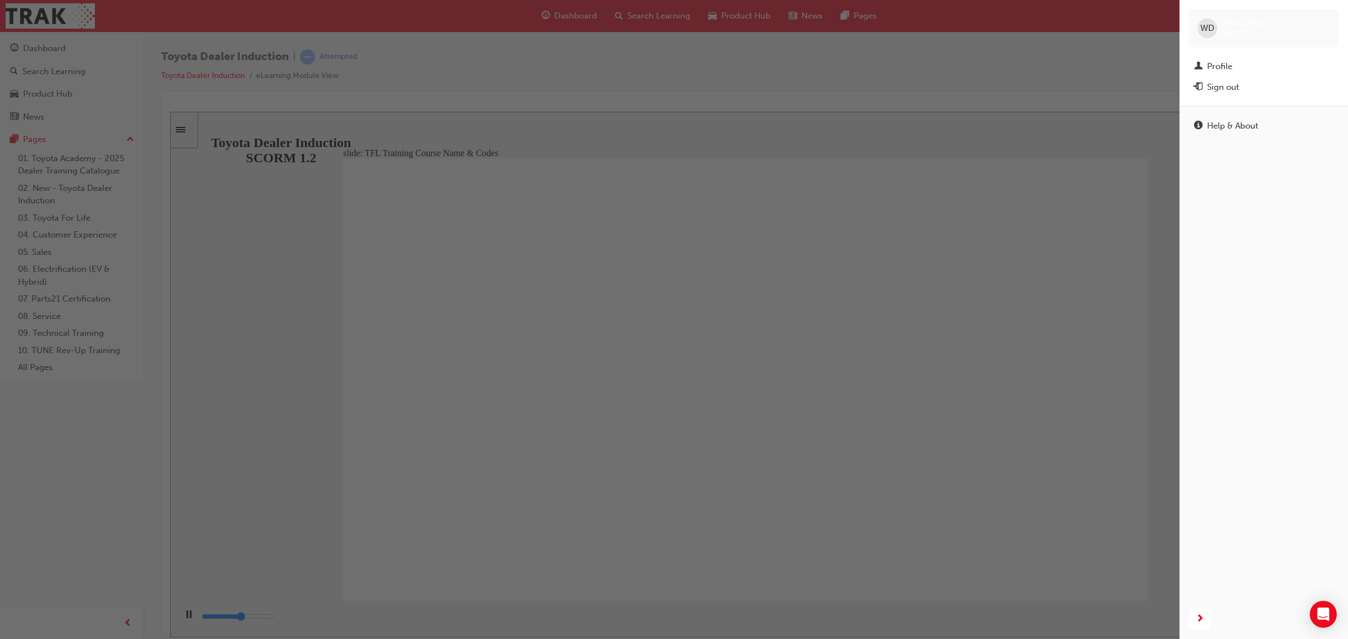
click at [727, 193] on div "button" at bounding box center [590, 319] width 1180 height 639
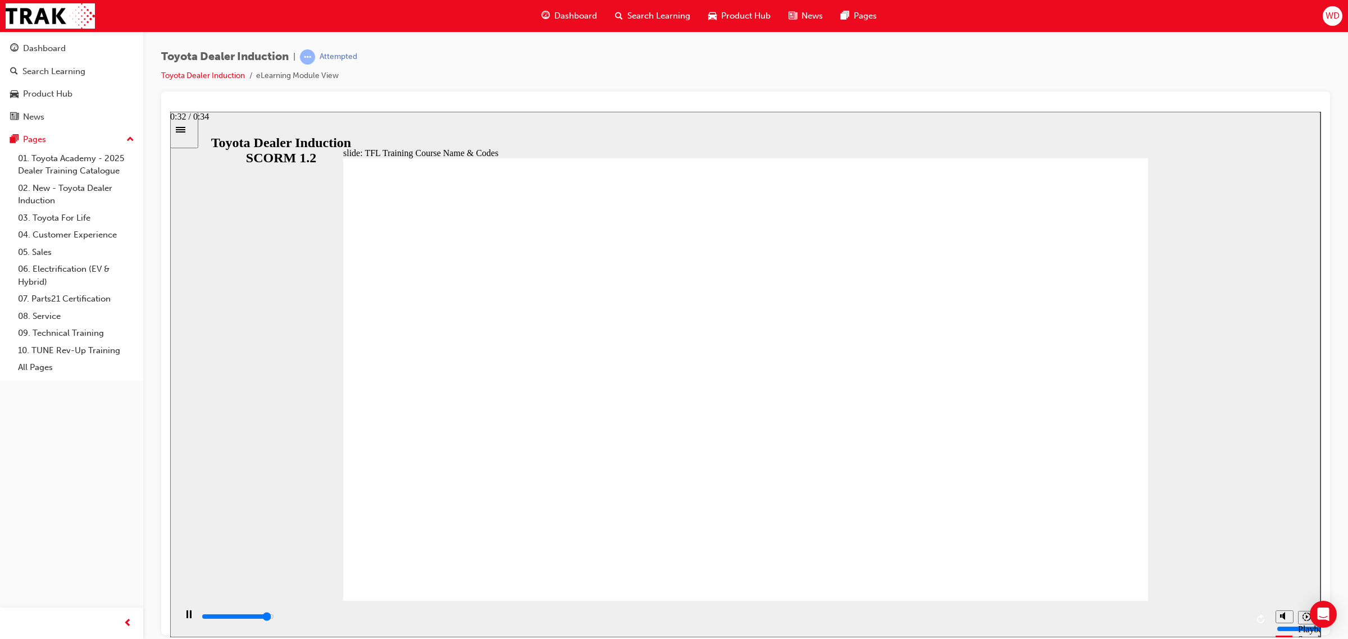
click at [1203, 623] on div "playback controls" at bounding box center [724, 617] width 1047 height 12
click at [1236, 623] on div "playback controls" at bounding box center [724, 617] width 1047 height 12
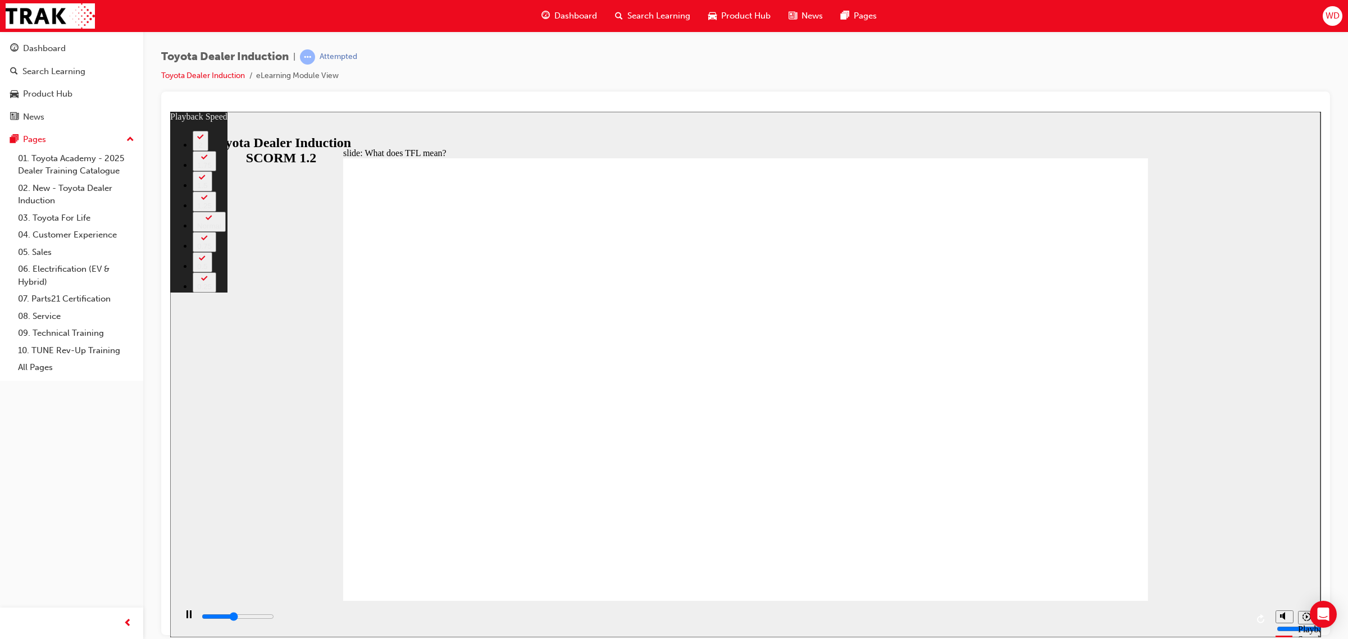
type input "4700"
type input "0"
type input "4900"
type input "0"
type input "5200"
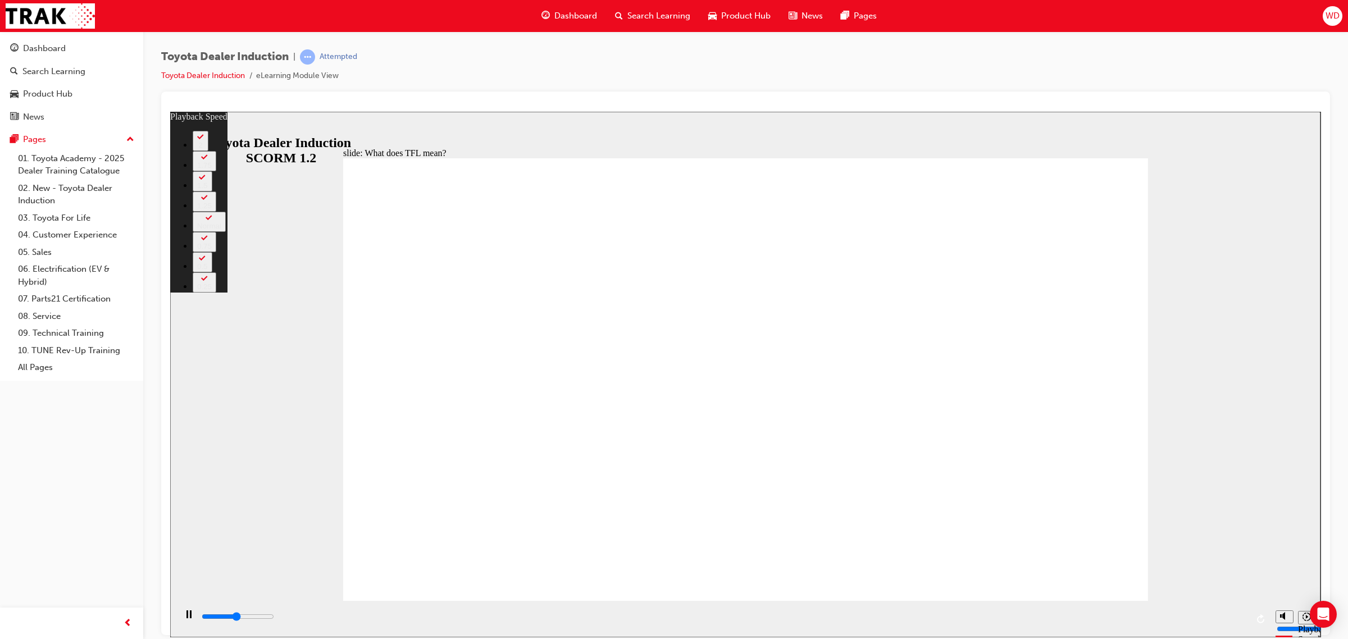
type input "1"
type input "5500"
type input "1"
type input "5600"
type input "1"
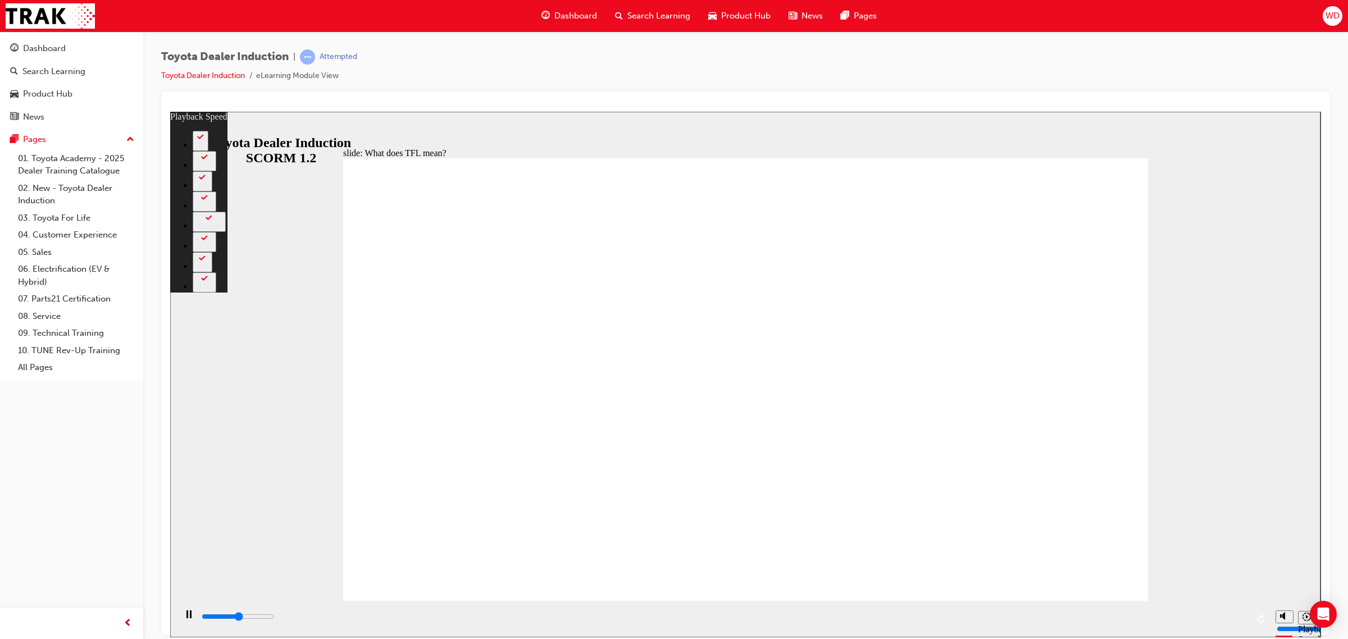
type input "5600"
type input "6"
type input "5700"
type input "6"
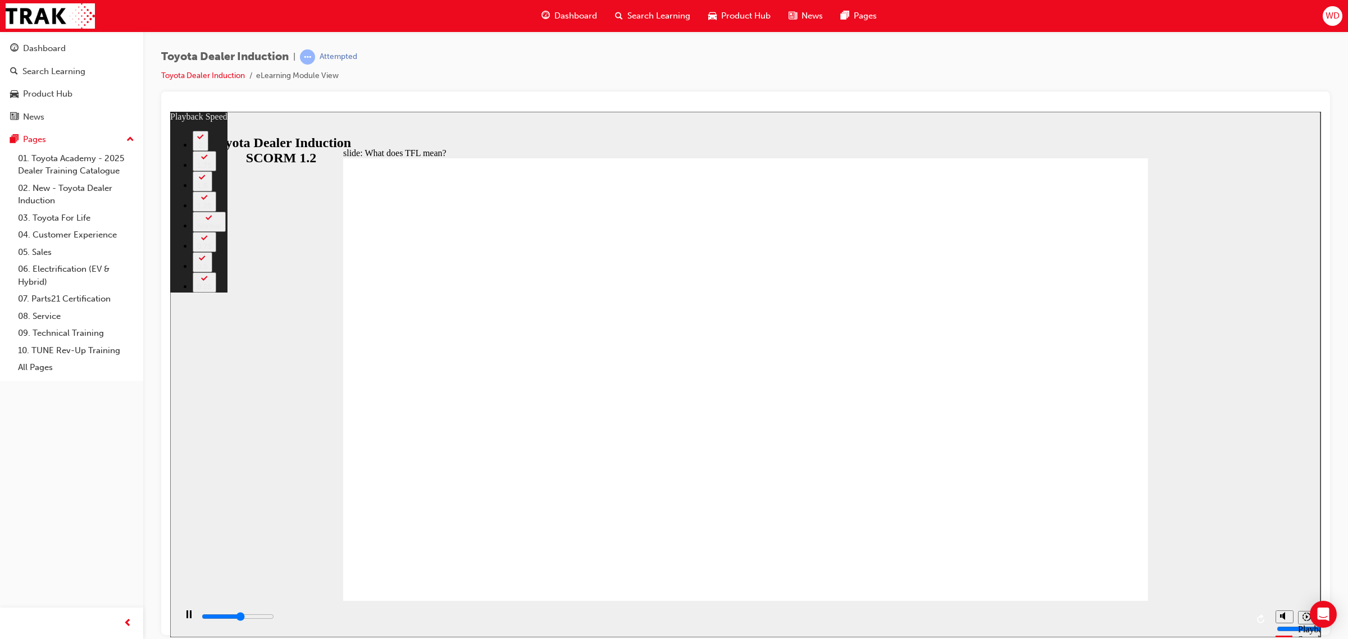
type input "5900"
type input "7"
type input "6000"
type input "13"
type input "6000"
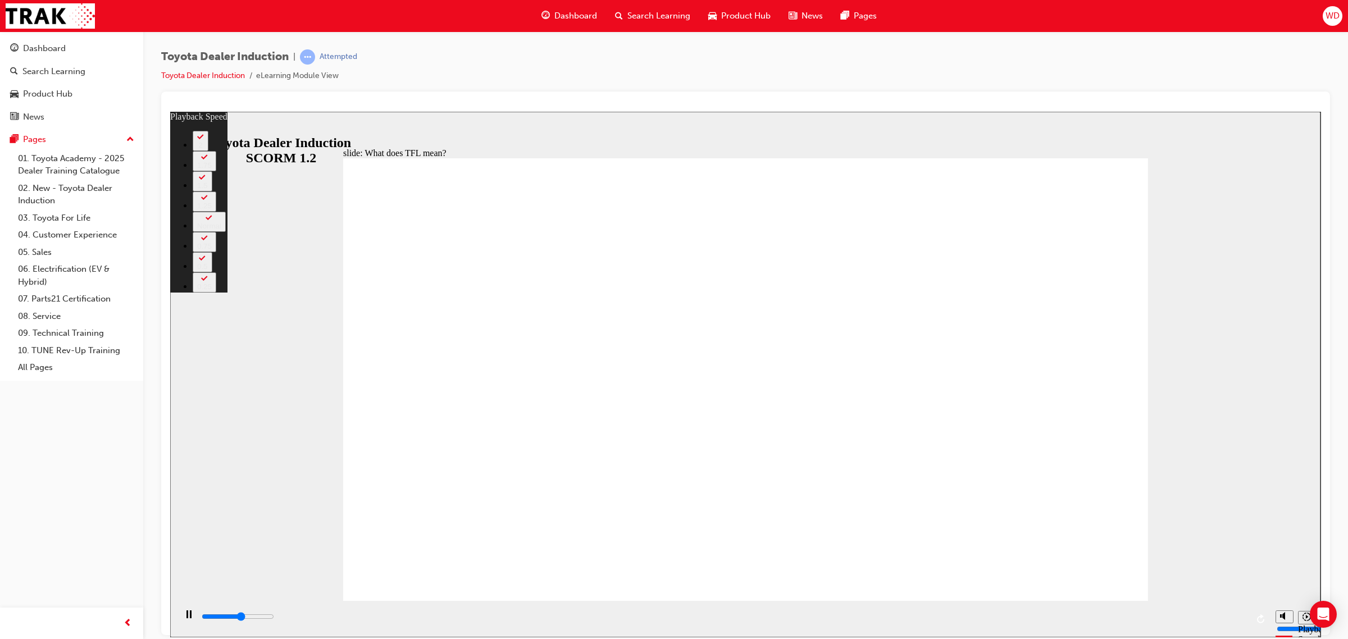
type input "13"
drag, startPoint x: 702, startPoint y: 567, endPoint x: 788, endPoint y: 567, distance: 85.4
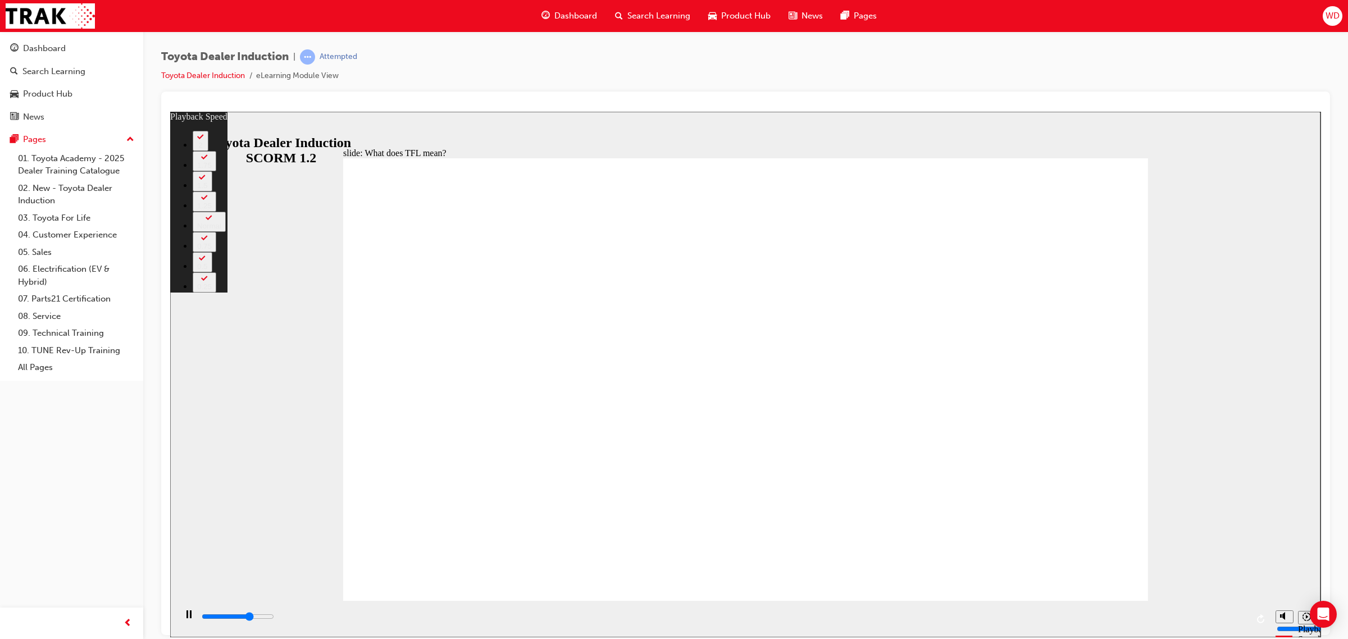
drag, startPoint x: 911, startPoint y: 572, endPoint x: 1001, endPoint y: 563, distance: 90.3
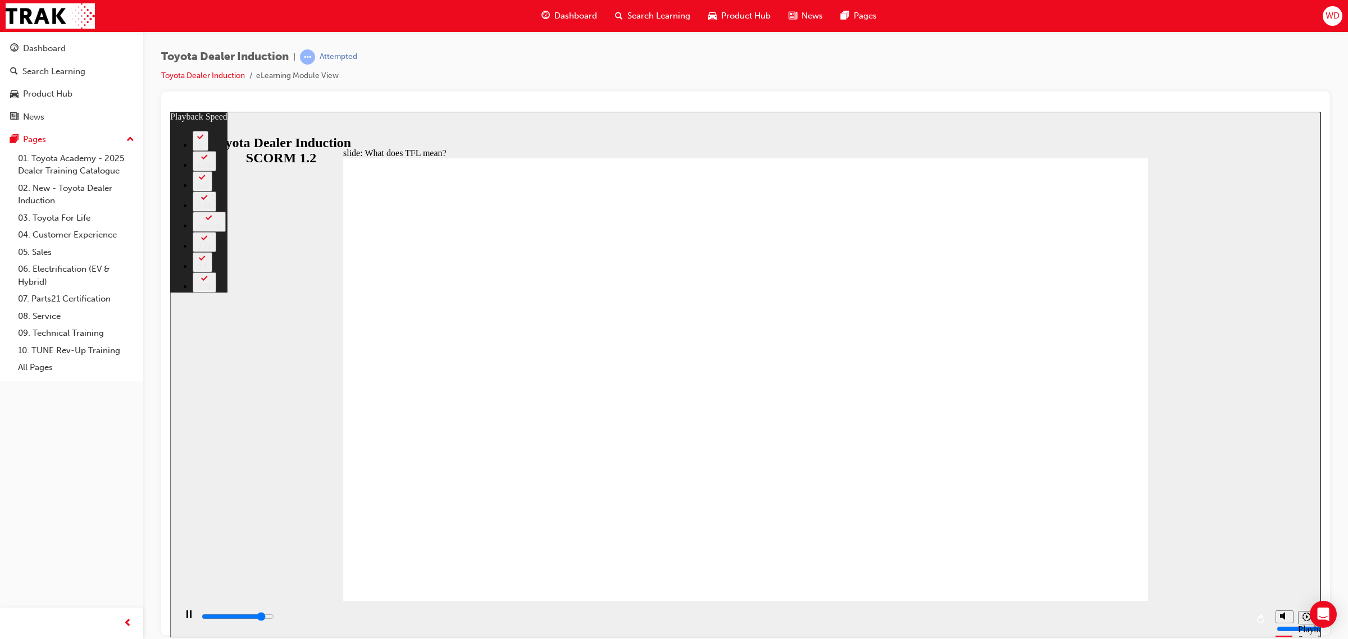
click at [1150, 575] on div "slide: What does TFL mean? Rectangle 2 playback speed 2 1.75 1.5 1.25 Normal 0.…" at bounding box center [745, 374] width 1150 height 526
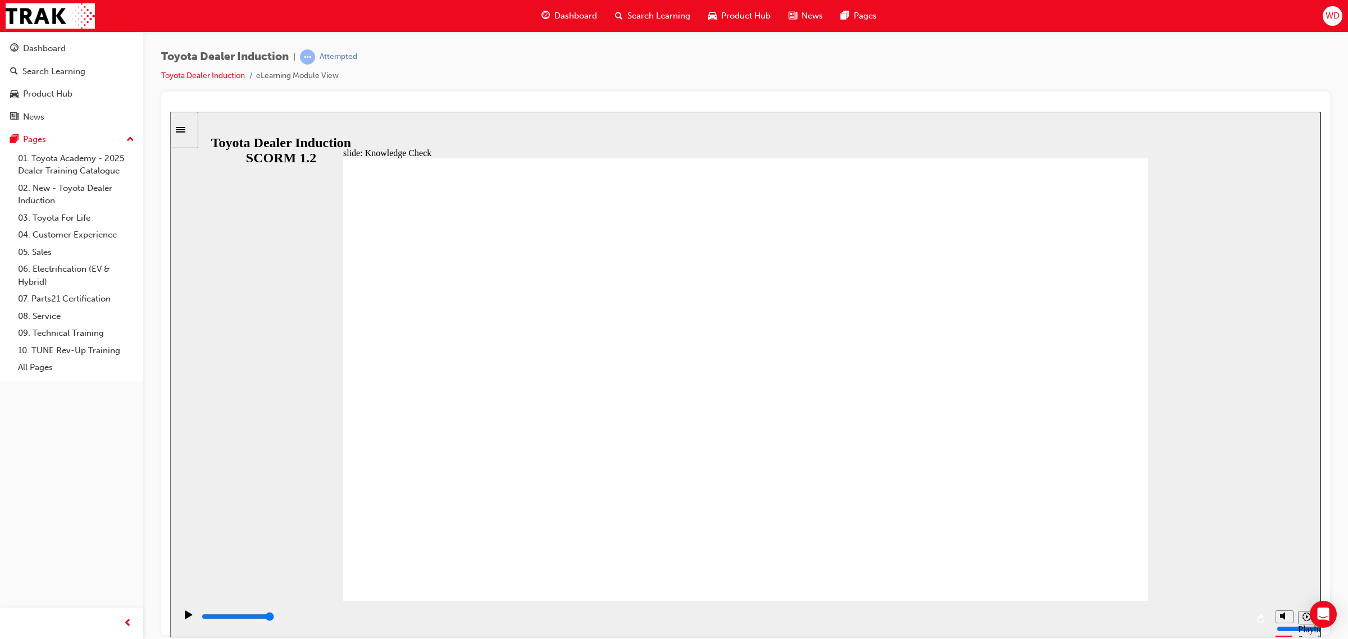
click at [506, 620] on div "playback controls" at bounding box center [724, 617] width 1047 height 12
click at [627, 614] on div "playback controls" at bounding box center [724, 617] width 1047 height 12
click at [694, 614] on div "playback controls" at bounding box center [724, 617] width 1047 height 12
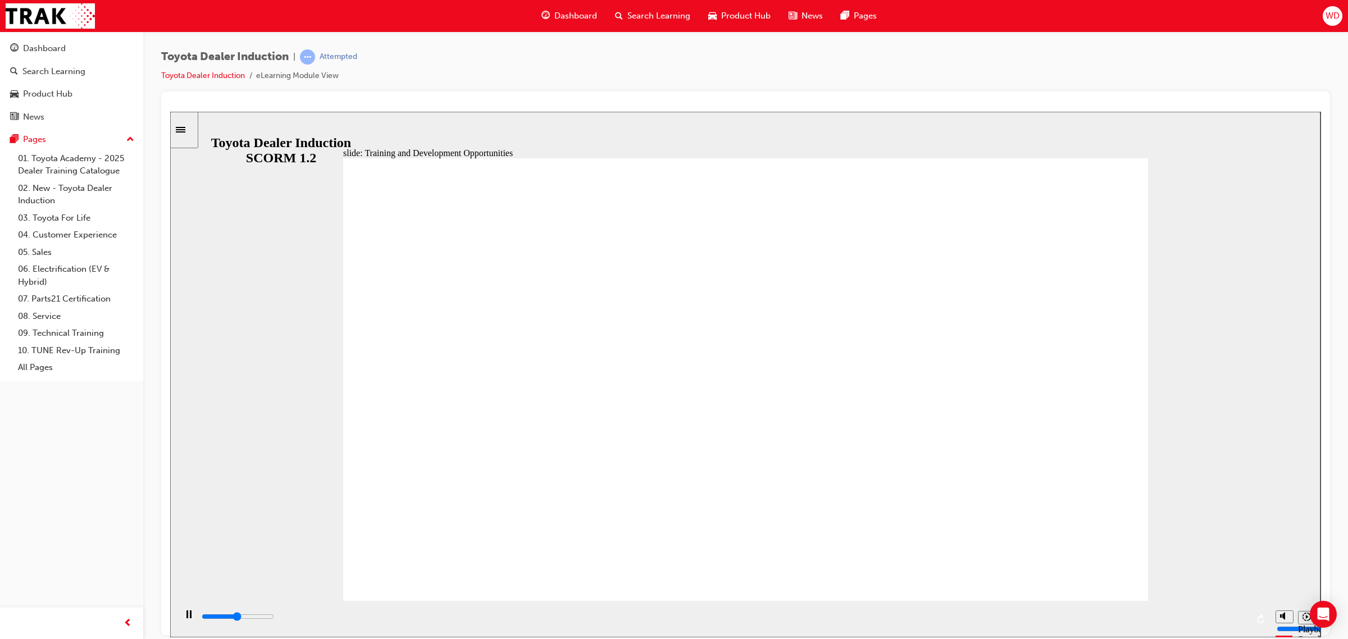
click at [770, 603] on div "playback controls" at bounding box center [723, 618] width 1094 height 37
click at [785, 609] on div "playback controls" at bounding box center [723, 618] width 1094 height 37
click at [799, 615] on div "playback controls" at bounding box center [724, 617] width 1047 height 12
click at [834, 612] on div "playback controls" at bounding box center [724, 619] width 1047 height 17
click at [925, 614] on div "playback controls" at bounding box center [724, 617] width 1047 height 12
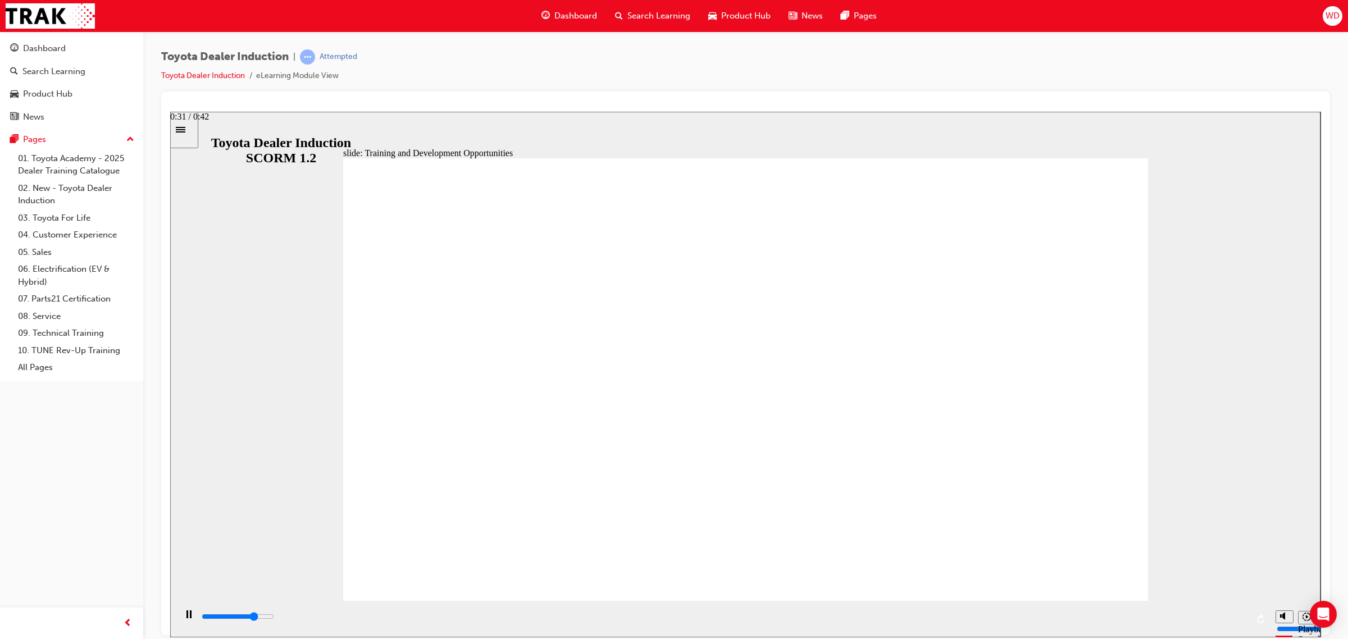
click at [991, 614] on div "playback controls" at bounding box center [724, 617] width 1047 height 12
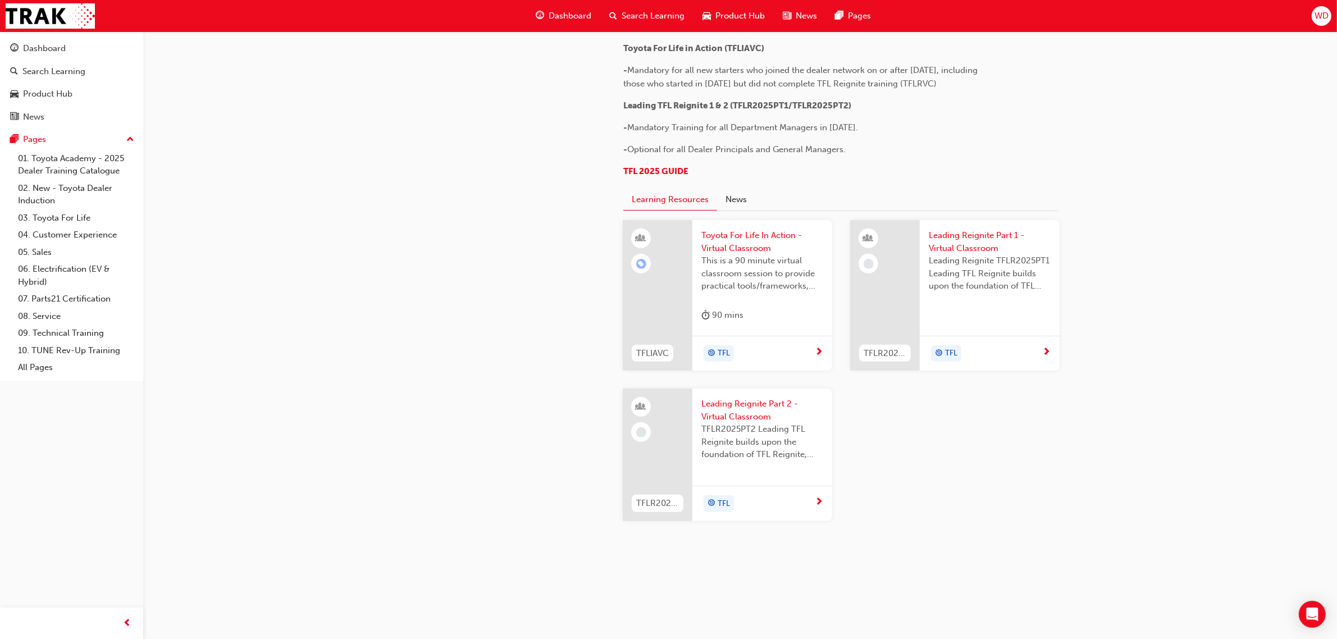
scroll to position [1053, 0]
click at [947, 291] on span "Leading Reignite TFLR2025PT1 Leading TFL Reignite builds upon the foundation of…" at bounding box center [990, 273] width 122 height 38
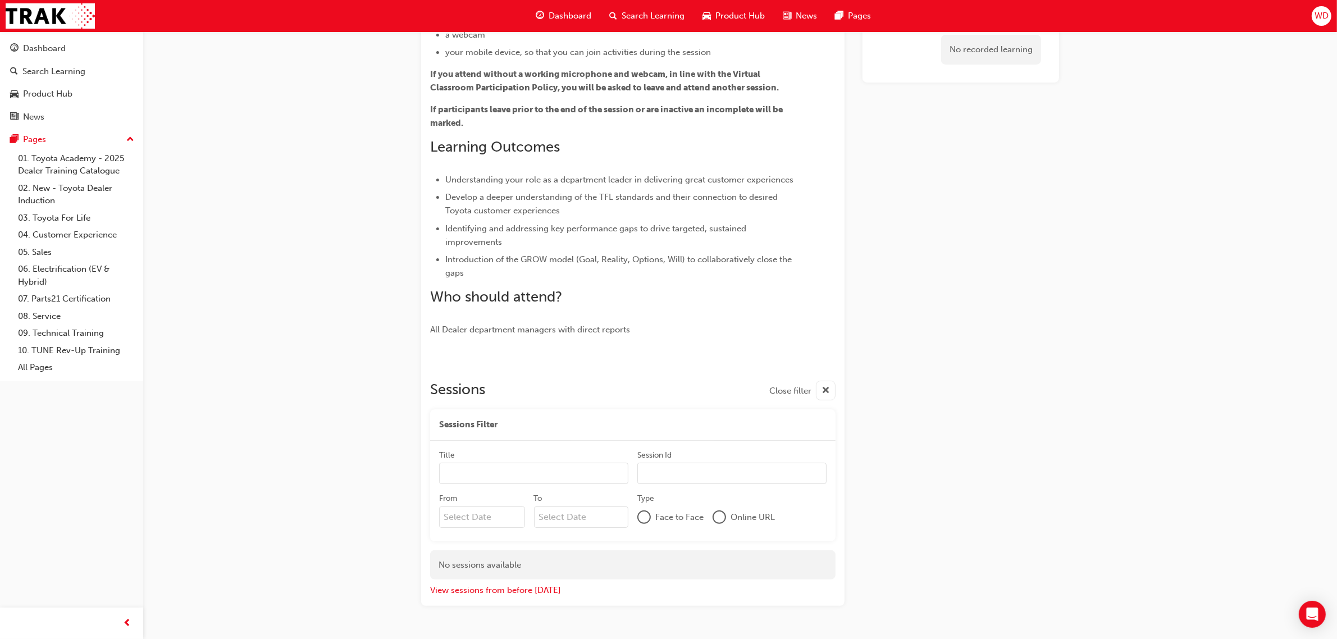
scroll to position [197, 0]
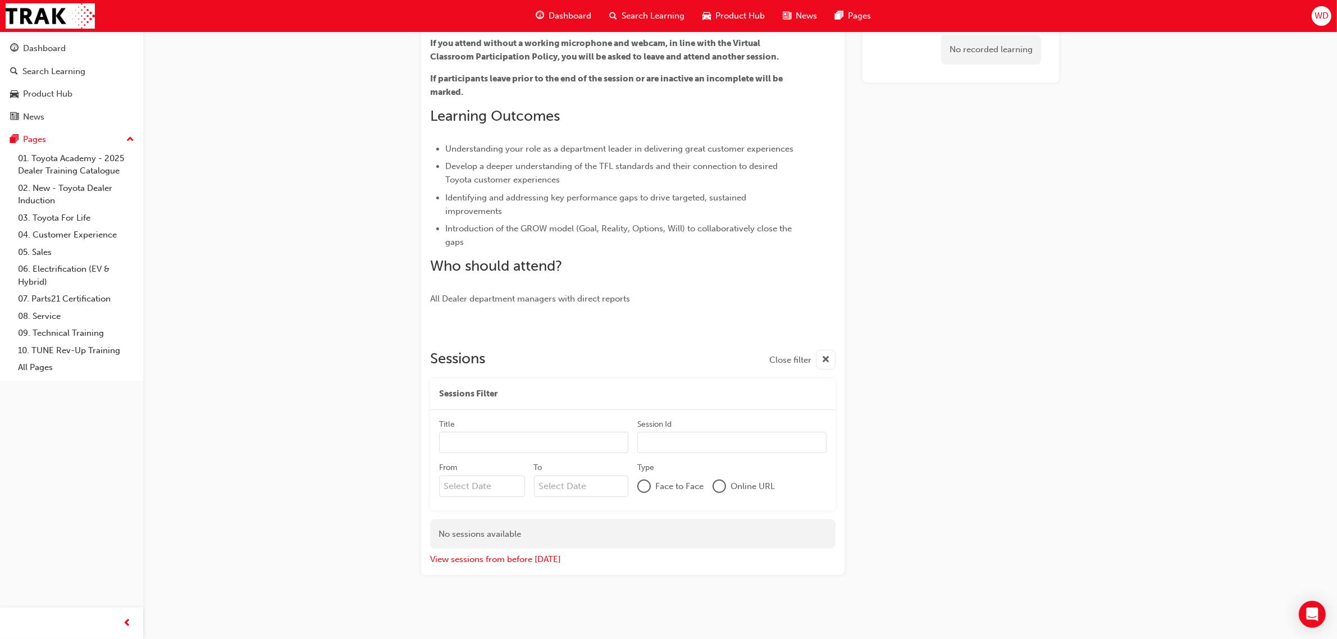
click at [501, 435] on input "Title" at bounding box center [533, 442] width 189 height 21
click at [376, 360] on div "Leading Reignite Part 1 - Virtual Classroom Instructor led Stream: TFL TFLR2025…" at bounding box center [668, 221] width 1337 height 836
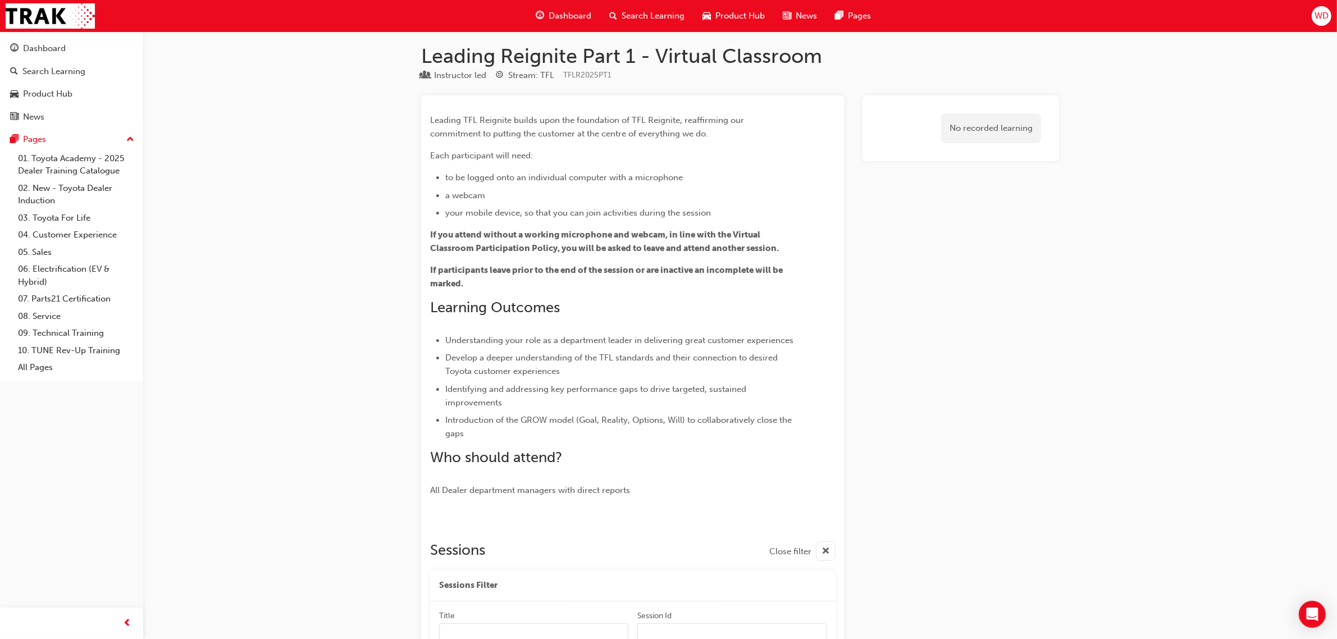
scroll to position [0, 0]
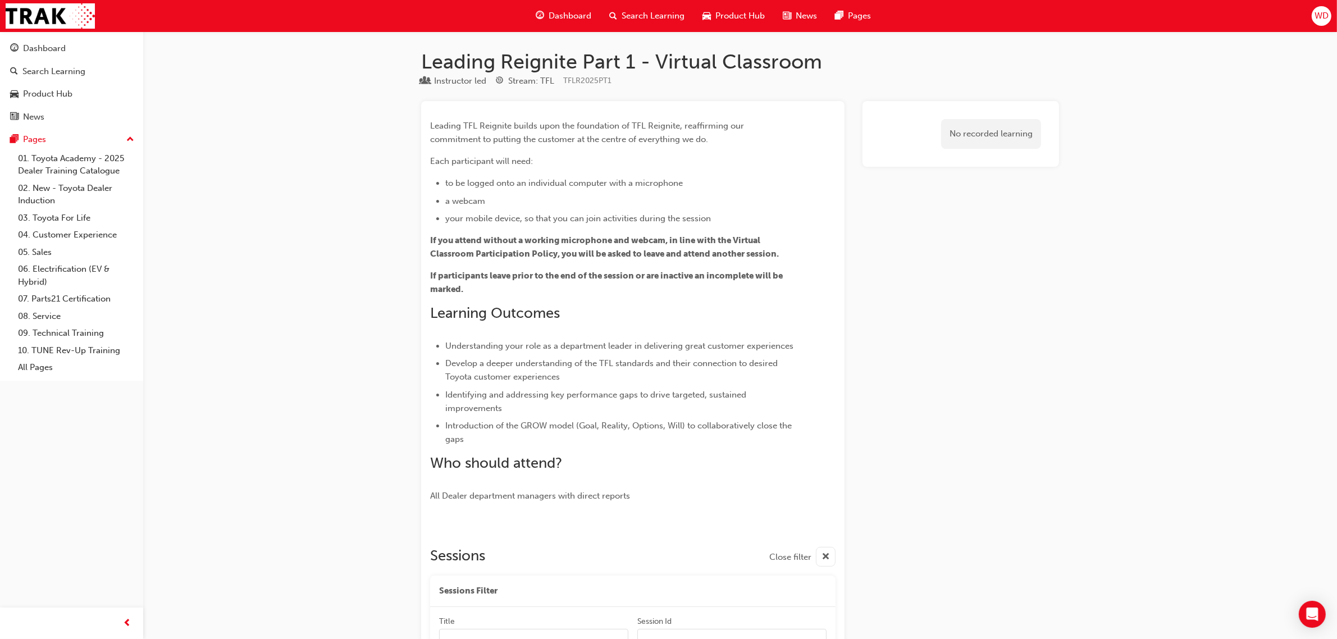
scroll to position [1053, 0]
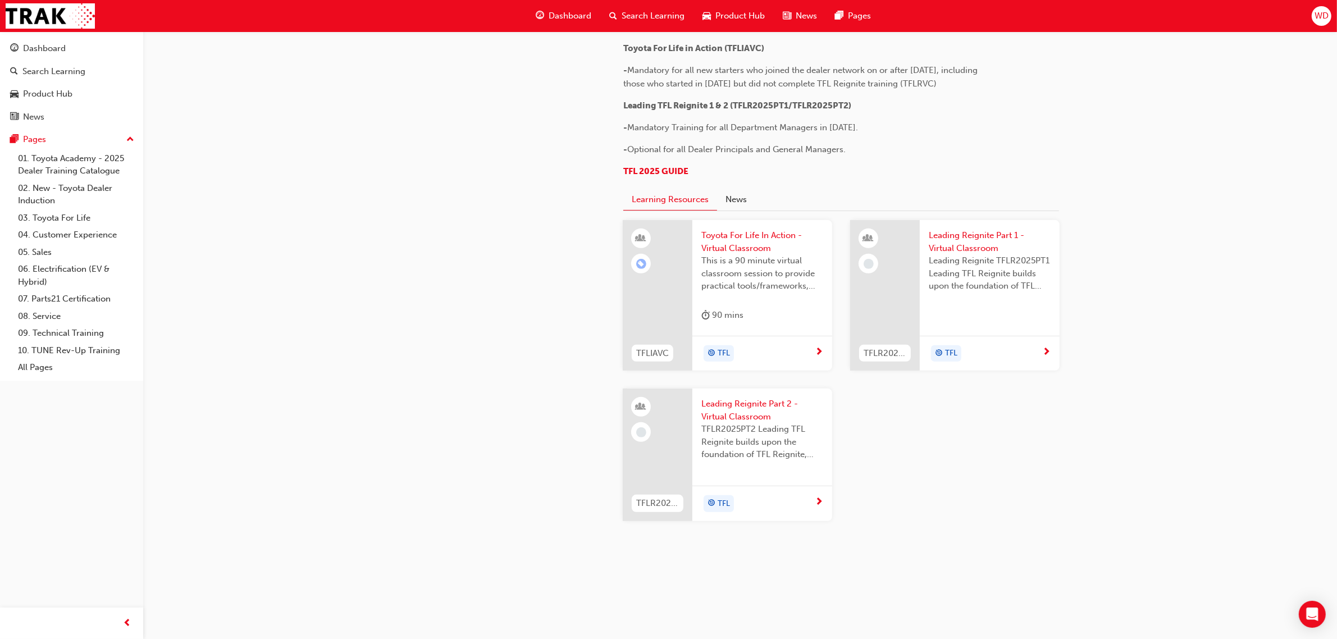
click at [734, 251] on span "Toyota For Life In Action - Virtual Classroom" at bounding box center [763, 241] width 122 height 25
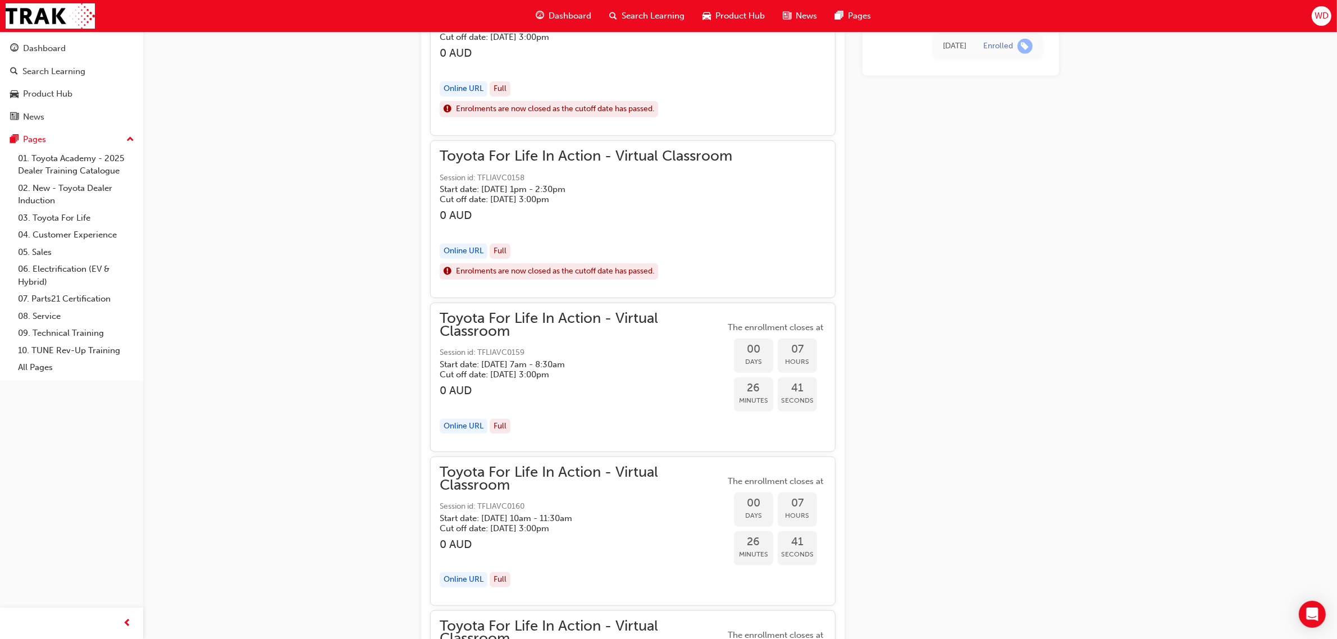
scroll to position [772, 0]
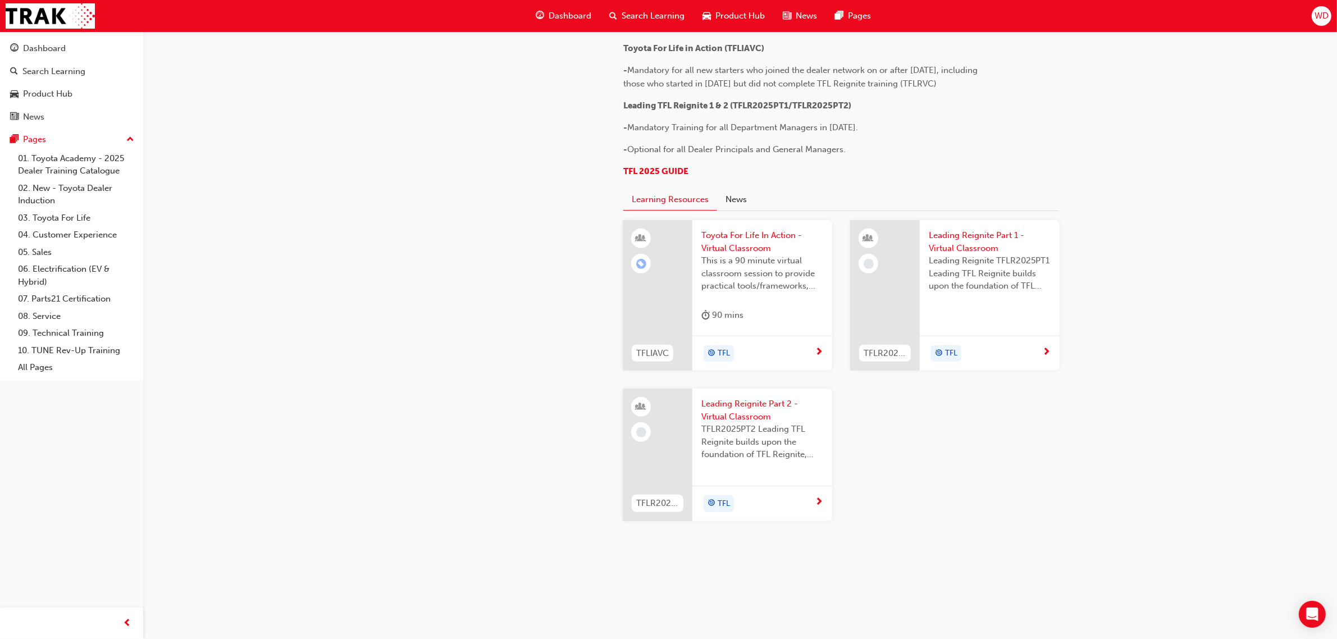
scroll to position [855, 0]
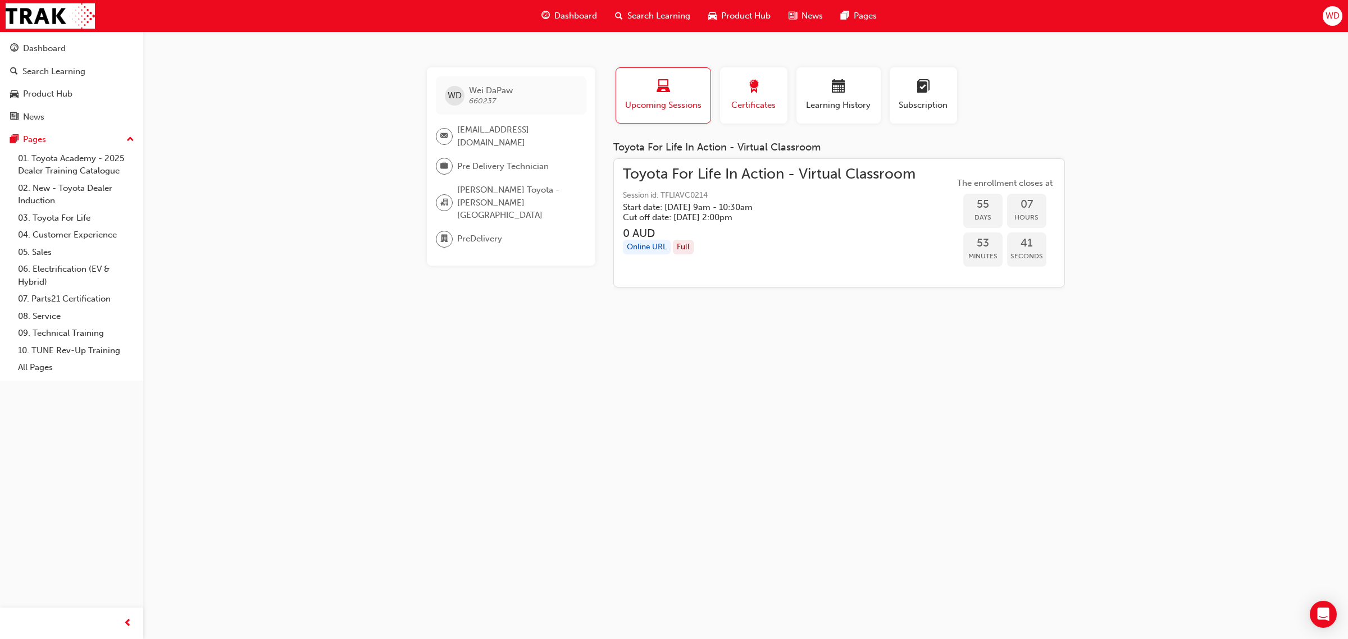
click at [767, 99] on span "Certificates" at bounding box center [754, 105] width 51 height 13
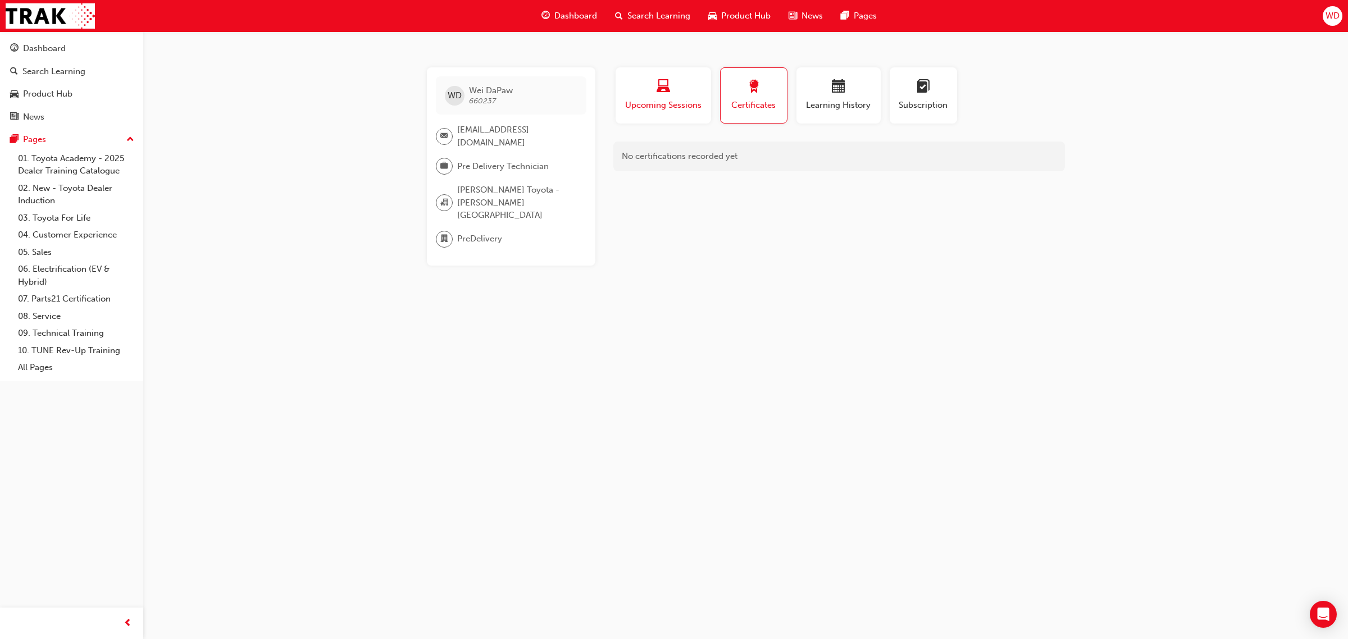
click at [663, 99] on span "Upcoming Sessions" at bounding box center [663, 105] width 79 height 13
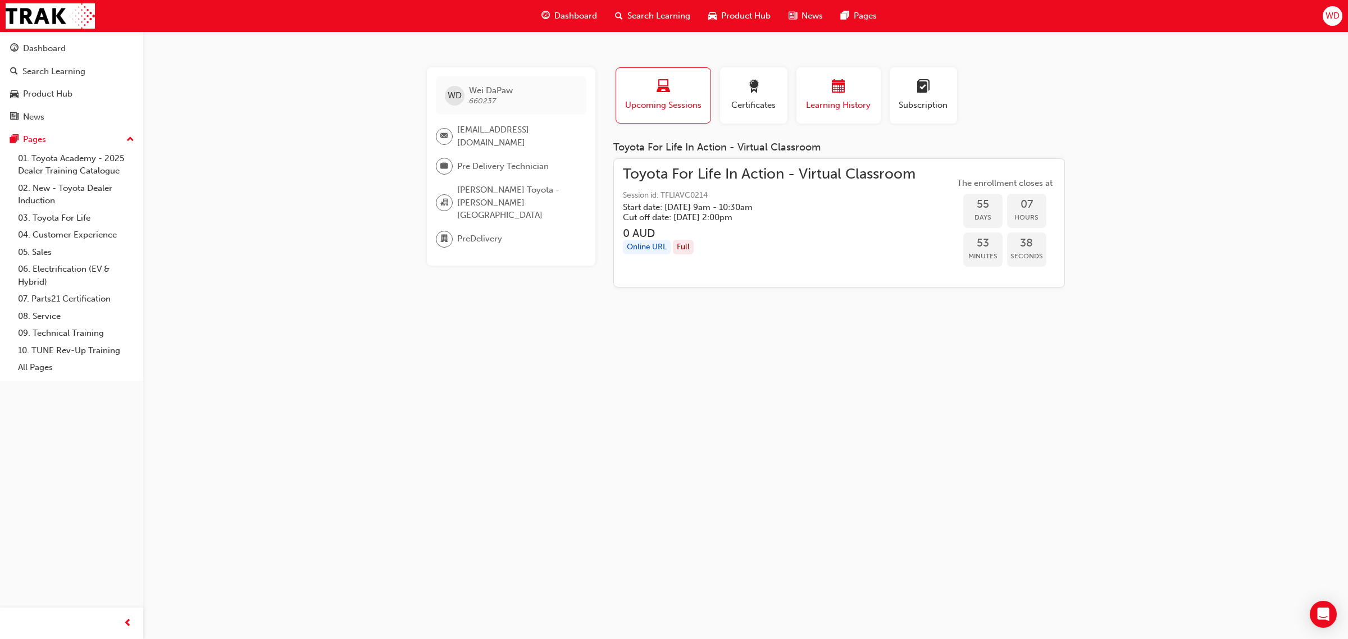
drag, startPoint x: 863, startPoint y: 97, endPoint x: 841, endPoint y: 104, distance: 23.3
click at [861, 100] on div "Learning History" at bounding box center [838, 96] width 67 height 32
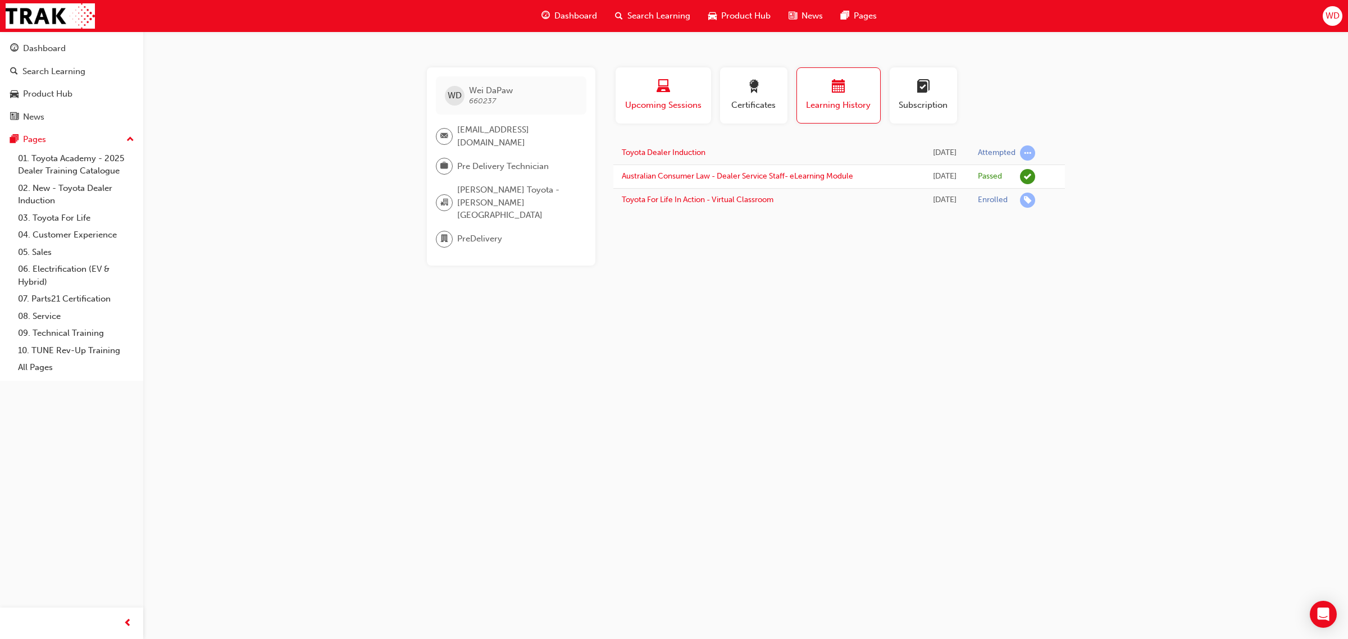
click at [660, 102] on span "Upcoming Sessions" at bounding box center [663, 105] width 79 height 13
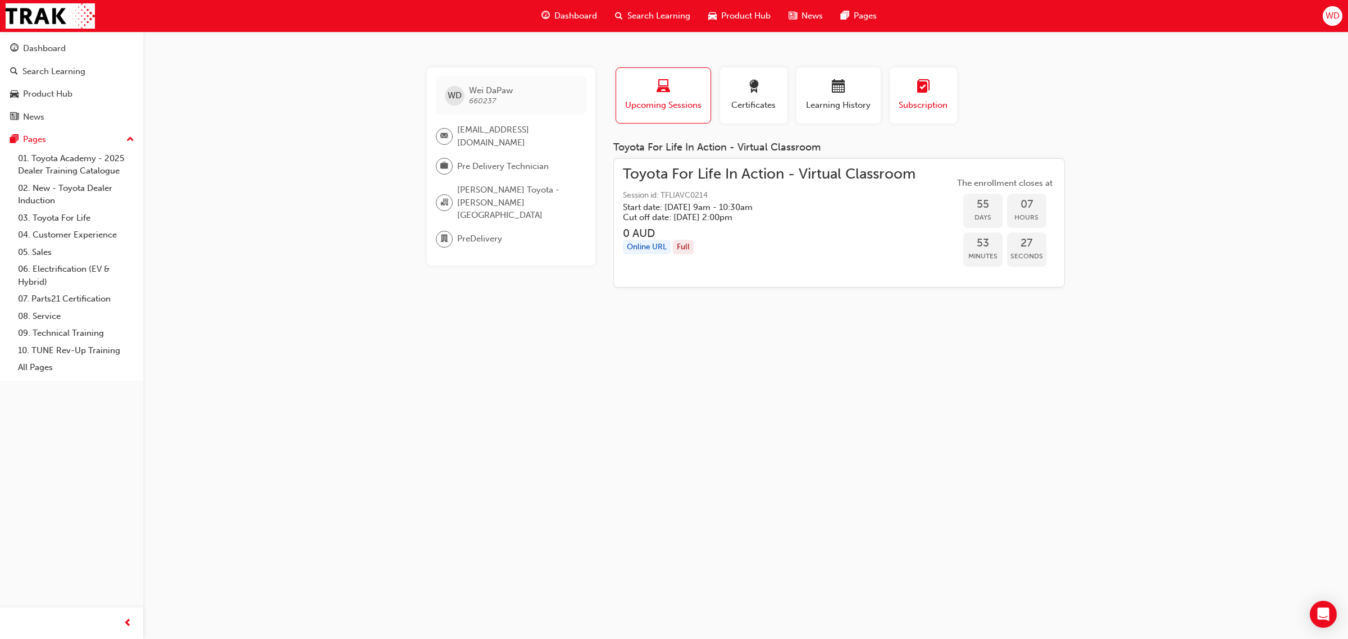
click at [936, 99] on span "Subscription" at bounding box center [923, 105] width 51 height 13
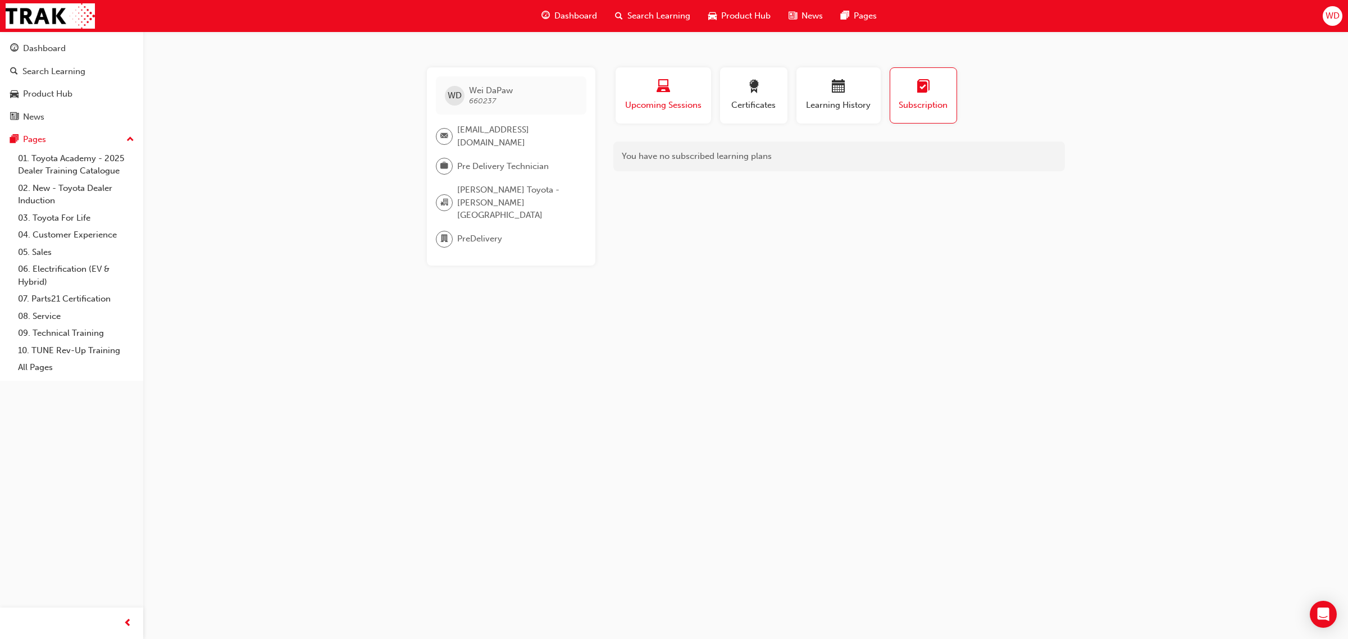
click at [671, 104] on span "Upcoming Sessions" at bounding box center [663, 105] width 79 height 13
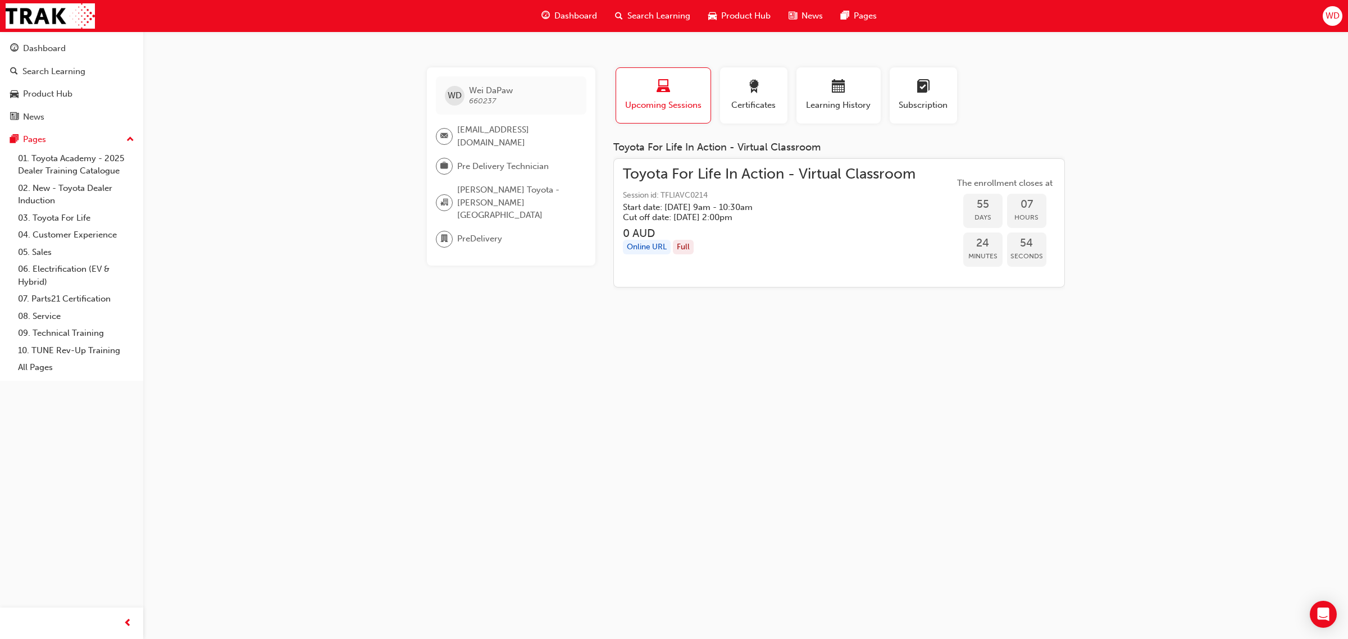
click at [809, 170] on span "Toyota For Life In Action - Virtual Classroom" at bounding box center [769, 174] width 293 height 13
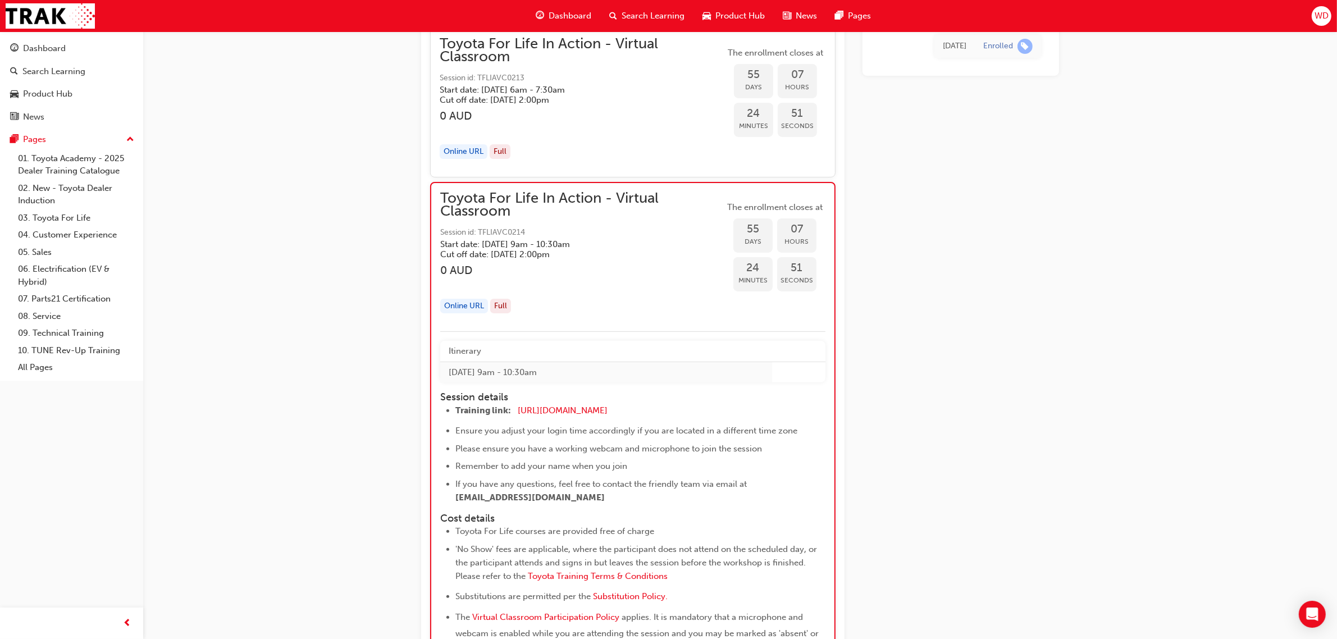
scroll to position [11030, 0]
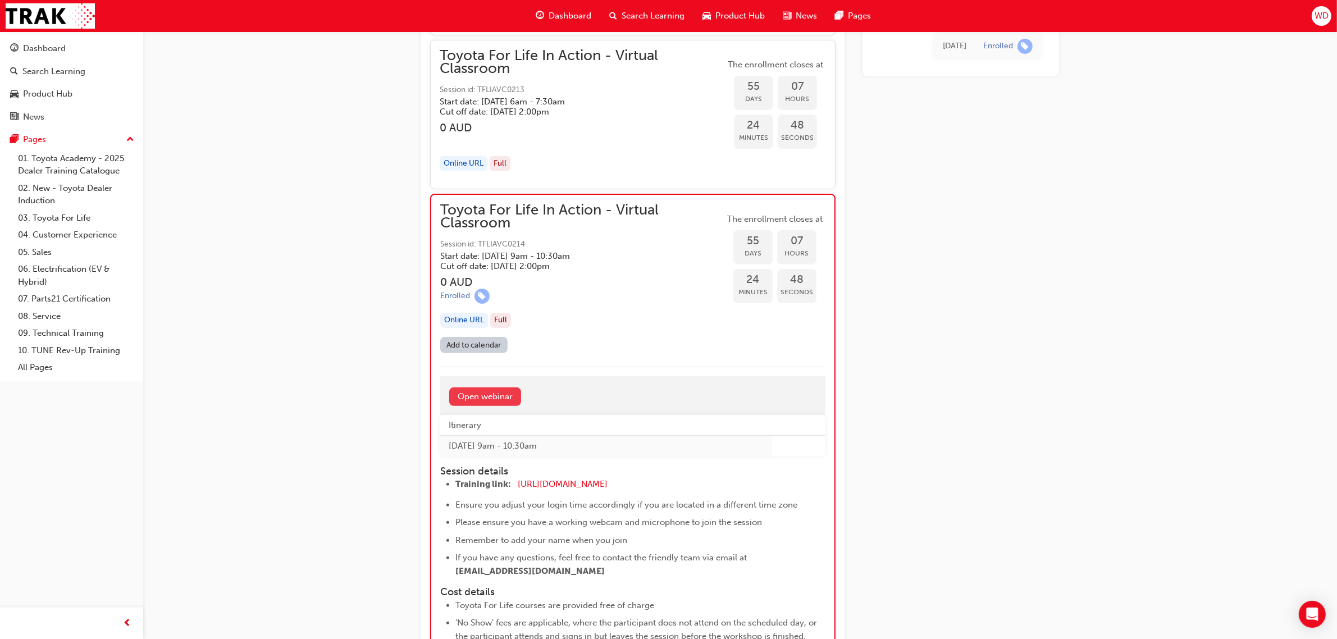
click at [456, 406] on link "Open webinar" at bounding box center [485, 397] width 72 height 19
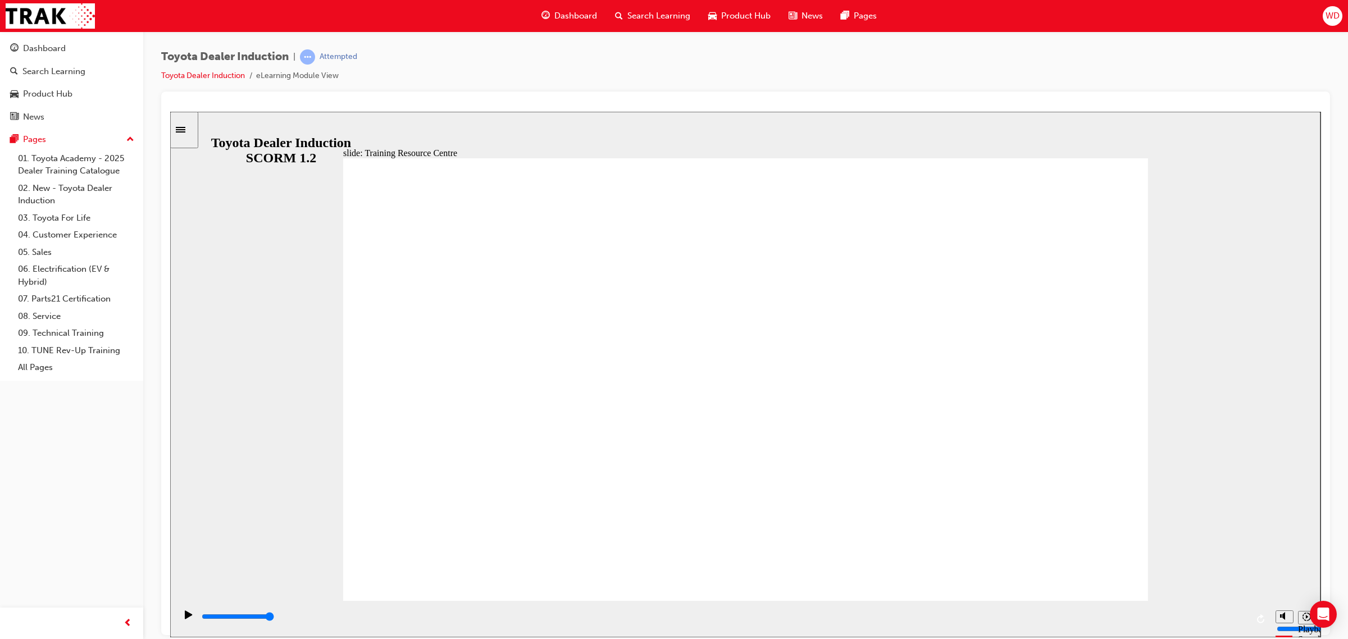
type input "5000"
radio input "true"
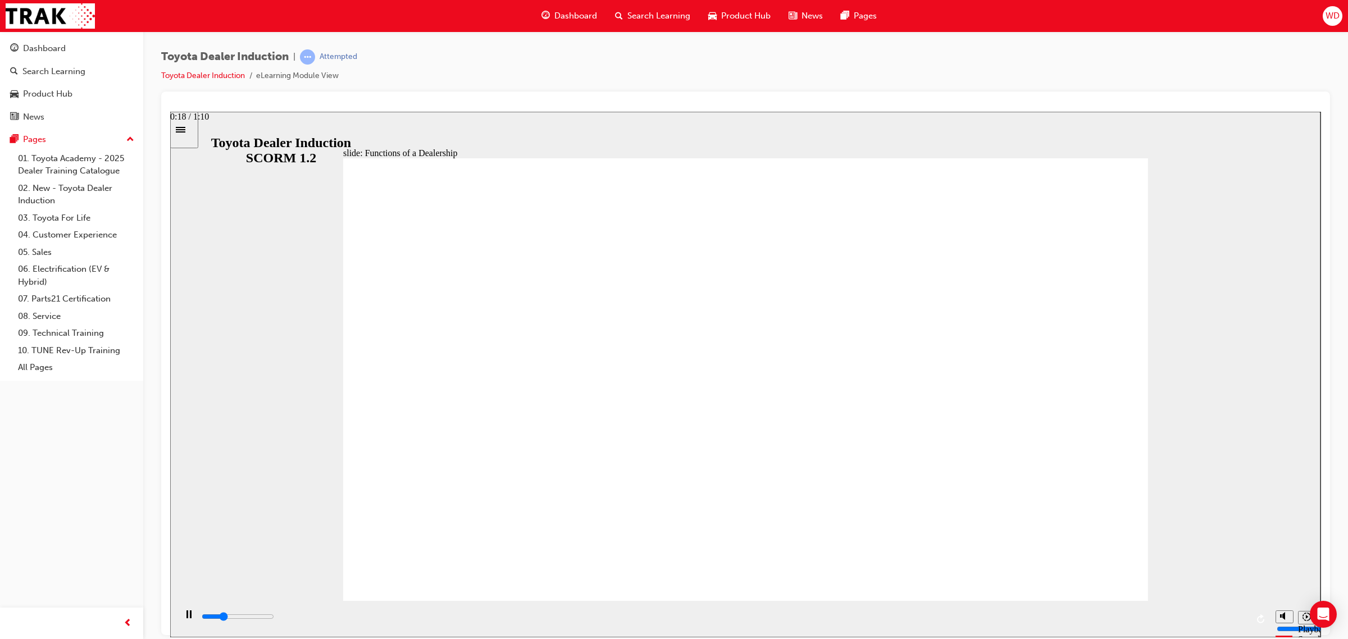
click at [483, 620] on div "playback controls" at bounding box center [724, 617] width 1047 height 12
click at [565, 614] on div "playback controls" at bounding box center [724, 617] width 1047 height 12
click at [635, 609] on div "playback controls" at bounding box center [723, 618] width 1094 height 37
click at [635, 617] on div "playback controls" at bounding box center [724, 617] width 1047 height 12
click at [675, 615] on div "playback controls" at bounding box center [724, 617] width 1047 height 12
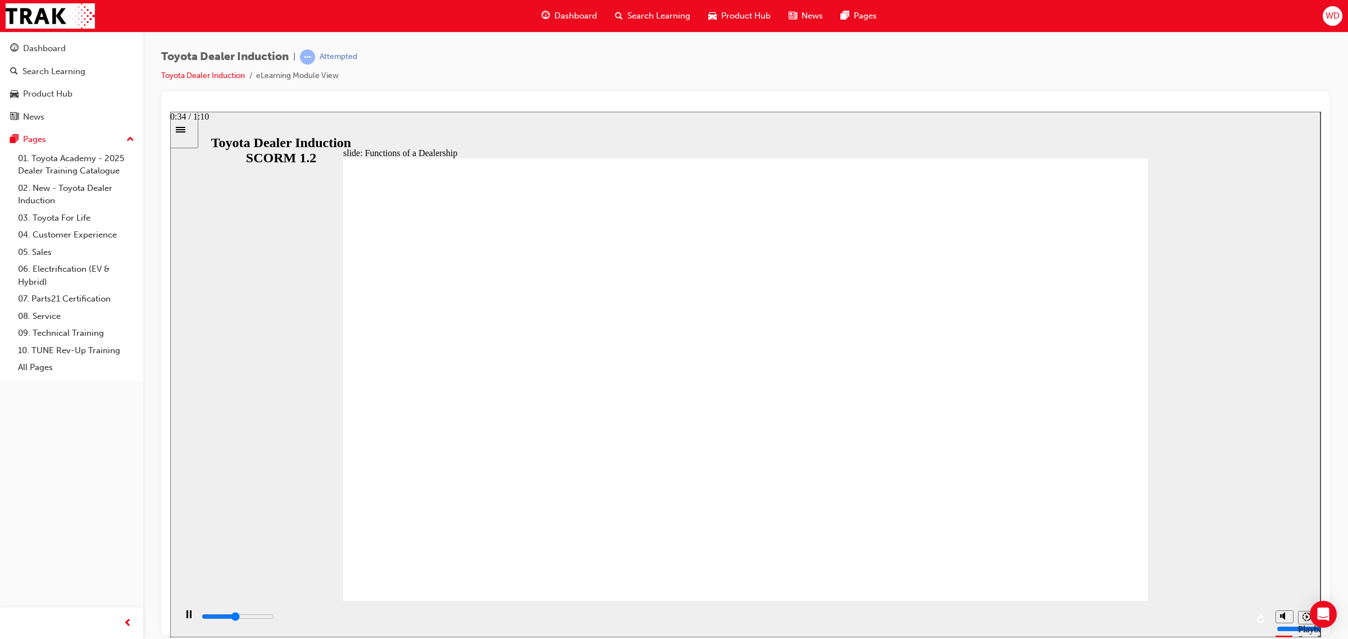
click at [709, 615] on div "playback controls" at bounding box center [724, 617] width 1047 height 12
click at [764, 615] on div "playback controls" at bounding box center [724, 617] width 1047 height 12
click at [800, 615] on div "playback controls" at bounding box center [724, 617] width 1047 height 12
click at [834, 614] on div "playback controls" at bounding box center [724, 617] width 1047 height 12
click at [978, 620] on div "playback controls" at bounding box center [724, 617] width 1047 height 12
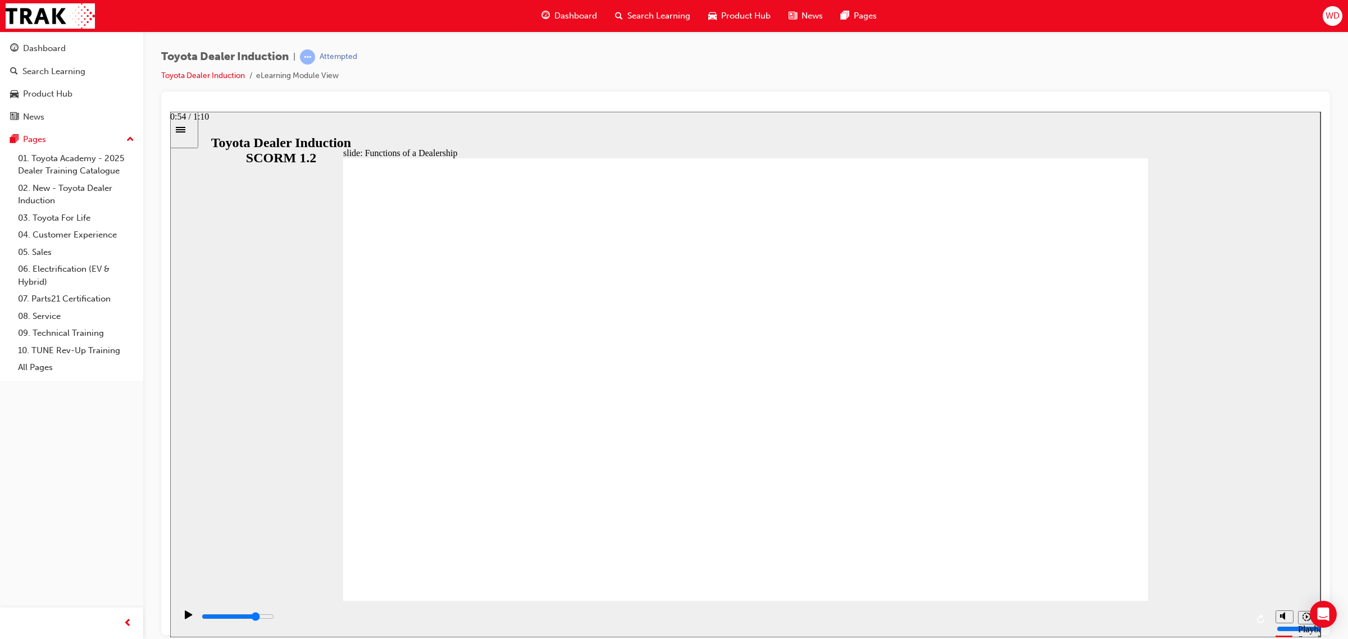
click at [1014, 621] on div "playback controls" at bounding box center [724, 617] width 1047 height 12
click at [1056, 621] on div "playback controls" at bounding box center [724, 617] width 1047 height 12
click at [1099, 620] on div "playback controls" at bounding box center [724, 617] width 1047 height 12
click at [1133, 614] on div "playback controls" at bounding box center [724, 617] width 1047 height 12
click at [1186, 614] on div "playback controls" at bounding box center [724, 617] width 1047 height 12
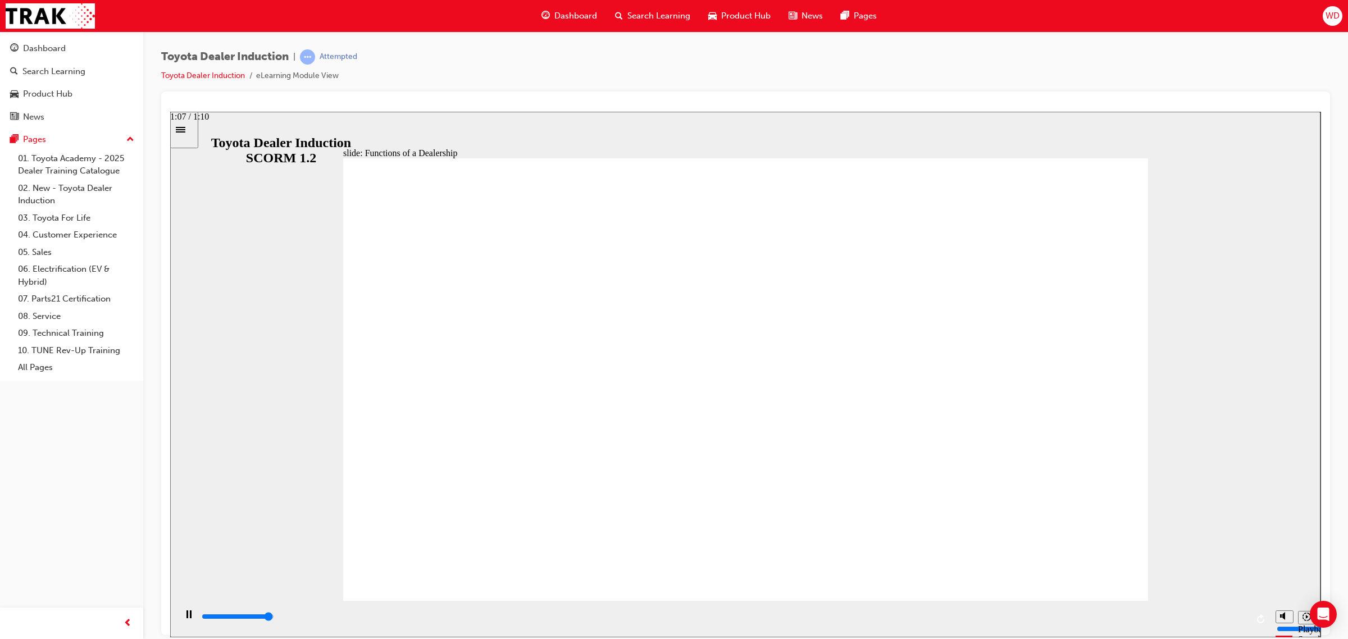
click at [1231, 615] on div "playback controls" at bounding box center [724, 617] width 1047 height 12
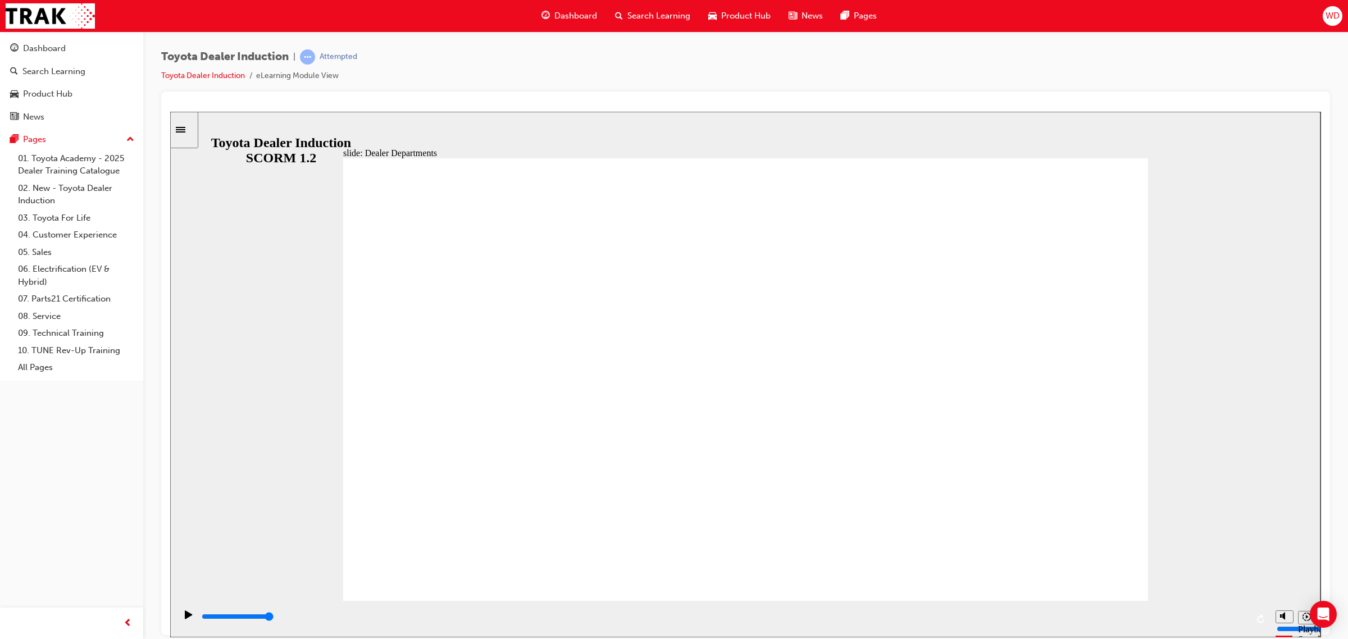
click at [655, 611] on div "playback controls" at bounding box center [724, 619] width 1047 height 17
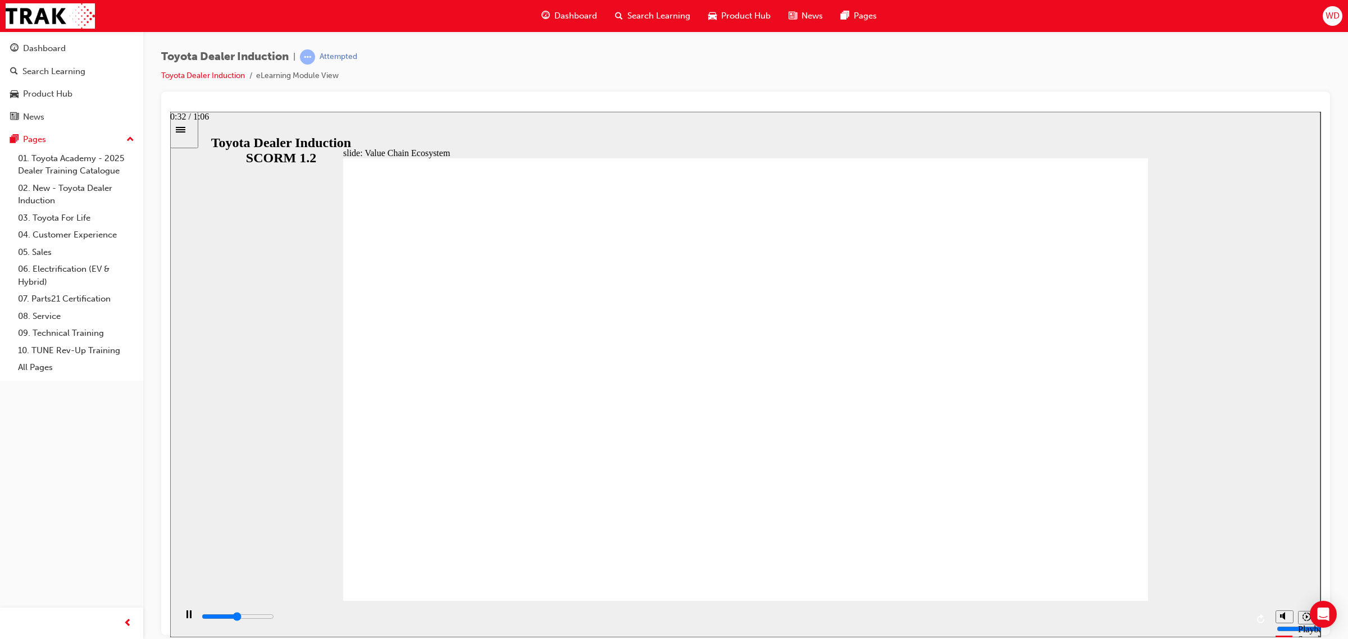
click at [713, 615] on div "playback controls" at bounding box center [724, 617] width 1047 height 12
click at [778, 614] on div "playback controls" at bounding box center [724, 617] width 1047 height 12
click at [844, 622] on div "playback controls" at bounding box center [724, 617] width 1047 height 12
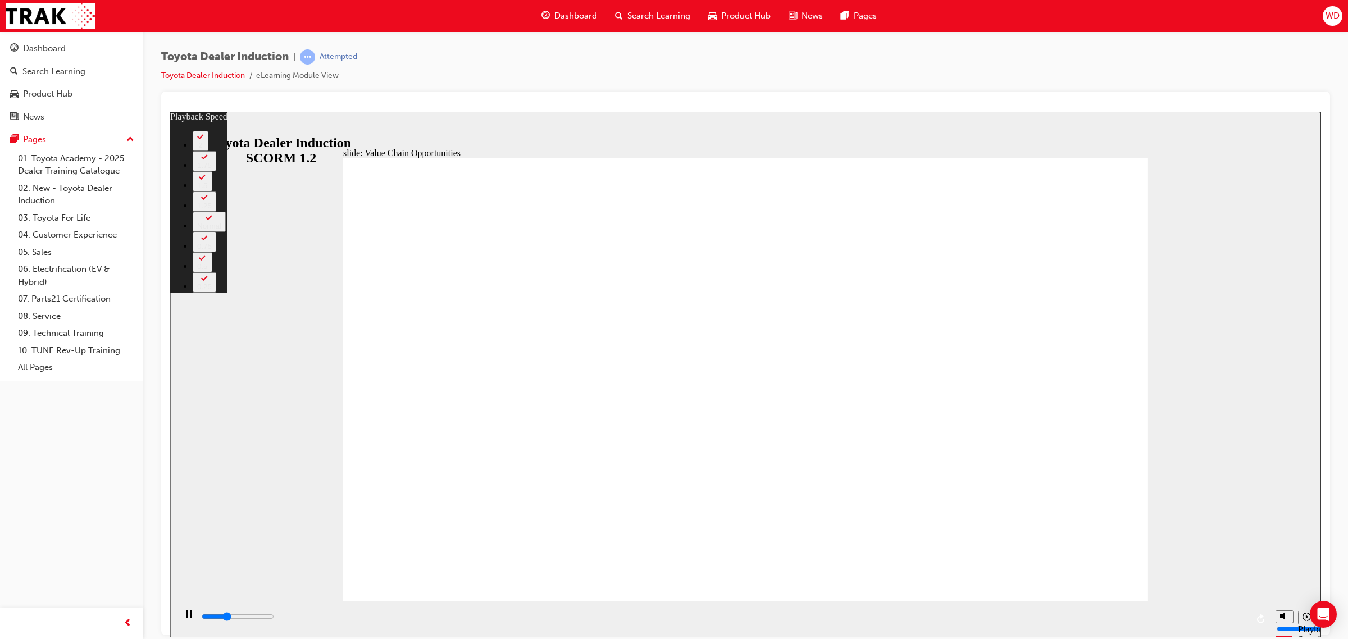
type input "3700"
type input "0"
type input "4000"
type input "0"
type input "4200"
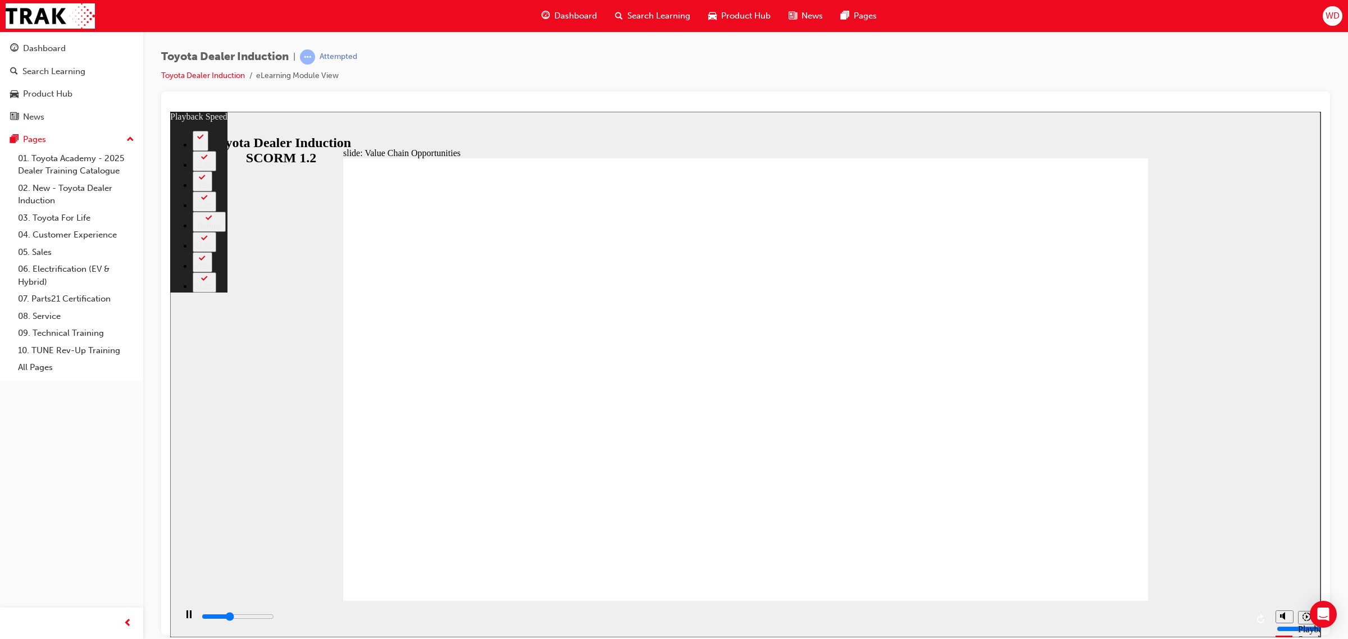
type input "1"
type input "4500"
type input "1"
type input "4800"
type input "1"
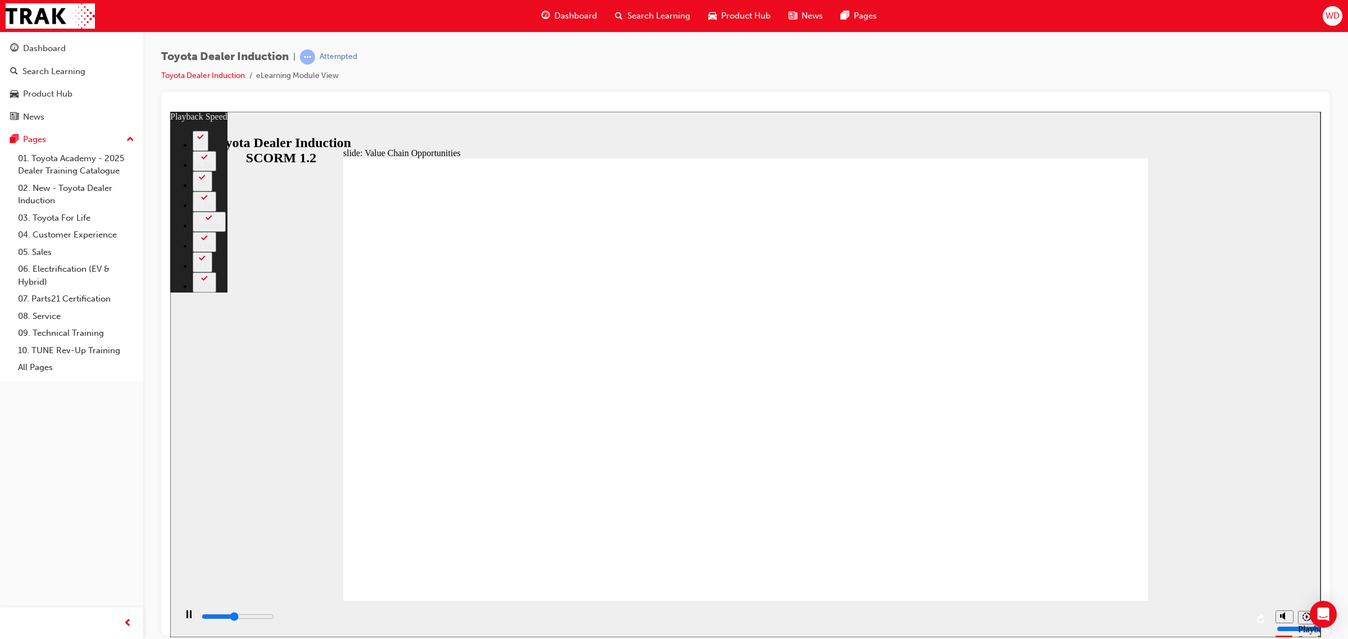
type input "5000"
type input "1"
type input "5200"
type input "1"
type input "5200"
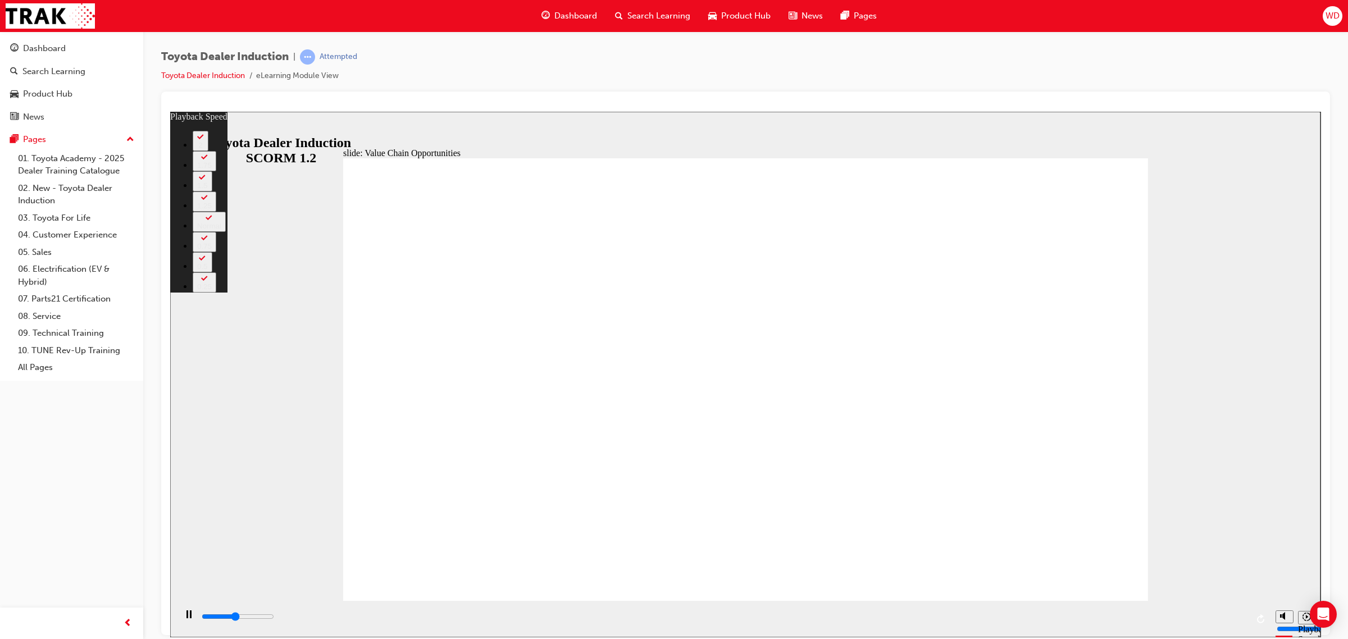
type input "4"
type input "5300"
type input "4"
type input "5500"
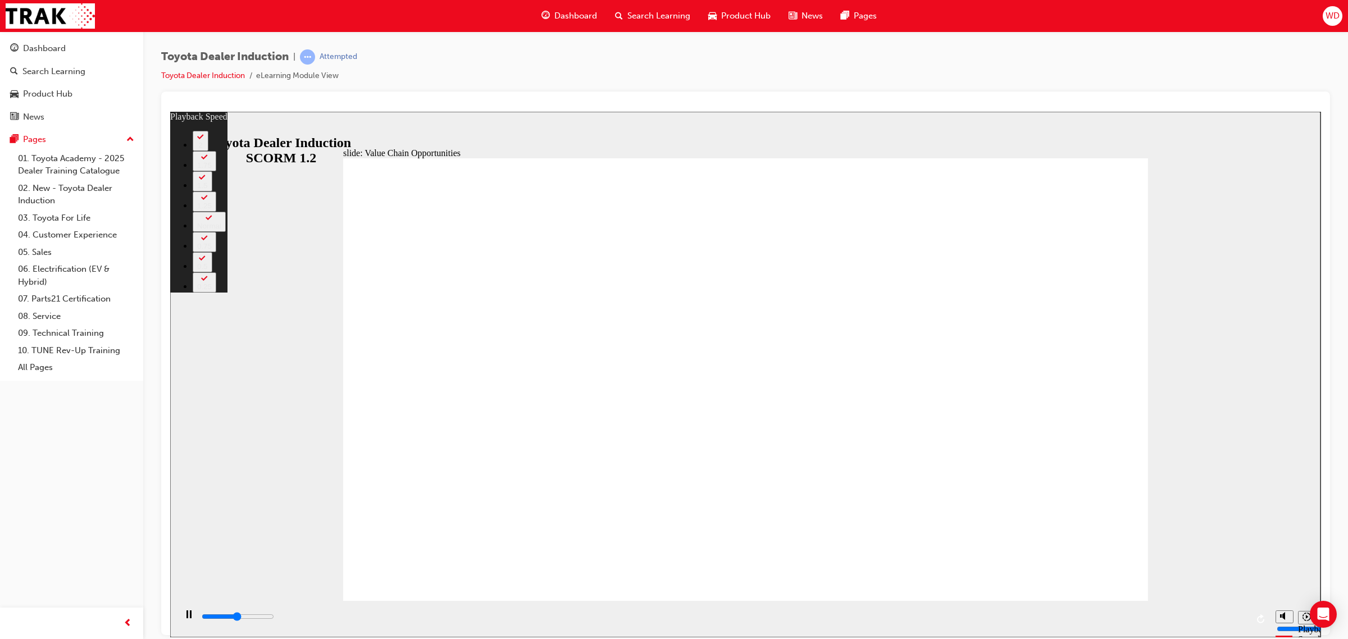
type input "4"
type input "5600"
type input "4"
type input "5700"
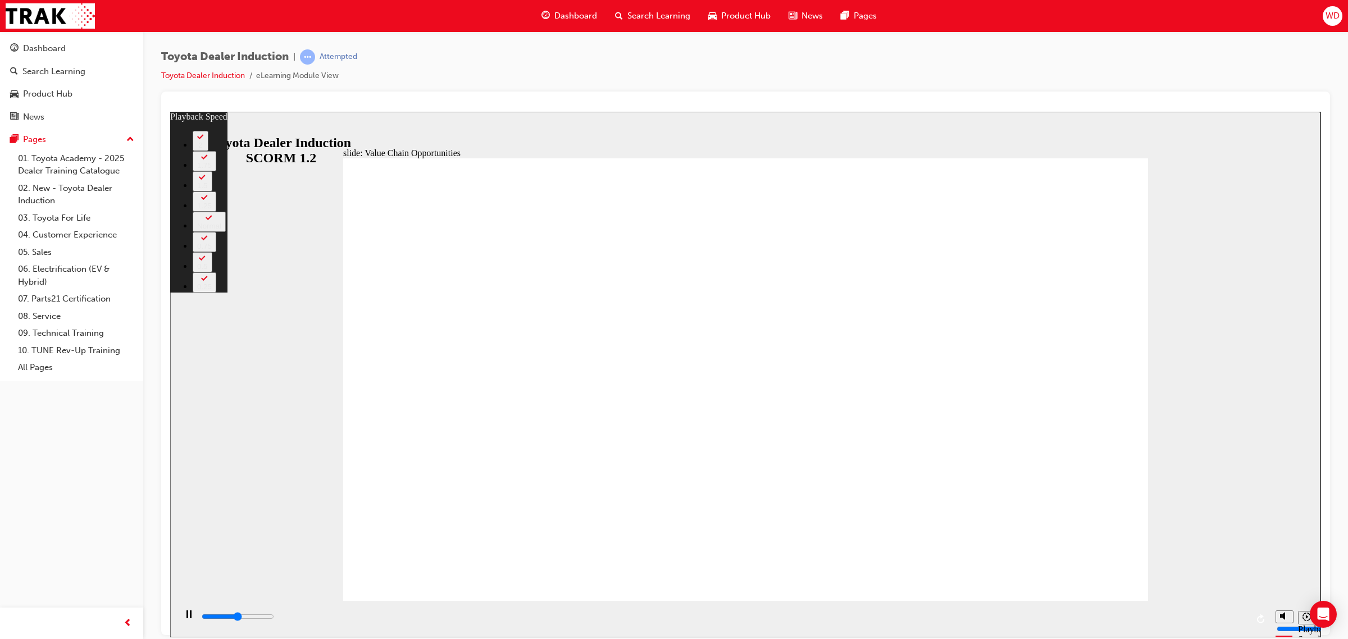
type input "7"
type input "5700"
type input "7"
type input "5900"
type input "7"
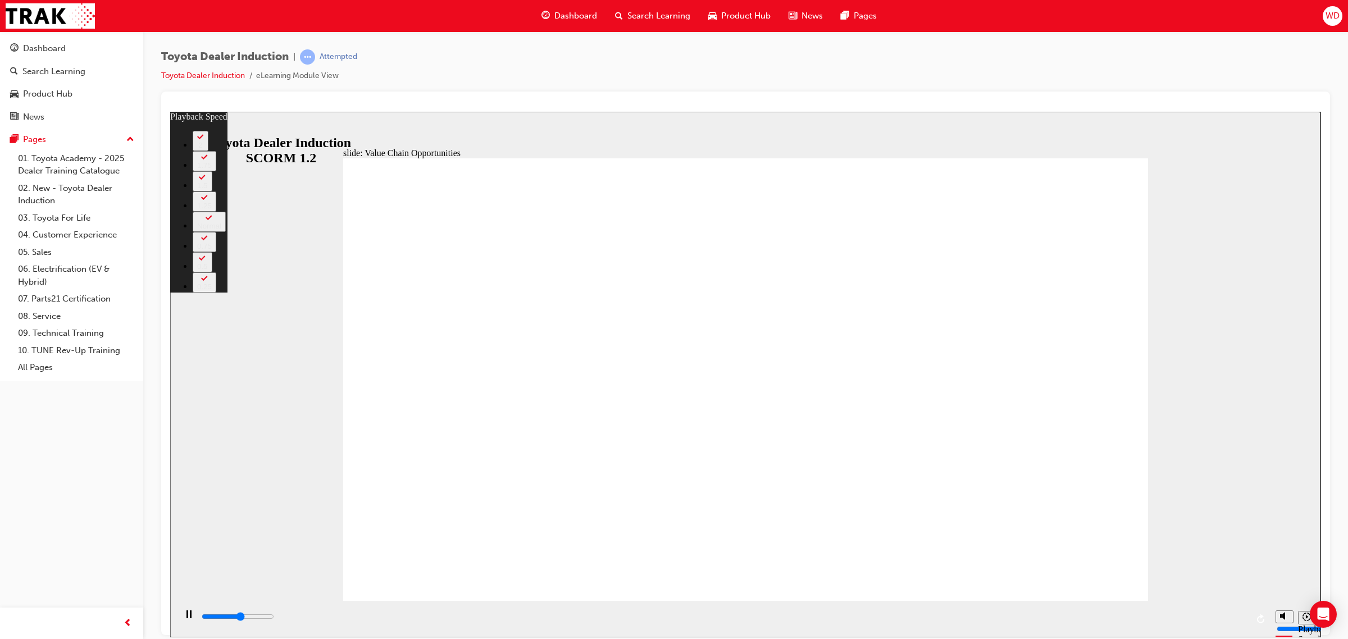
type input "6100"
type input "10"
type input "6100"
type input "10"
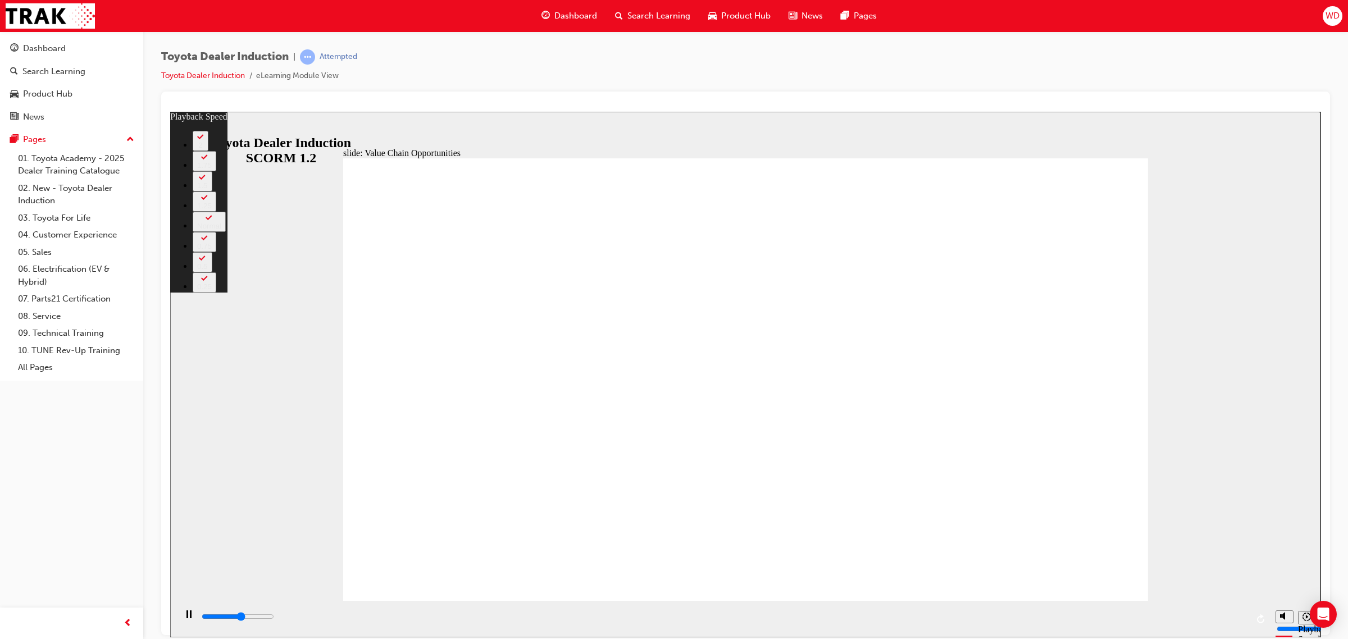
type input "6200"
type input "10"
type input "6500"
type input "10"
type input "6800"
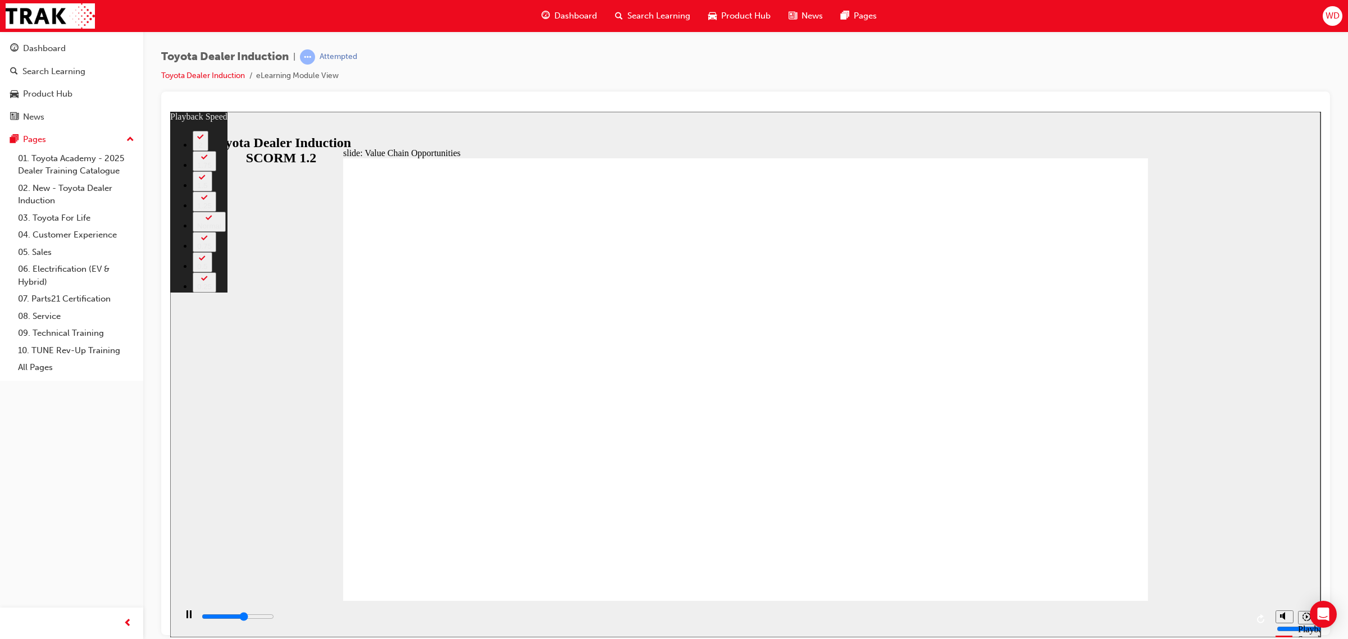
type input "10"
type input "6800"
type input "12"
type input "6900"
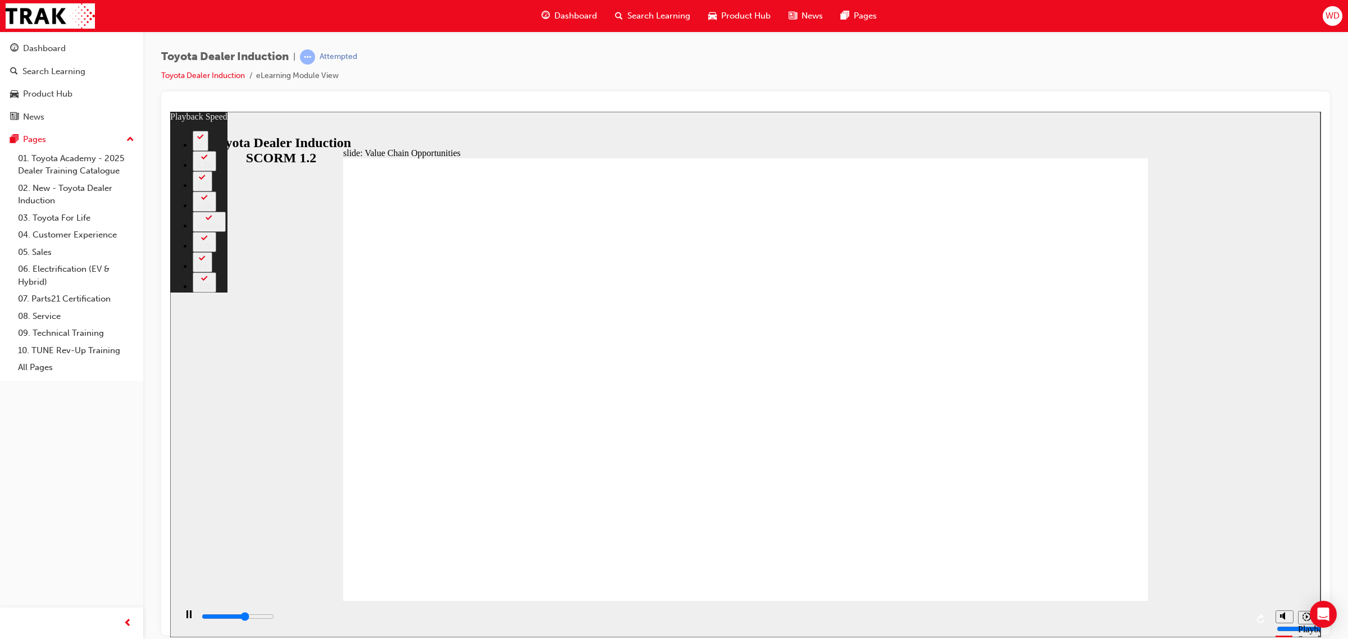
type input "12"
type input "7100"
type input "12"
type input "7400"
type input "13"
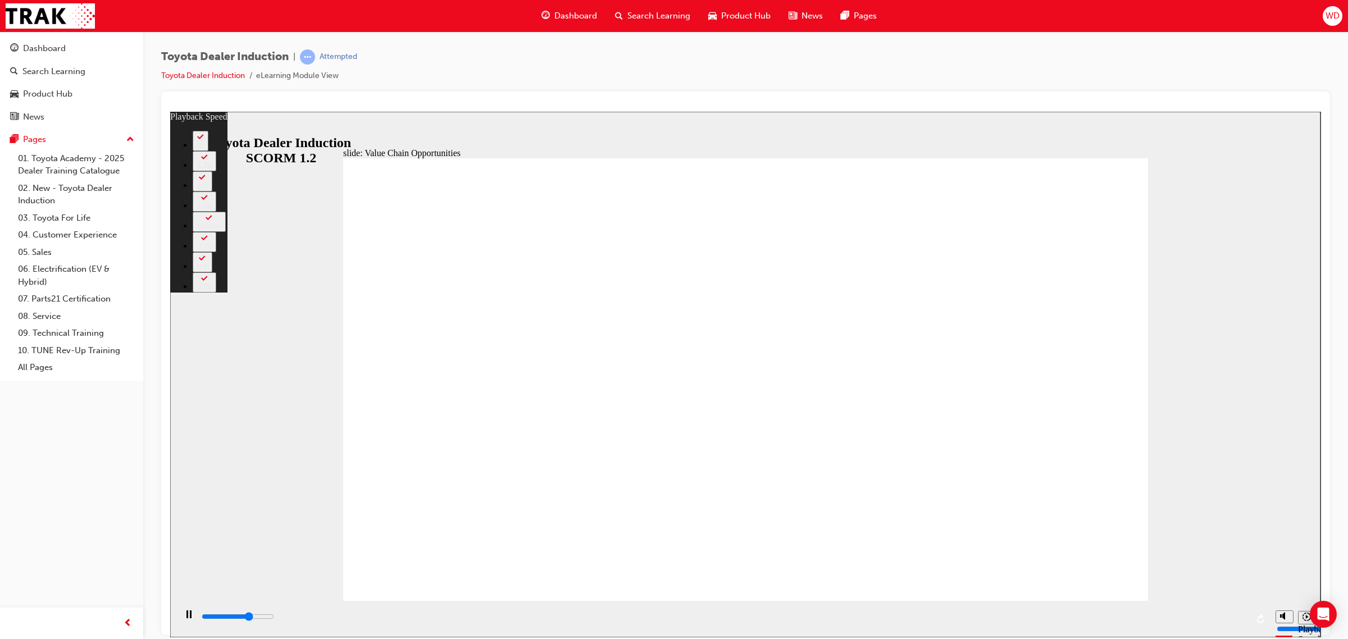
type input "7600"
type input "13"
type input "7900"
type input "13"
type input "8200"
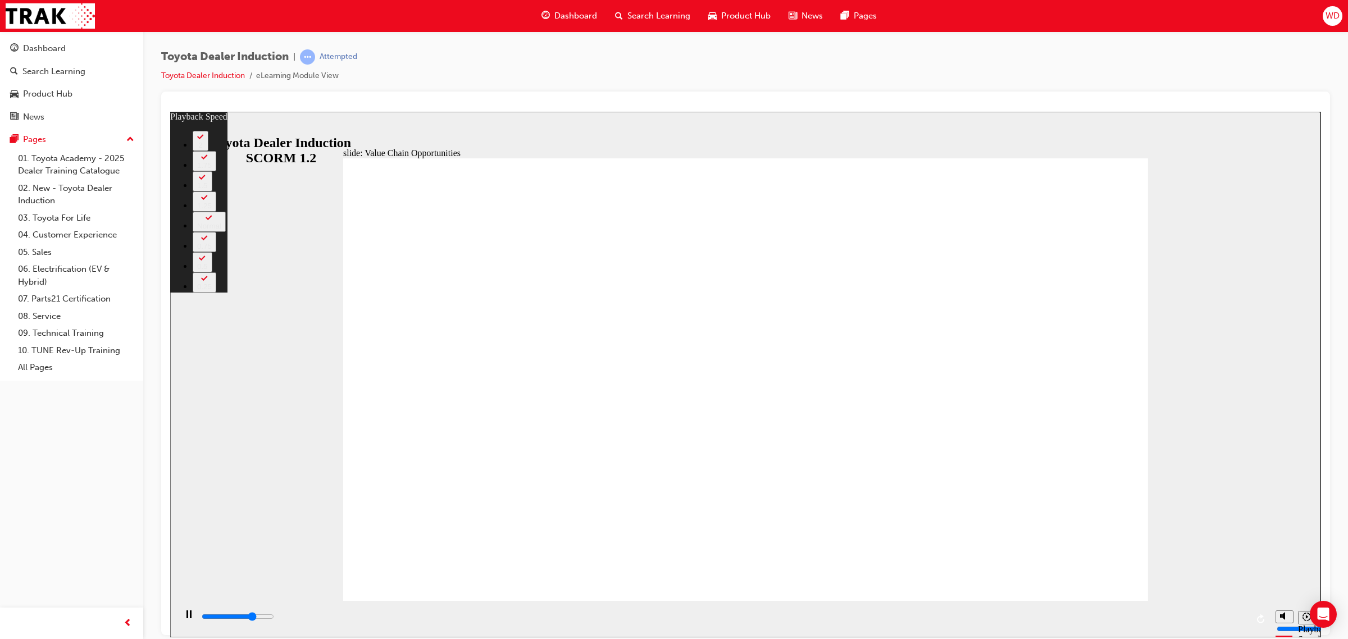
type input "13"
type input "8500"
type input "14"
type input "8700"
type input "14"
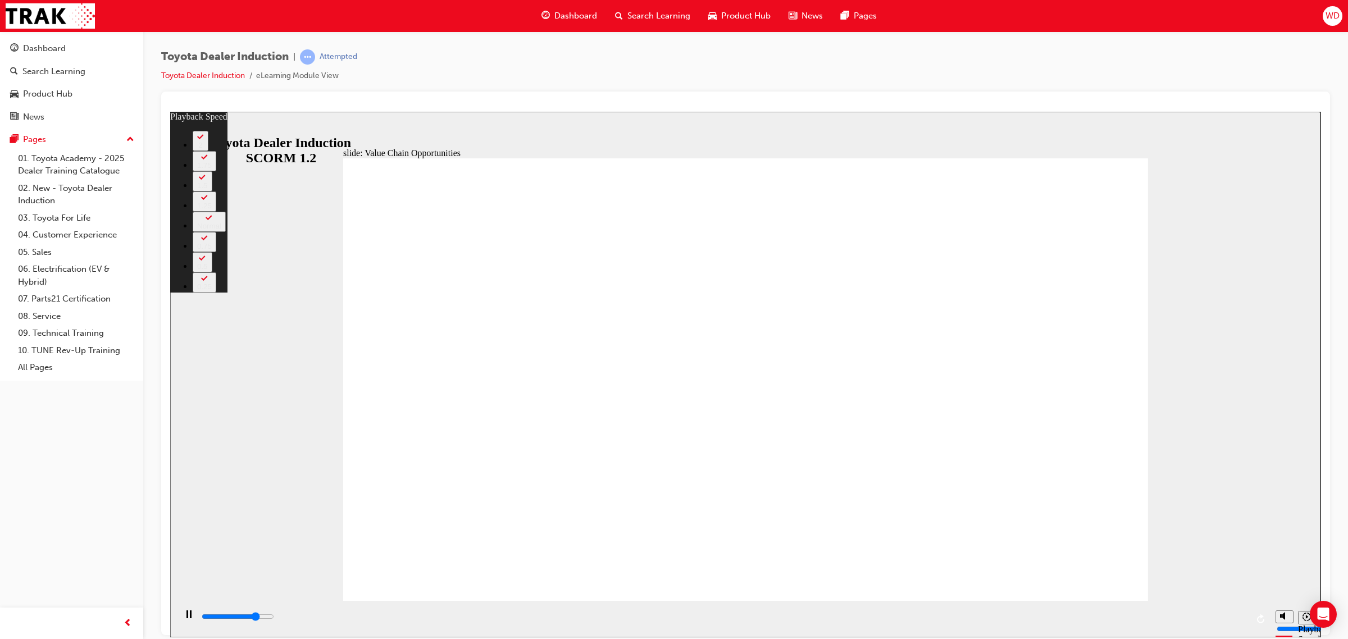
type input "8800"
type input "14"
type input "9000"
type input "14"
type input "9300"
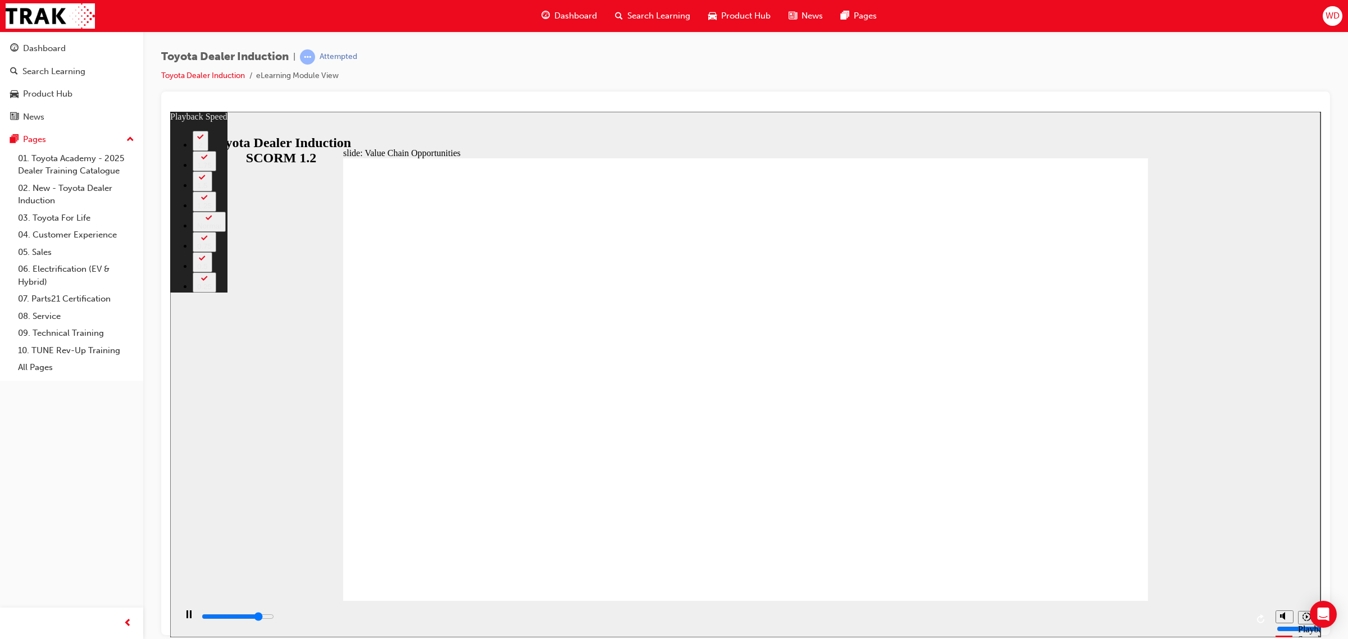
type input "15"
type input "9600"
type input "15"
type input "9800"
type input "15"
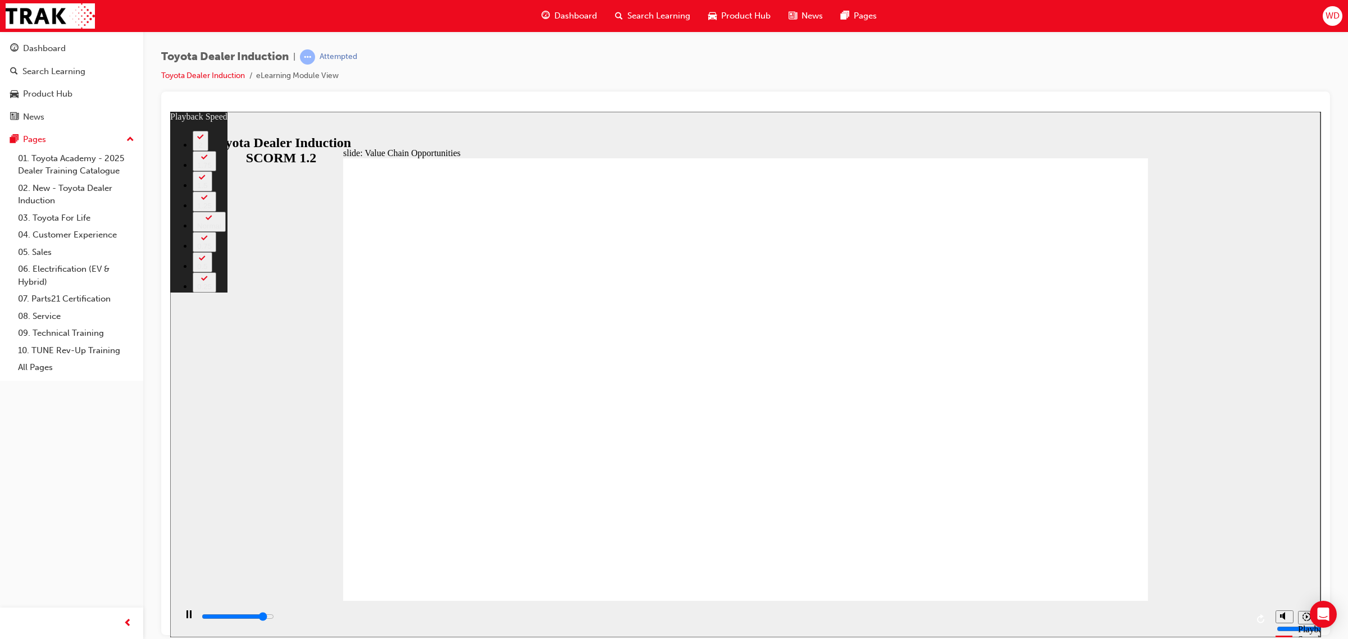
type input "10100"
type input "15"
type input "10300"
type input "16"
type input "10600"
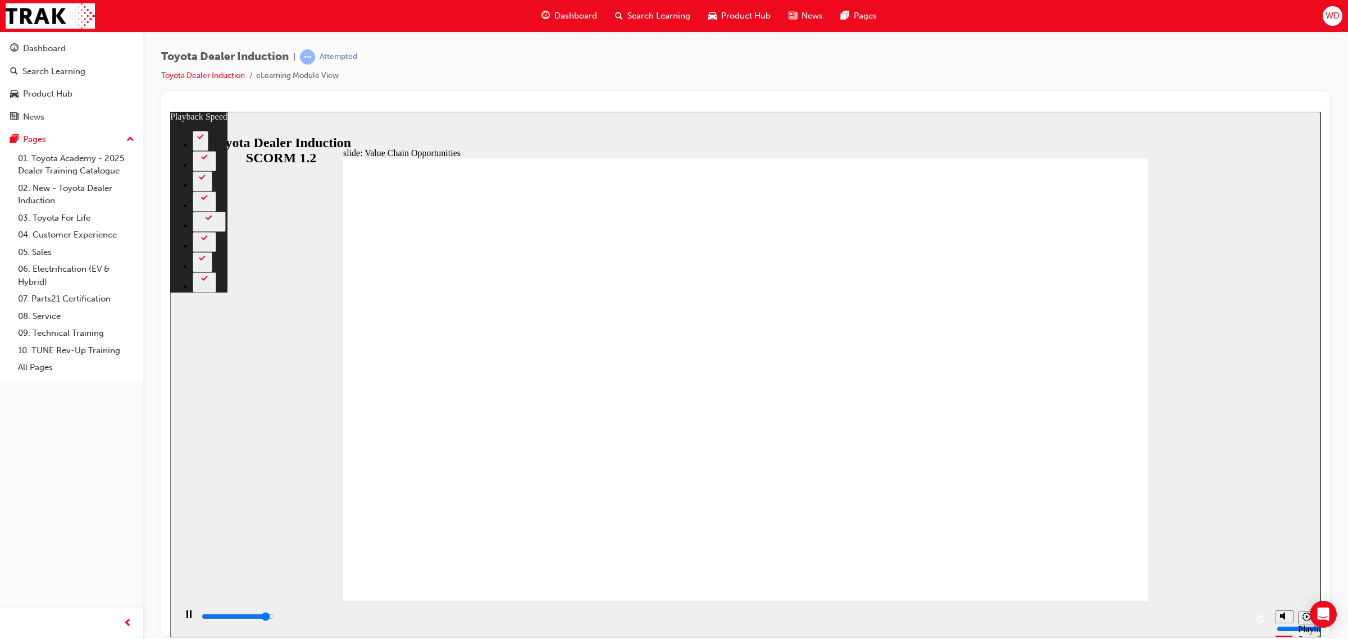
type input "16"
type input "10900"
type input "16"
type input "11200"
type input "16"
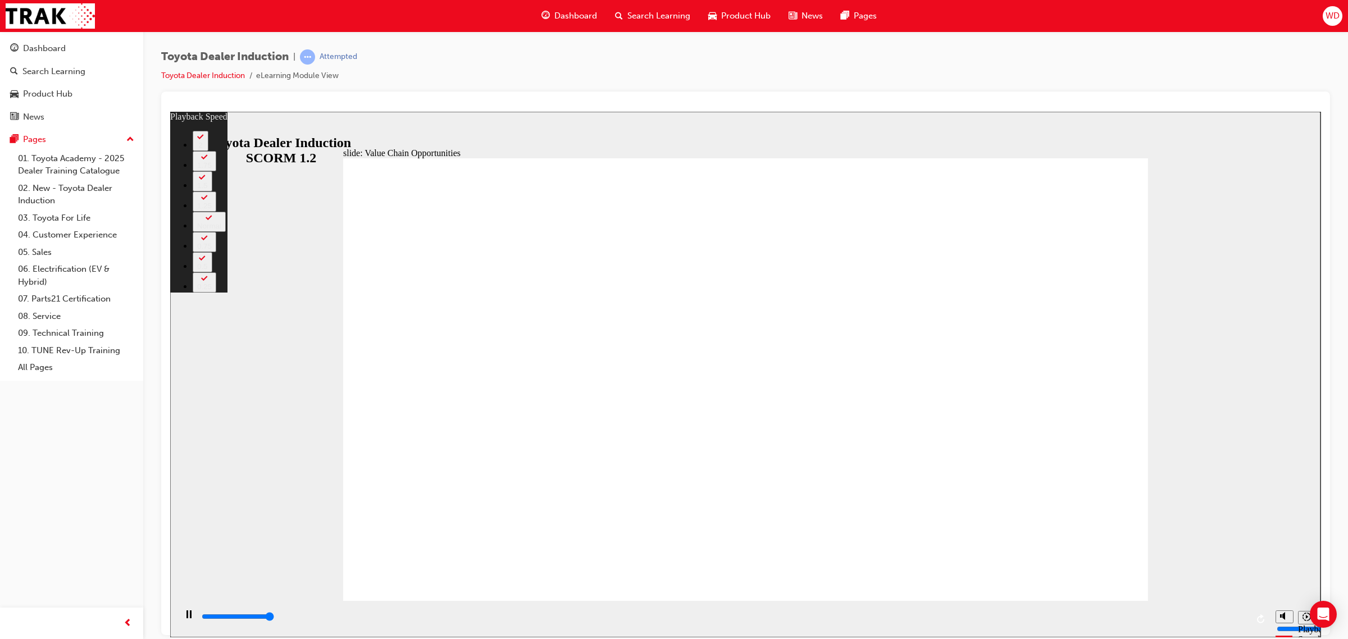
type input "11300"
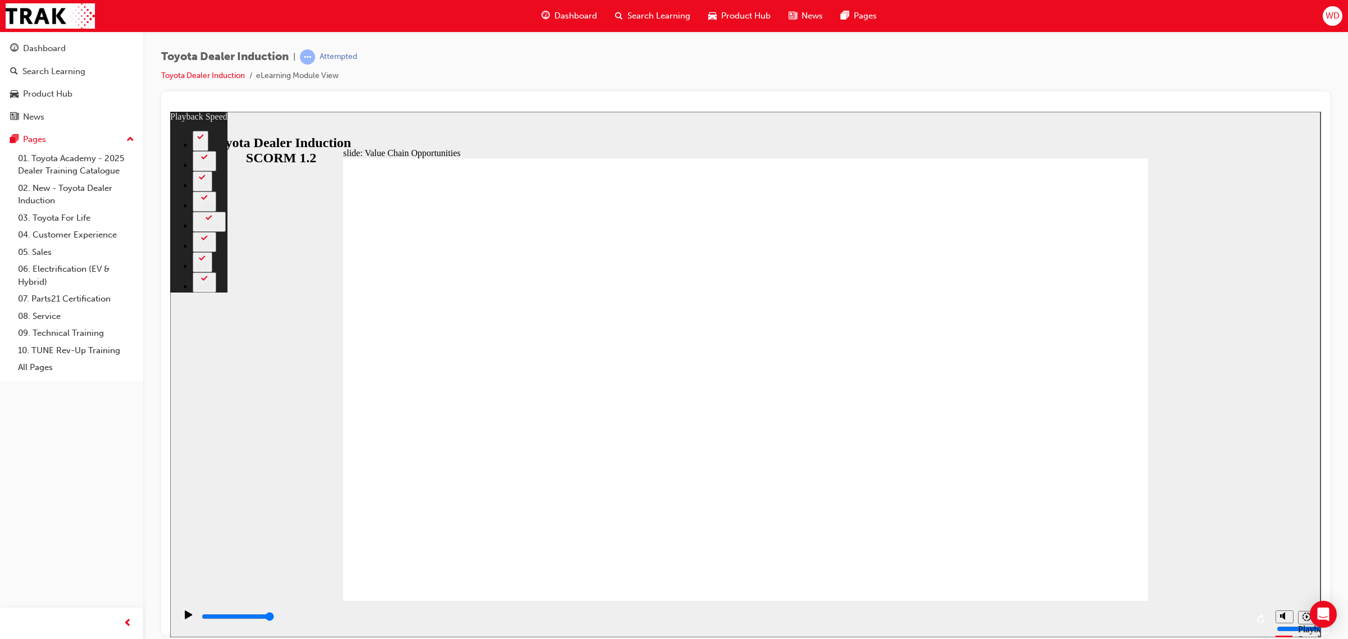
type input "64"
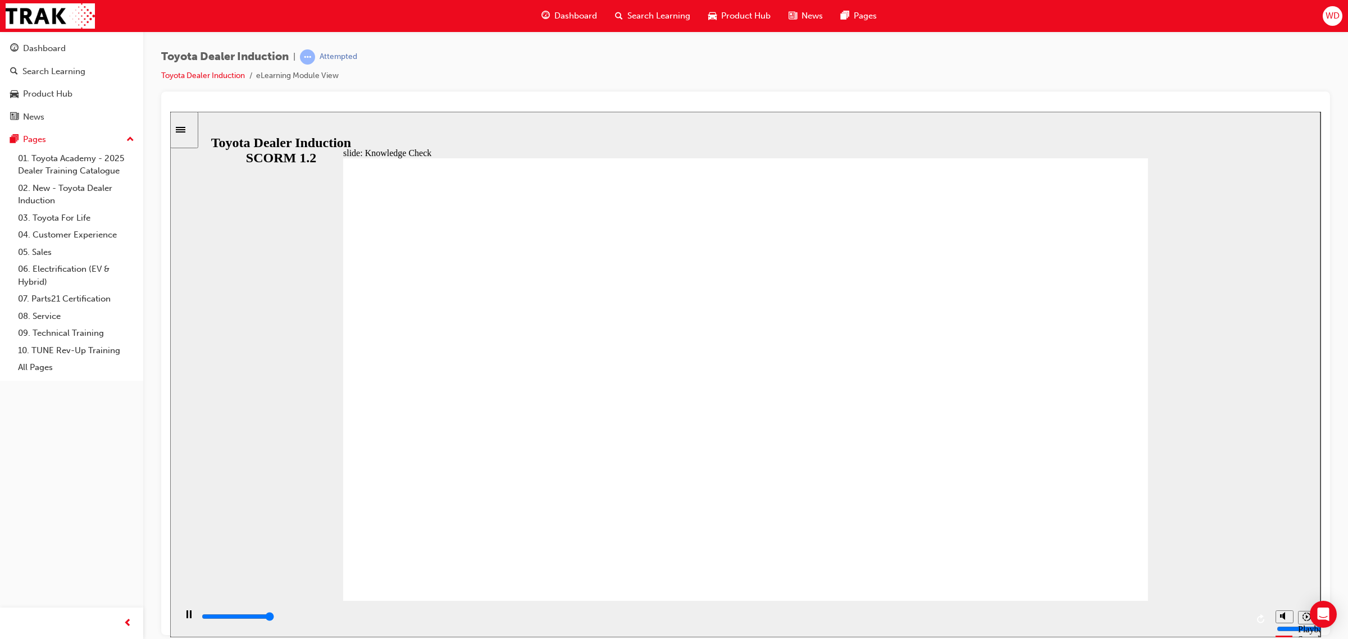
type input "5000"
radio input "true"
type input "5000"
radio input "true"
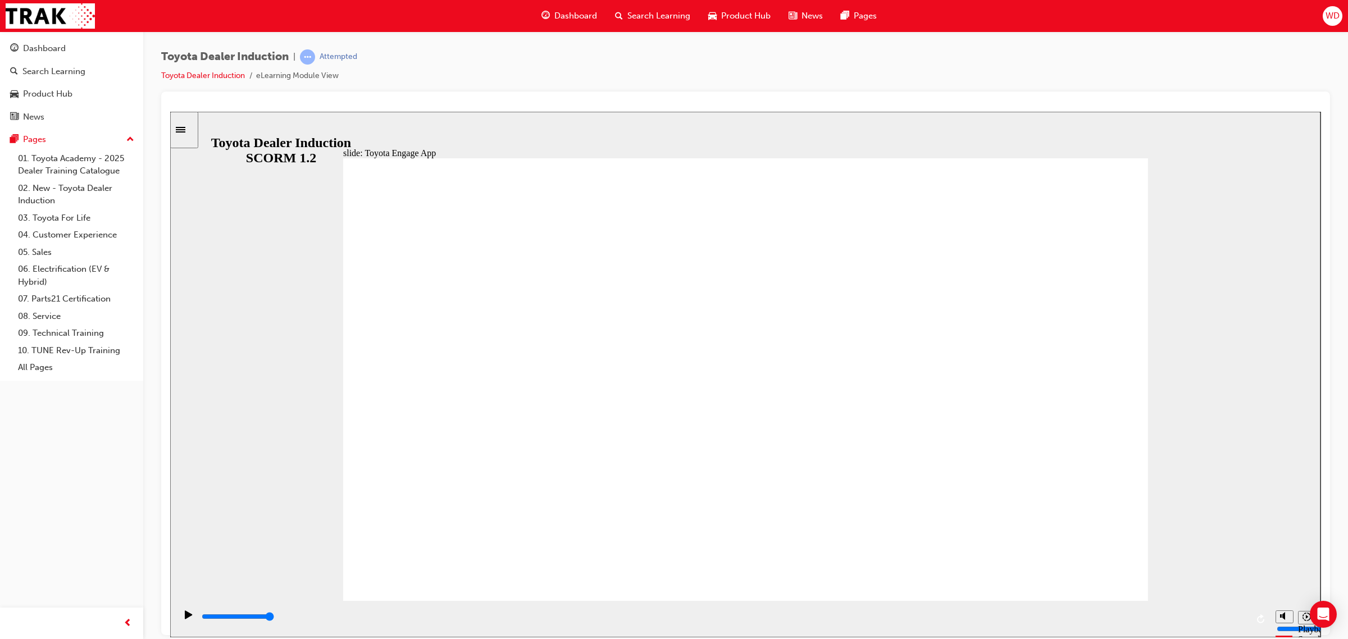
click at [274, 618] on input "slide progress" at bounding box center [238, 616] width 72 height 9
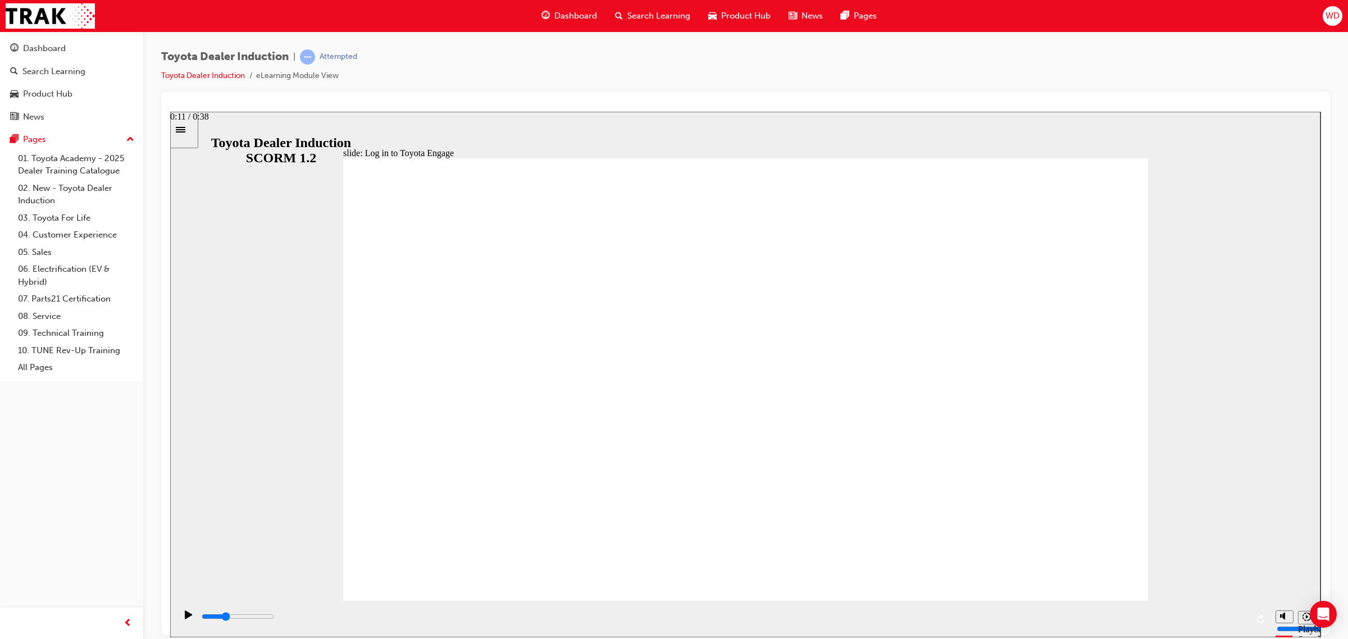
click at [524, 617] on div "playback controls" at bounding box center [724, 617] width 1047 height 12
click at [565, 611] on div "playback controls" at bounding box center [724, 619] width 1047 height 17
click at [640, 620] on div "playback controls" at bounding box center [724, 617] width 1047 height 12
click at [698, 621] on div "playback controls" at bounding box center [724, 617] width 1047 height 12
click at [883, 621] on div "playback controls" at bounding box center [724, 617] width 1047 height 12
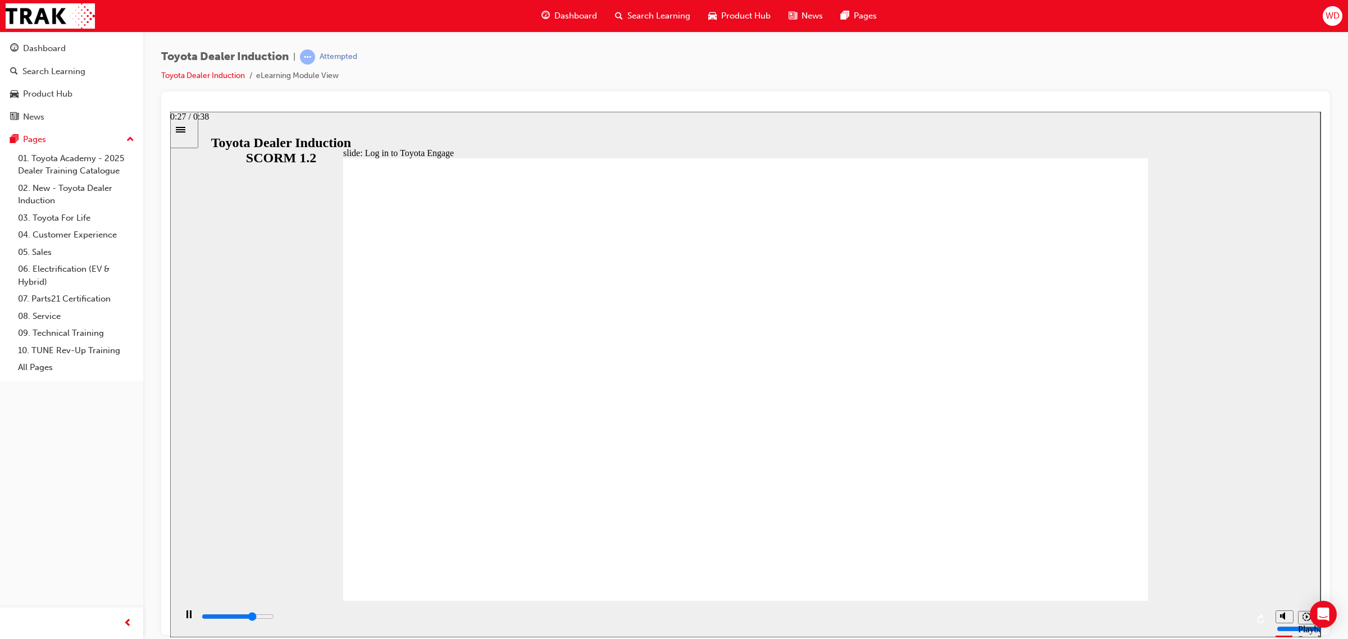
click at [959, 623] on div "playback controls" at bounding box center [724, 617] width 1047 height 12
drag, startPoint x: 1022, startPoint y: 624, endPoint x: 1158, endPoint y: 624, distance: 135.9
click at [1030, 623] on div "playback controls" at bounding box center [724, 617] width 1047 height 12
click at [1111, 623] on div "playback controls" at bounding box center [724, 617] width 1047 height 12
click at [1182, 620] on div "playback controls" at bounding box center [724, 617] width 1047 height 12
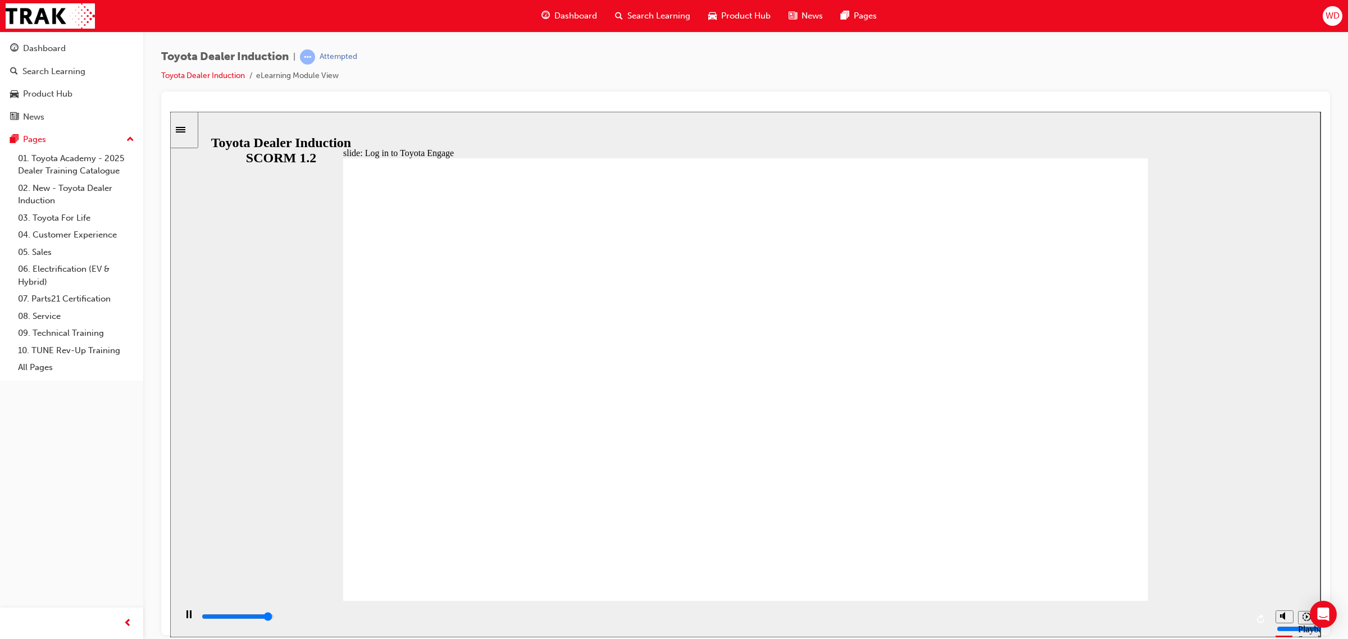
click at [821, 615] on div "playback controls" at bounding box center [724, 617] width 1047 height 12
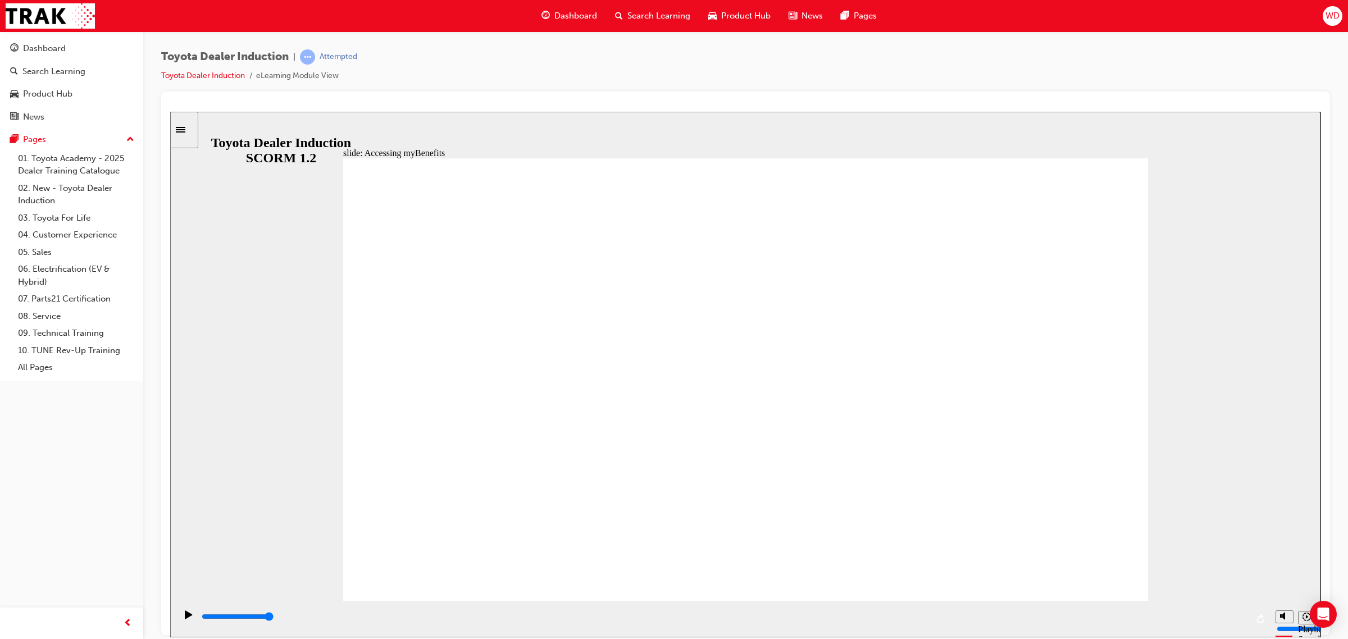
type input "5000"
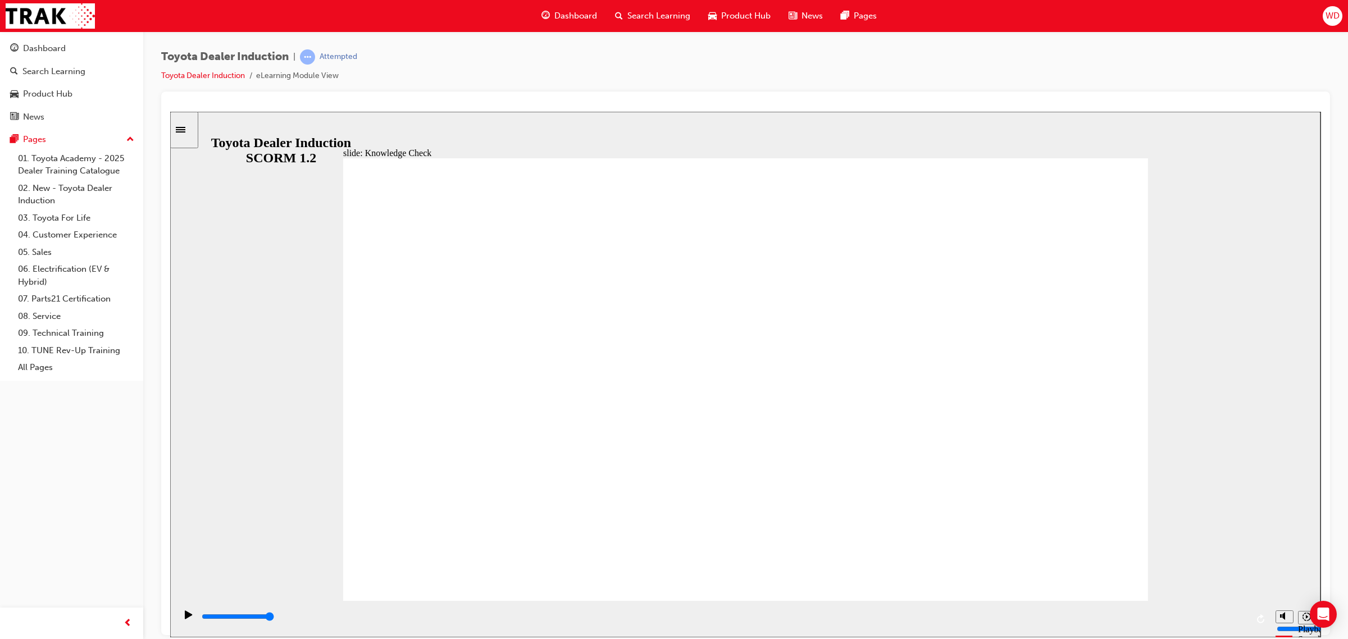
type input "toyota engage app"
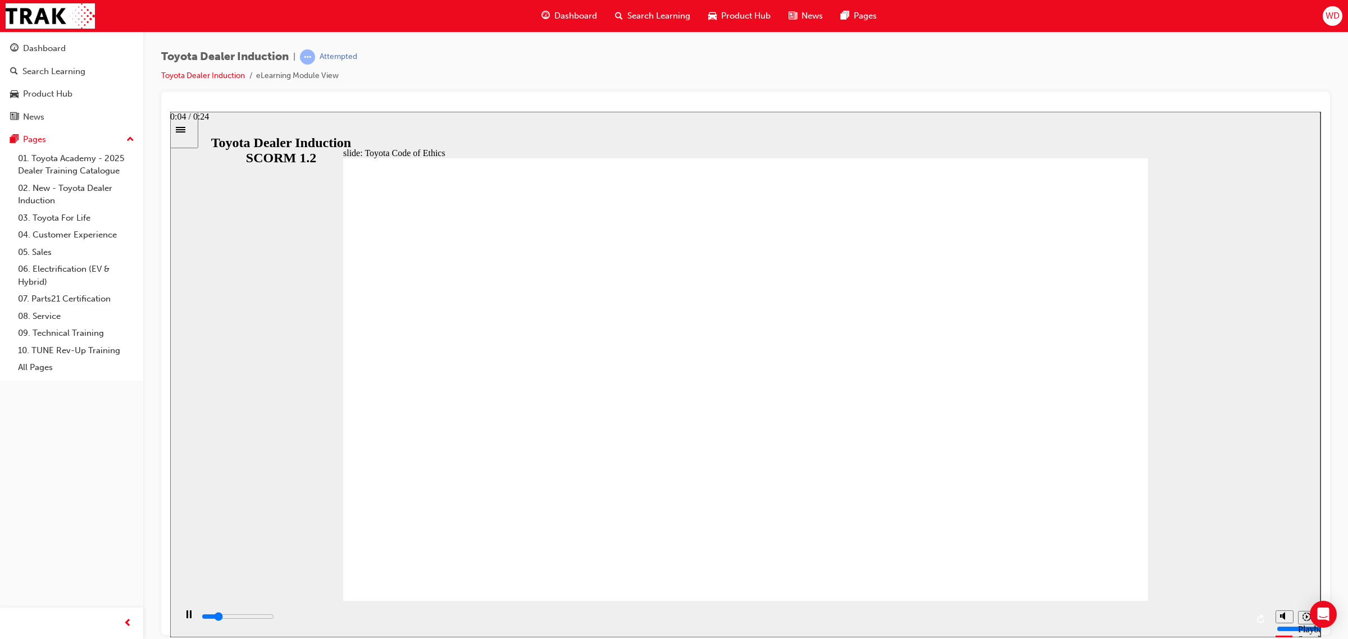
click at [403, 623] on div "playback controls" at bounding box center [724, 617] width 1047 height 12
click at [501, 623] on div "playback controls" at bounding box center [724, 617] width 1047 height 12
click at [1109, 621] on div "playback controls" at bounding box center [724, 617] width 1047 height 12
click at [1198, 622] on div "playback controls" at bounding box center [724, 617] width 1047 height 12
click at [1243, 614] on div "playback controls" at bounding box center [724, 617] width 1047 height 12
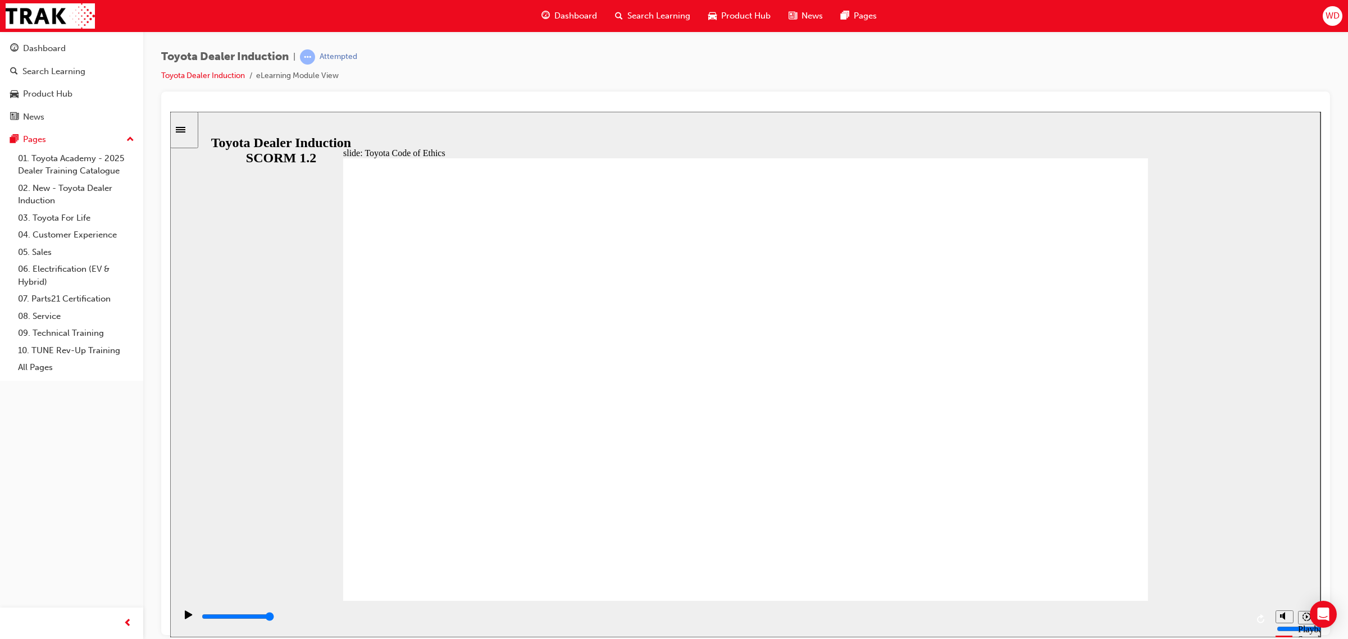
click at [686, 620] on div "playback controls" at bounding box center [724, 617] width 1047 height 12
click at [729, 615] on div "playback controls" at bounding box center [724, 617] width 1047 height 12
click at [798, 611] on div "playback controls" at bounding box center [724, 619] width 1047 height 17
click at [865, 607] on div "playback controls" at bounding box center [723, 618] width 1094 height 37
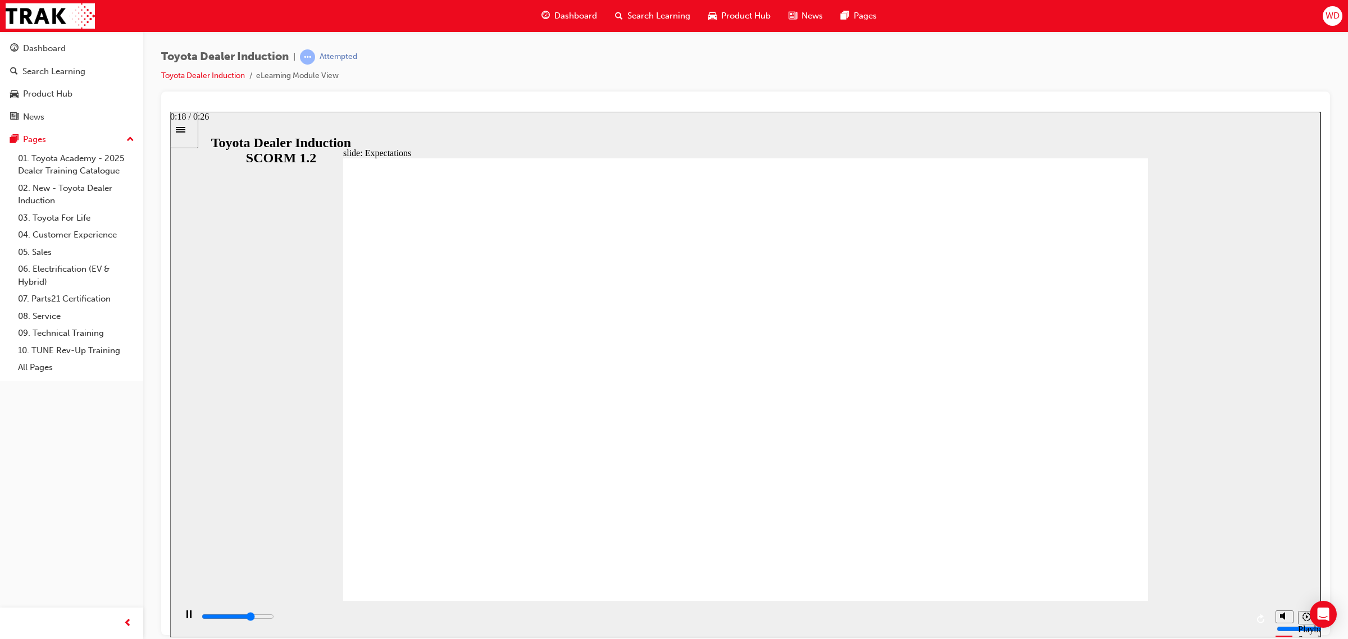
click at [934, 615] on div "playback controls" at bounding box center [724, 617] width 1047 height 12
click at [1040, 615] on div "playback controls" at bounding box center [724, 617] width 1047 height 12
click at [1122, 616] on div "playback controls" at bounding box center [724, 617] width 1047 height 12
click at [1182, 615] on div "playback controls" at bounding box center [724, 617] width 1047 height 12
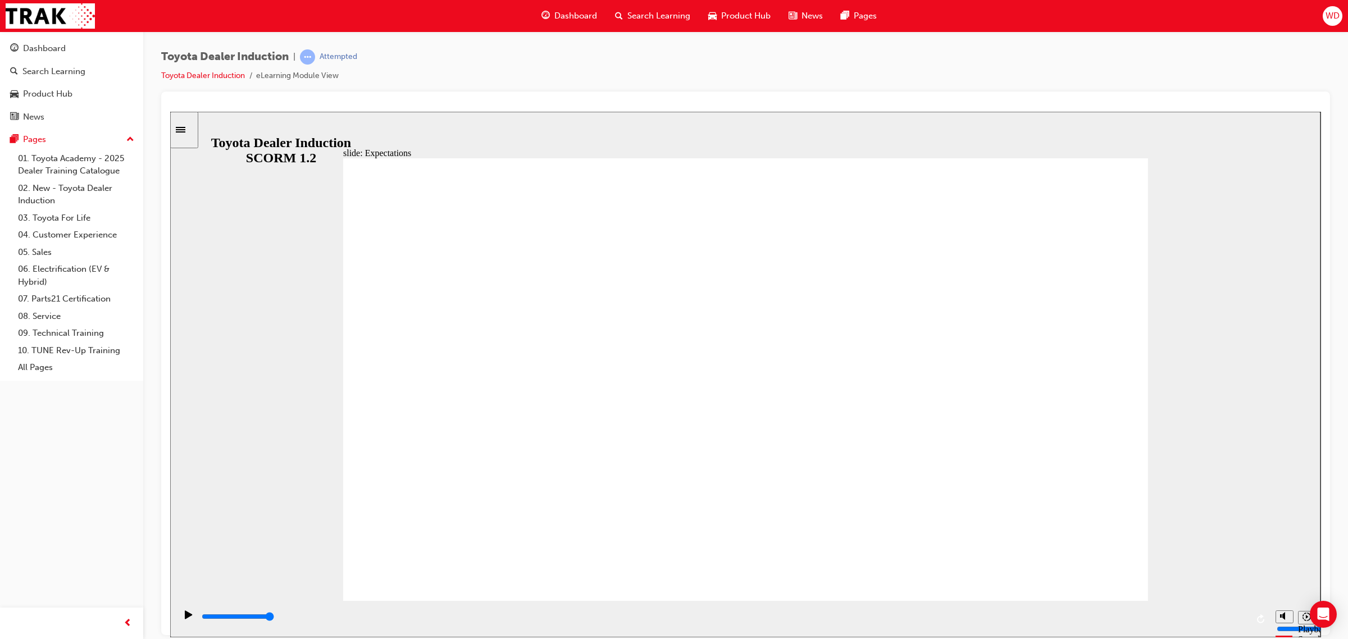
drag, startPoint x: 795, startPoint y: 266, endPoint x: 917, endPoint y: 391, distance: 175.2
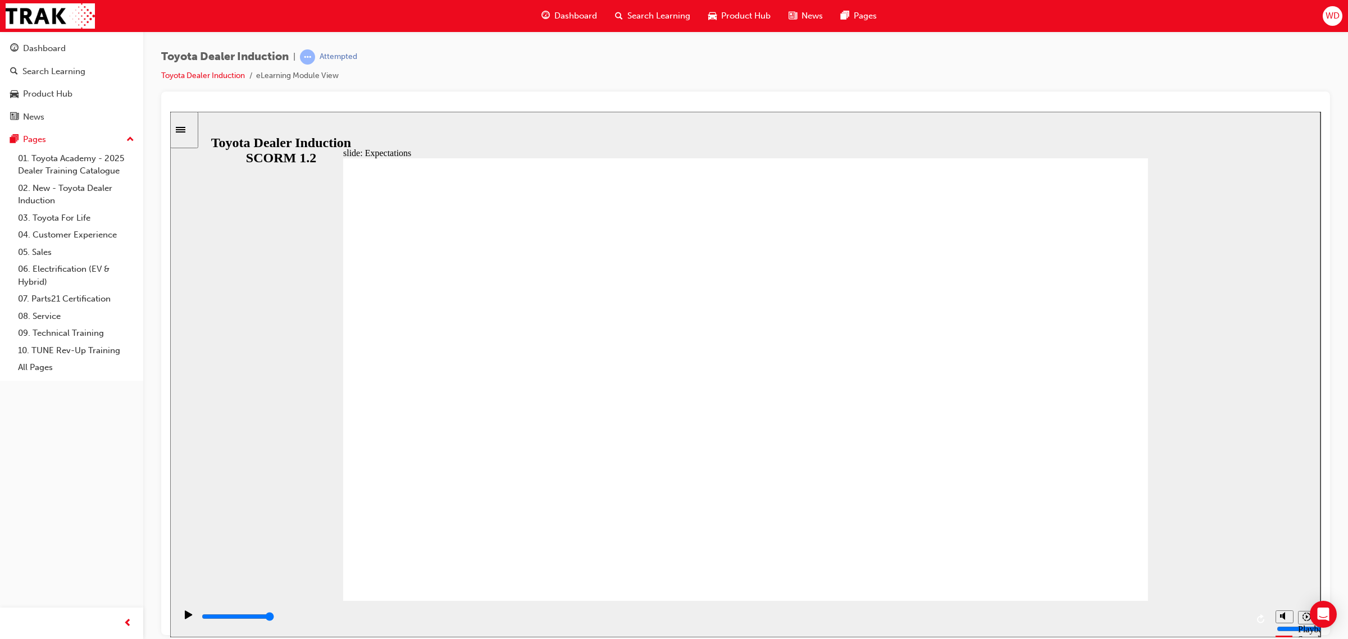
drag, startPoint x: 1082, startPoint y: 531, endPoint x: 1060, endPoint y: 531, distance: 22.5
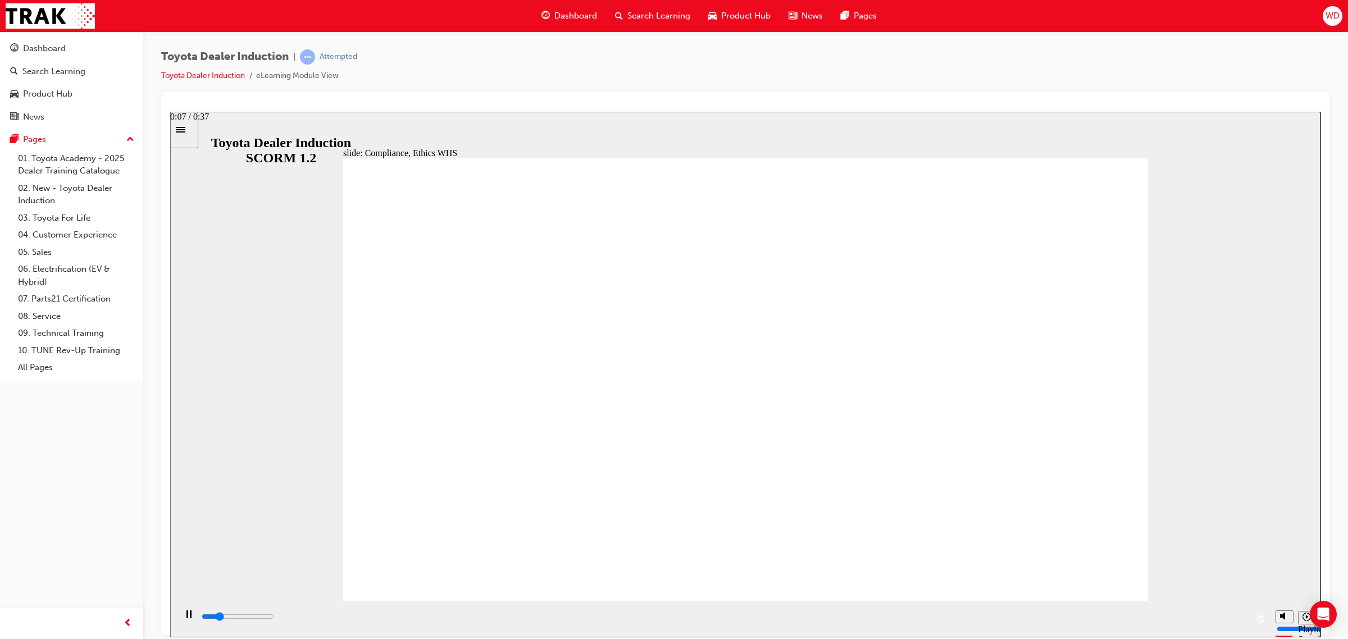
click at [423, 620] on div "playback controls" at bounding box center [724, 617] width 1047 height 12
click at [503, 623] on div "playback controls" at bounding box center [724, 617] width 1047 height 12
click at [571, 631] on div "playback controls" at bounding box center [723, 618] width 1094 height 37
click at [681, 623] on div "playback controls" at bounding box center [724, 617] width 1047 height 12
click at [804, 614] on div "playback controls" at bounding box center [724, 617] width 1047 height 12
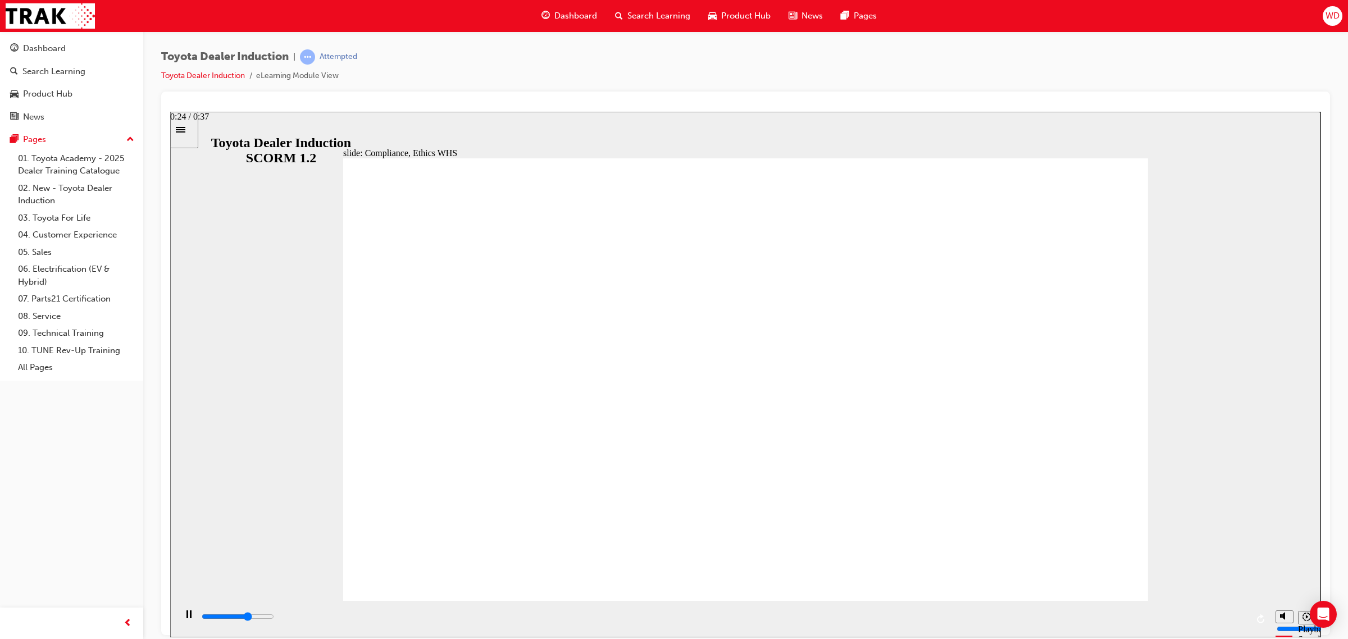
click at [274, 618] on input "slide progress" at bounding box center [238, 616] width 72 height 9
click at [973, 620] on div "playback controls" at bounding box center [724, 617] width 1047 height 12
click at [274, 618] on input "slide progress" at bounding box center [238, 616] width 72 height 9
click at [1192, 618] on div "playback controls" at bounding box center [724, 617] width 1047 height 12
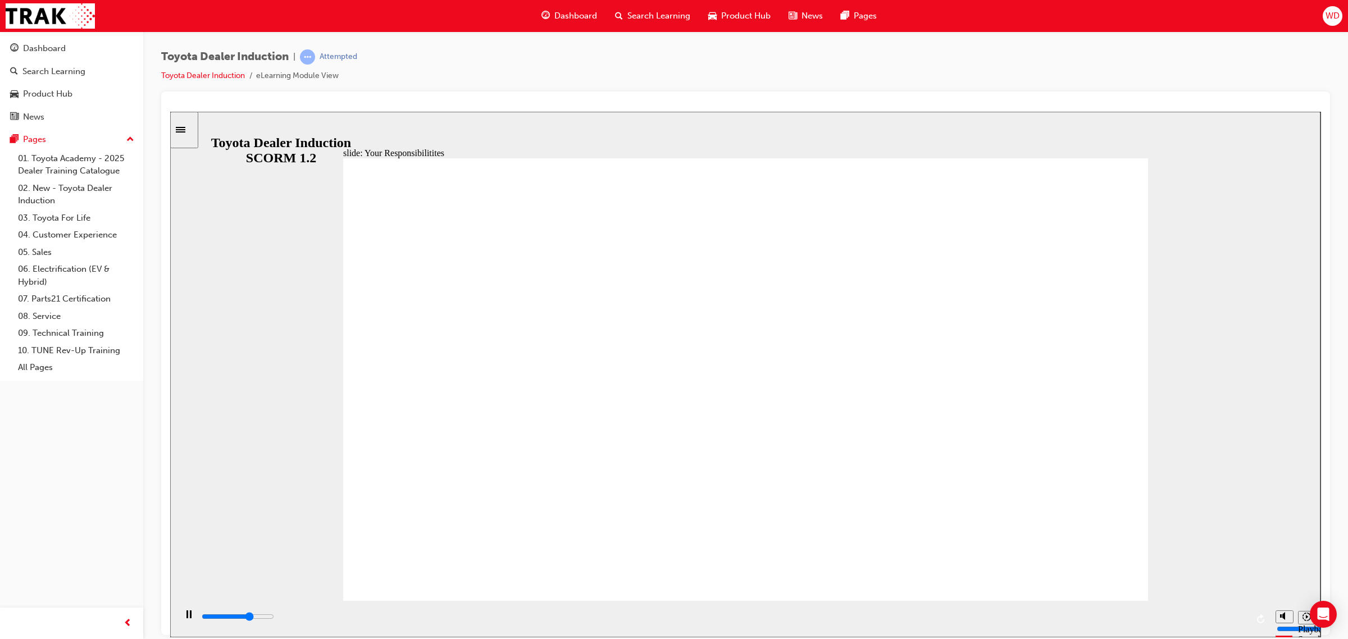
type input "6800"
checkbox input "true"
type input "8400"
checkbox input "true"
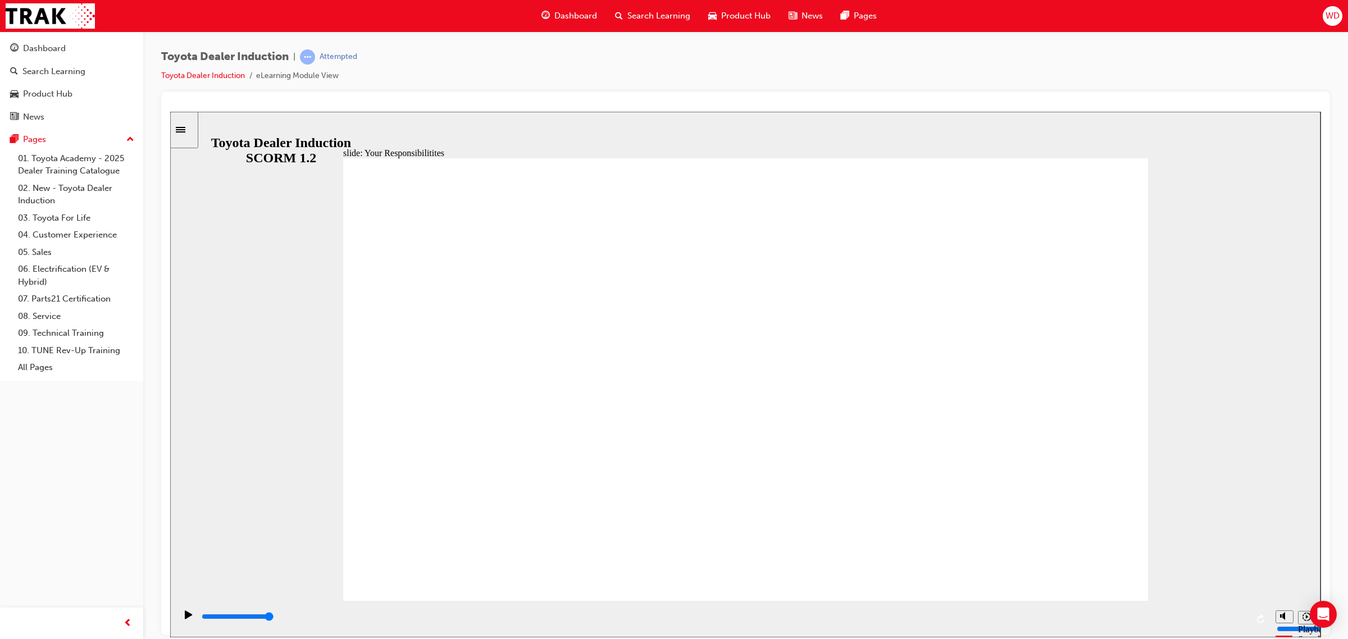
checkbox input "true"
checkbox input "false"
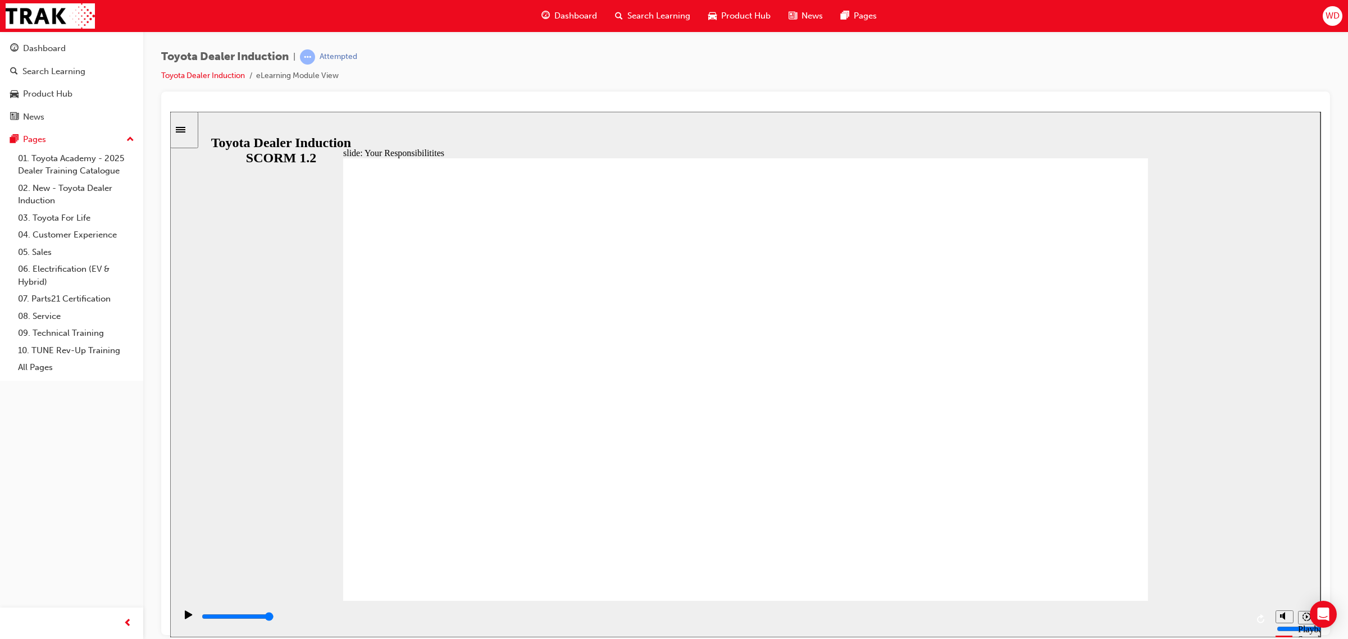
checkbox input "true"
drag, startPoint x: 896, startPoint y: 503, endPoint x: 1125, endPoint y: 490, distance: 229.0
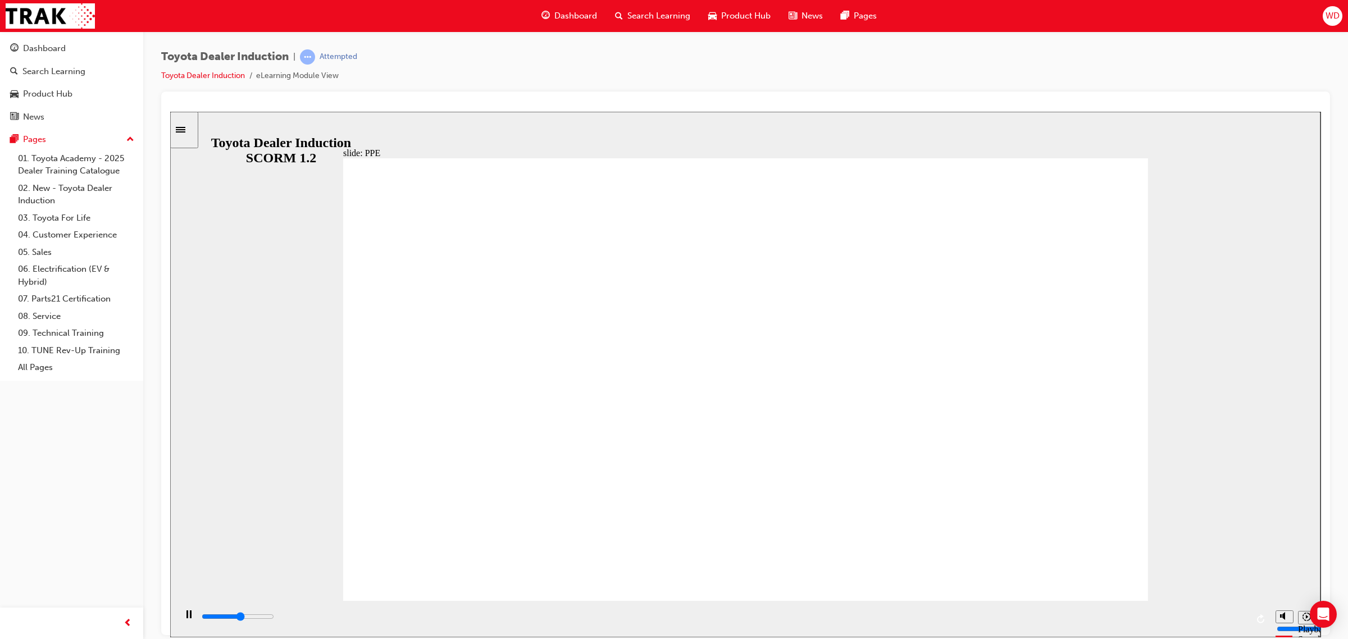
click at [912, 620] on div "playback controls" at bounding box center [724, 617] width 1047 height 12
click at [973, 617] on div "playback controls" at bounding box center [724, 617] width 1047 height 12
click at [1040, 612] on div "playback controls" at bounding box center [724, 619] width 1047 height 17
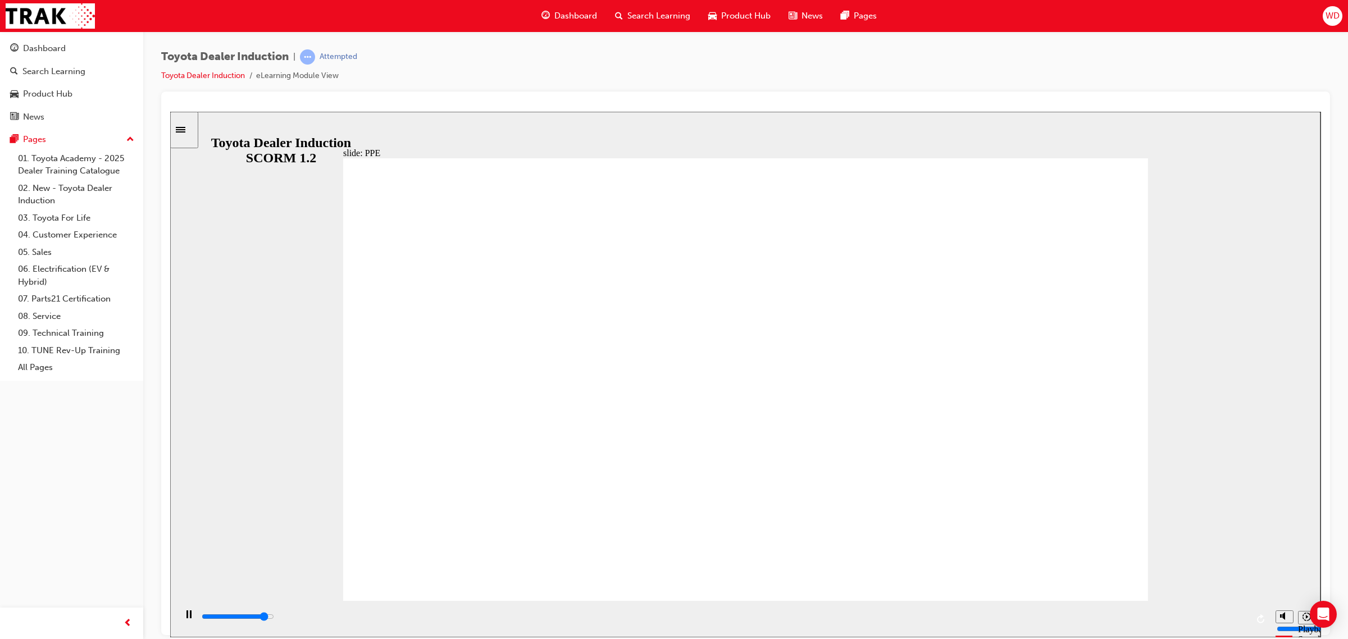
click at [708, 615] on div "playback controls" at bounding box center [724, 617] width 1047 height 12
click at [834, 612] on div "playback controls" at bounding box center [724, 619] width 1047 height 17
click at [927, 623] on div "playback controls" at bounding box center [724, 617] width 1047 height 12
click at [1028, 623] on div "playback controls" at bounding box center [724, 617] width 1047 height 12
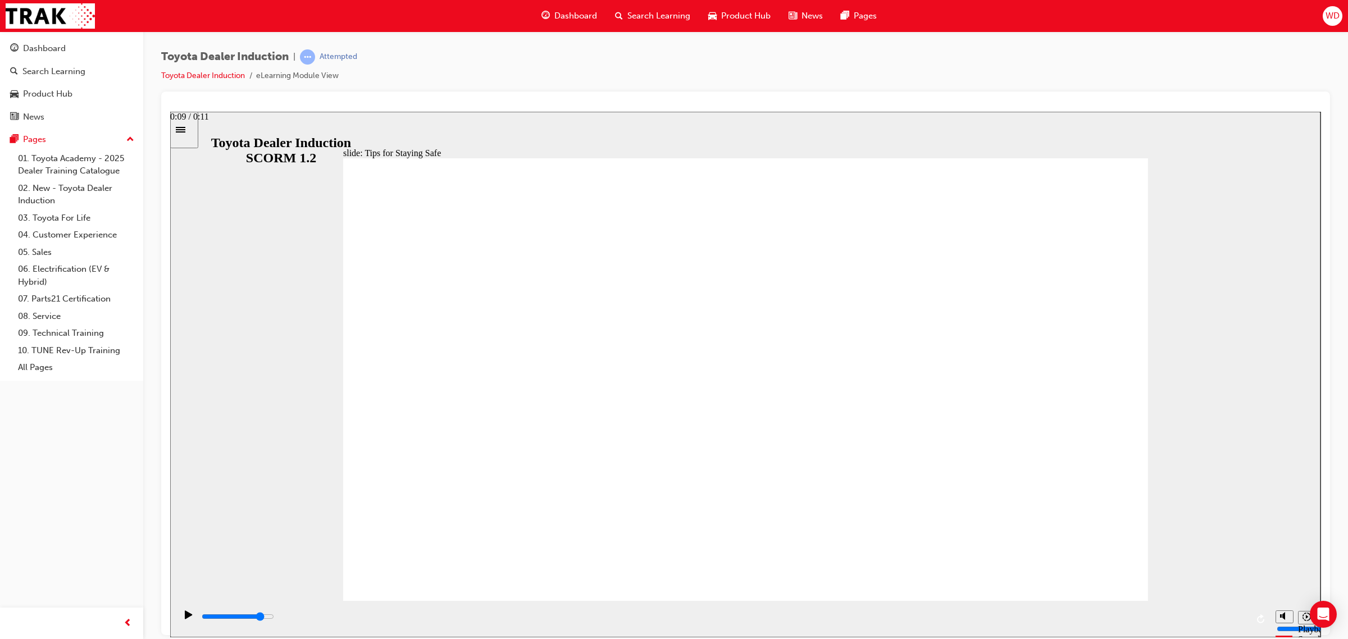
drag, startPoint x: 1090, startPoint y: 624, endPoint x: 1107, endPoint y: 629, distance: 18.1
click at [1091, 623] on div "playback controls" at bounding box center [724, 617] width 1047 height 12
click at [1153, 623] on div "playback controls" at bounding box center [724, 617] width 1047 height 12
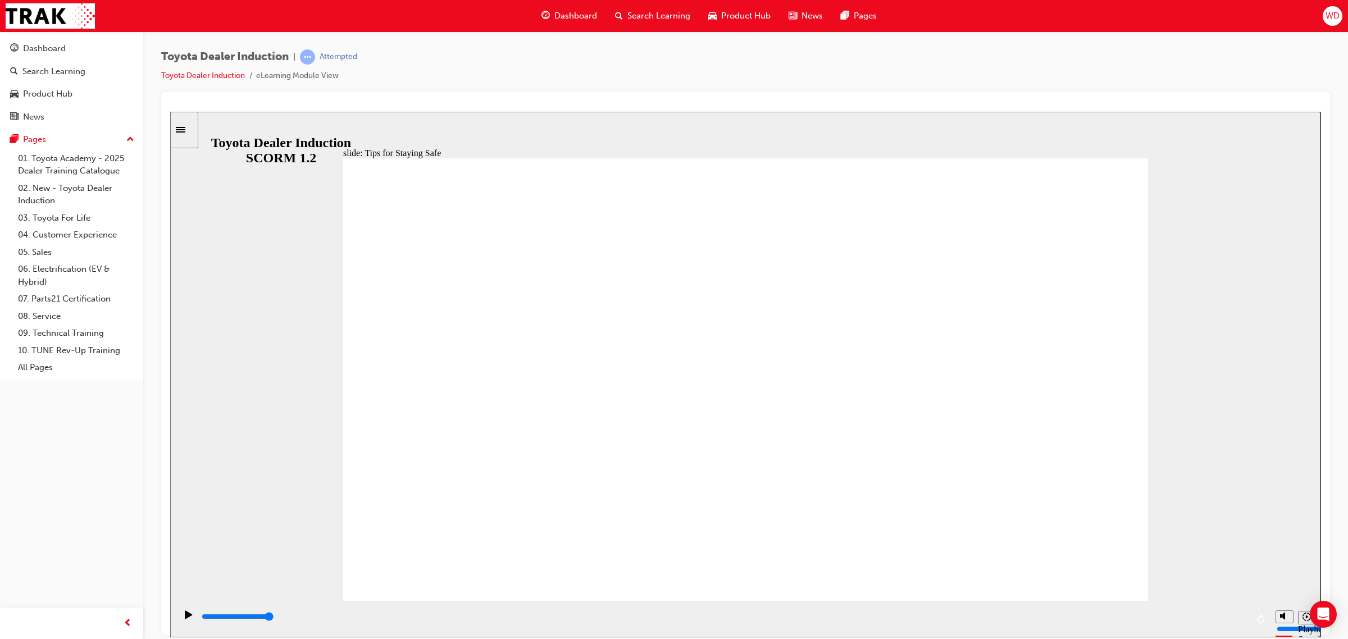
drag, startPoint x: 625, startPoint y: 520, endPoint x: 709, endPoint y: 530, distance: 84.9
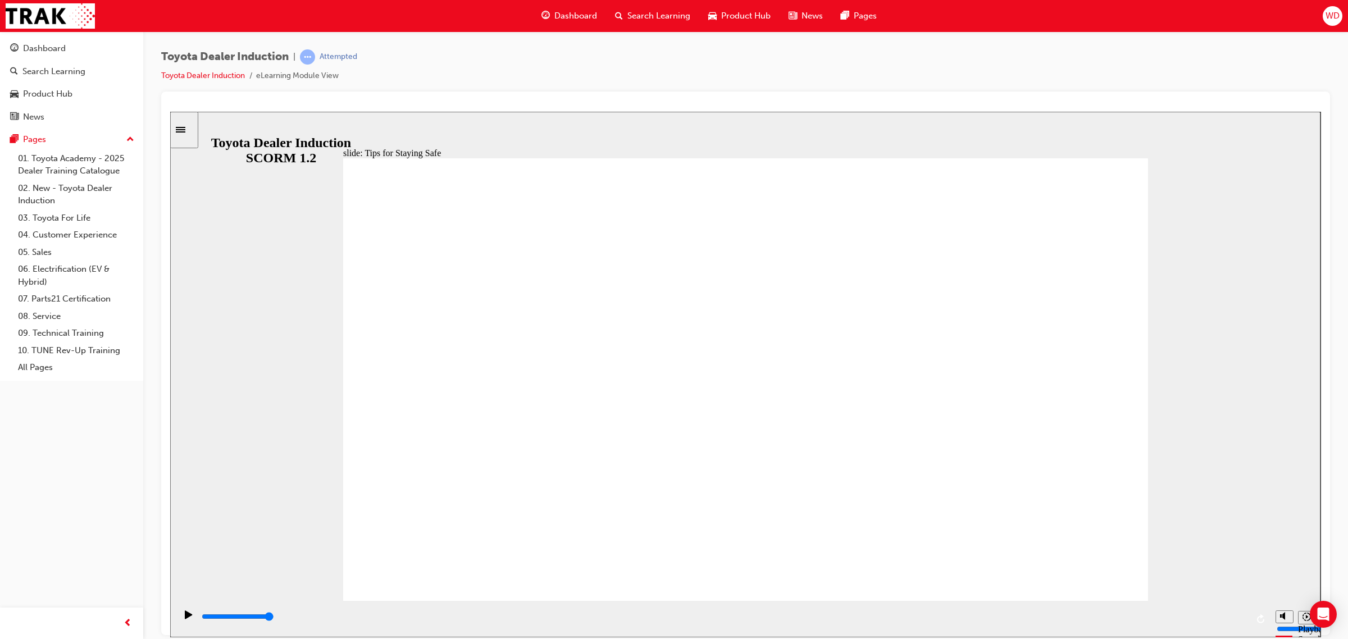
type input "4600"
checkbox input "true"
type input "5000"
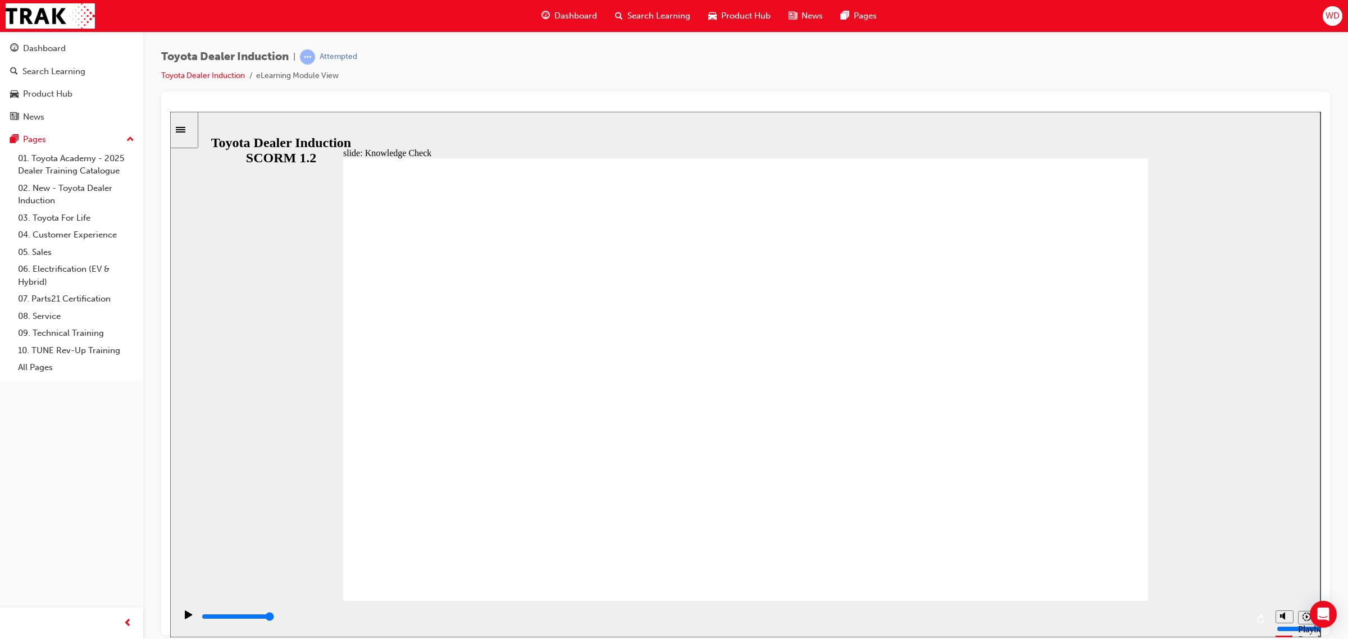
checkbox input "true"
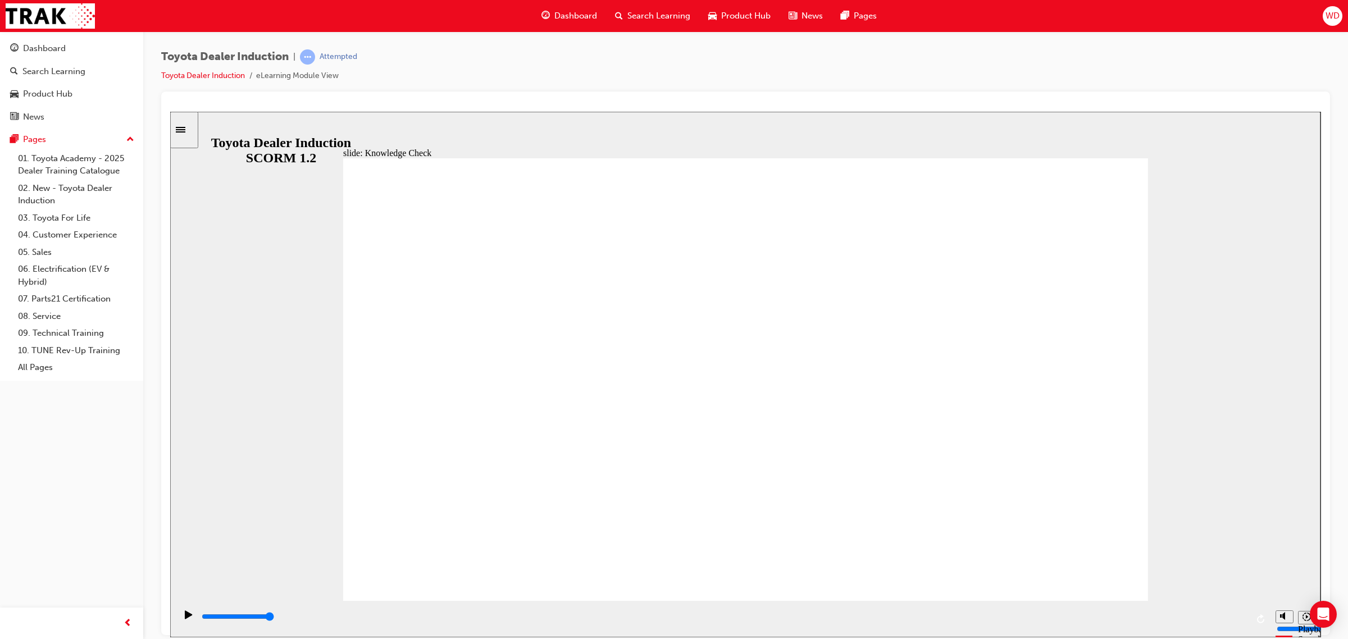
type input "5000"
radio input "true"
type input "5000"
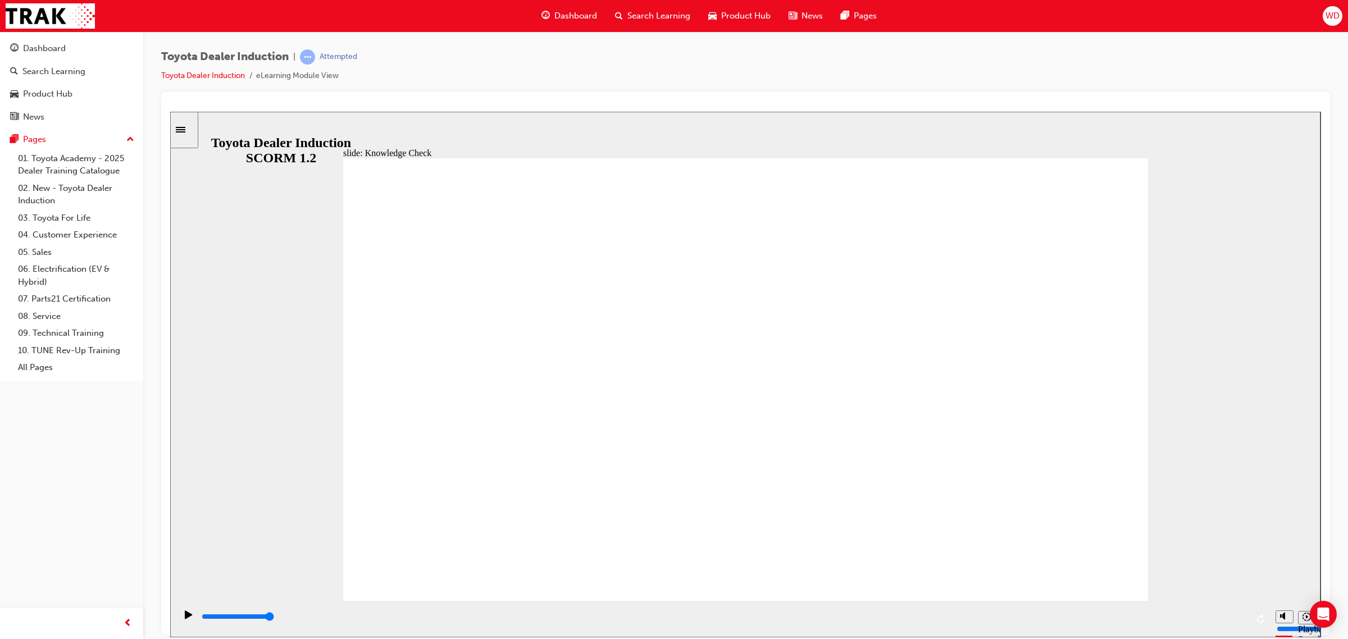
checkbox input "true"
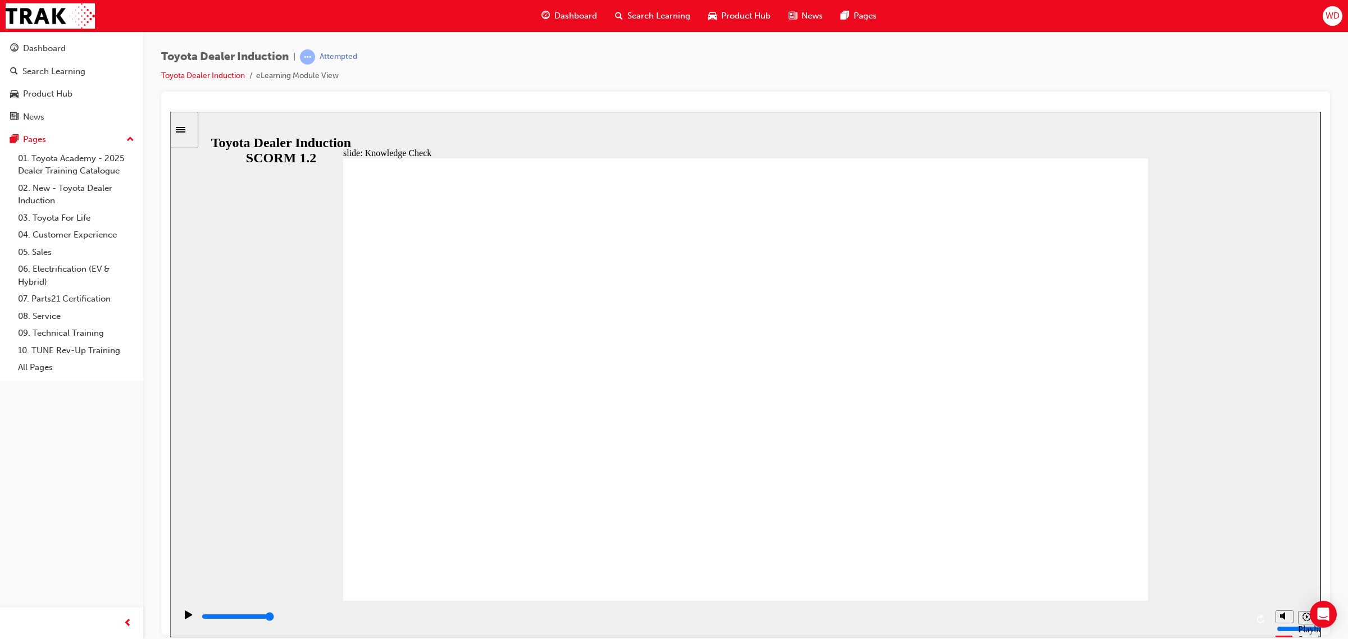
type input "4600"
checkbox input "true"
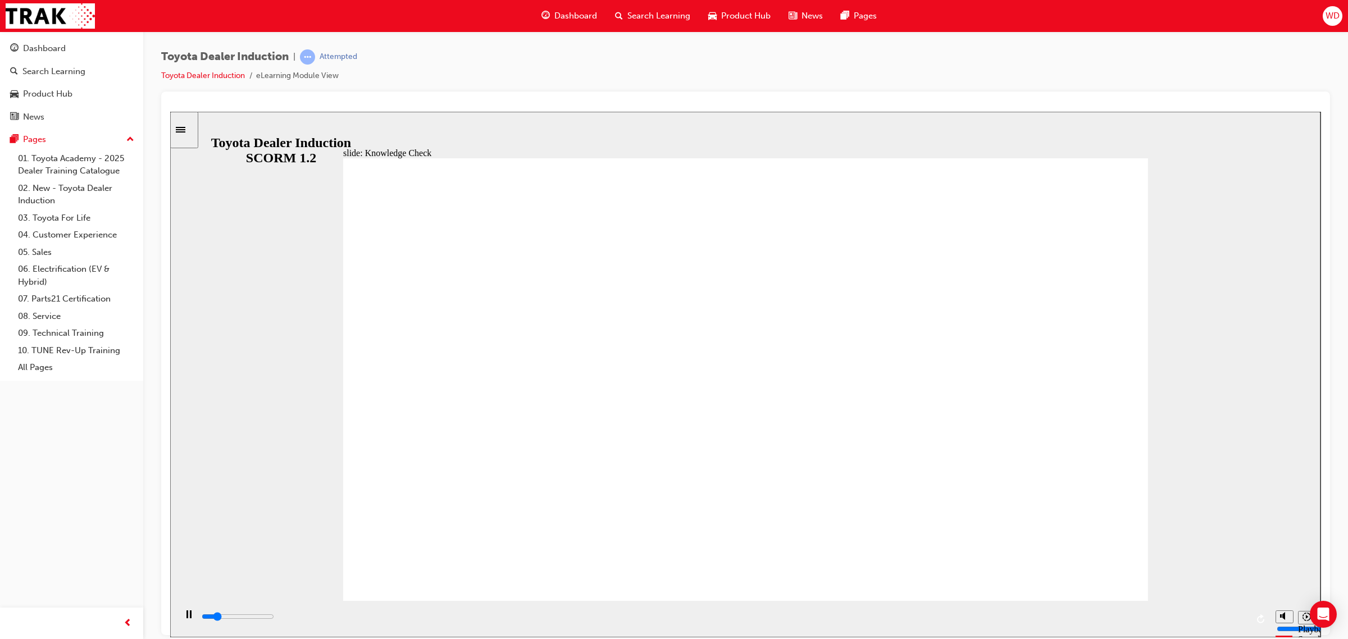
type input "5000"
checkbox input "true"
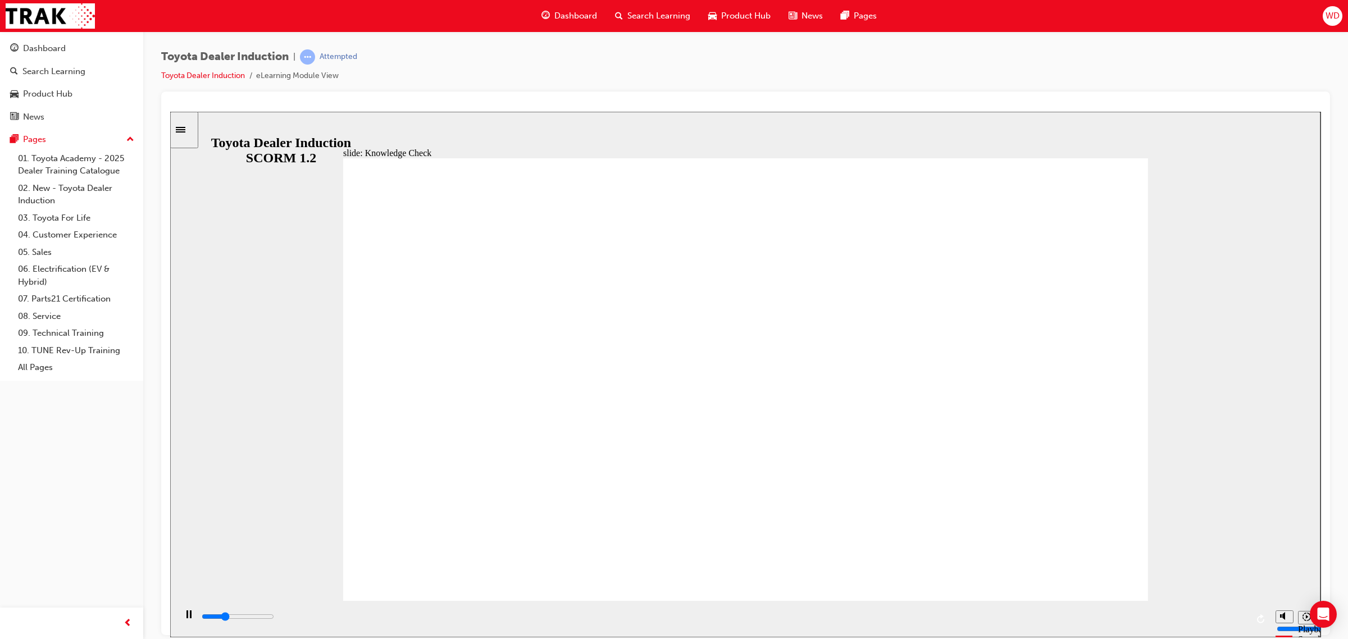
type input "3100"
checkbox input "true"
type input "3400"
checkbox input "true"
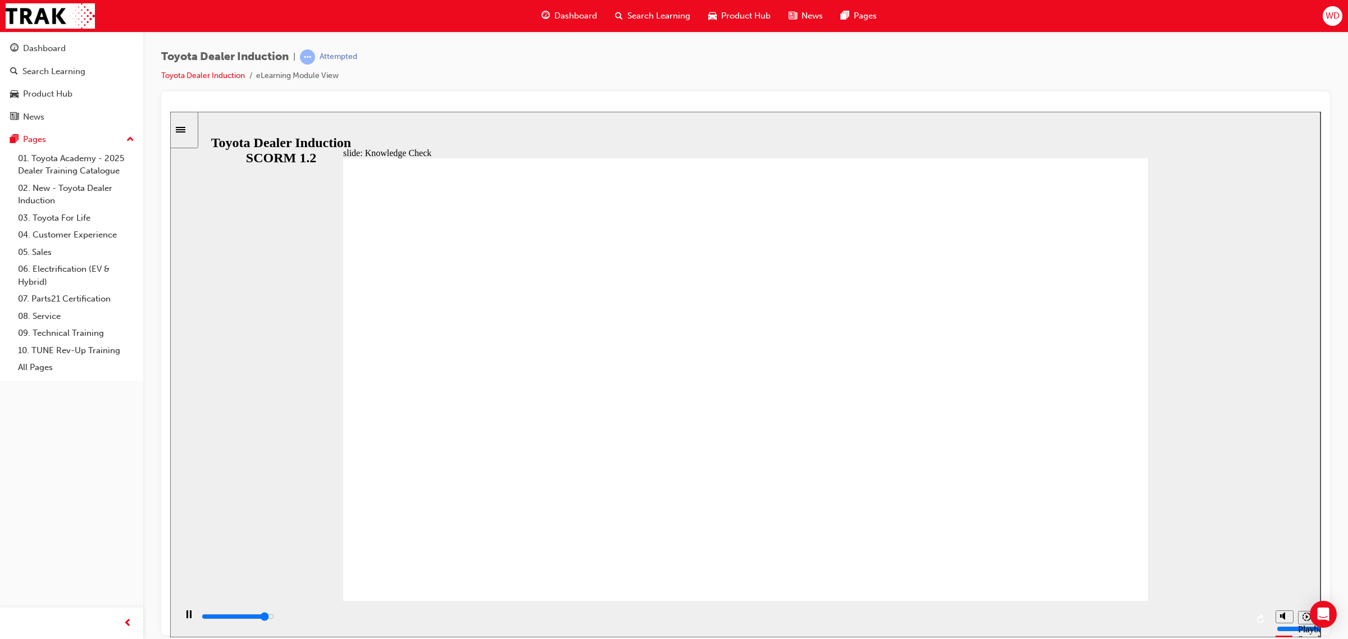
type input "4700"
checkbox input "true"
type input "5000"
checkbox input "true"
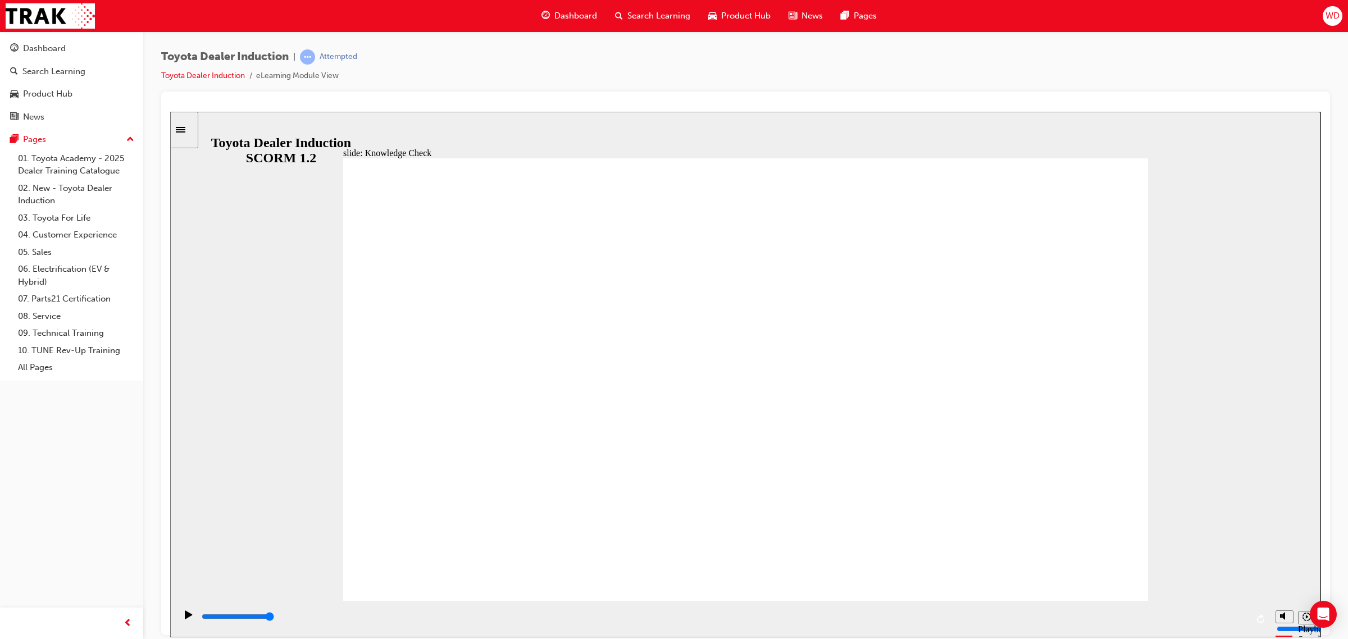
checkbox input "true"
type input "5000"
radio input "true"
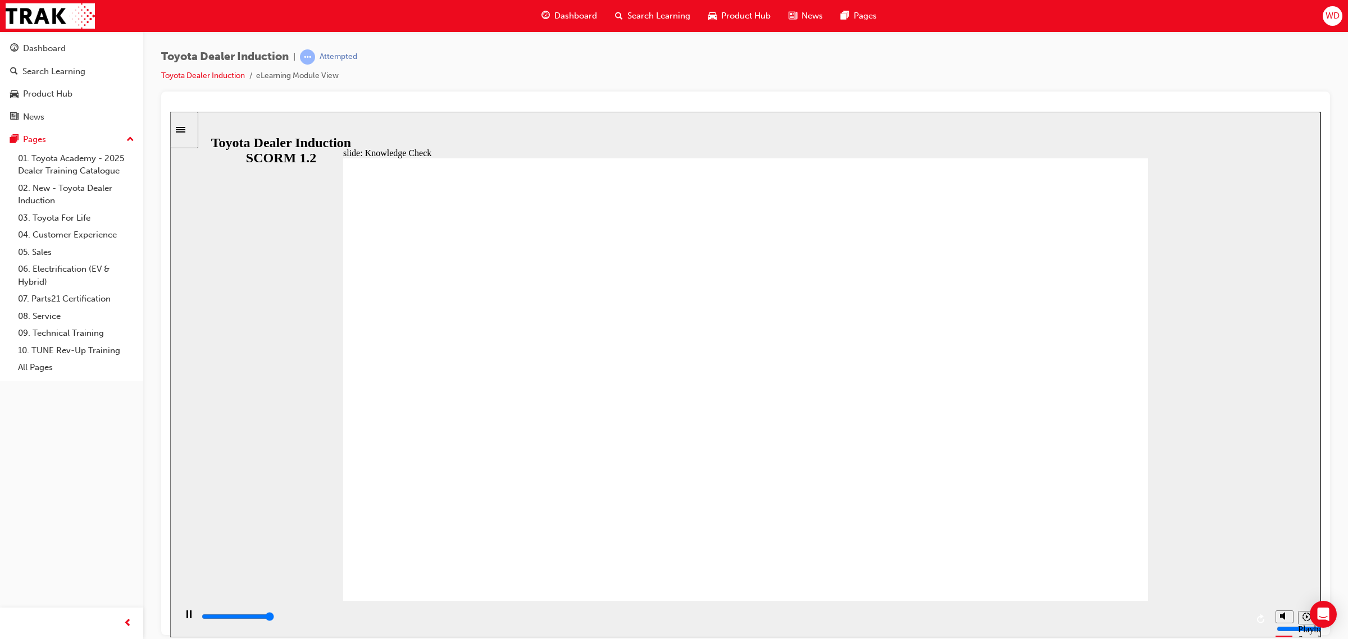
type input "5000"
checkbox input "true"
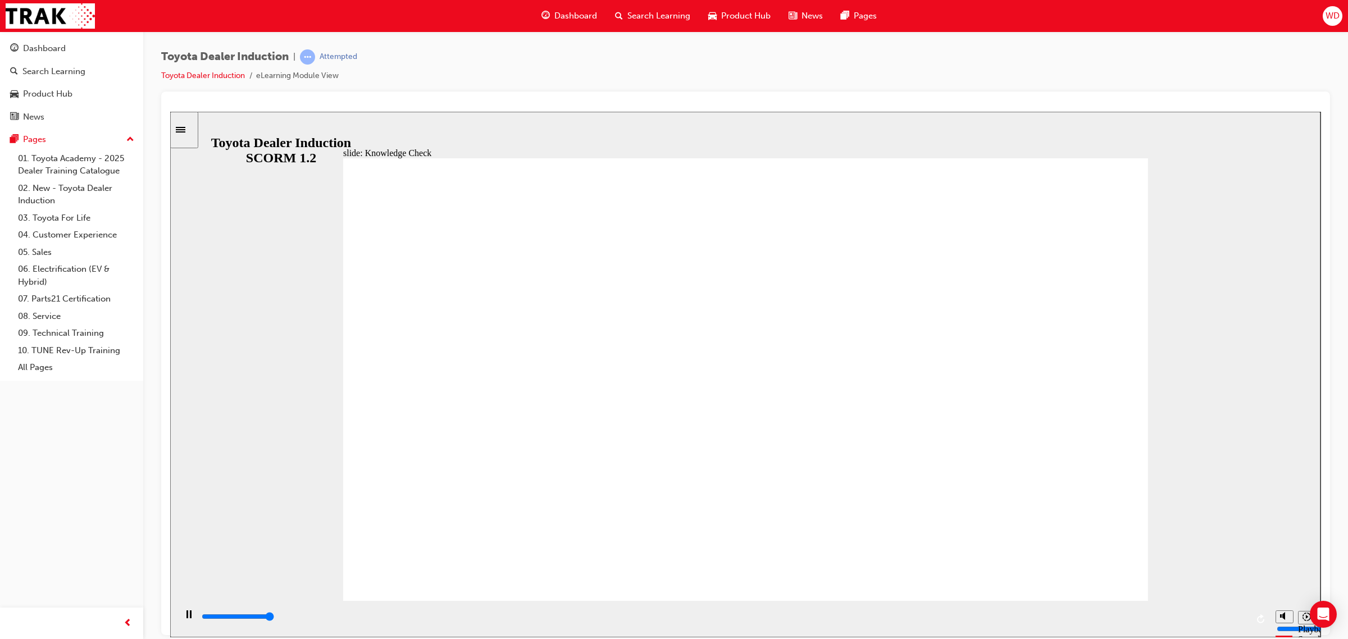
type input "5000"
checkbox input "true"
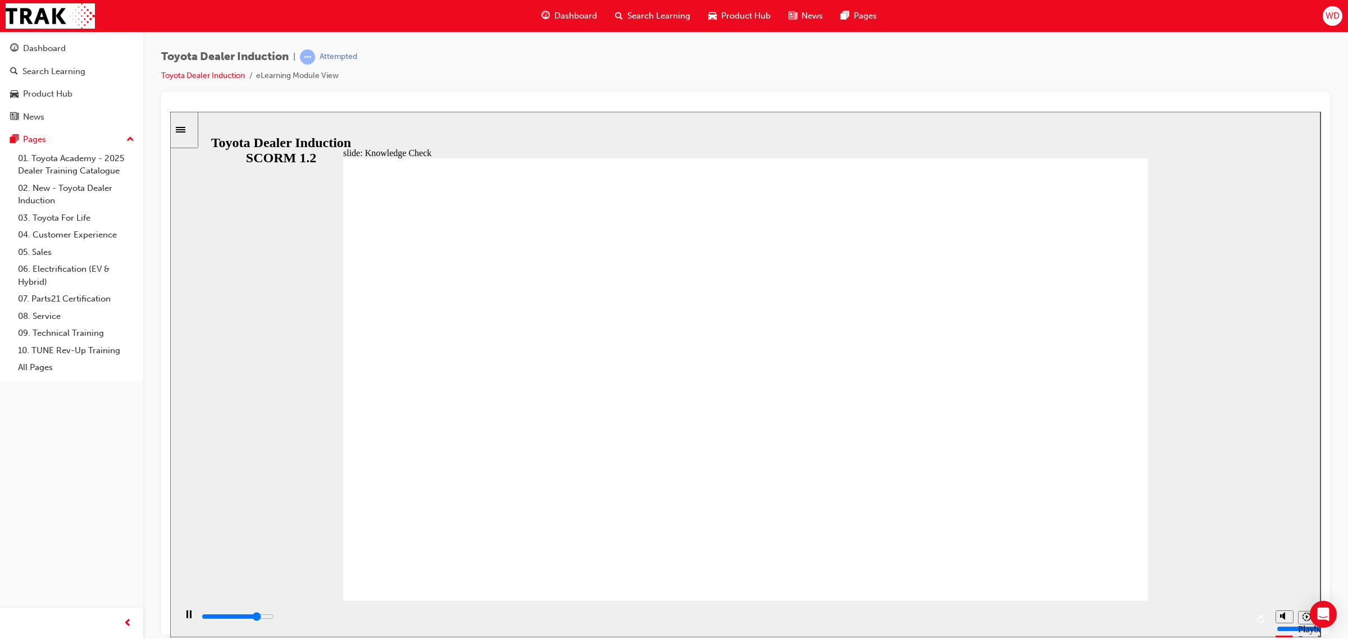
type input "4100"
checkbox input "true"
type input "4500"
checkbox input "true"
type input "4900"
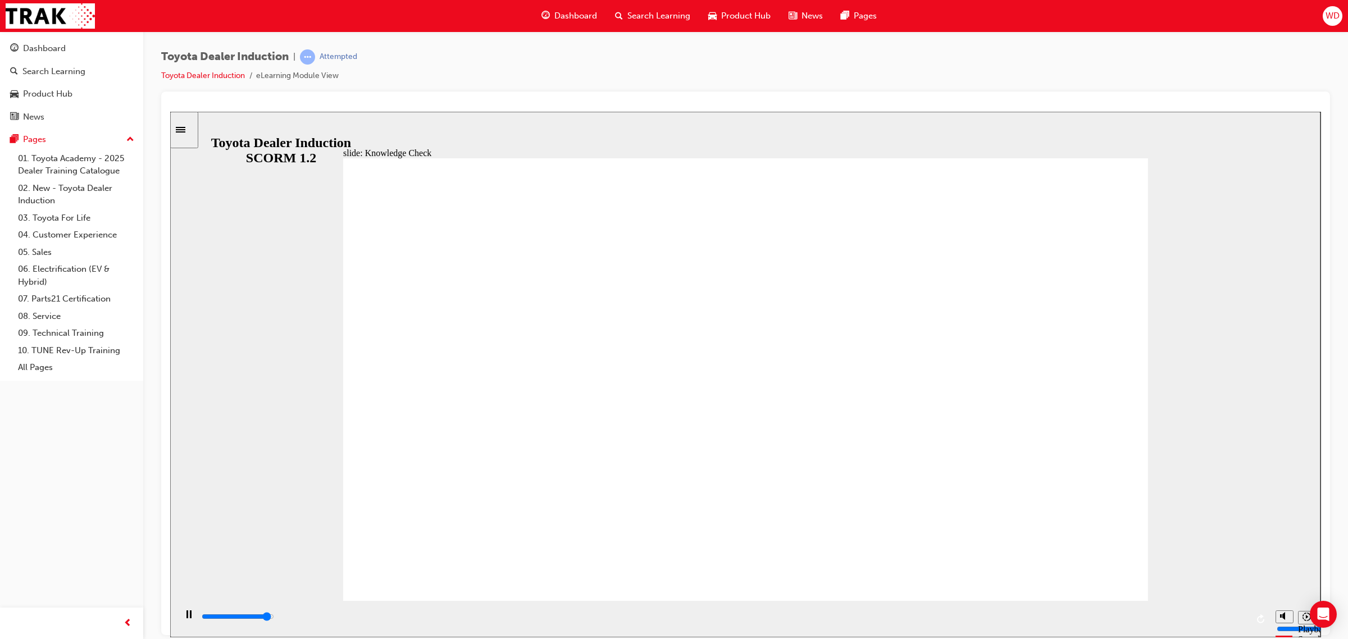
checkbox input "true"
type input "5000"
checkbox input "true"
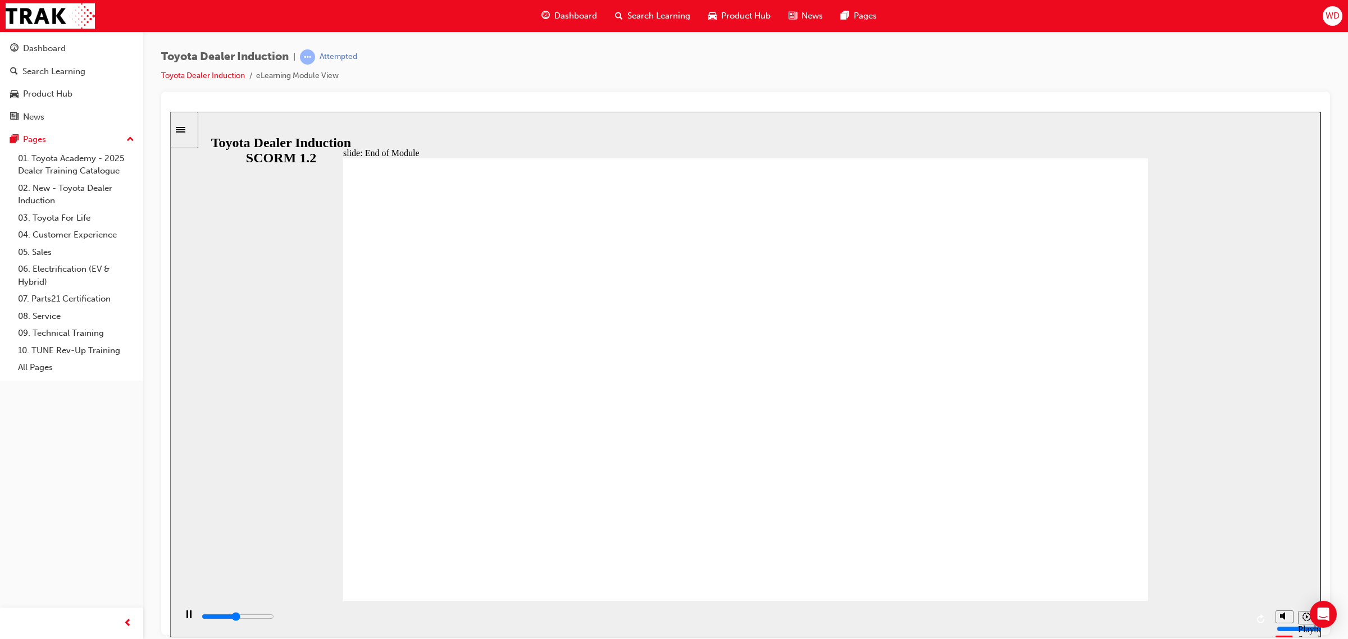
click at [274, 618] on input "slide progress" at bounding box center [238, 616] width 72 height 9
click at [1163, 622] on div "playback controls" at bounding box center [724, 617] width 1047 height 12
click at [1219, 622] on div "playback controls" at bounding box center [724, 617] width 1047 height 12
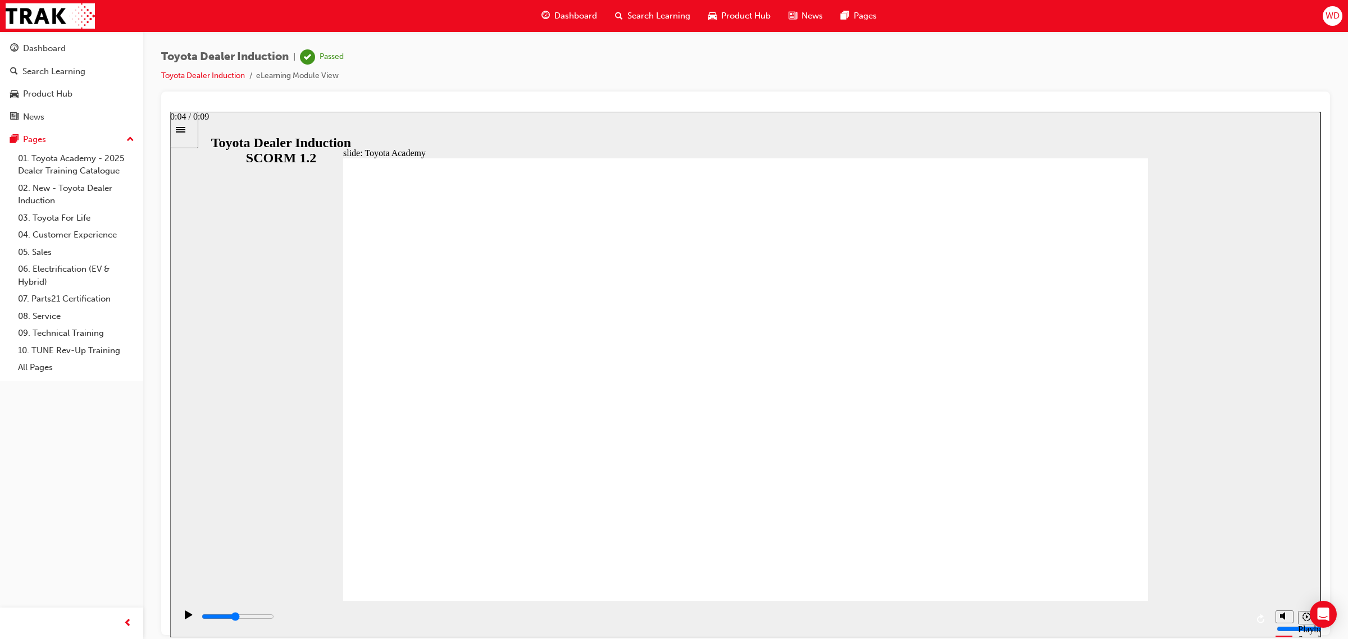
click at [684, 623] on div "playback controls" at bounding box center [724, 617] width 1047 height 12
click at [863, 623] on div "playback controls" at bounding box center [724, 617] width 1047 height 12
click at [993, 615] on div "playback controls" at bounding box center [724, 617] width 1047 height 12
click at [1077, 614] on div "playback controls" at bounding box center [724, 617] width 1047 height 12
click at [1187, 617] on div "playback controls" at bounding box center [724, 617] width 1047 height 12
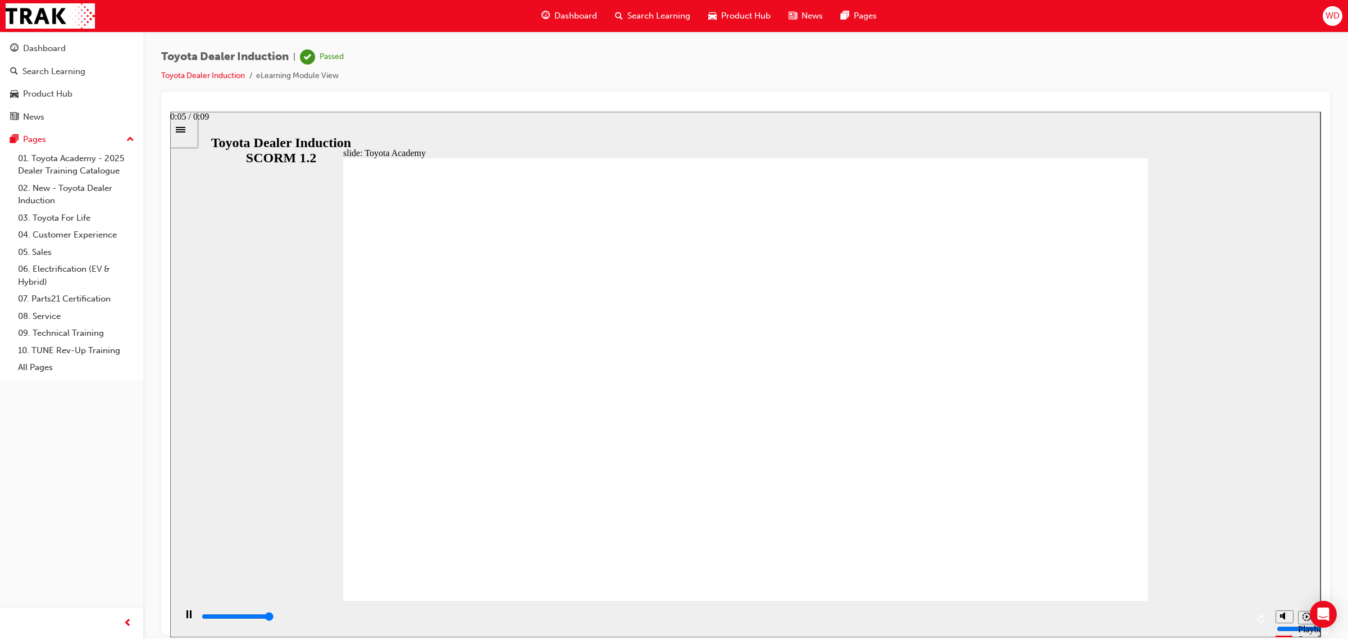
type input "9900"
click at [561, 12] on span "Dashboard" at bounding box center [575, 16] width 43 height 13
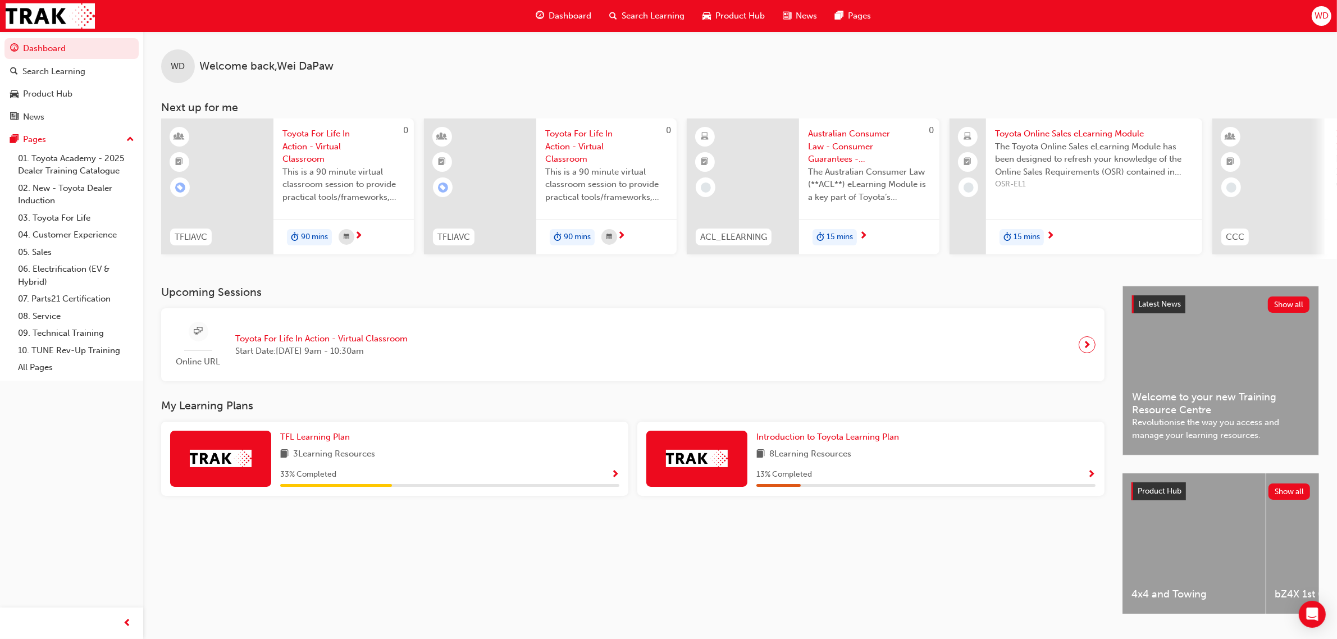
click at [167, 68] on div "WD" at bounding box center [178, 66] width 34 height 34
click at [1325, 14] on span "WD" at bounding box center [1322, 16] width 14 height 13
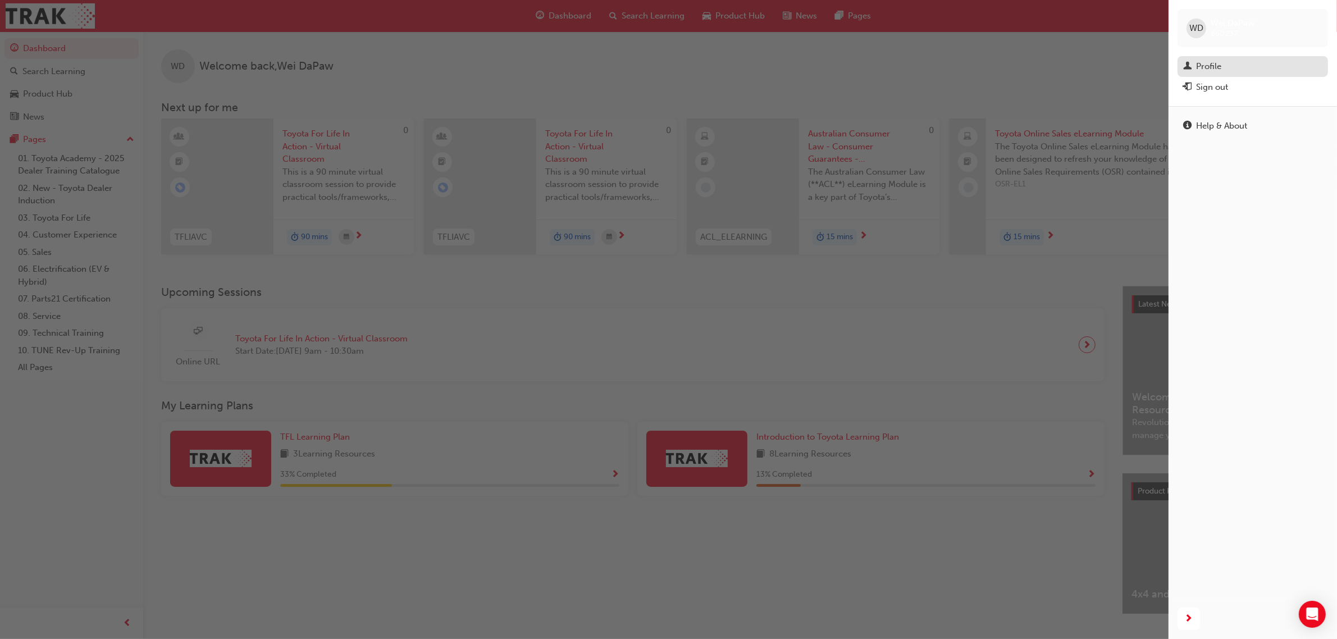
click at [1231, 57] on link "Profile" at bounding box center [1253, 66] width 151 height 21
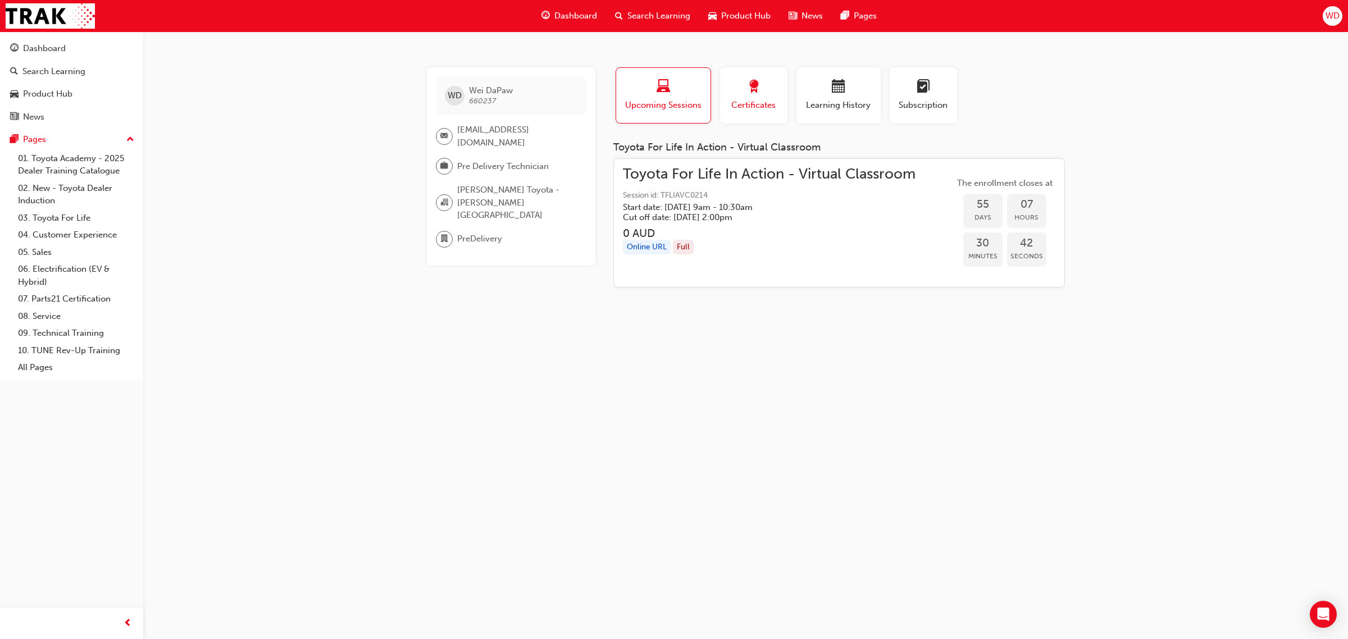
click at [757, 90] on span "award-icon" at bounding box center [753, 87] width 13 height 15
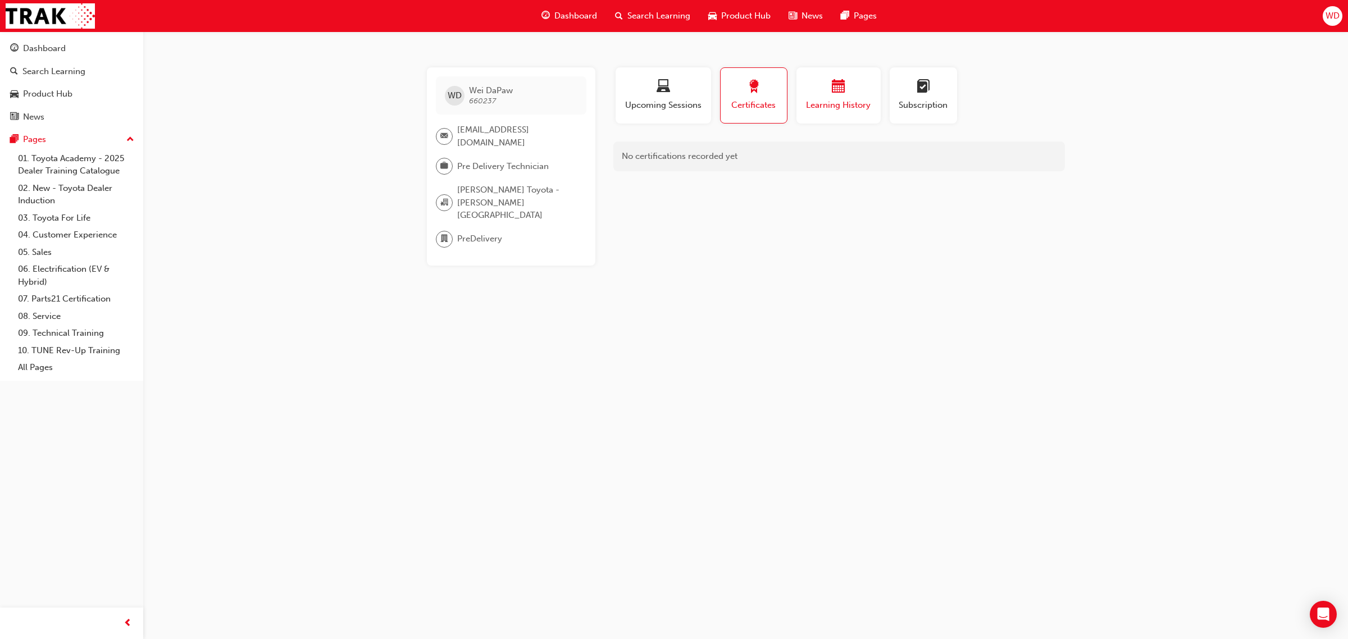
click at [849, 90] on div "button" at bounding box center [838, 88] width 67 height 17
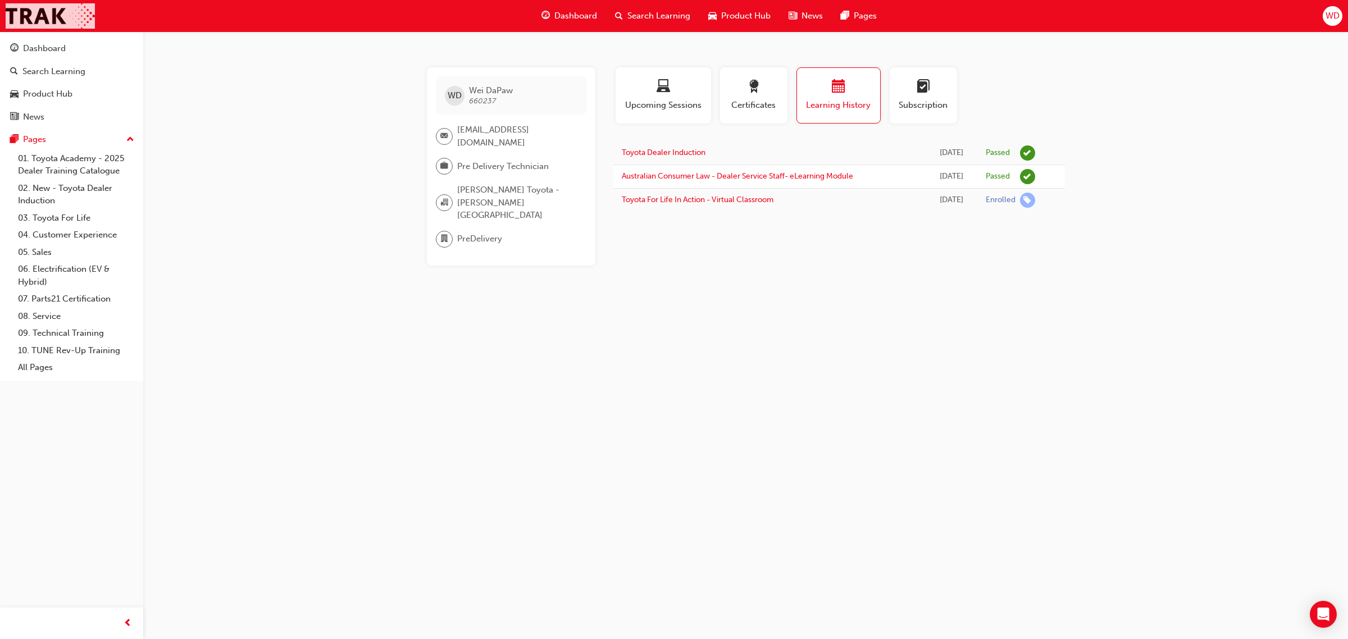
click at [31, 11] on img at bounding box center [50, 15] width 89 height 25
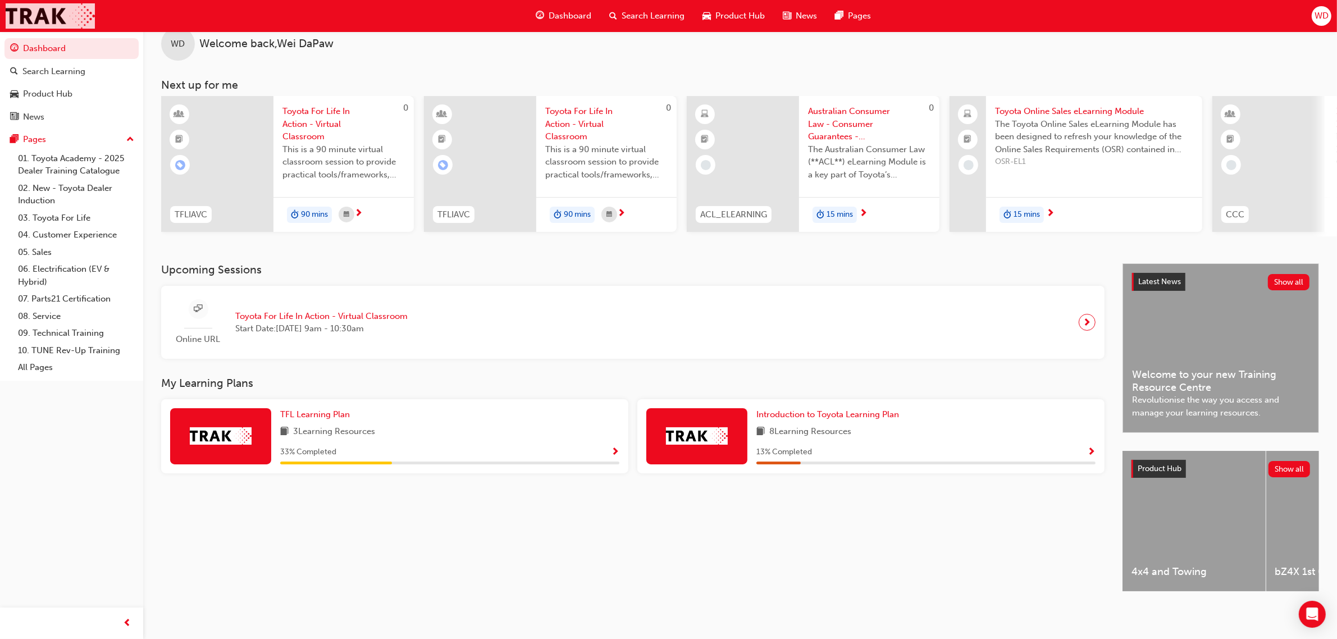
scroll to position [31, 0]
click at [600, 449] on div "33 % Completed" at bounding box center [449, 452] width 339 height 14
click at [618, 448] on span "Show Progress" at bounding box center [615, 452] width 8 height 10
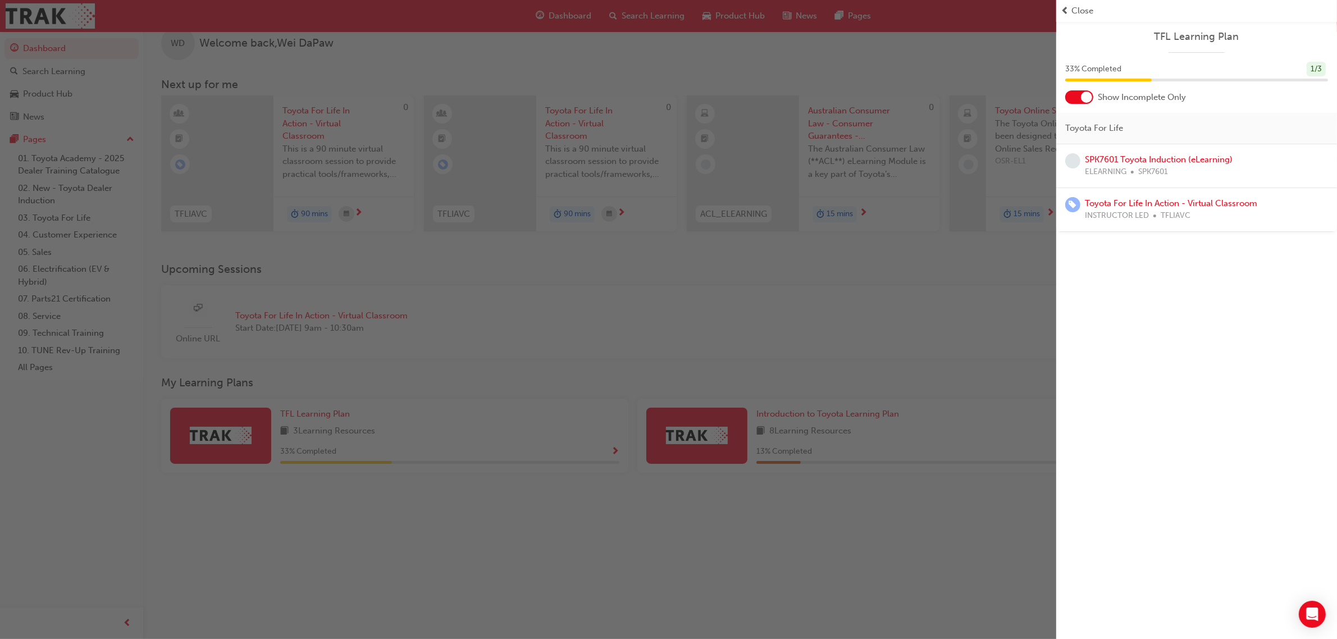
click at [1069, 8] on span "prev-icon" at bounding box center [1065, 10] width 8 height 13
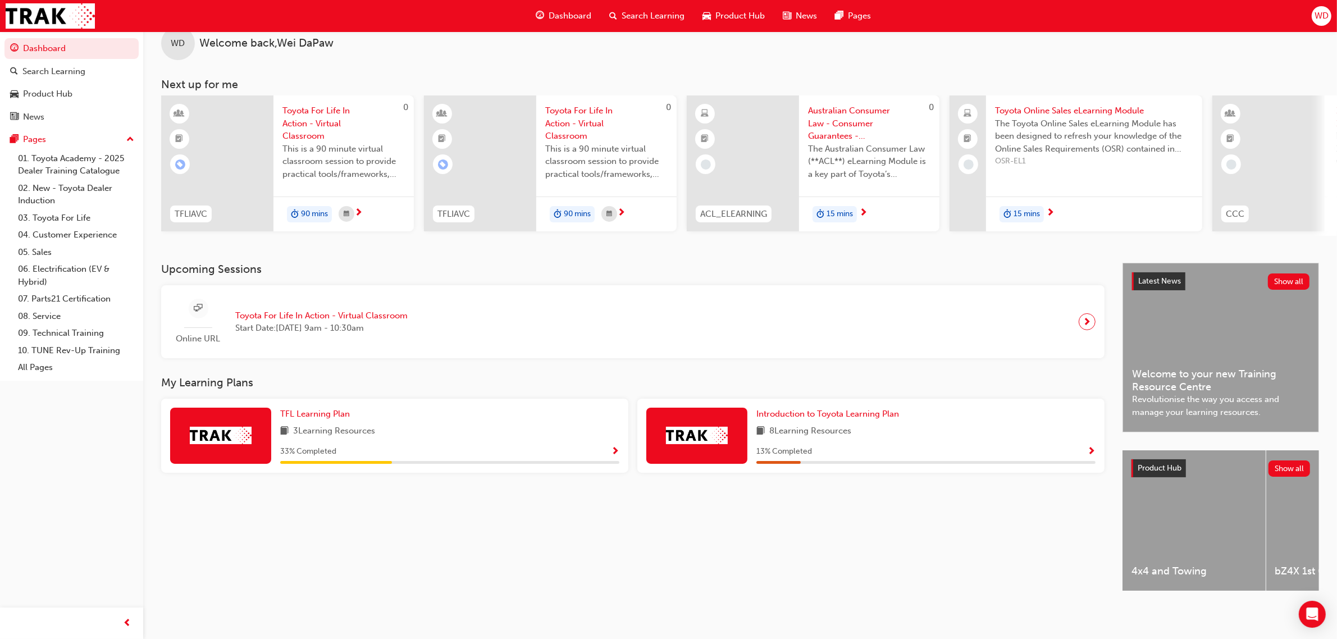
click at [394, 445] on div "33 % Completed" at bounding box center [449, 452] width 339 height 14
click at [610, 445] on div "33 % Completed" at bounding box center [449, 452] width 339 height 14
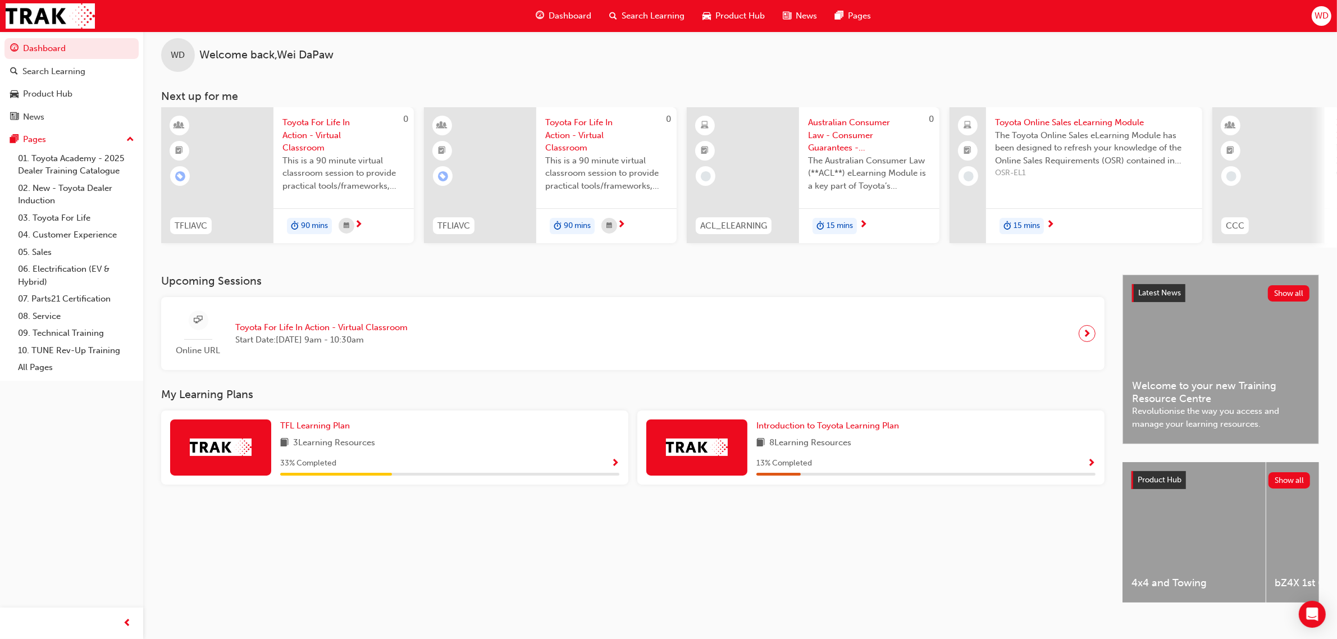
scroll to position [0, 0]
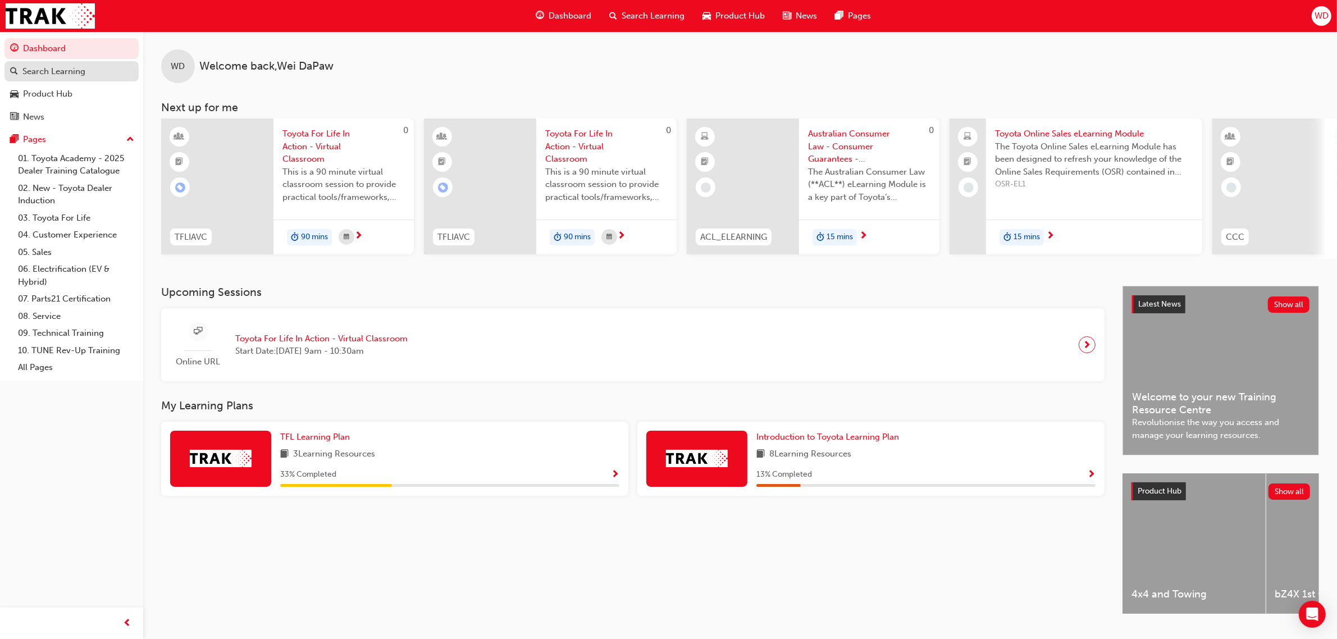
click at [82, 69] on div "Search Learning" at bounding box center [53, 71] width 63 height 13
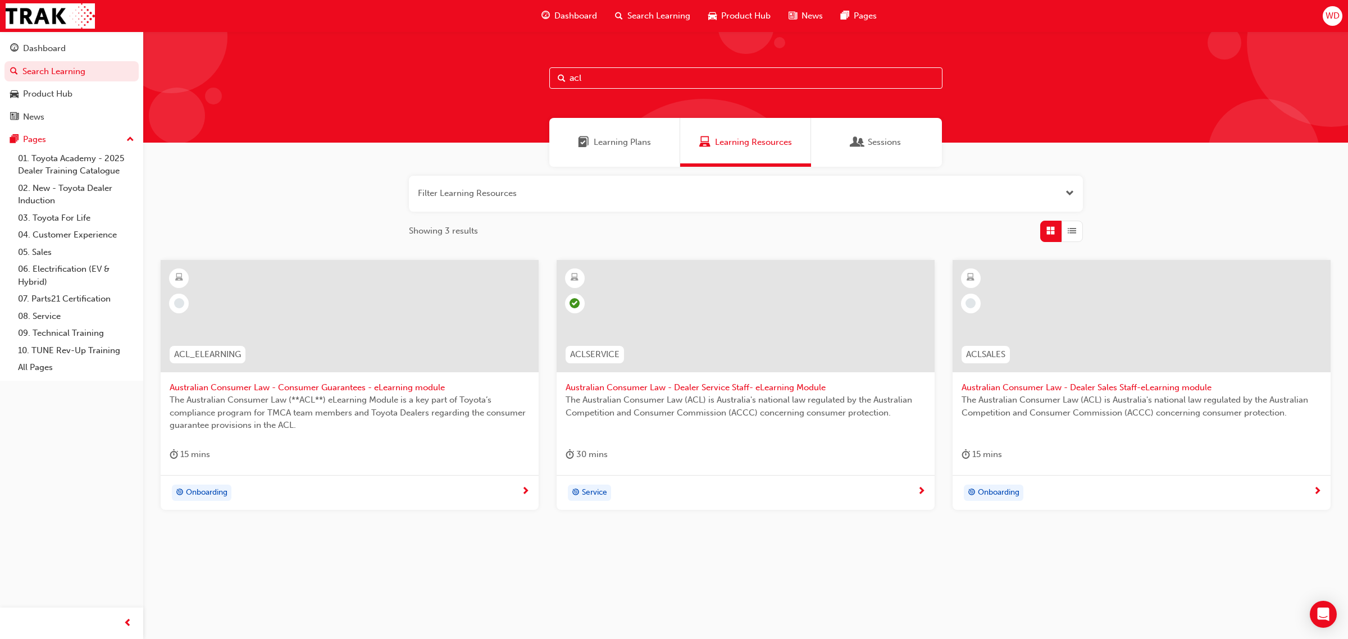
click at [628, 147] on span "Learning Plans" at bounding box center [622, 142] width 57 height 13
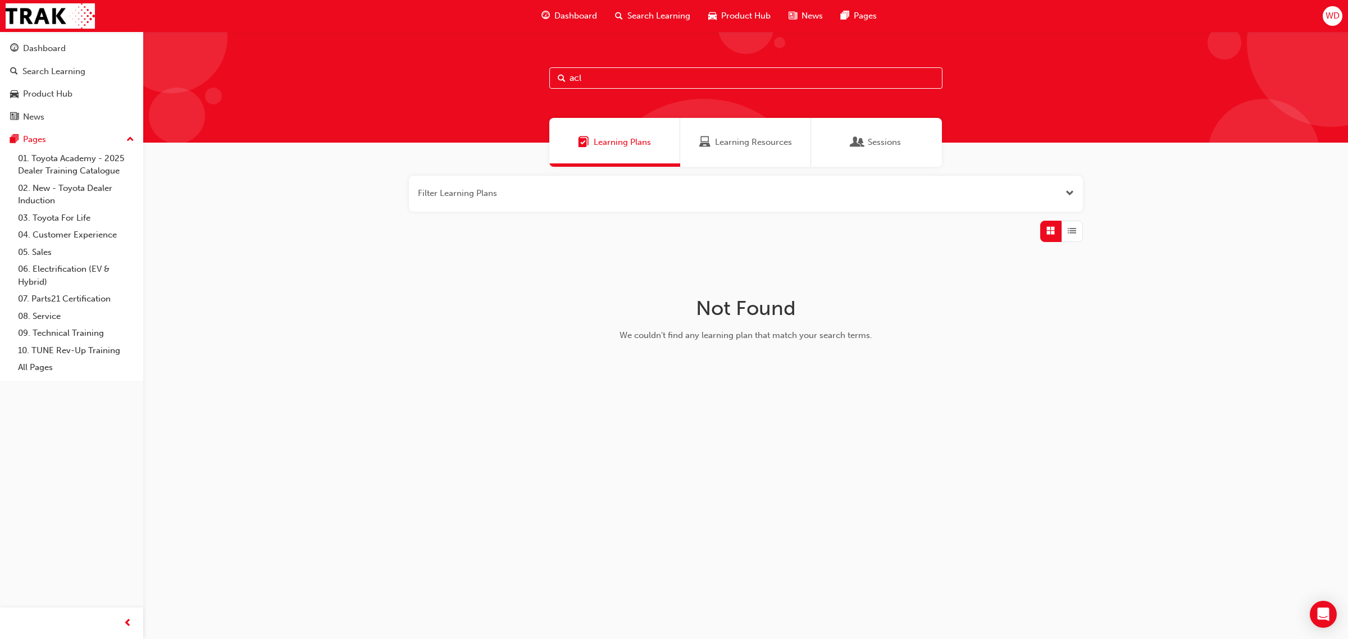
click at [873, 145] on span "Sessions" at bounding box center [884, 142] width 33 height 13
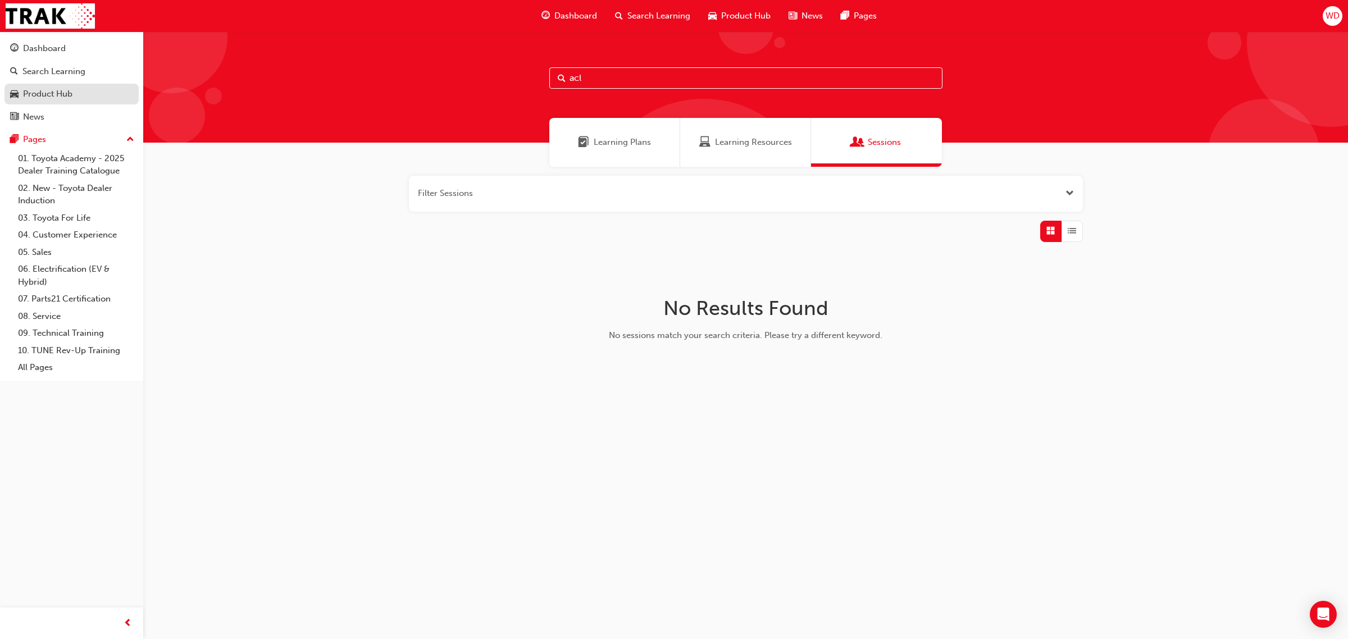
click at [66, 94] on div "Product Hub" at bounding box center [47, 94] width 49 height 13
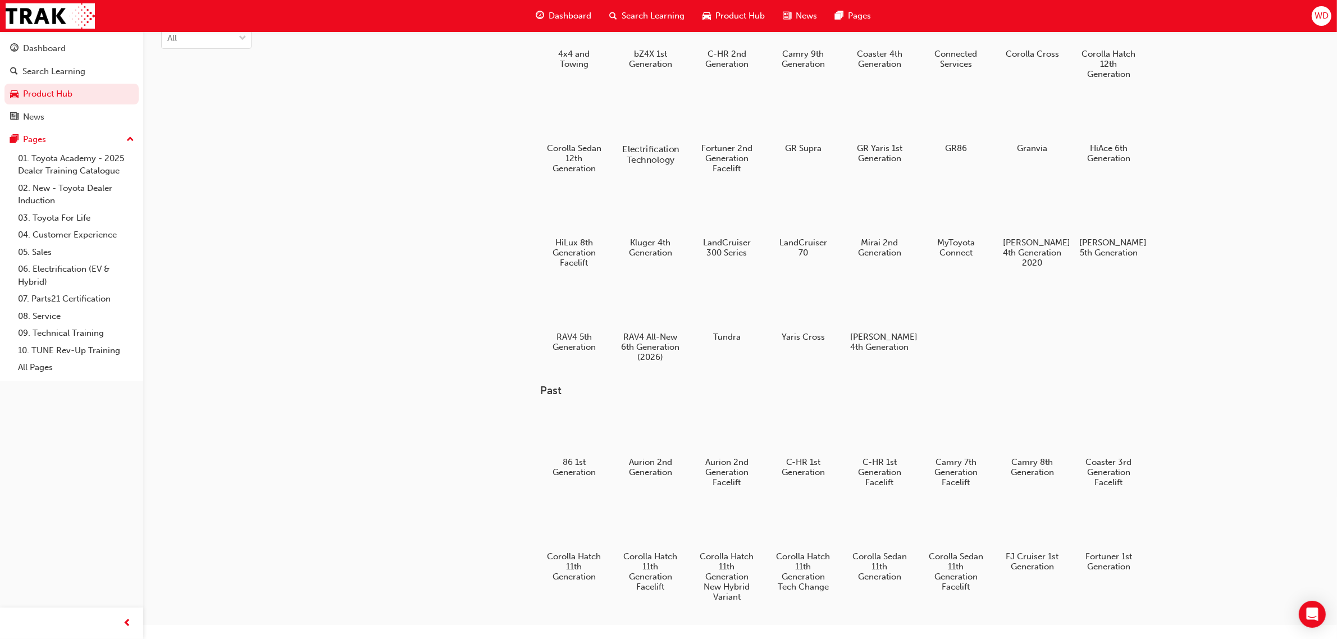
scroll to position [211, 0]
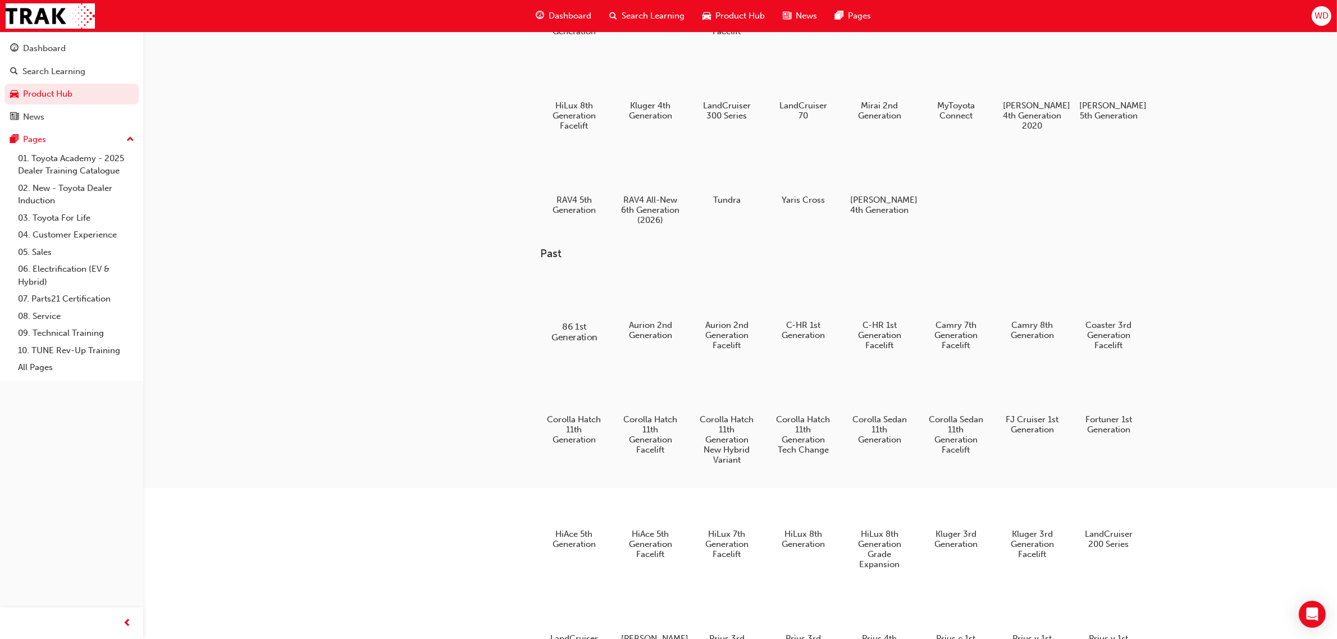
click at [566, 330] on div "86 1st Generation" at bounding box center [574, 307] width 71 height 80
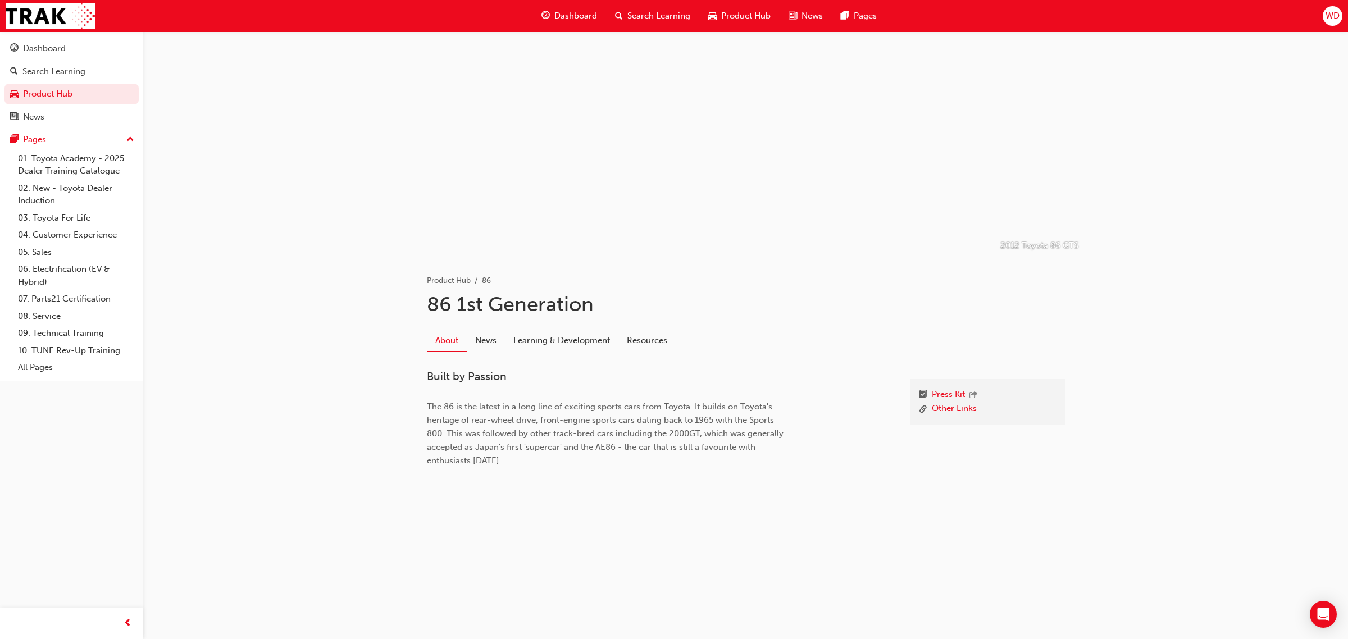
click at [69, 1] on div "Dashboard Search Learning Product Hub News Pages WD" at bounding box center [674, 16] width 1348 height 32
drag, startPoint x: 1347, startPoint y: 12, endPoint x: 1339, endPoint y: 19, distance: 10.8
click at [1344, 15] on div "Dashboard Search Learning Product Hub News Pages WD" at bounding box center [674, 16] width 1348 height 32
click at [1337, 19] on span "WD" at bounding box center [1333, 16] width 14 height 13
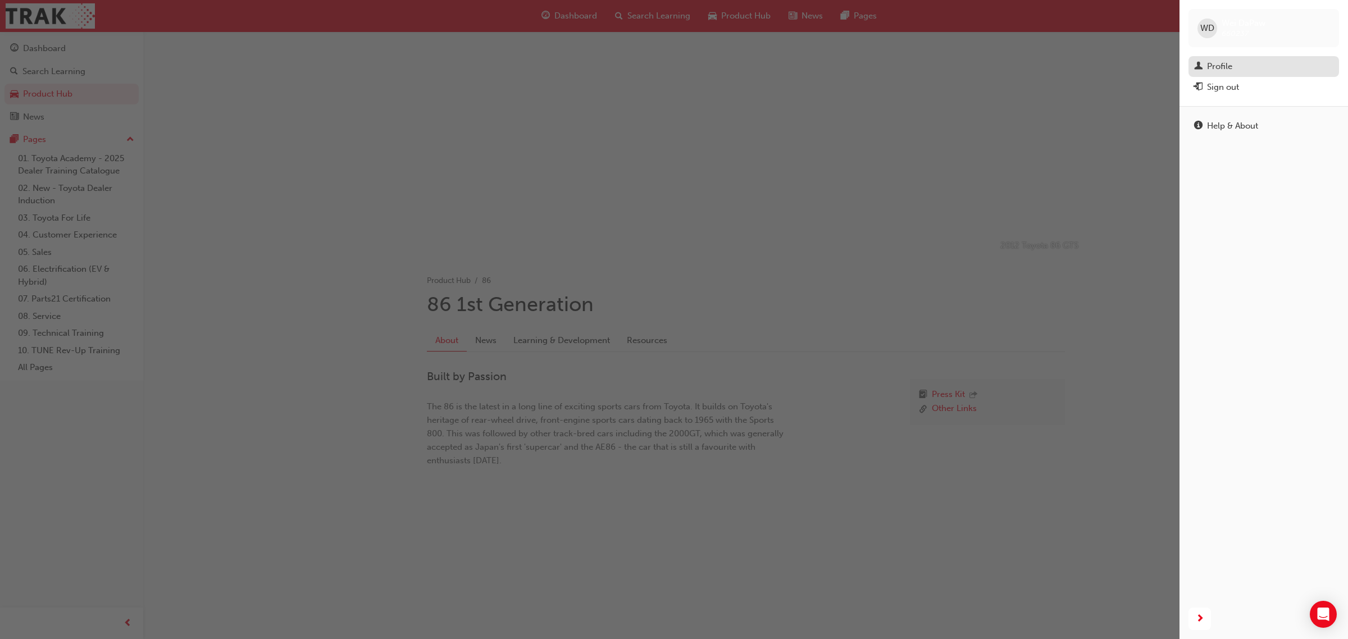
click at [1236, 61] on div "Profile" at bounding box center [1263, 67] width 139 height 14
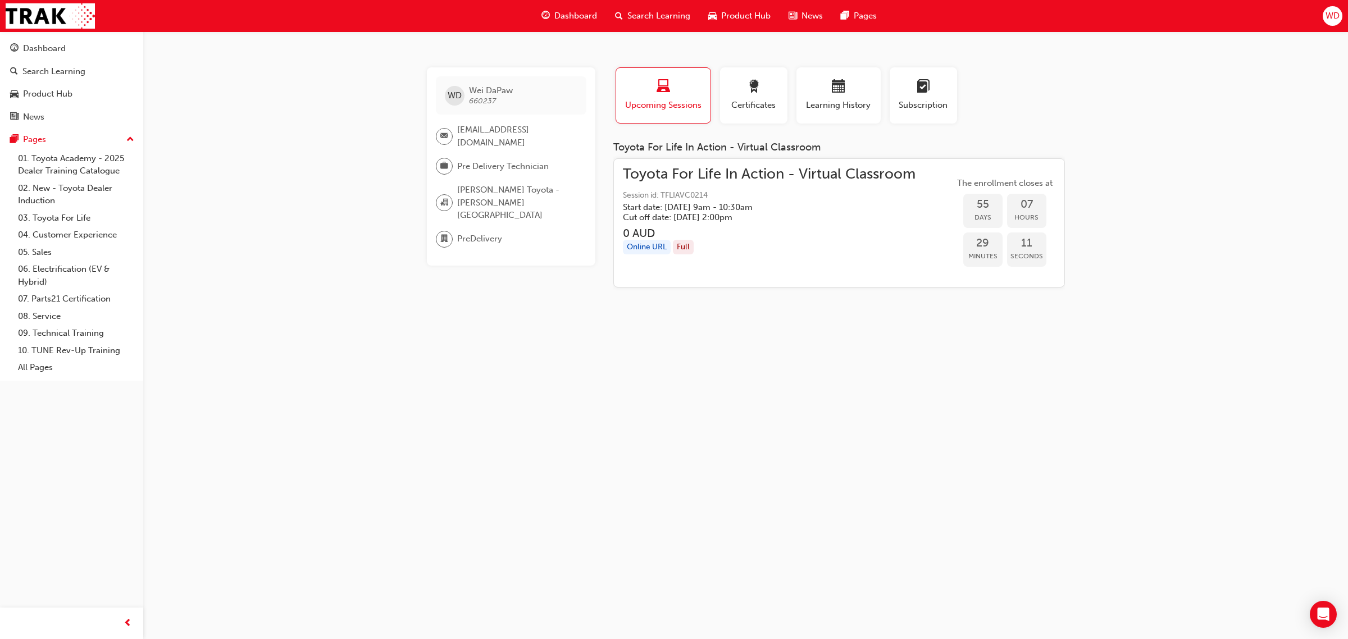
click at [458, 124] on span "[EMAIL_ADDRESS][DOMAIN_NAME]" at bounding box center [517, 136] width 120 height 25
click at [445, 138] on span "email-icon" at bounding box center [444, 136] width 8 height 15
click at [494, 97] on span "660237" at bounding box center [482, 101] width 27 height 10
drag, startPoint x: 494, startPoint y: 97, endPoint x: 468, endPoint y: 100, distance: 26.6
click at [469, 100] on span "660237" at bounding box center [482, 101] width 27 height 10
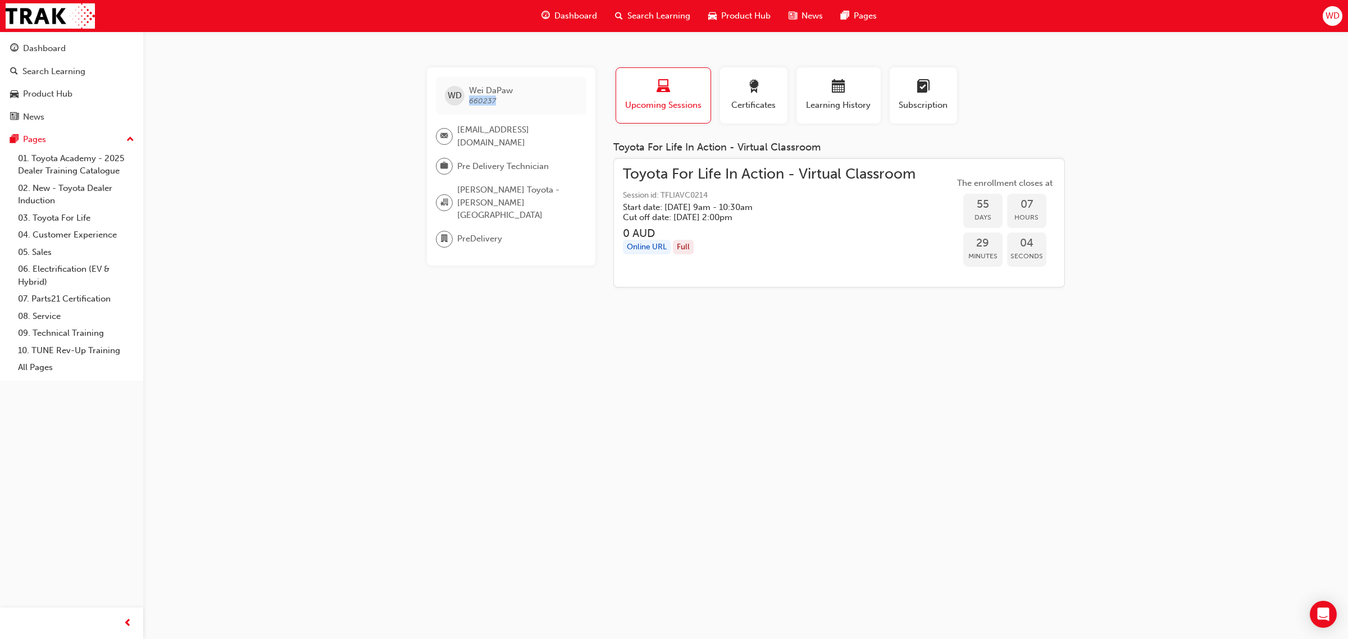
click at [521, 106] on div "[PERSON_NAME] DaPaw 660237" at bounding box center [511, 95] width 151 height 38
click at [750, 168] on span "Toyota For Life In Action - Virtual Classroom" at bounding box center [769, 174] width 293 height 13
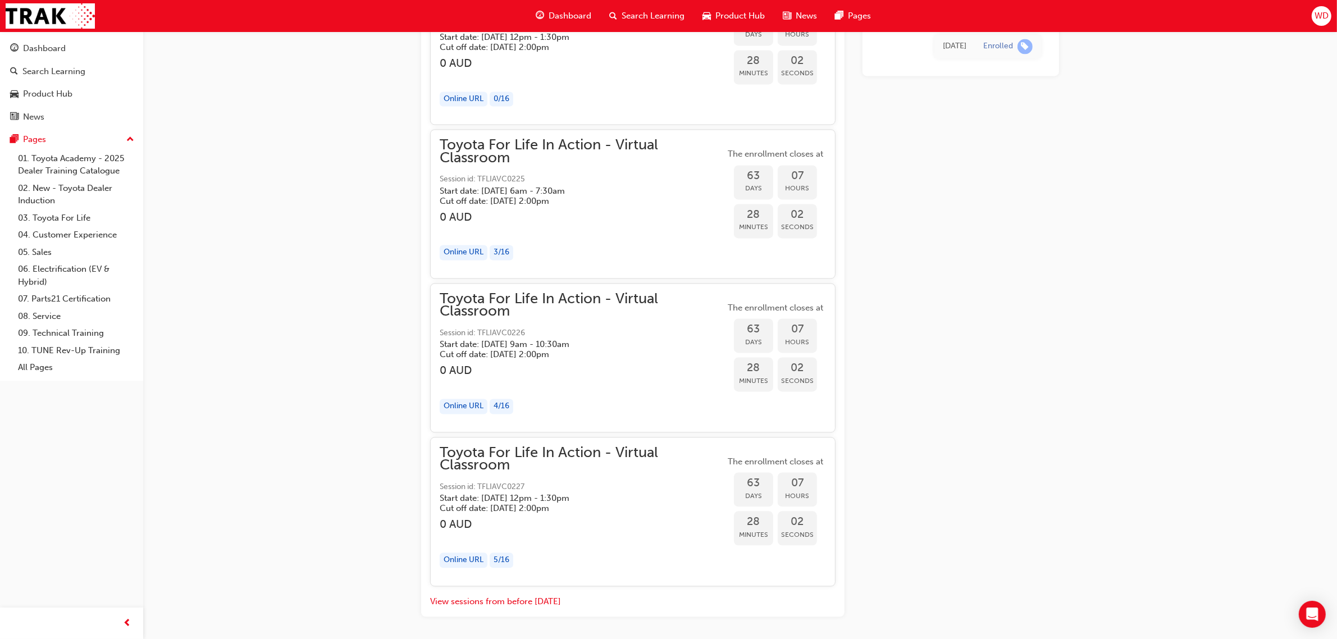
scroll to position [13608, 0]
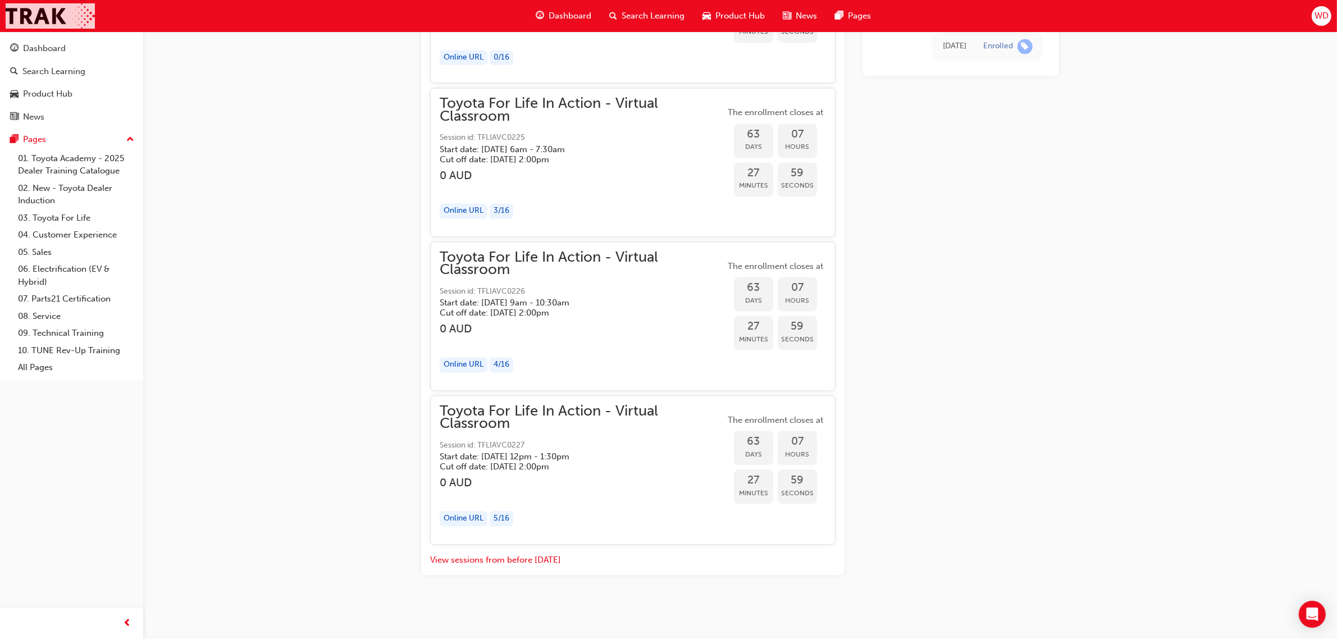
click at [53, 7] on img at bounding box center [50, 15] width 89 height 25
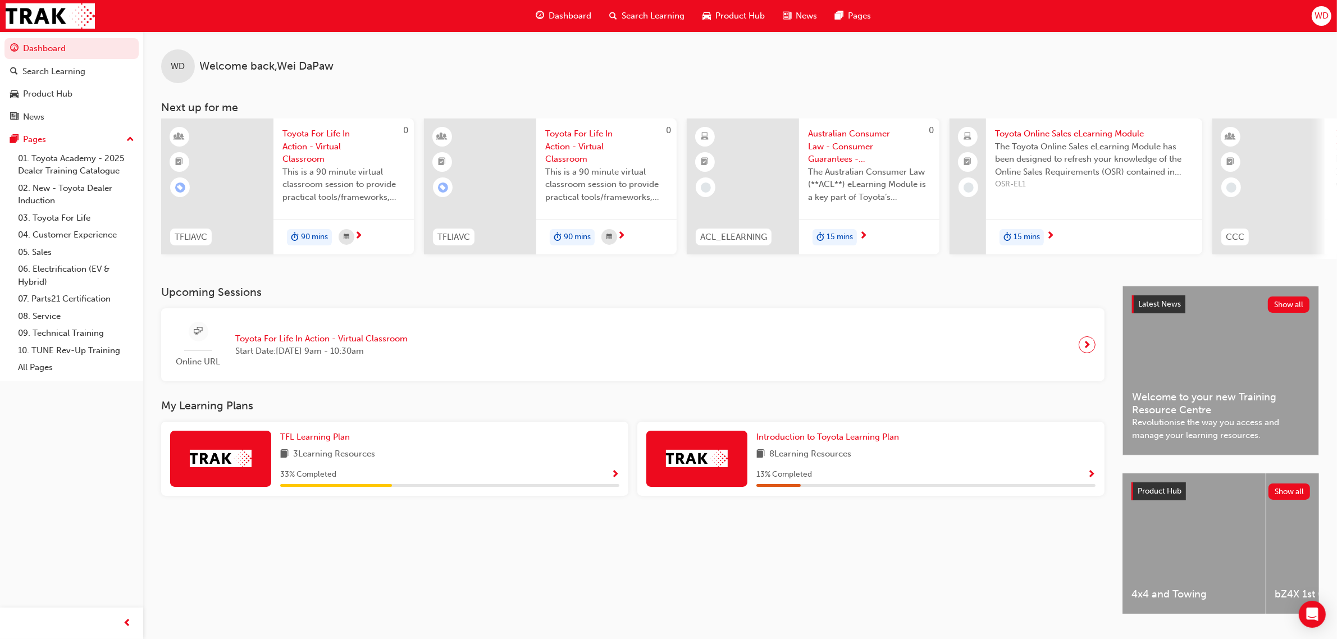
click at [1090, 349] on span "next-icon" at bounding box center [1088, 345] width 8 height 16
click at [664, 17] on span "Search Learning" at bounding box center [653, 16] width 63 height 13
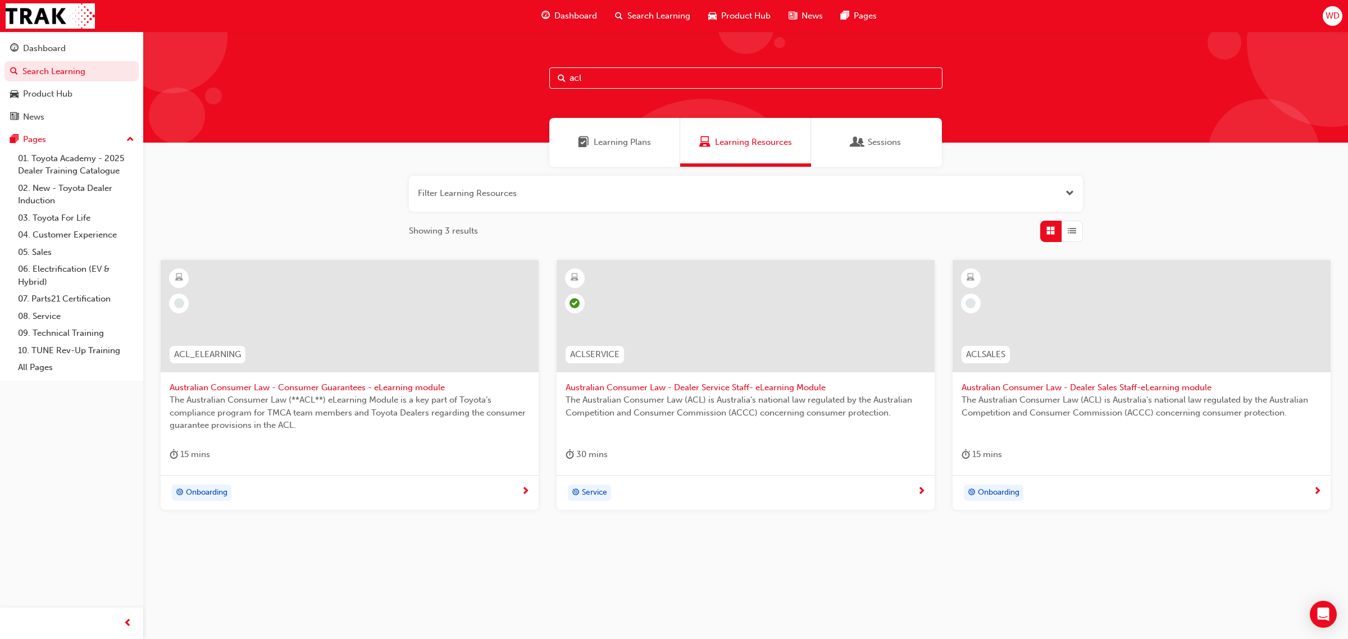
click at [562, 20] on span "Dashboard" at bounding box center [575, 16] width 43 height 13
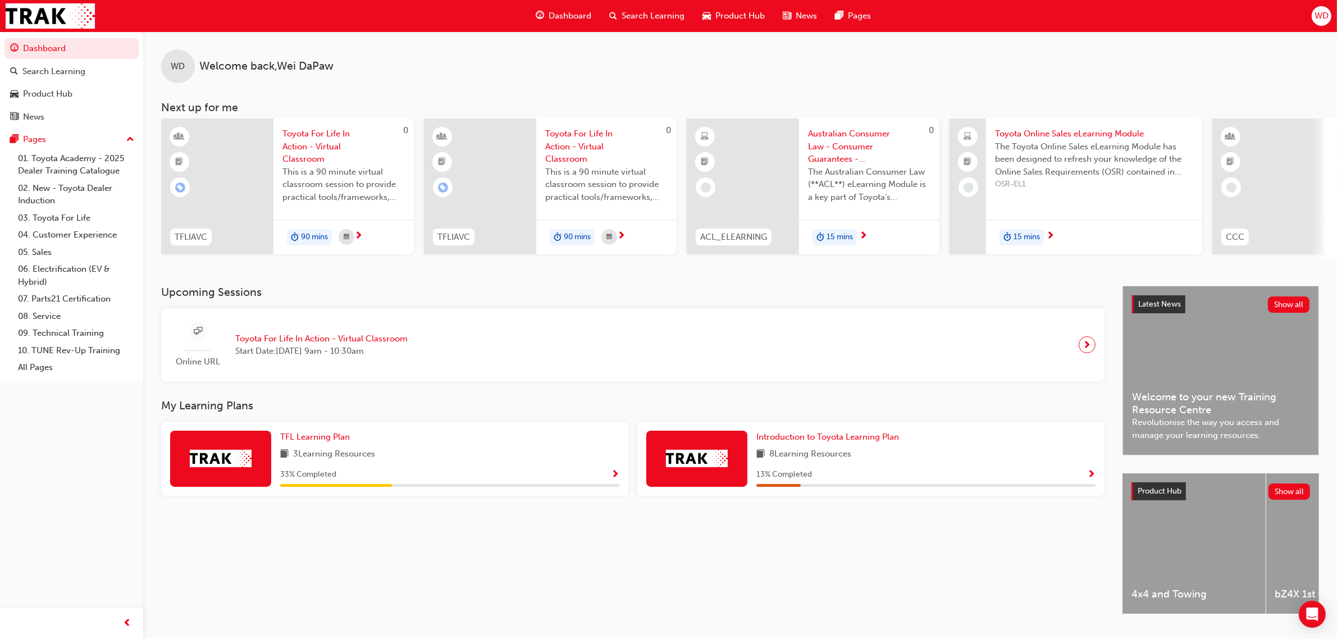
click at [748, 6] on div "Product Hub" at bounding box center [734, 15] width 80 height 23
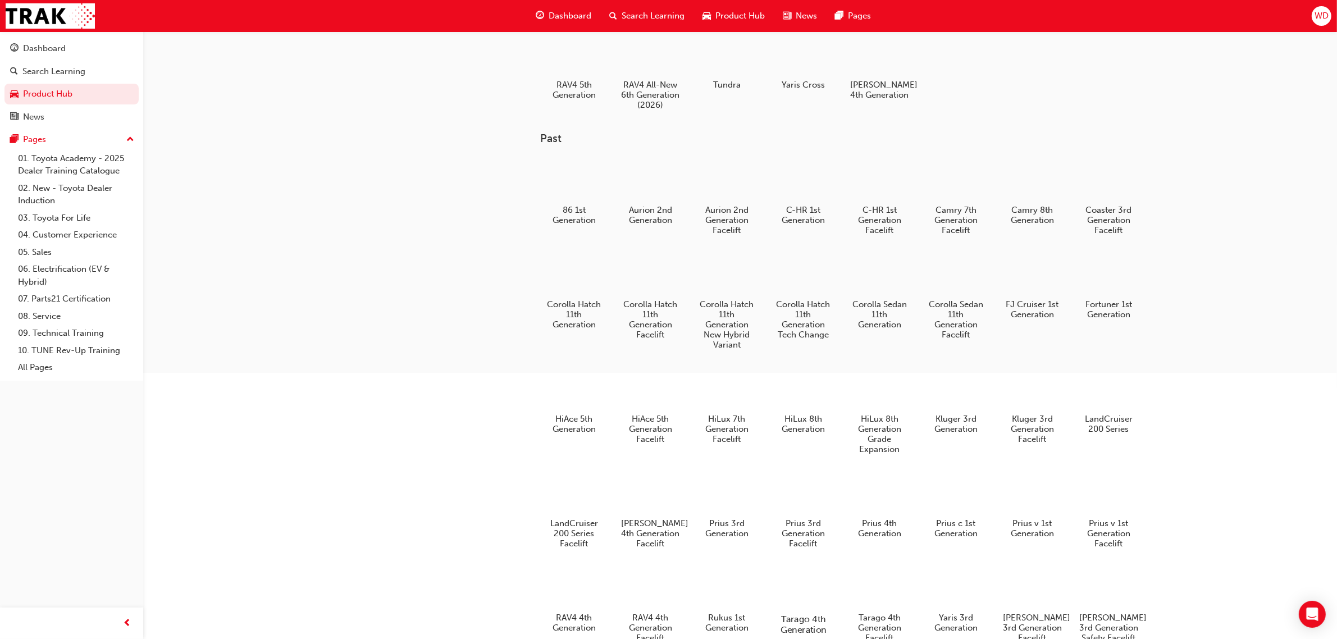
scroll to position [281, 0]
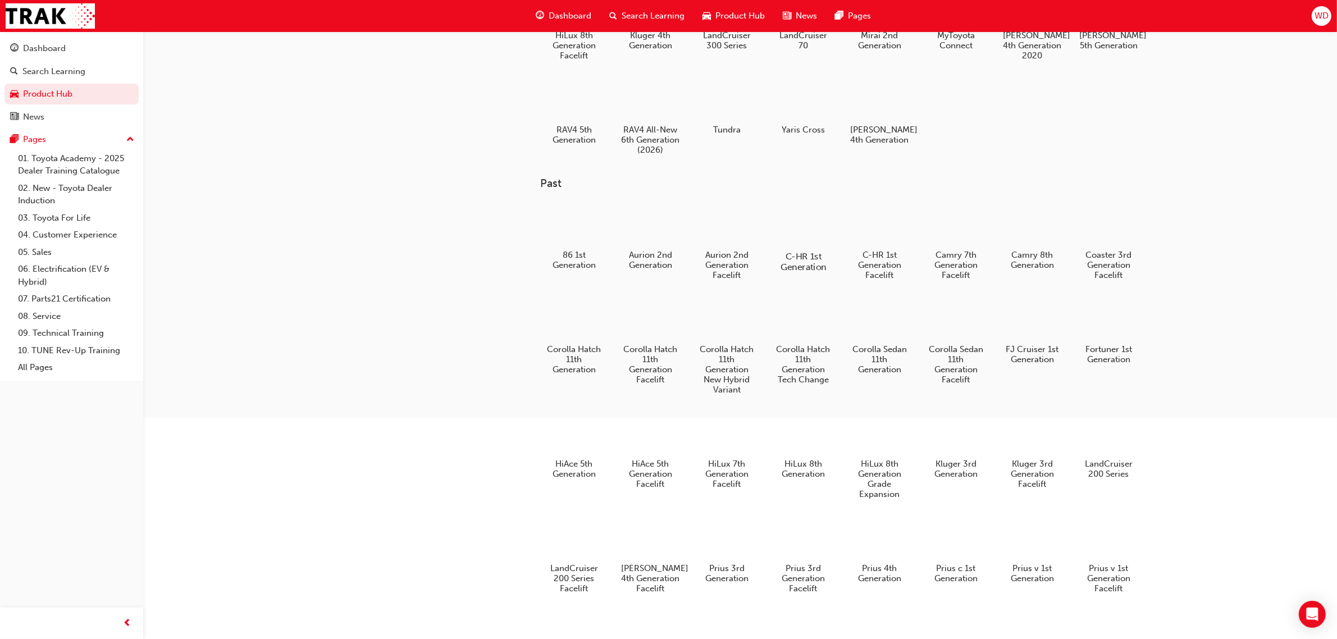
click at [803, 243] on div at bounding box center [803, 224] width 62 height 45
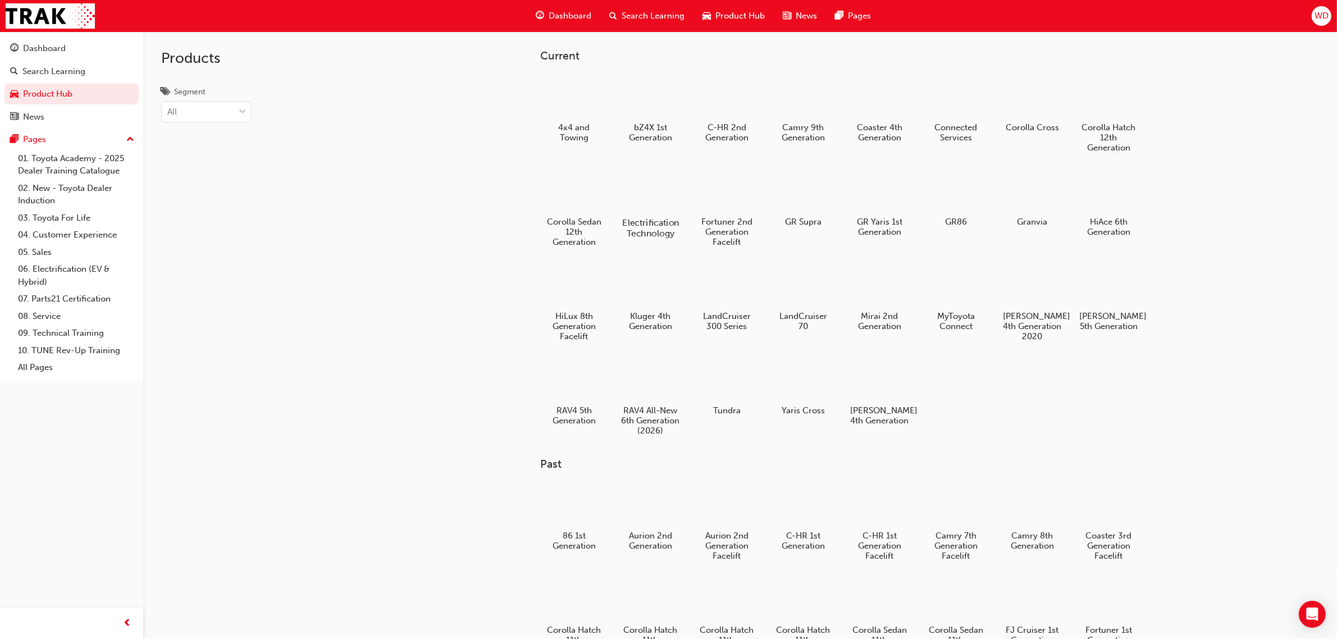
click at [649, 193] on div at bounding box center [651, 190] width 62 height 45
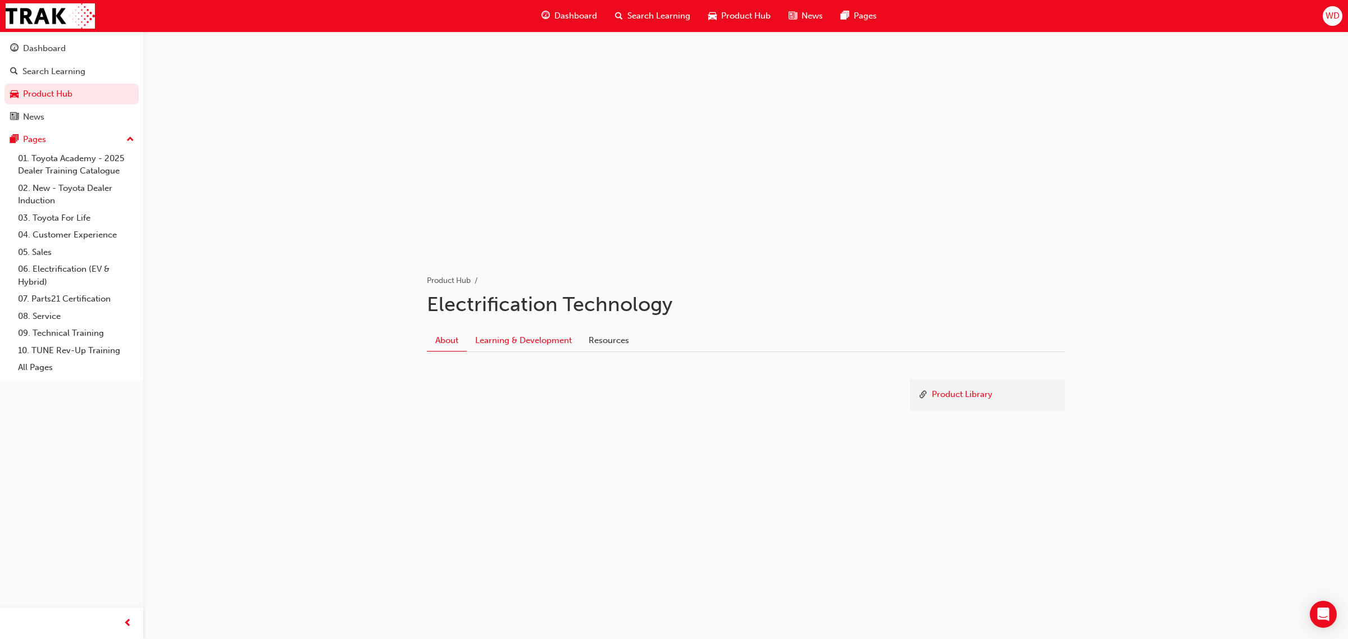
click at [534, 335] on link "Learning & Development" at bounding box center [523, 340] width 113 height 21
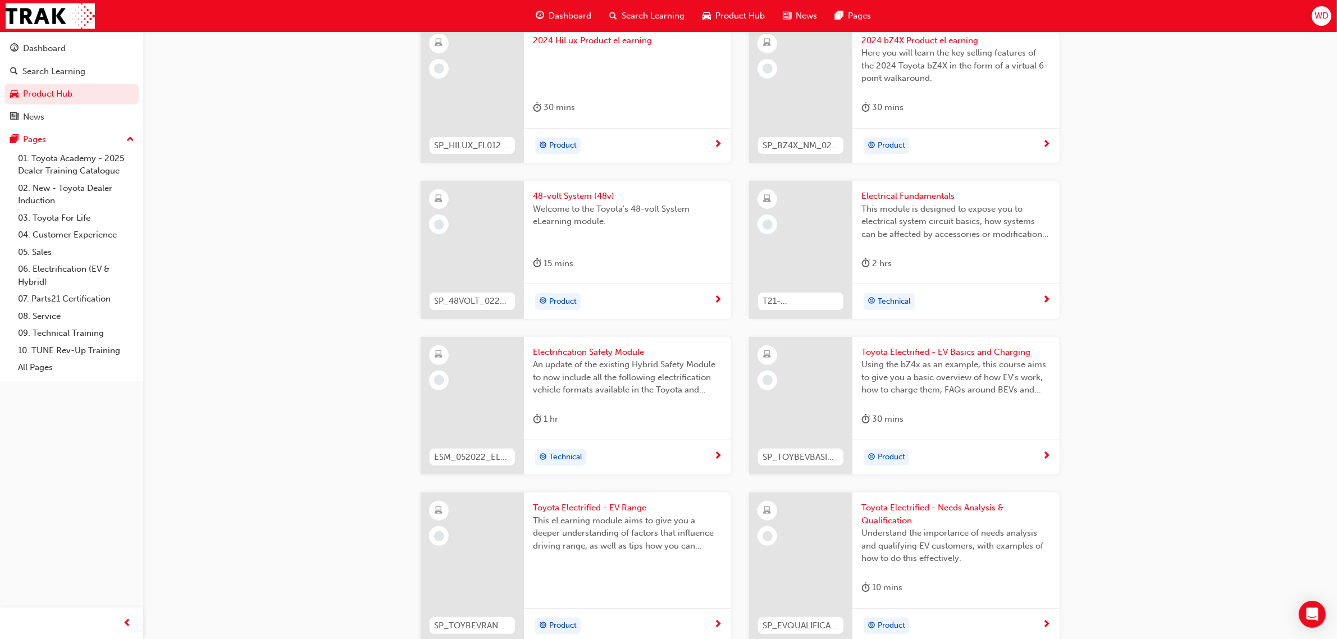
scroll to position [421, 0]
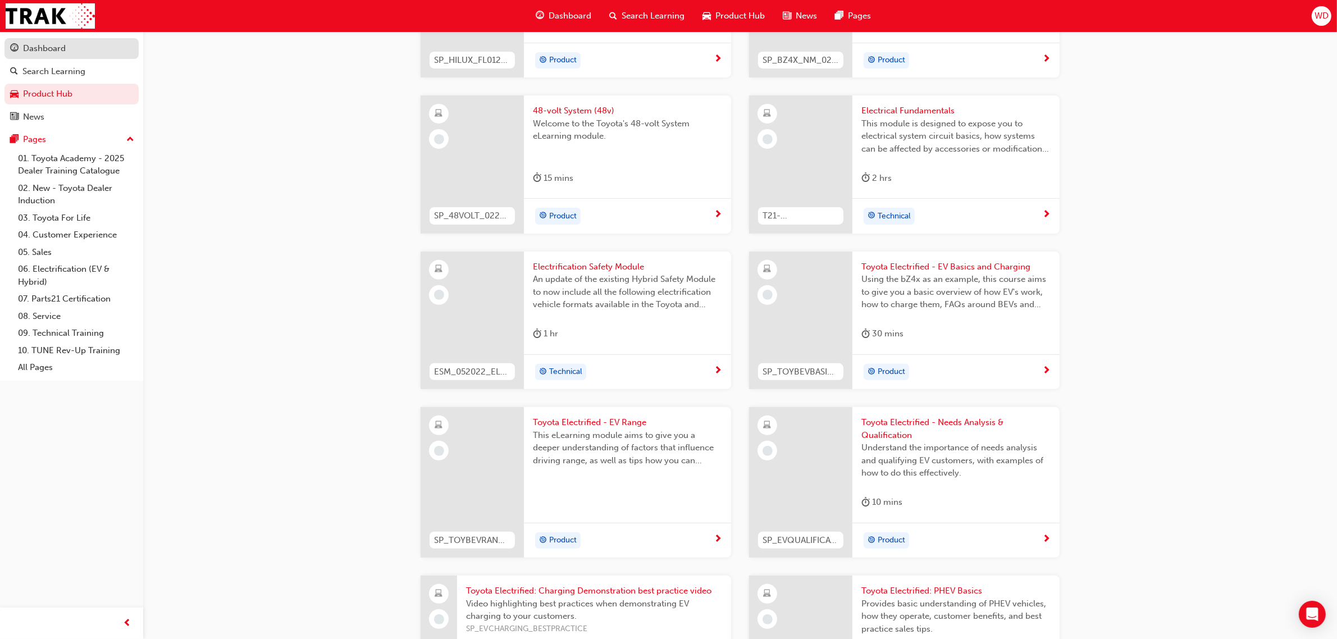
click at [23, 47] on div "Dashboard" at bounding box center [44, 48] width 43 height 13
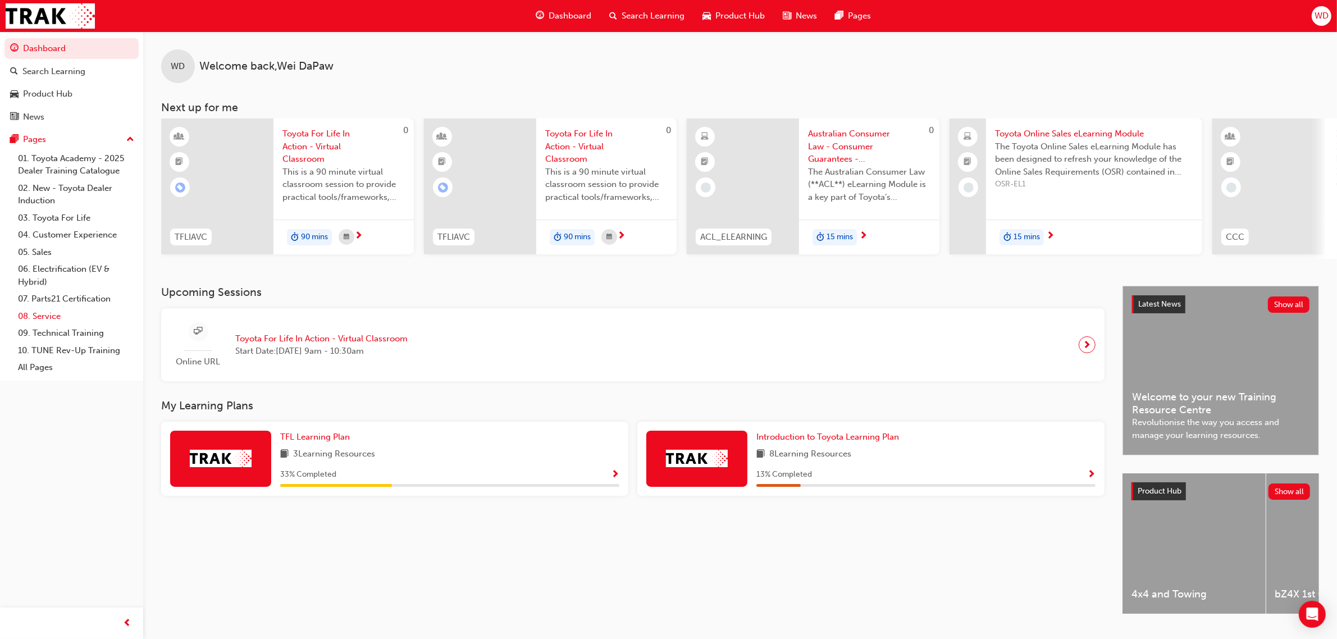
click at [52, 316] on link "08. Service" at bounding box center [75, 316] width 125 height 17
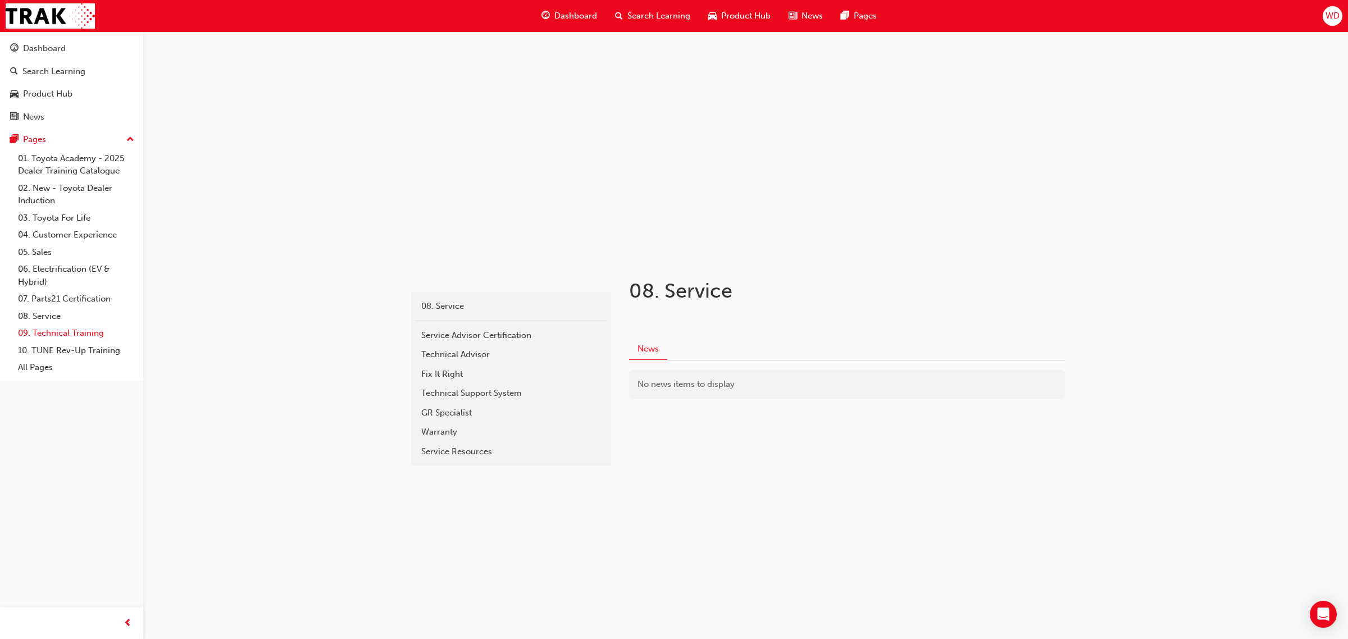
click at [69, 339] on link "09. Technical Training" at bounding box center [75, 333] width 125 height 17
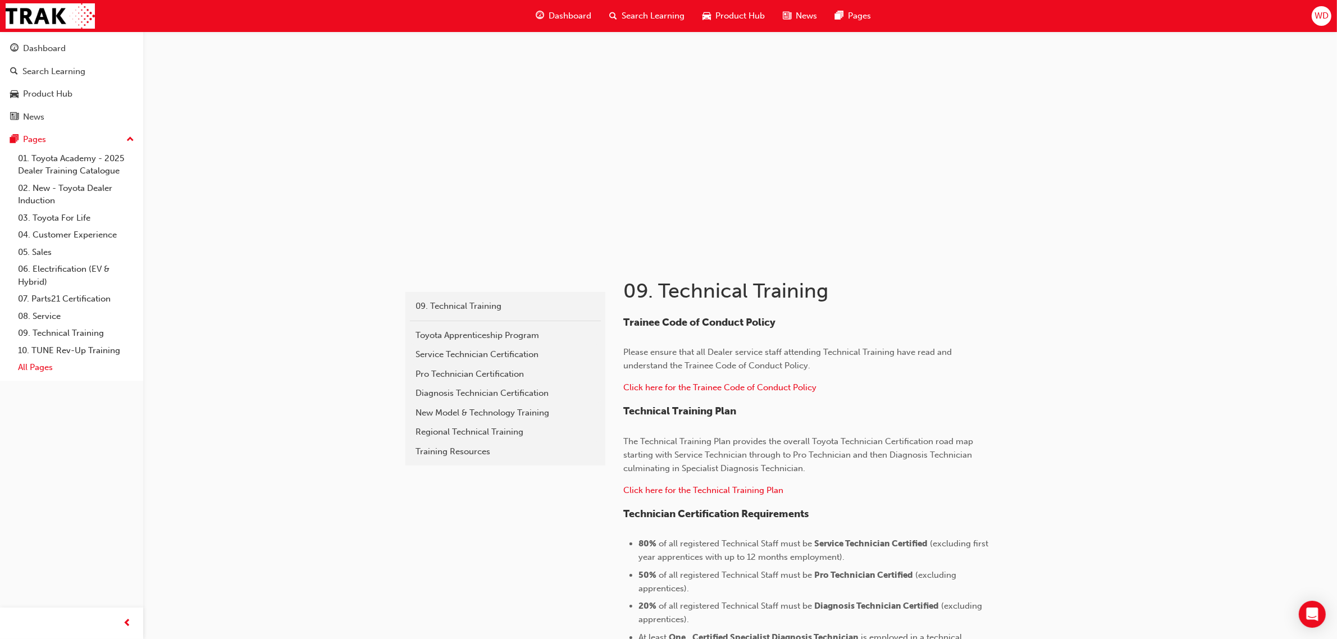
click at [39, 372] on link "All Pages" at bounding box center [75, 367] width 125 height 17
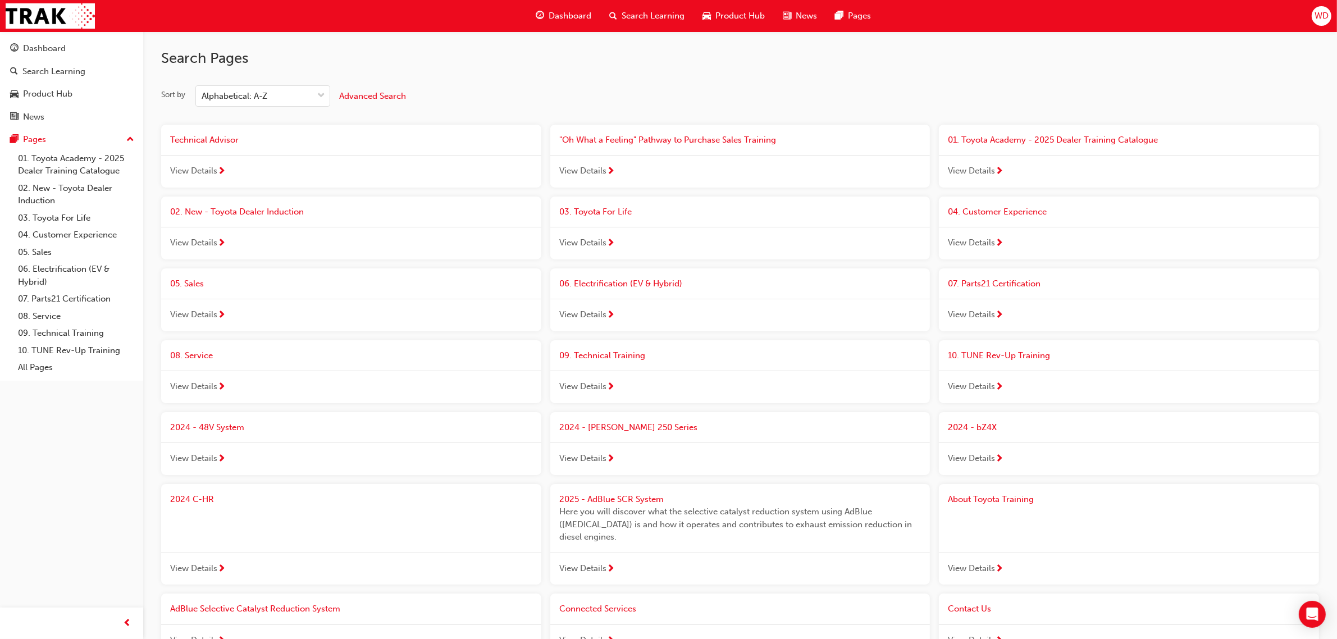
click at [567, 17] on span "Dashboard" at bounding box center [570, 16] width 43 height 13
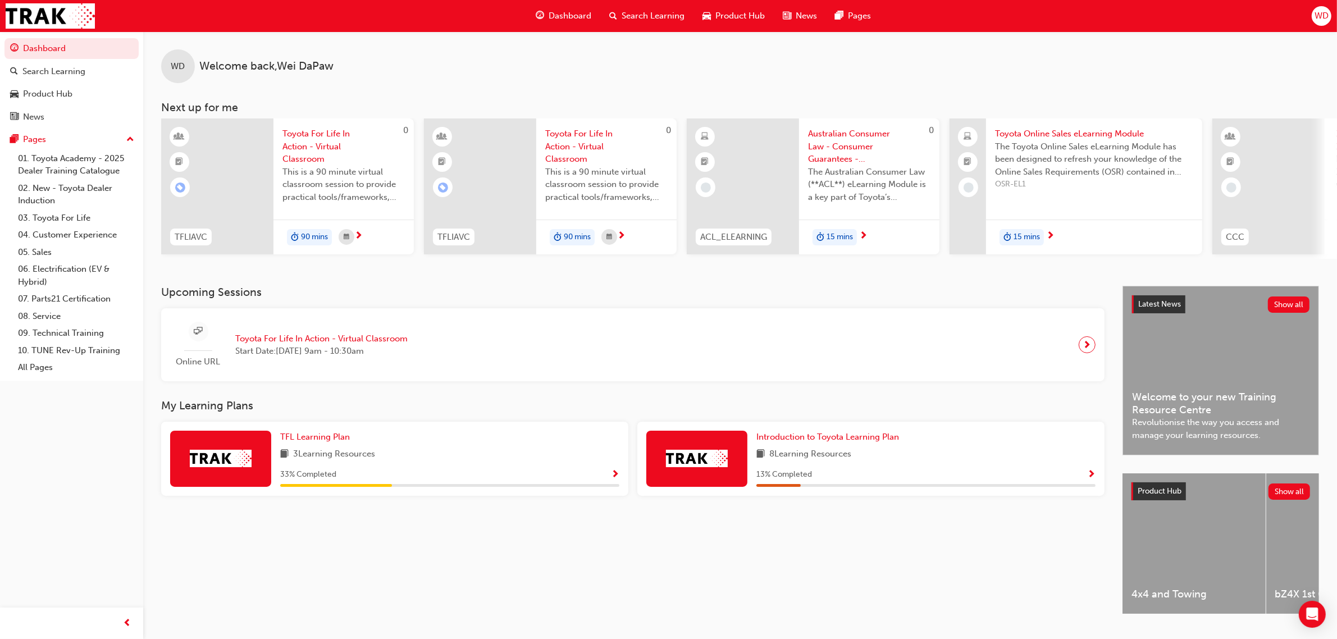
click at [1323, 17] on span "WD" at bounding box center [1322, 16] width 14 height 13
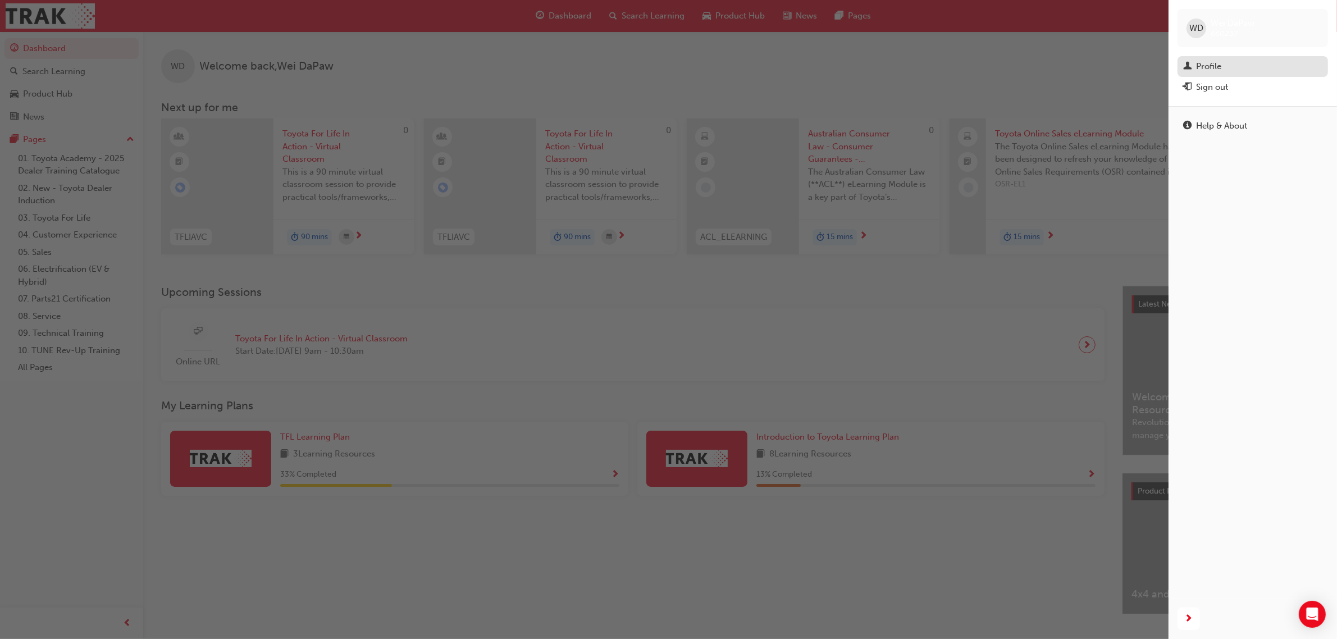
click at [1258, 65] on div "Profile" at bounding box center [1253, 67] width 139 height 14
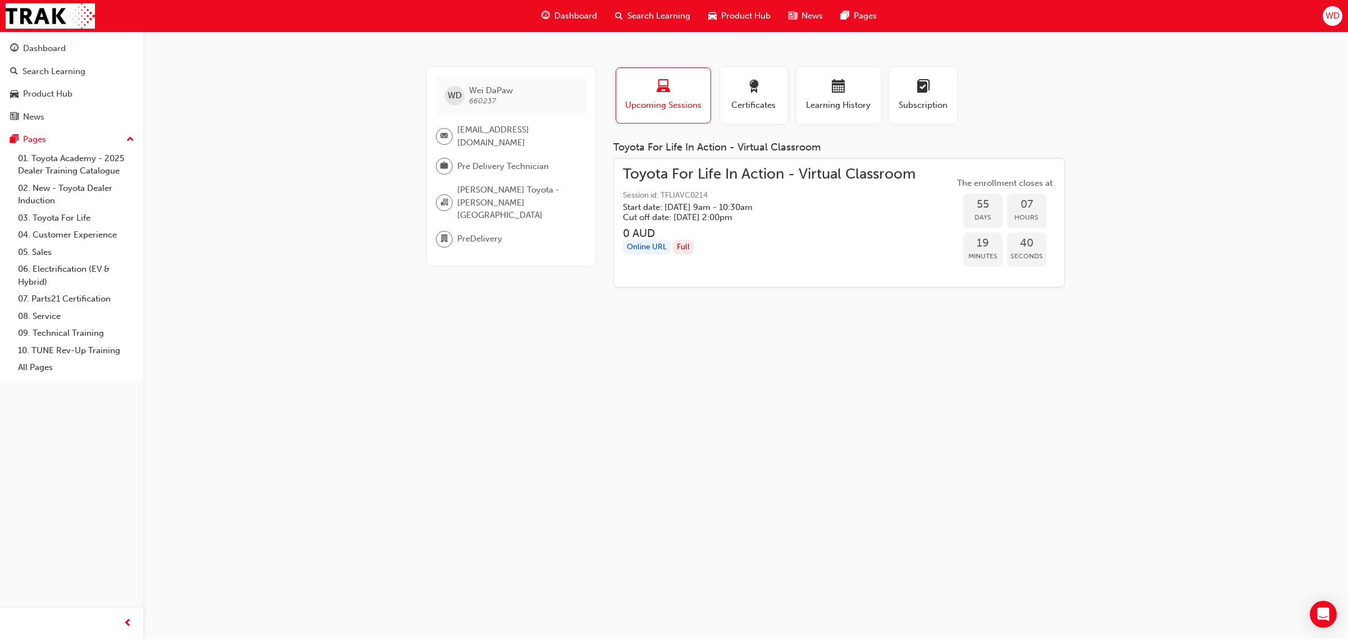
click at [575, 17] on span "Dashboard" at bounding box center [575, 16] width 43 height 13
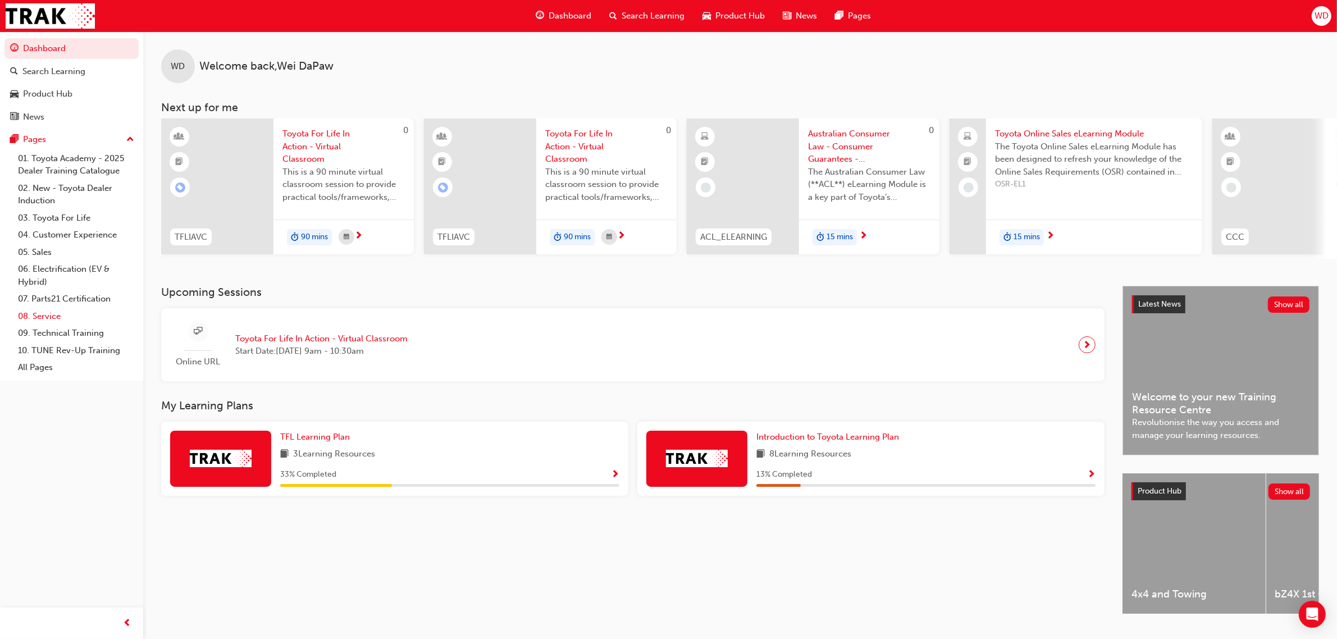
click at [40, 315] on link "08. Service" at bounding box center [75, 316] width 125 height 17
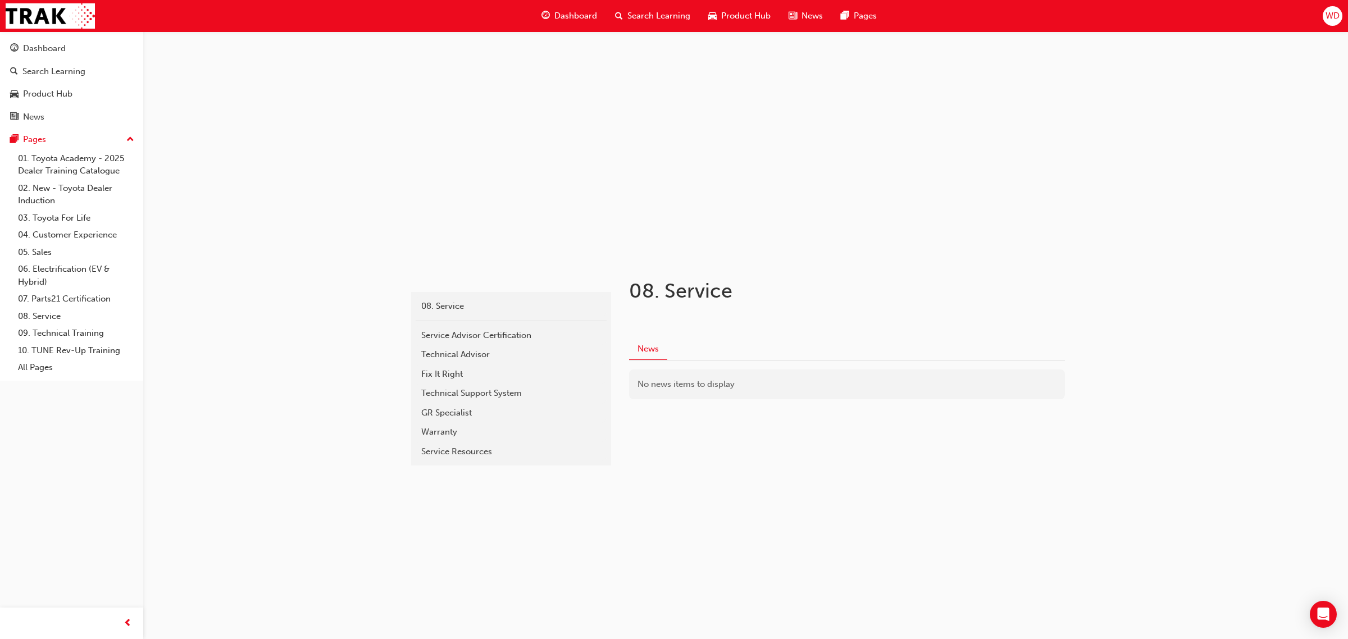
click at [663, 15] on span "Search Learning" at bounding box center [658, 16] width 63 height 13
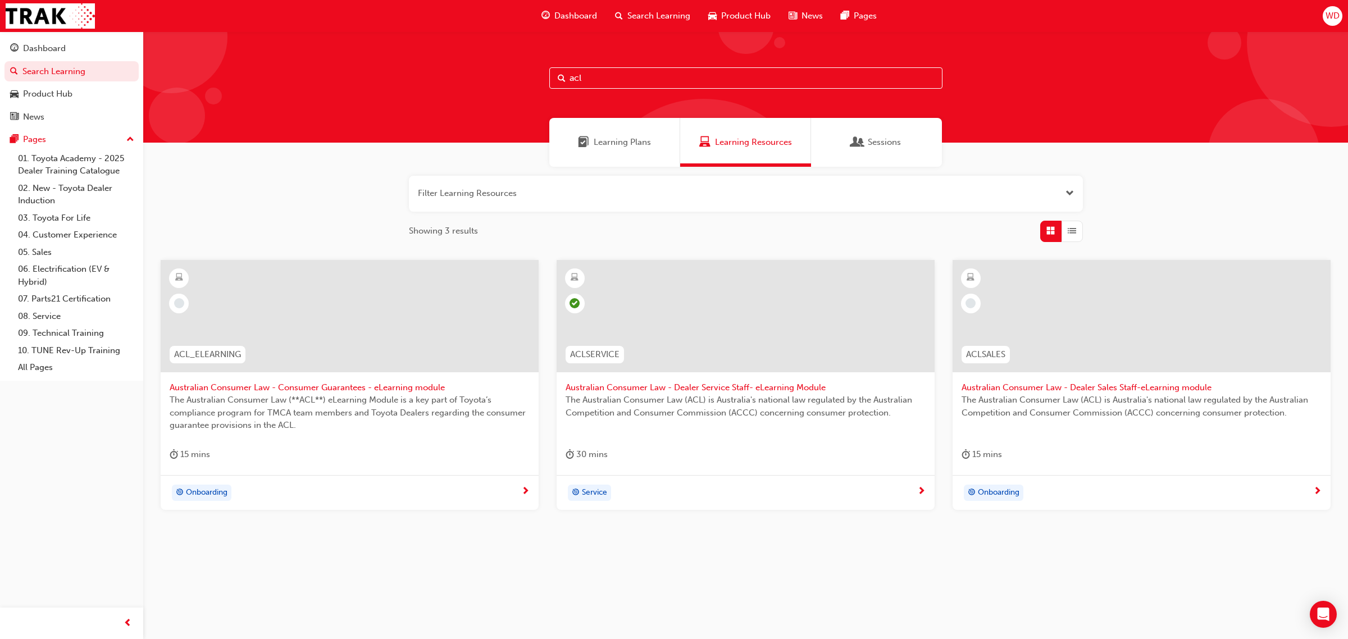
drag, startPoint x: 644, startPoint y: 77, endPoint x: 534, endPoint y: 83, distance: 110.3
click at [534, 83] on div "acl" at bounding box center [745, 86] width 1205 height 111
type input "service tech"
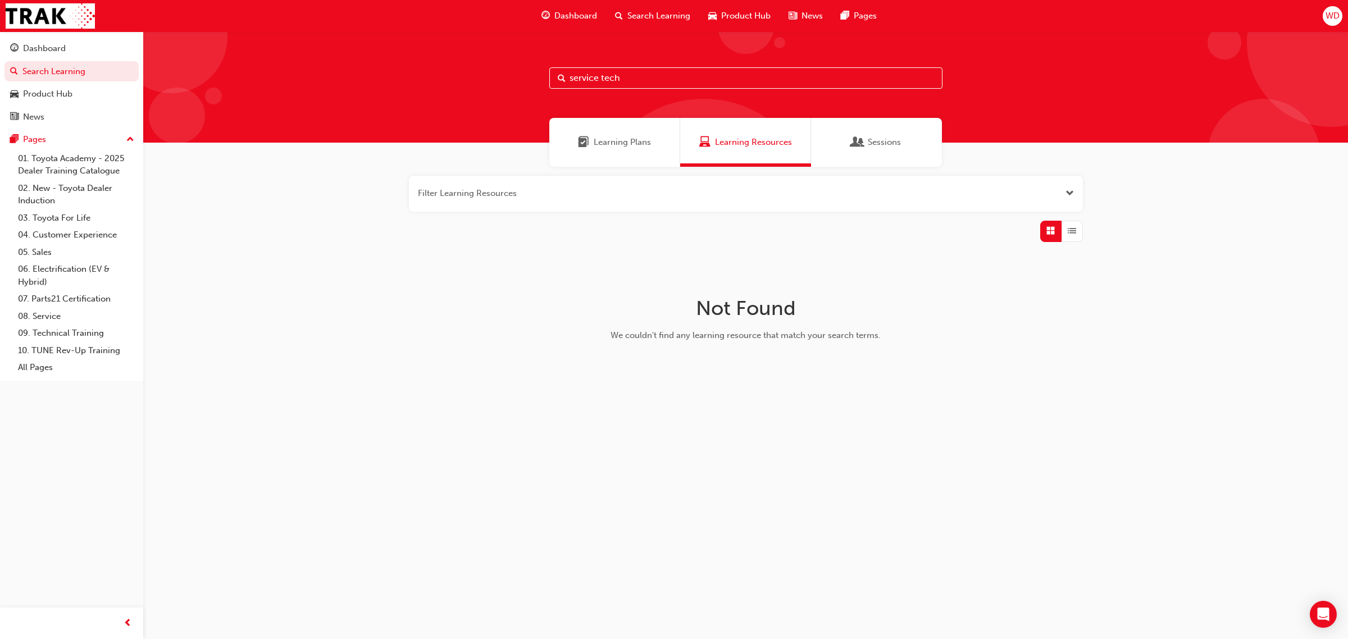
click at [636, 153] on div "Learning Plans" at bounding box center [614, 142] width 131 height 49
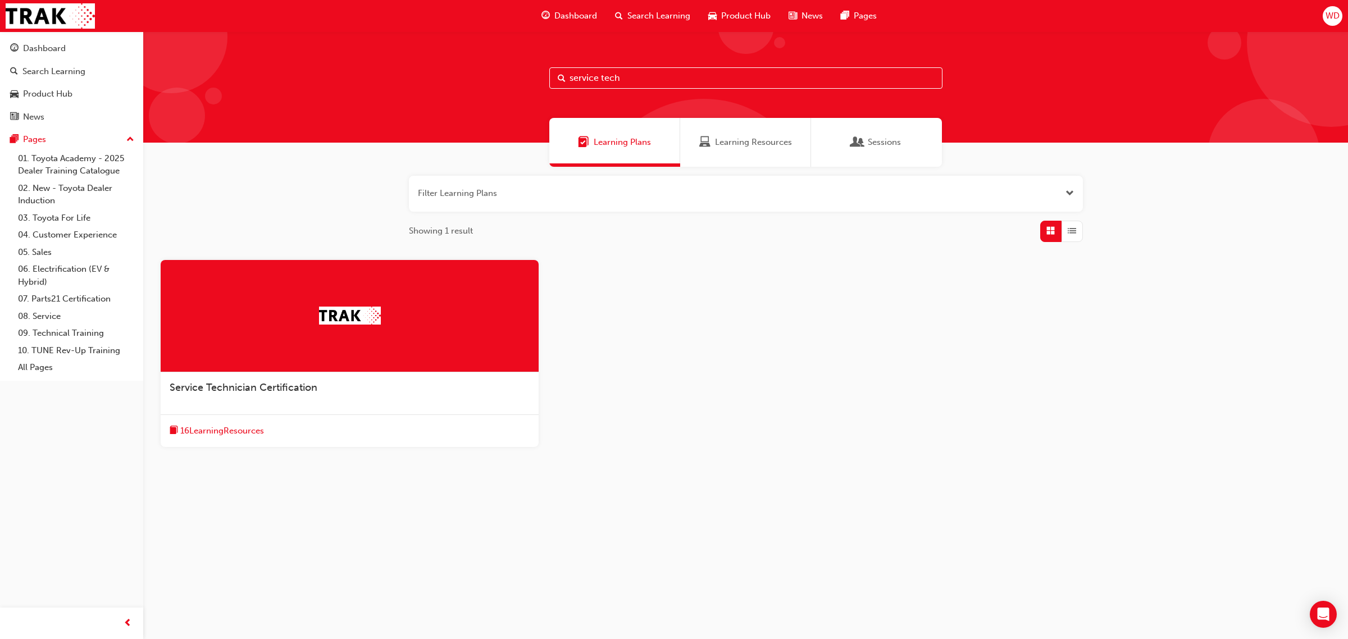
click at [233, 428] on span "16 Learning Resources" at bounding box center [222, 431] width 84 height 13
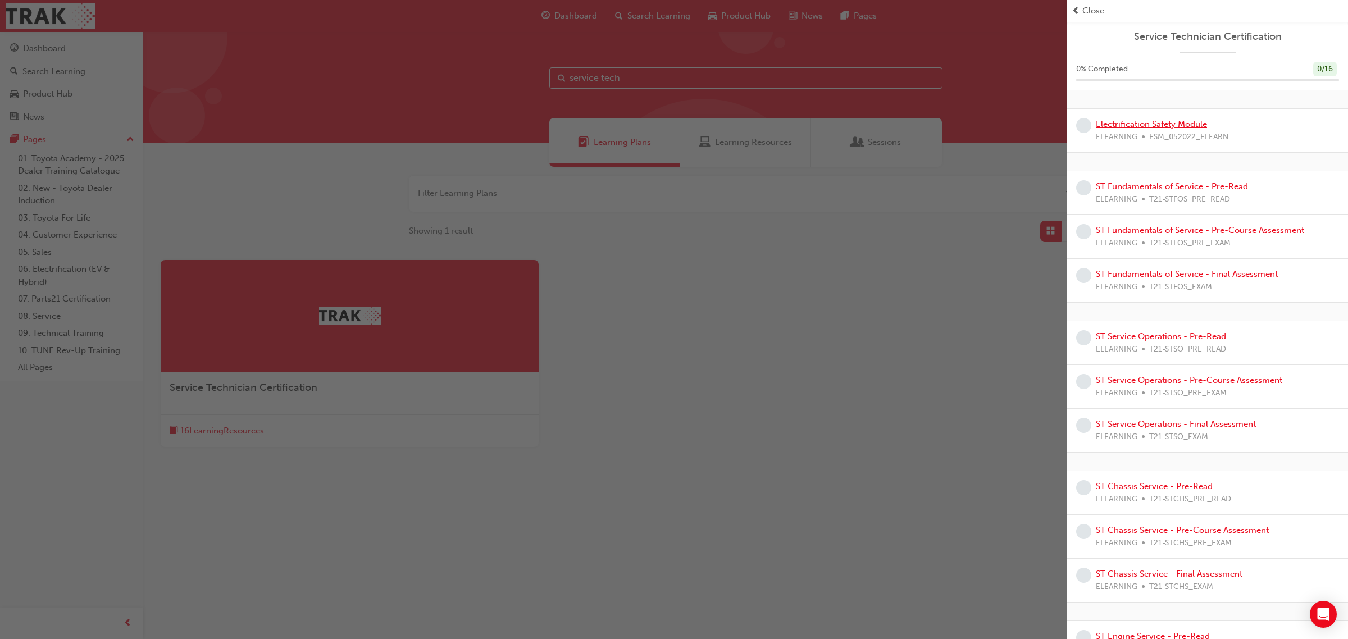
click at [1153, 121] on link "Electrification Safety Module" at bounding box center [1151, 124] width 111 height 10
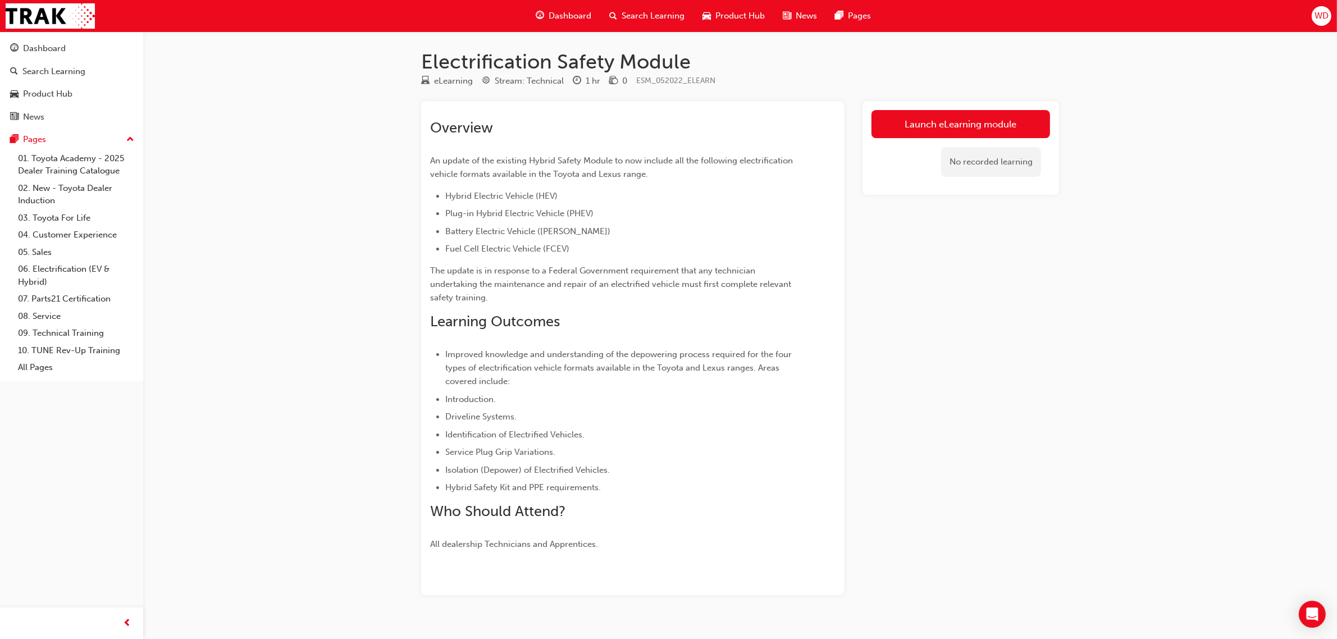
click at [556, 25] on div "Dashboard" at bounding box center [564, 15] width 74 height 23
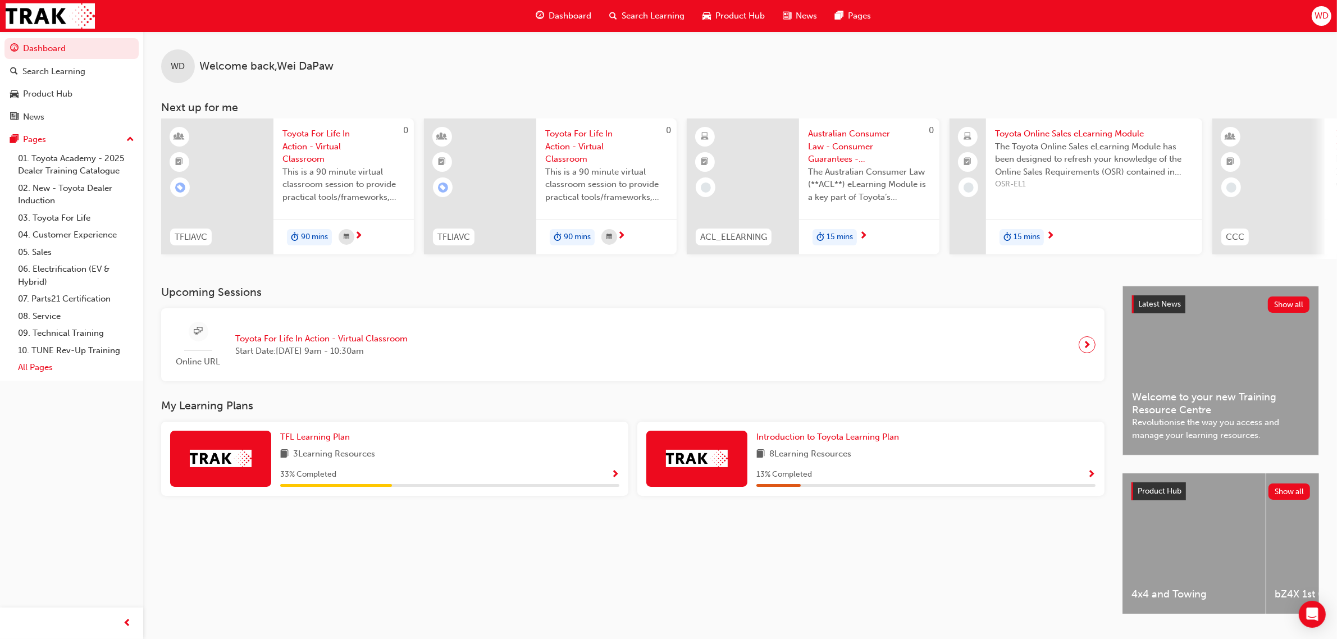
click at [30, 367] on link "All Pages" at bounding box center [75, 367] width 125 height 17
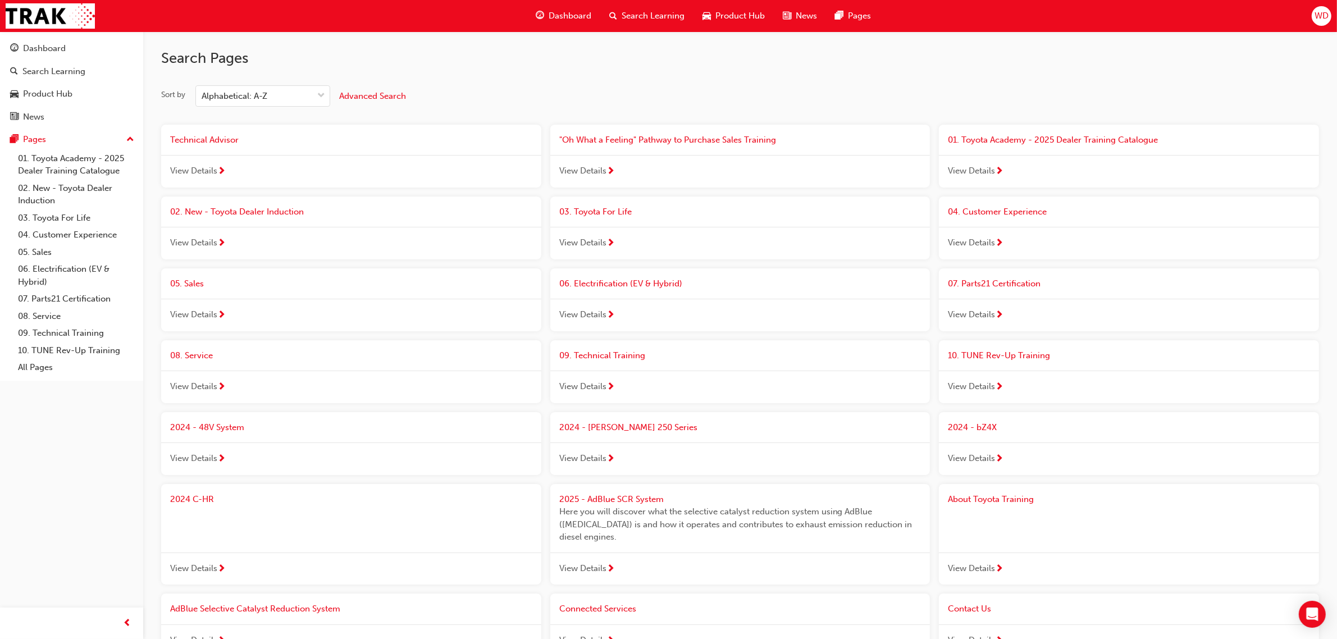
click at [736, 7] on div "Product Hub" at bounding box center [734, 15] width 80 height 23
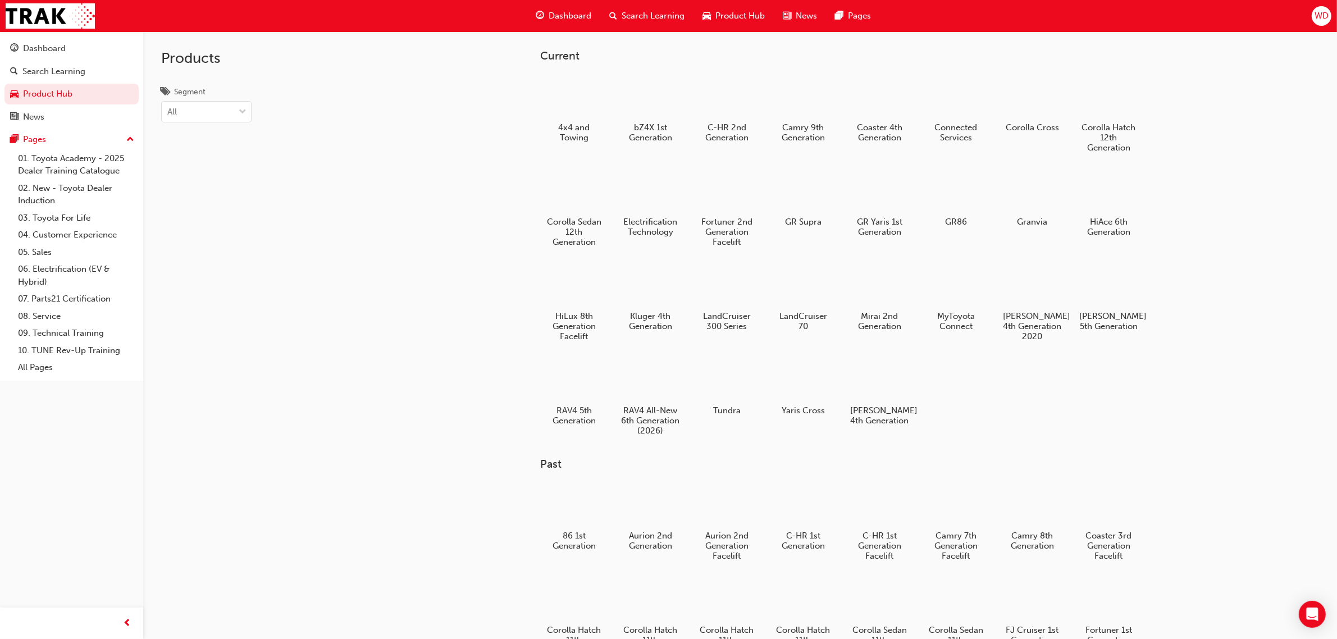
click at [1319, 19] on span "WD" at bounding box center [1322, 16] width 14 height 13
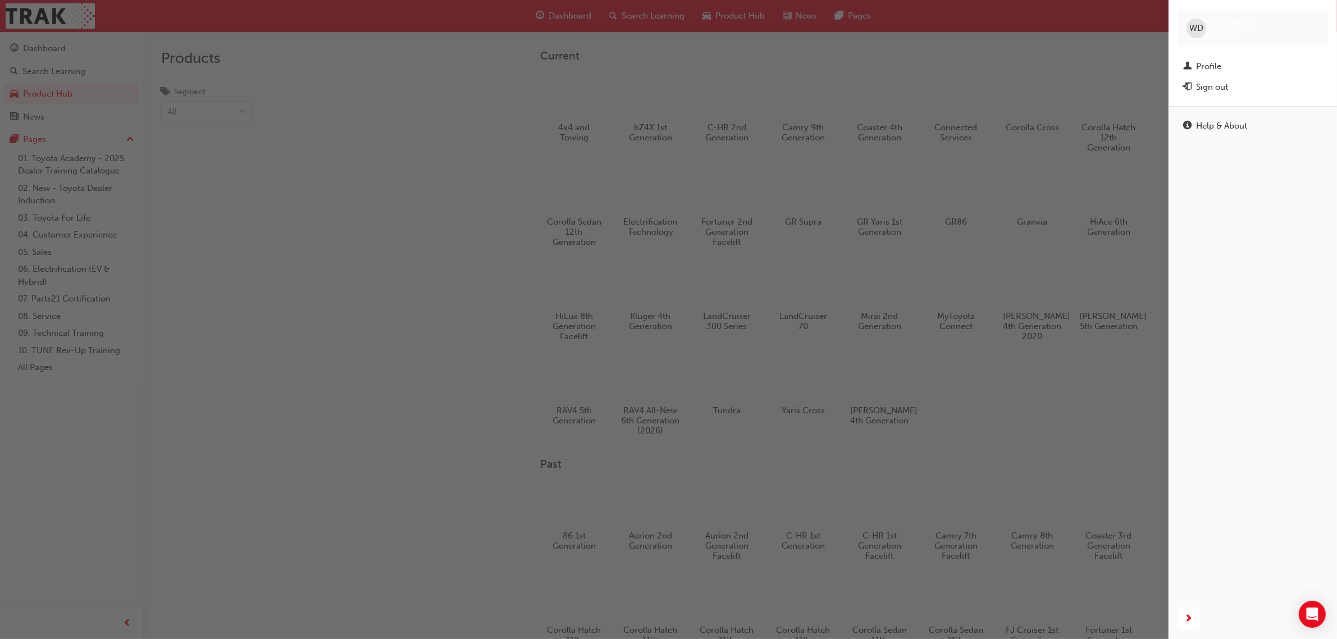
click at [1220, 98] on div "[PERSON_NAME] 660237 Profile Sign out" at bounding box center [1253, 53] width 169 height 106
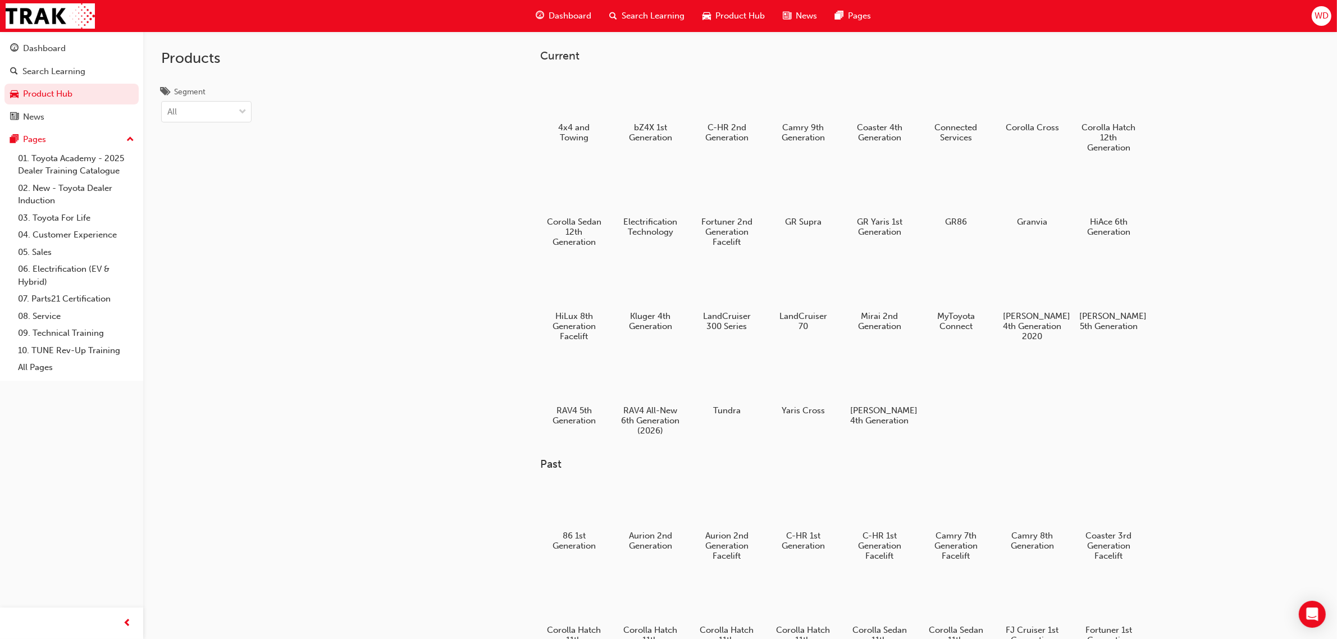
drag, startPoint x: 1320, startPoint y: 4, endPoint x: 1321, endPoint y: 18, distance: 14.1
click at [1320, 6] on div "Dashboard Search Learning Product Hub News Pages WD" at bounding box center [668, 16] width 1337 height 32
click at [1326, 20] on span "WD" at bounding box center [1322, 16] width 14 height 13
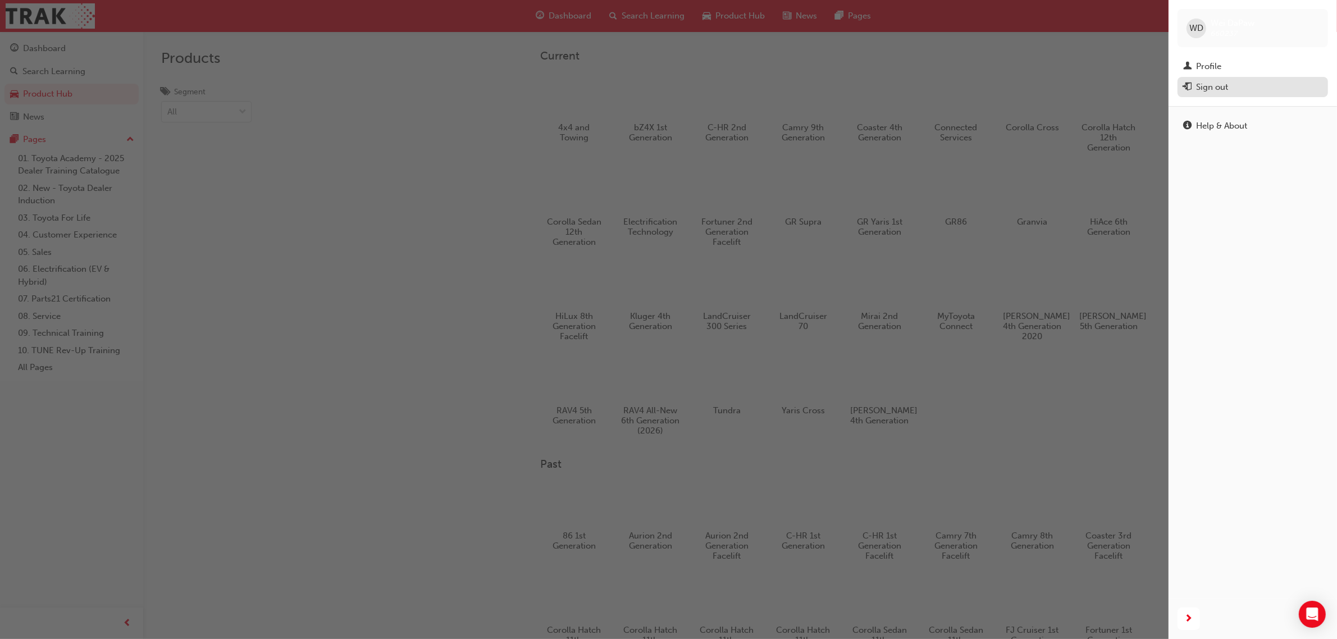
click at [1209, 95] on button "Sign out" at bounding box center [1253, 87] width 151 height 21
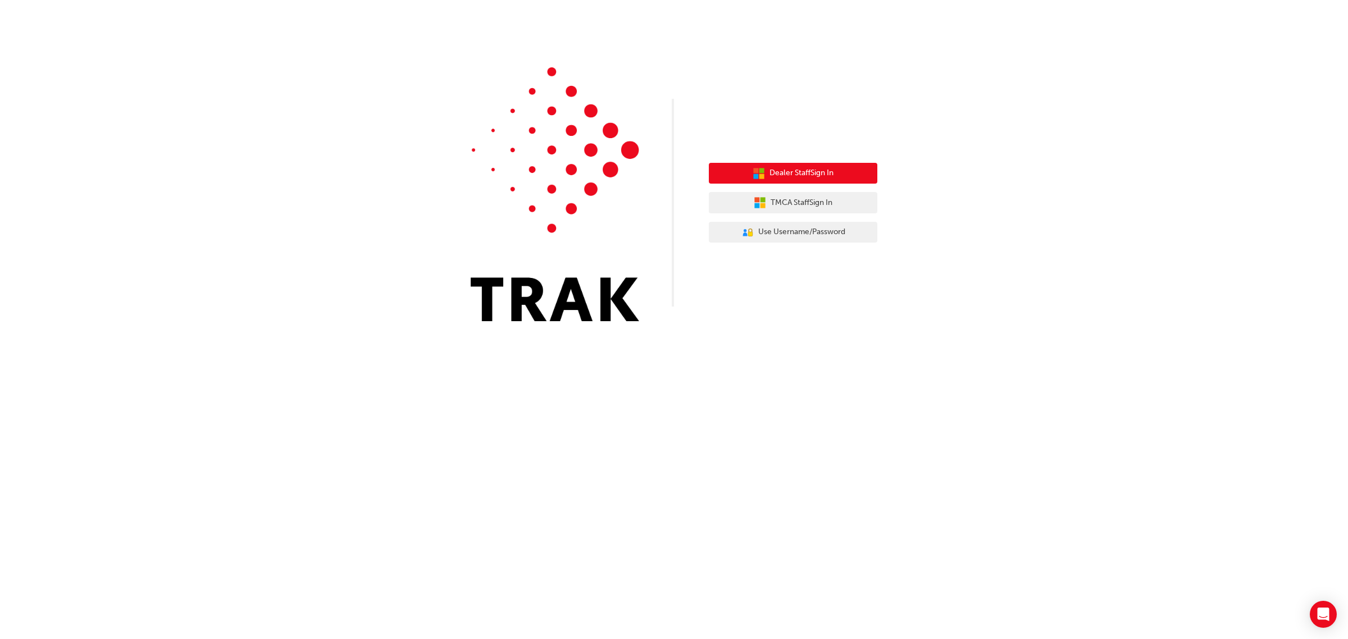
click at [757, 179] on icon "button" at bounding box center [759, 173] width 12 height 12
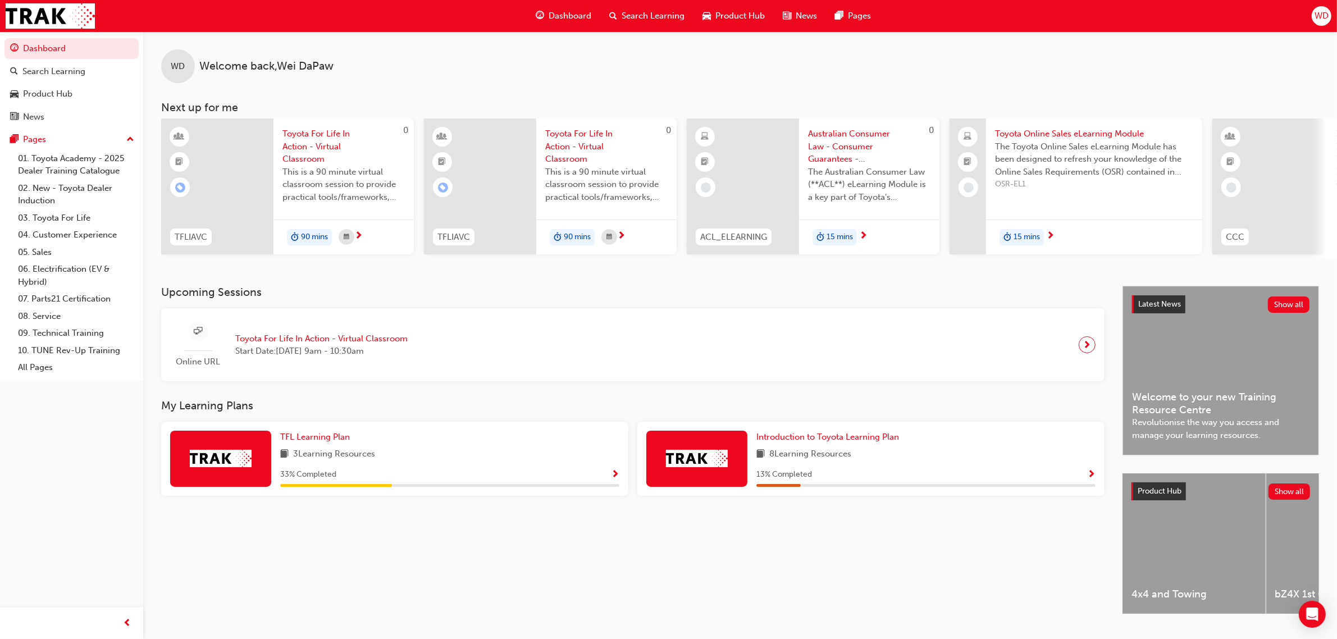
click at [1326, 12] on span "WD" at bounding box center [1322, 16] width 14 height 13
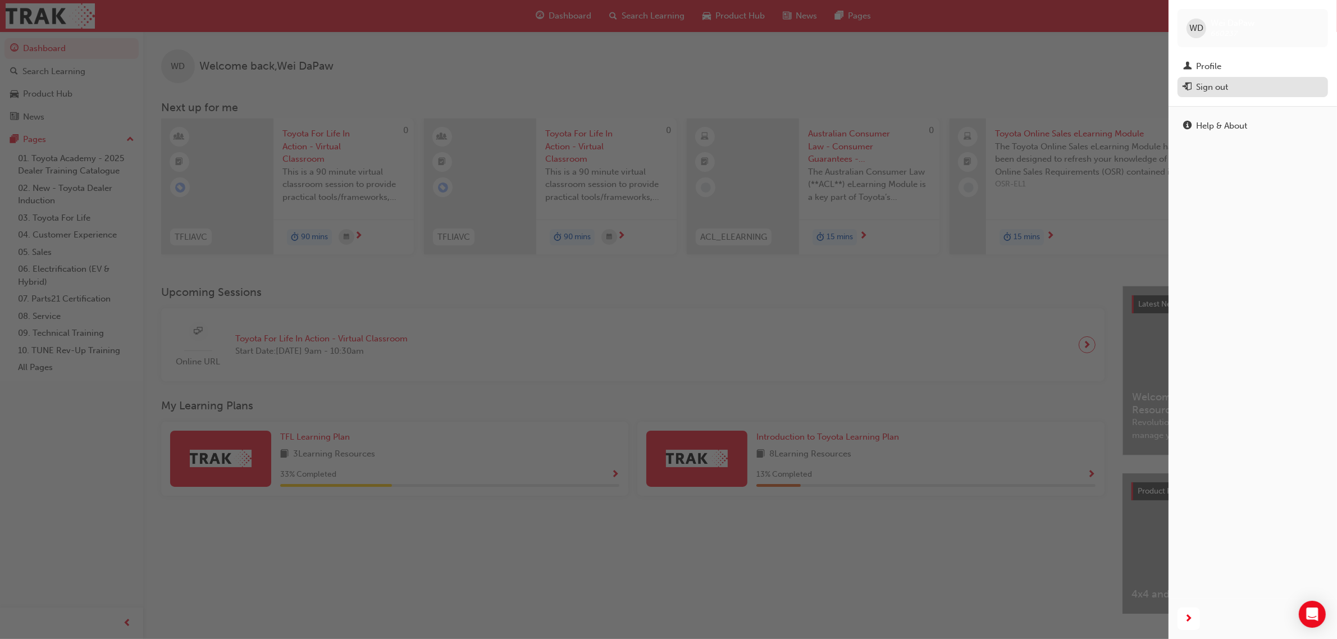
click at [1214, 84] on div "Sign out" at bounding box center [1212, 87] width 32 height 13
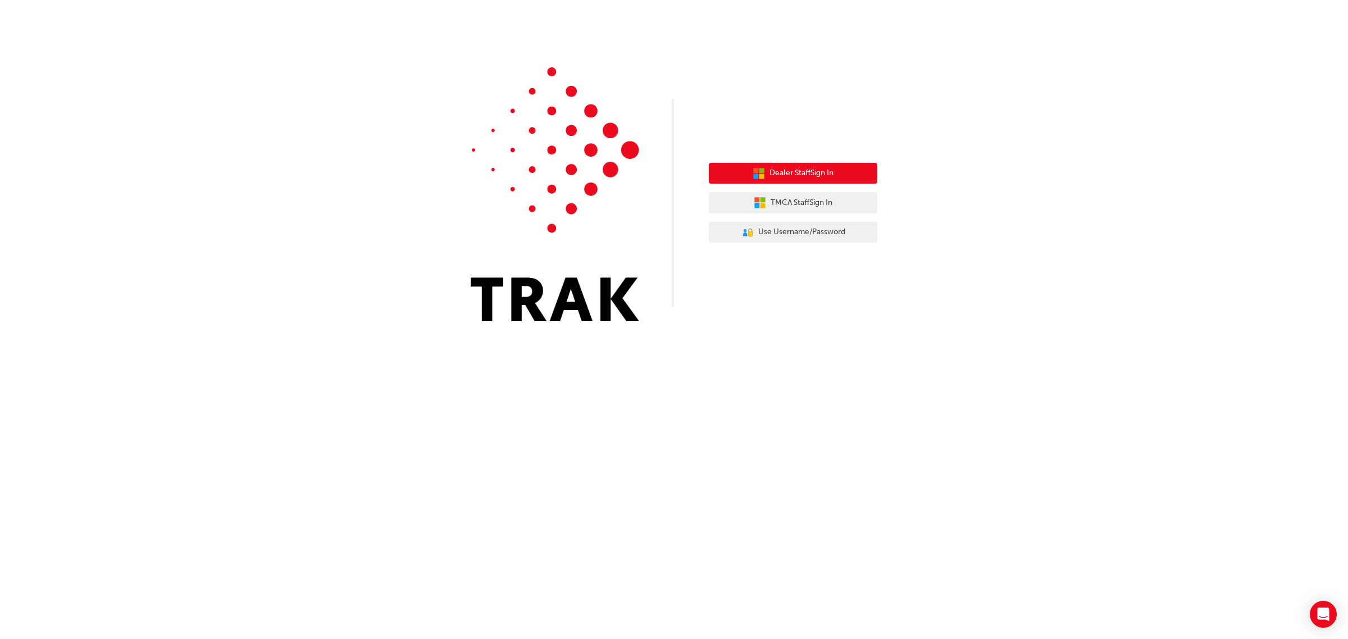
click at [813, 175] on span "Dealer Staff Sign In" at bounding box center [802, 173] width 64 height 13
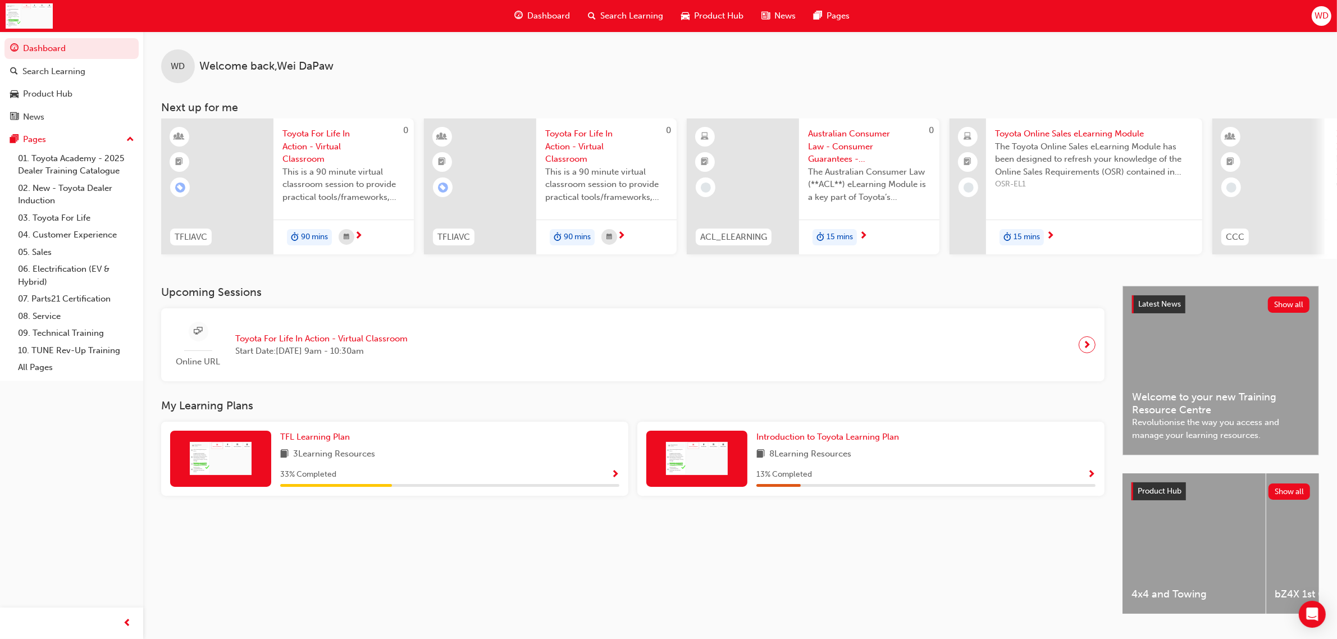
click at [1315, 20] on span "WD" at bounding box center [1322, 16] width 14 height 13
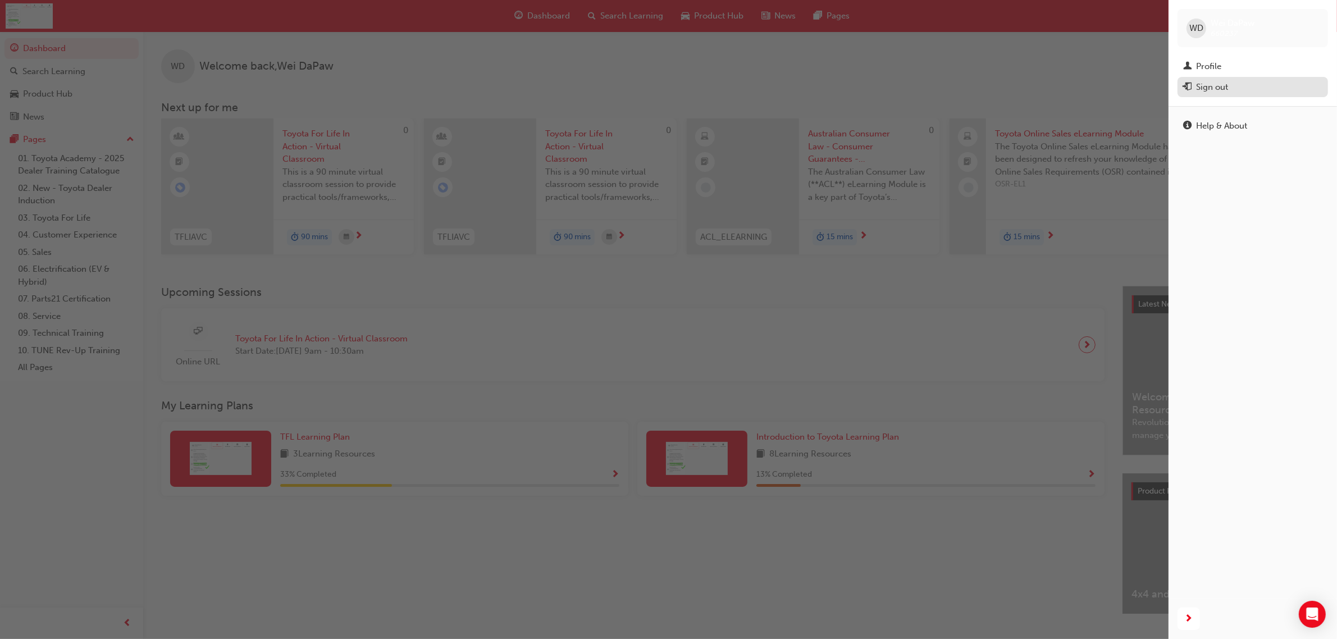
click at [1226, 87] on div "Sign out" at bounding box center [1212, 87] width 32 height 13
